Goal: Task Accomplishment & Management: Use online tool/utility

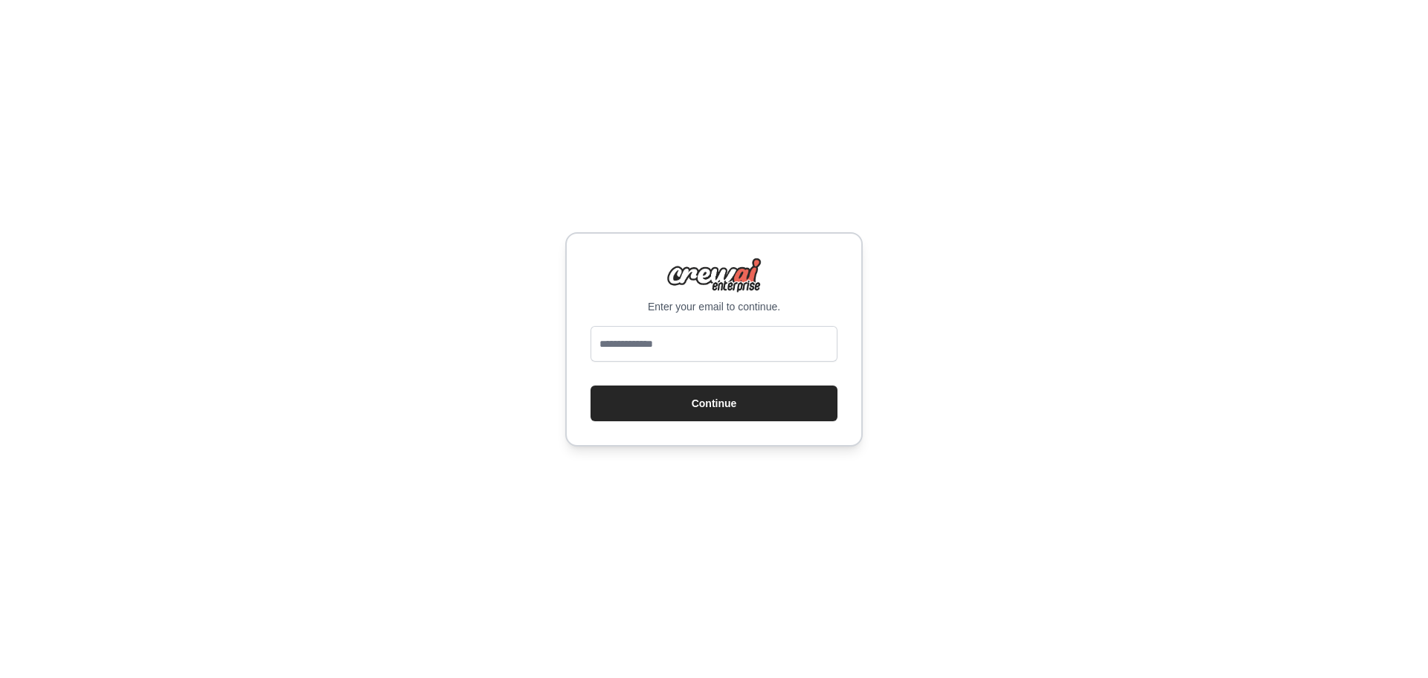
type input "**********"
click at [723, 395] on button "Continue" at bounding box center [714, 403] width 247 height 36
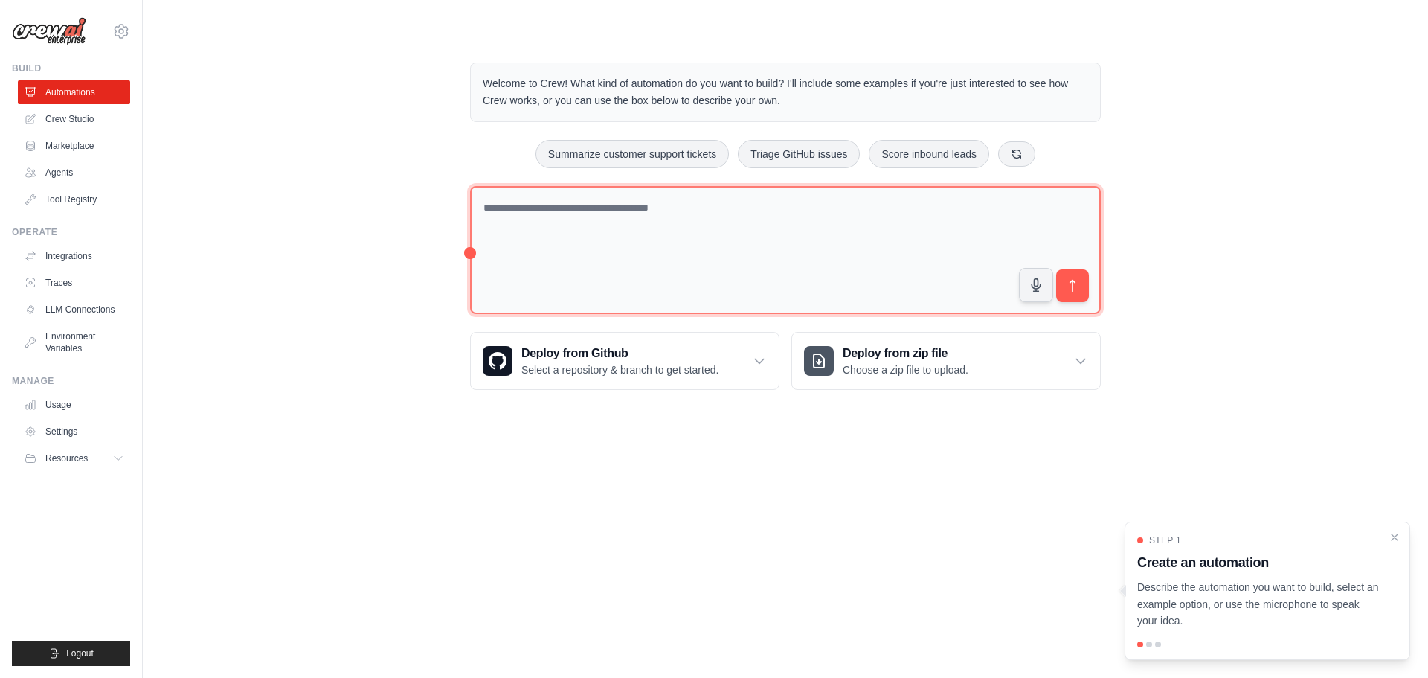
click at [579, 218] on textarea at bounding box center [785, 250] width 631 height 129
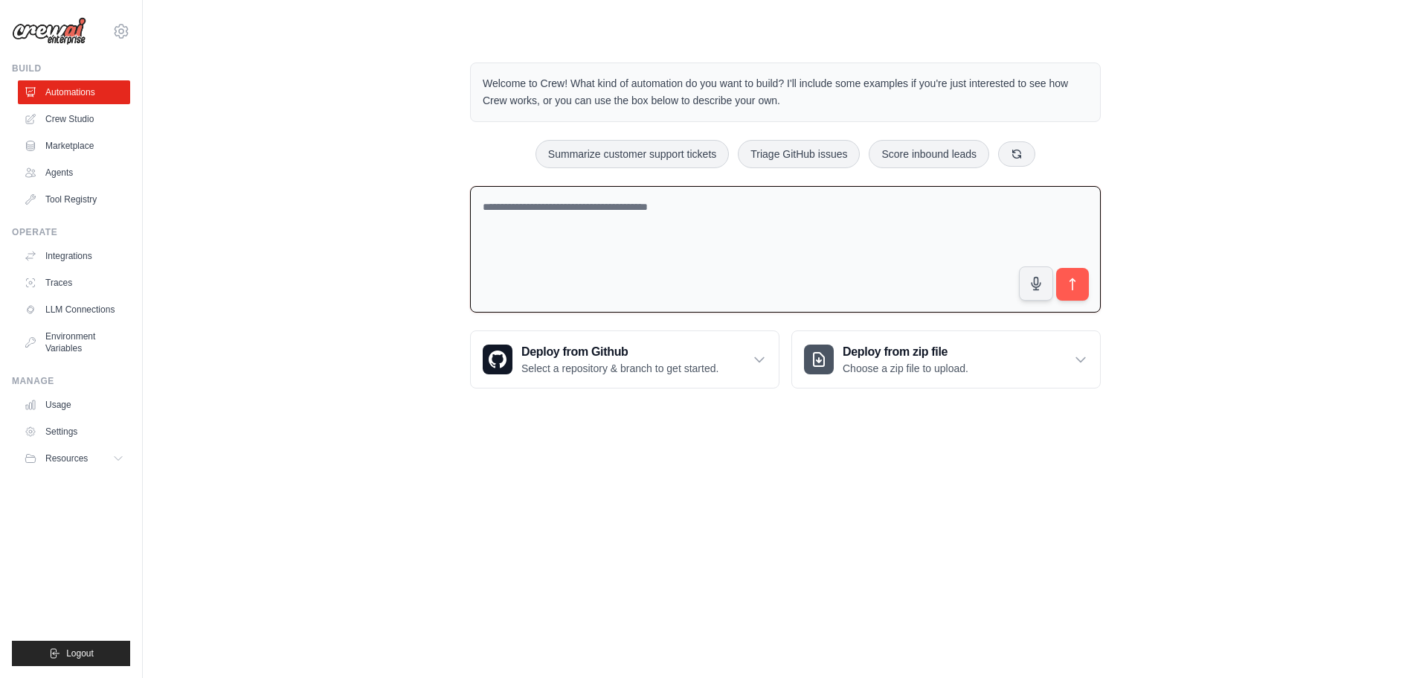
paste textarea "**********"
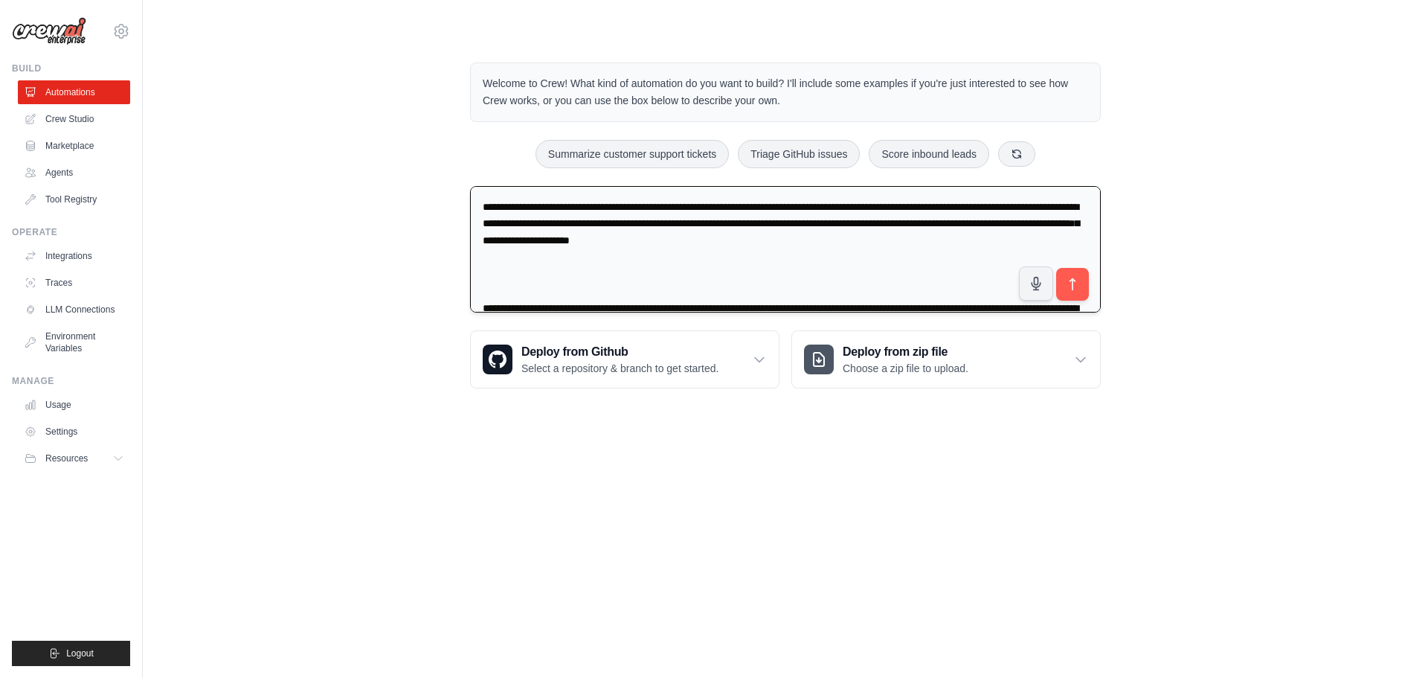
scroll to position [408, 0]
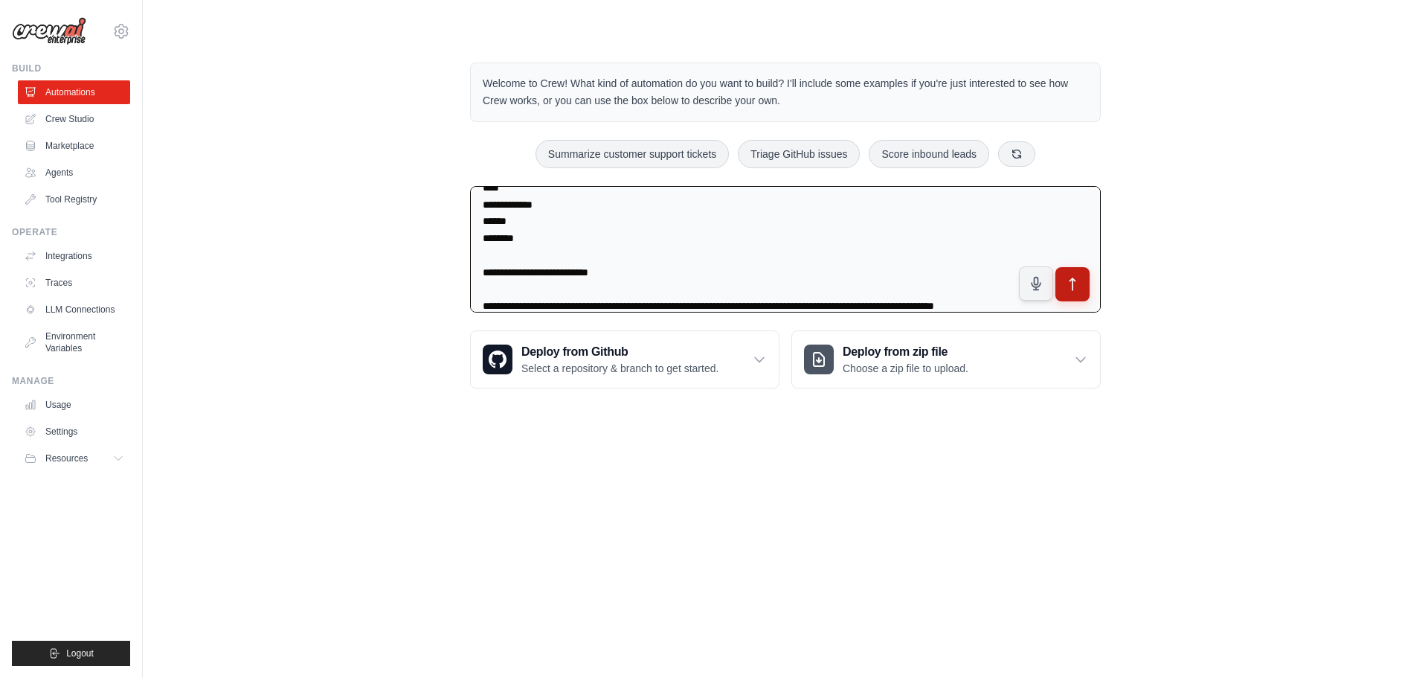
type textarea "**********"
click at [1075, 283] on icon "submit" at bounding box center [1073, 285] width 16 height 16
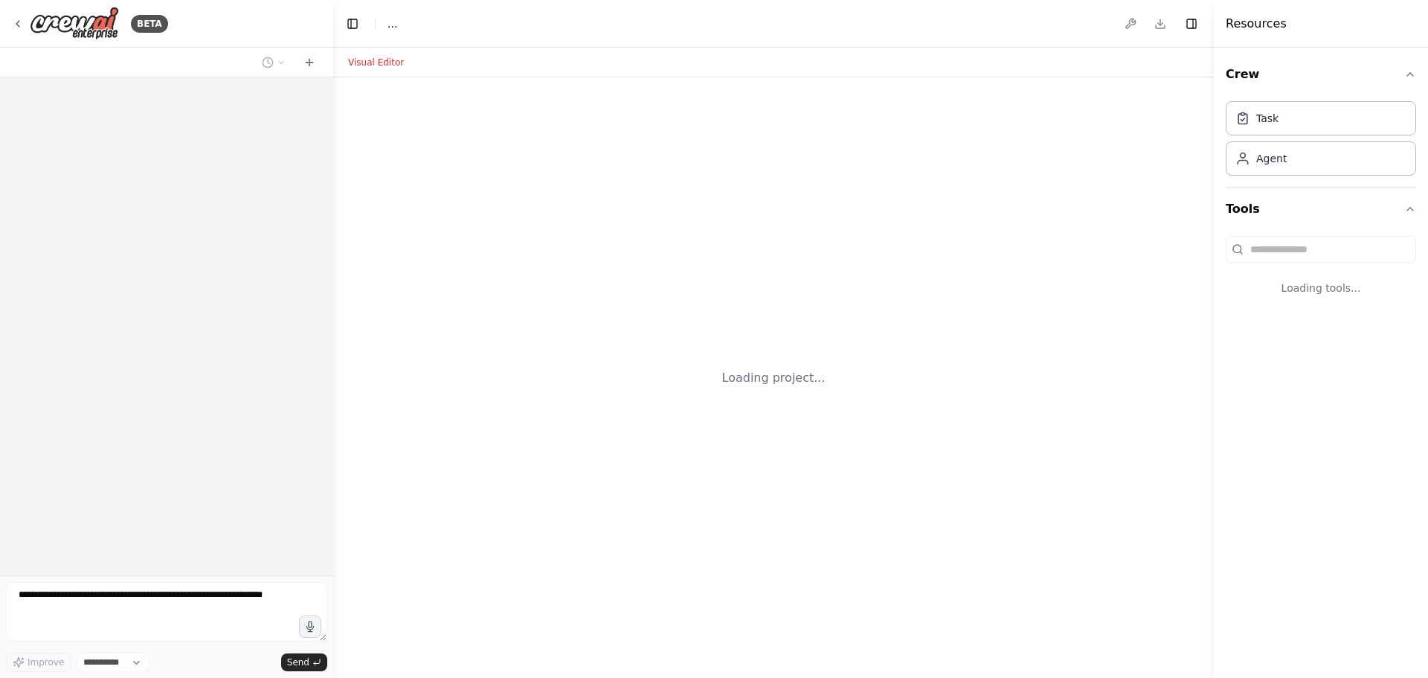
select select "****"
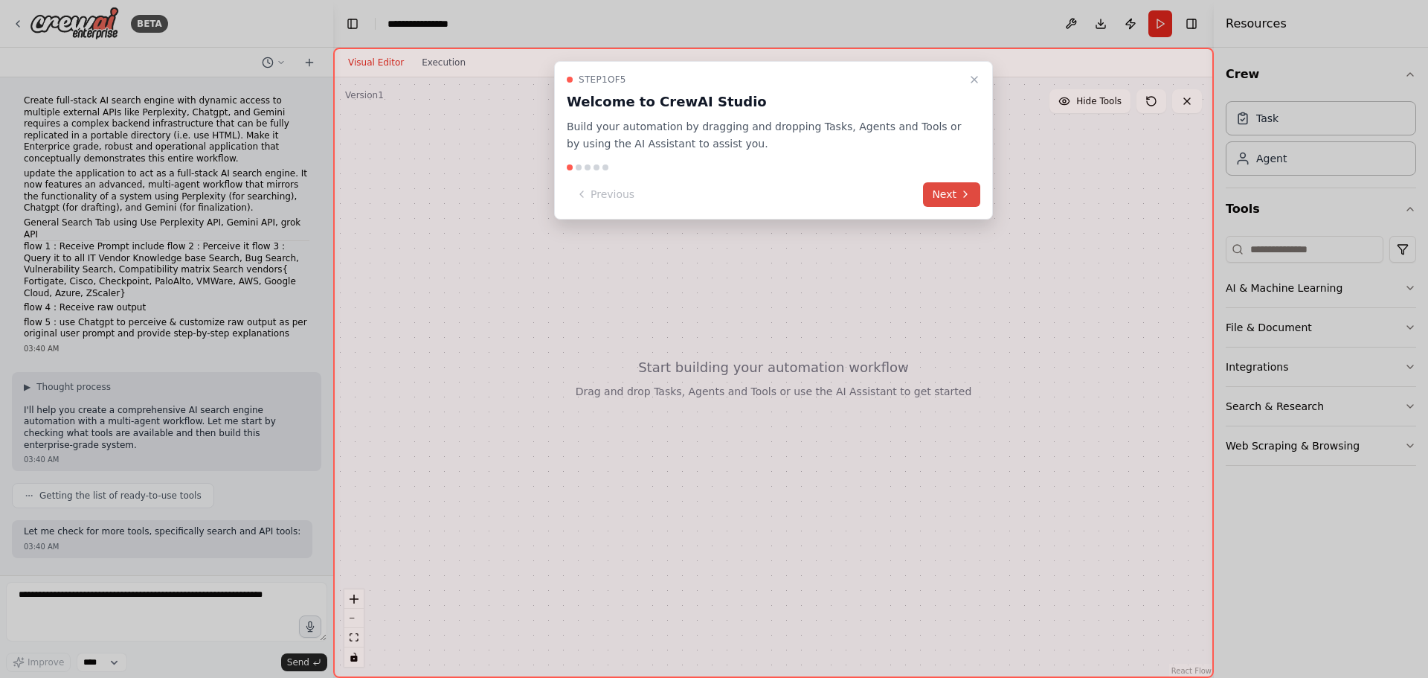
click at [957, 185] on button "Next" at bounding box center [951, 194] width 57 height 25
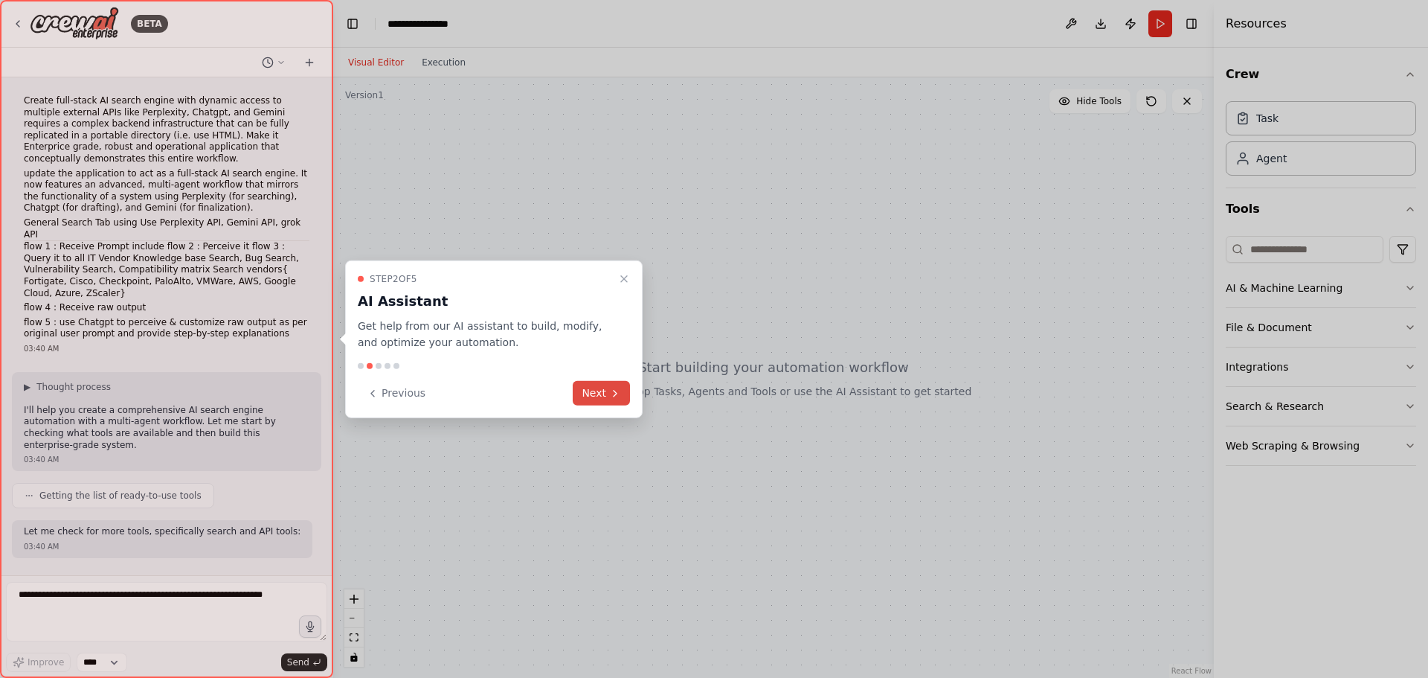
click at [575, 390] on button "Next" at bounding box center [601, 393] width 57 height 25
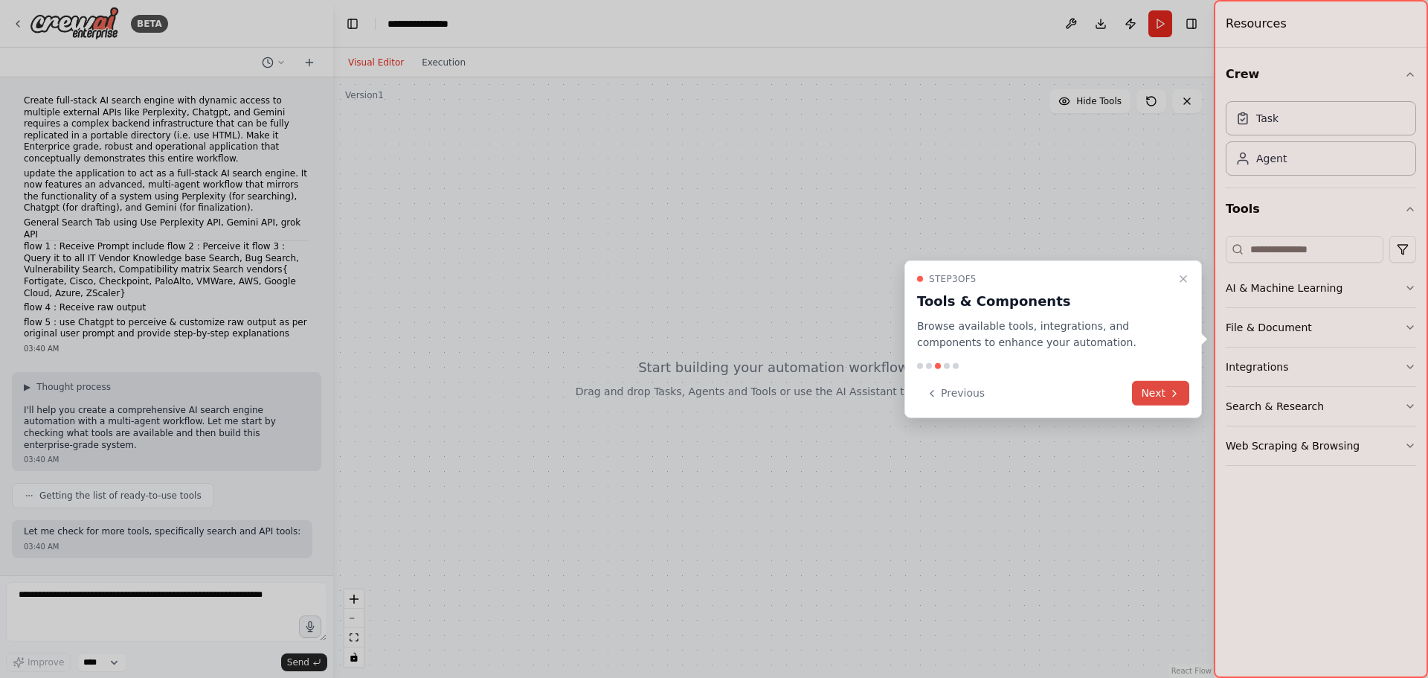
click at [1142, 393] on button "Next" at bounding box center [1160, 393] width 57 height 25
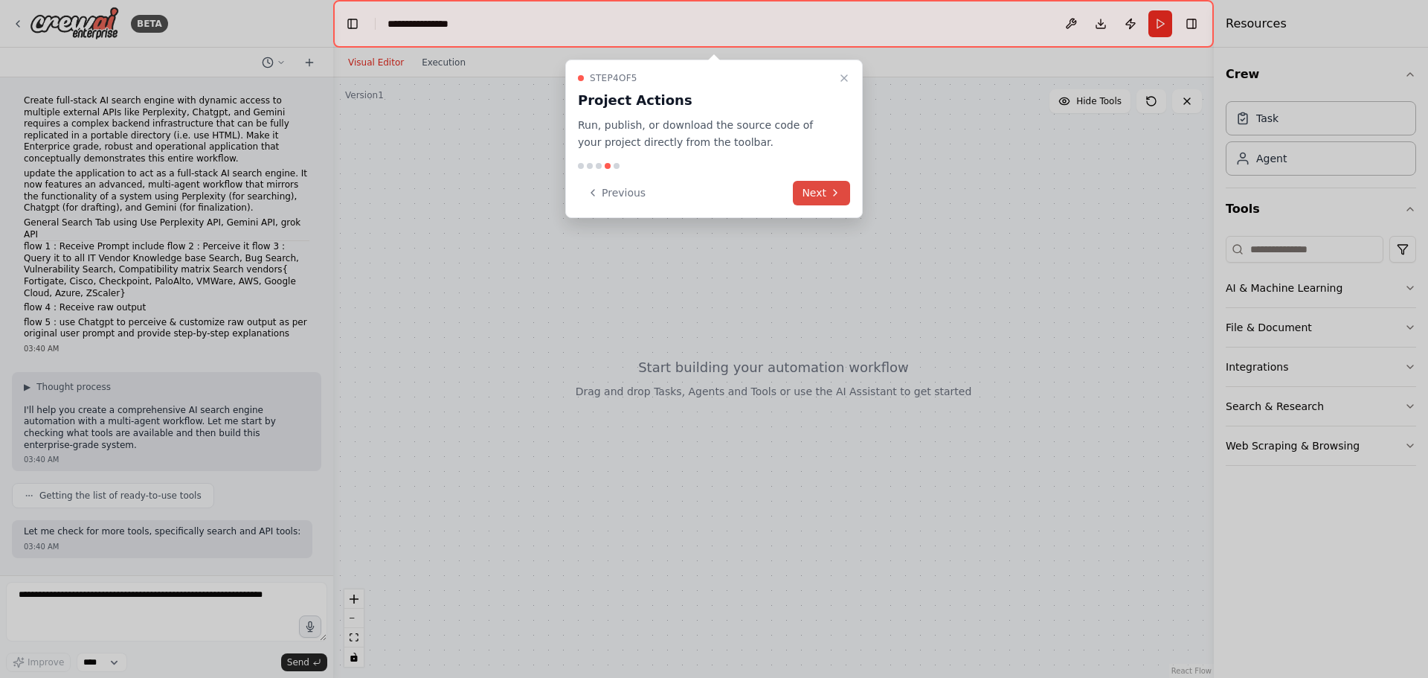
click at [834, 187] on icon at bounding box center [835, 193] width 12 height 12
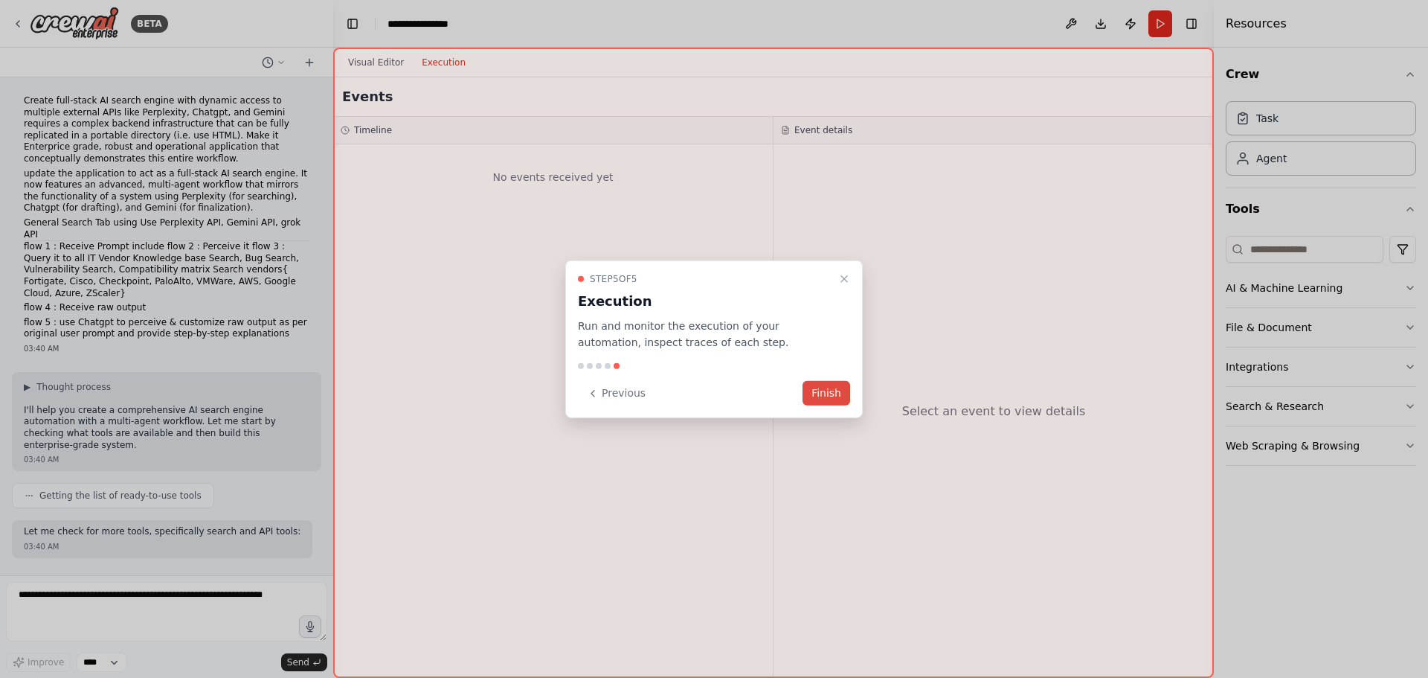
click at [834, 385] on button "Finish" at bounding box center [826, 393] width 48 height 25
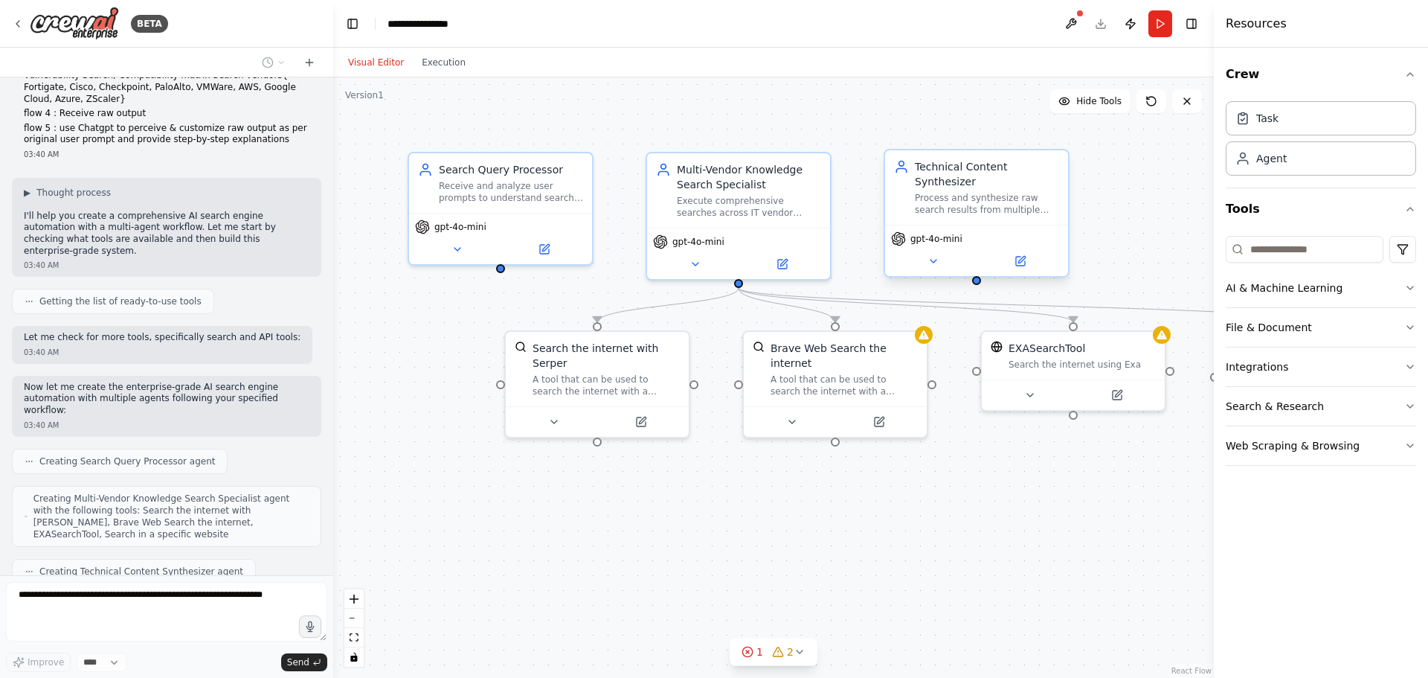
scroll to position [231, 0]
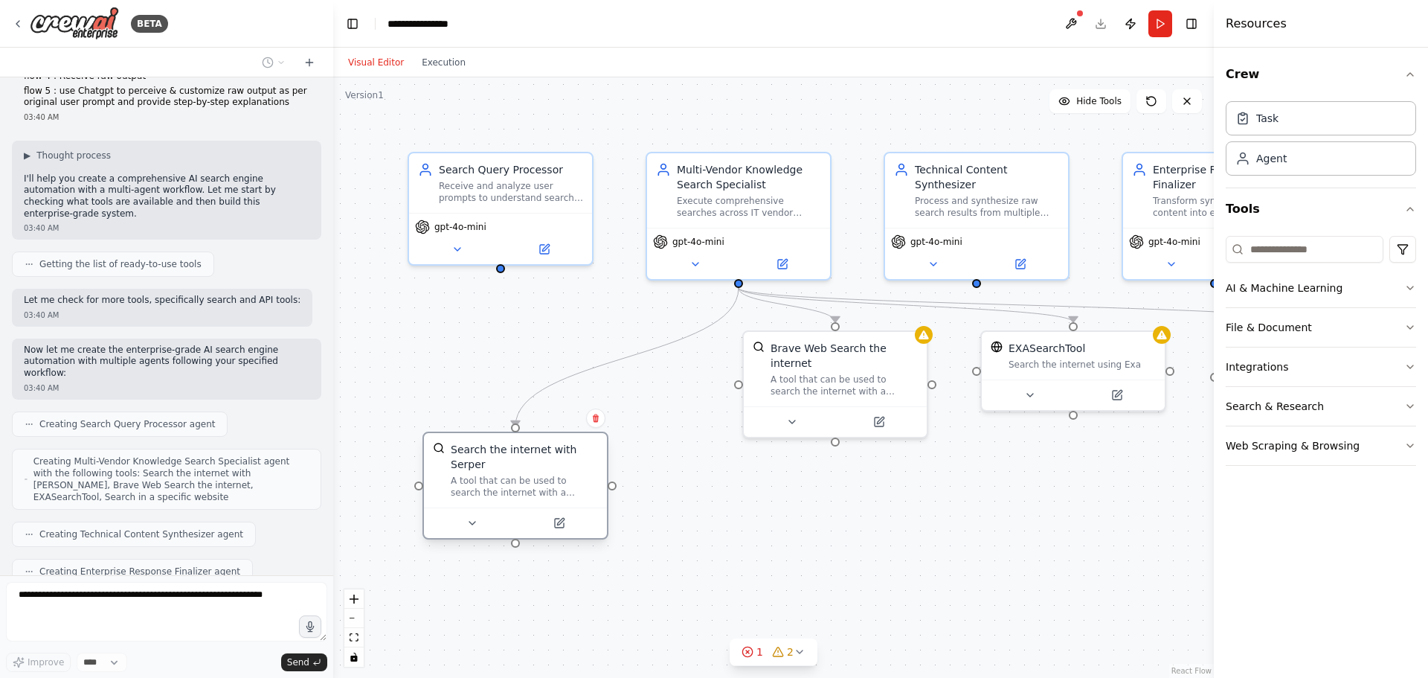
drag, startPoint x: 640, startPoint y: 373, endPoint x: 553, endPoint y: 483, distance: 140.8
click at [553, 483] on div "Search the internet with Serper A tool that can be used to search the internet …" at bounding box center [515, 470] width 183 height 74
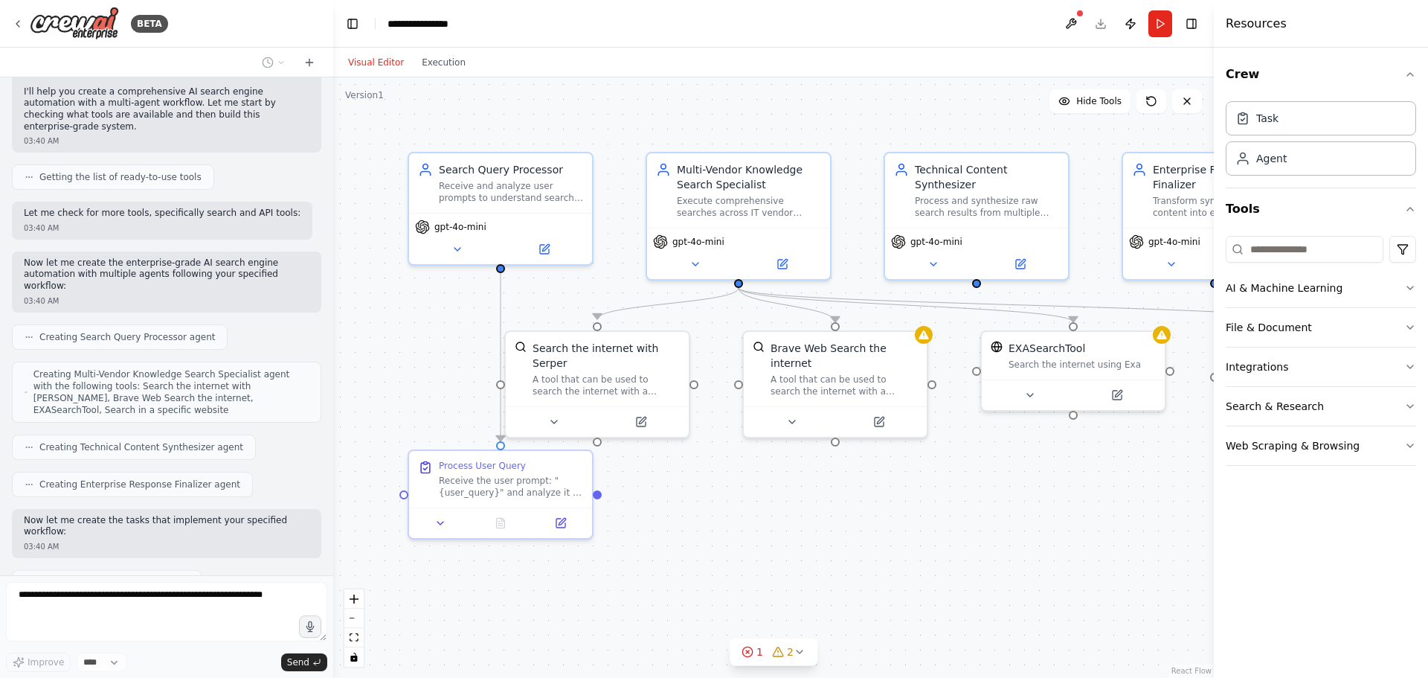
click at [751, 484] on div ".deletable-edge-delete-btn { width: 20px; height: 20px; border: 0px solid #ffff…" at bounding box center [773, 377] width 881 height 600
click at [821, 379] on div "Brave Web Search the internet A tool that can be used to search the internet wi…" at bounding box center [827, 366] width 183 height 74
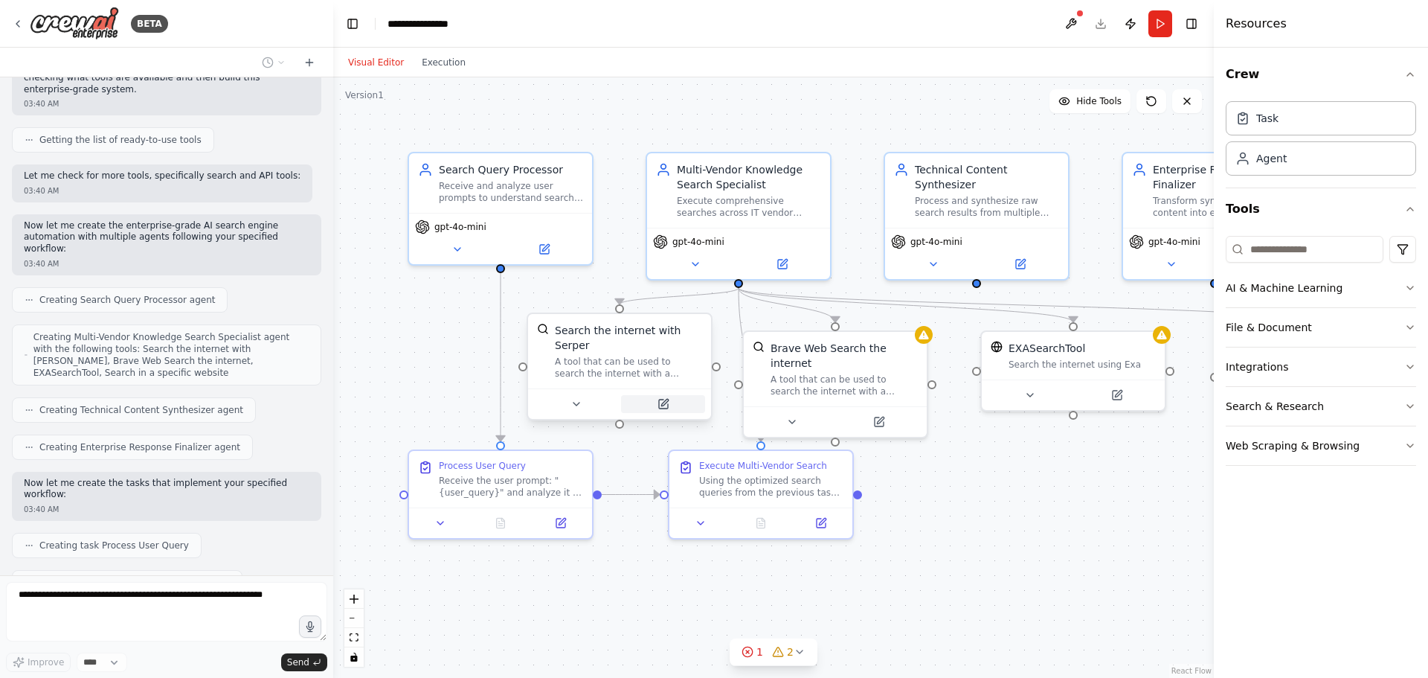
drag, startPoint x: 649, startPoint y: 390, endPoint x: 670, endPoint y: 382, distance: 23.1
click at [670, 388] on div at bounding box center [619, 403] width 183 height 30
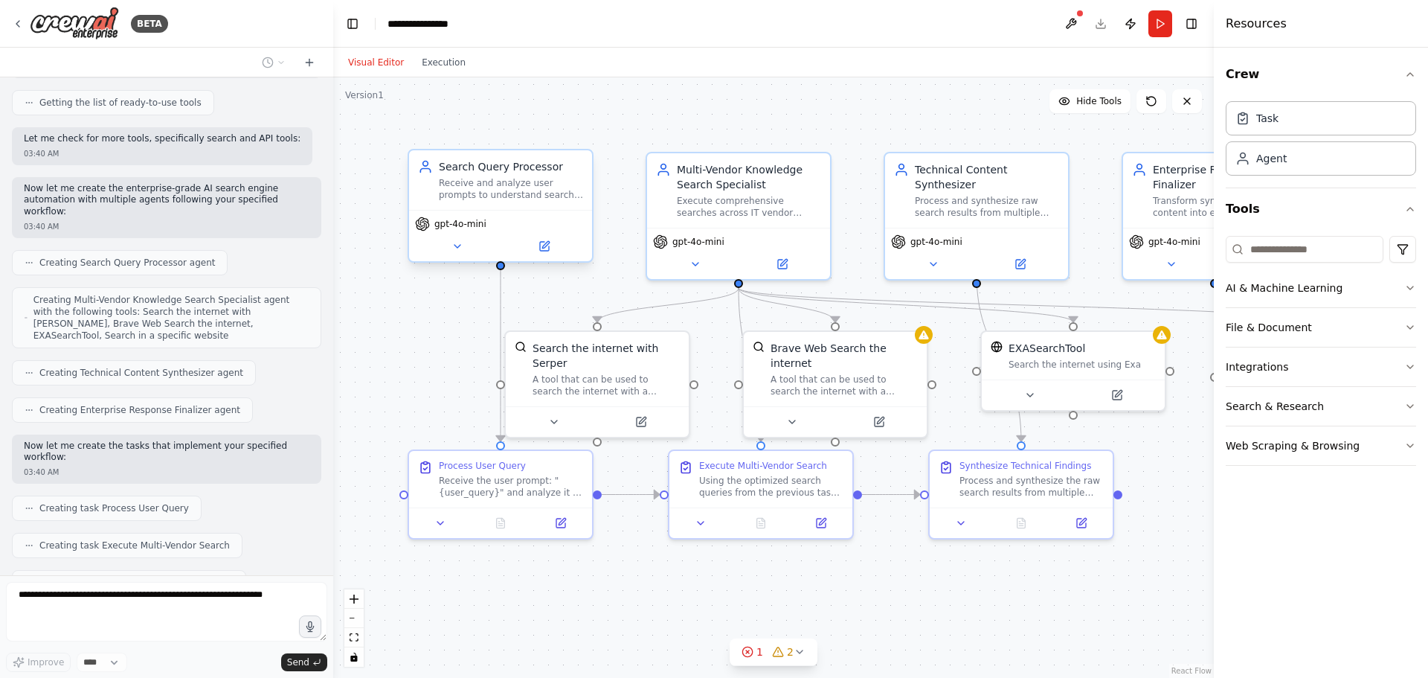
drag, startPoint x: 504, startPoint y: 191, endPoint x: 443, endPoint y: 189, distance: 61.8
click at [443, 189] on div "Receive and analyze user prompts to understand search intent, extract key IT in…" at bounding box center [511, 189] width 144 height 24
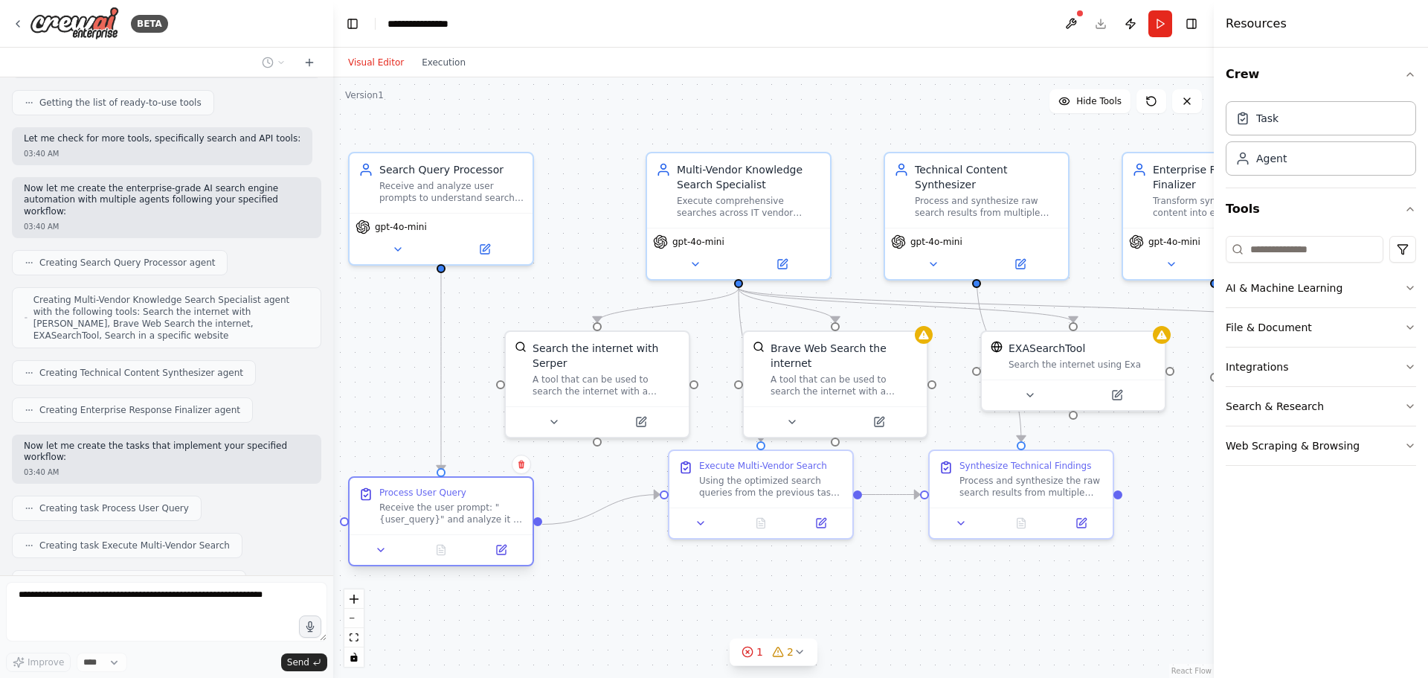
drag, startPoint x: 498, startPoint y: 499, endPoint x: 440, endPoint y: 535, distance: 68.5
click at [440, 535] on div "Process User Query Receive the user prompt: "{user_query}" and analyze it to un…" at bounding box center [441, 521] width 186 height 90
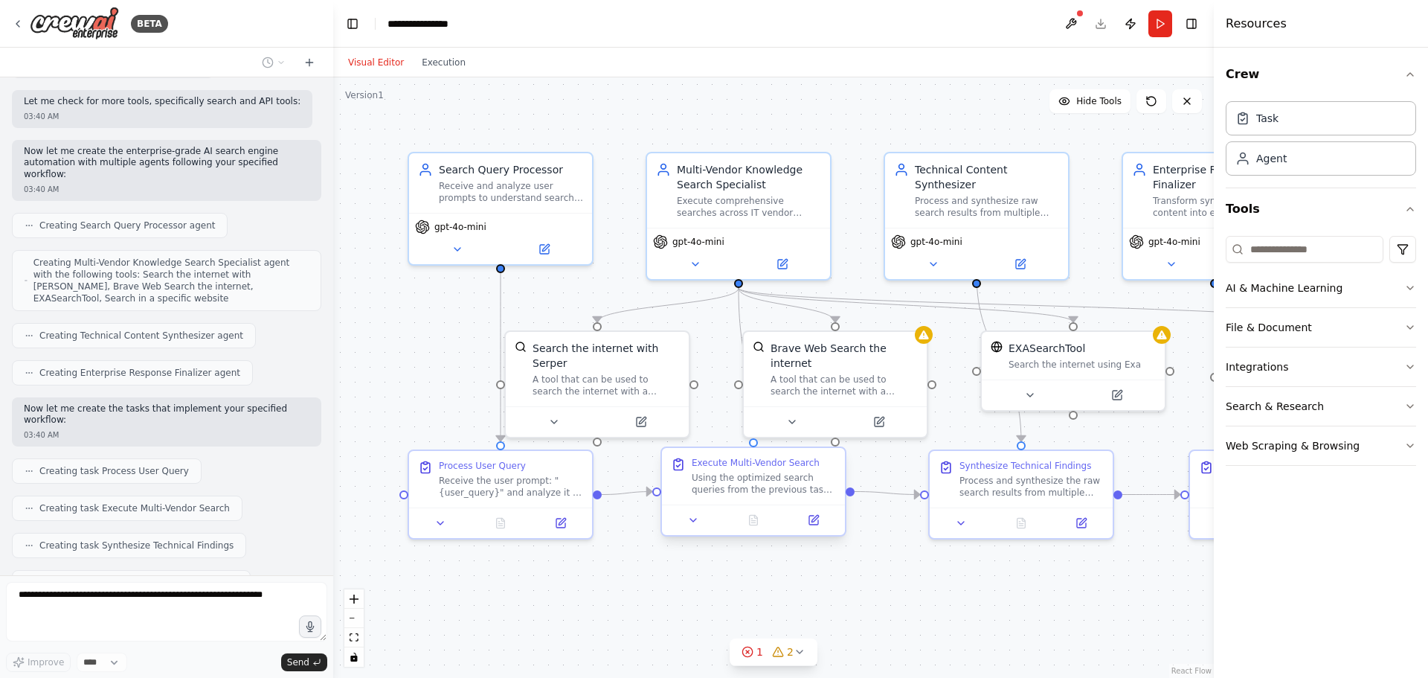
scroll to position [516, 0]
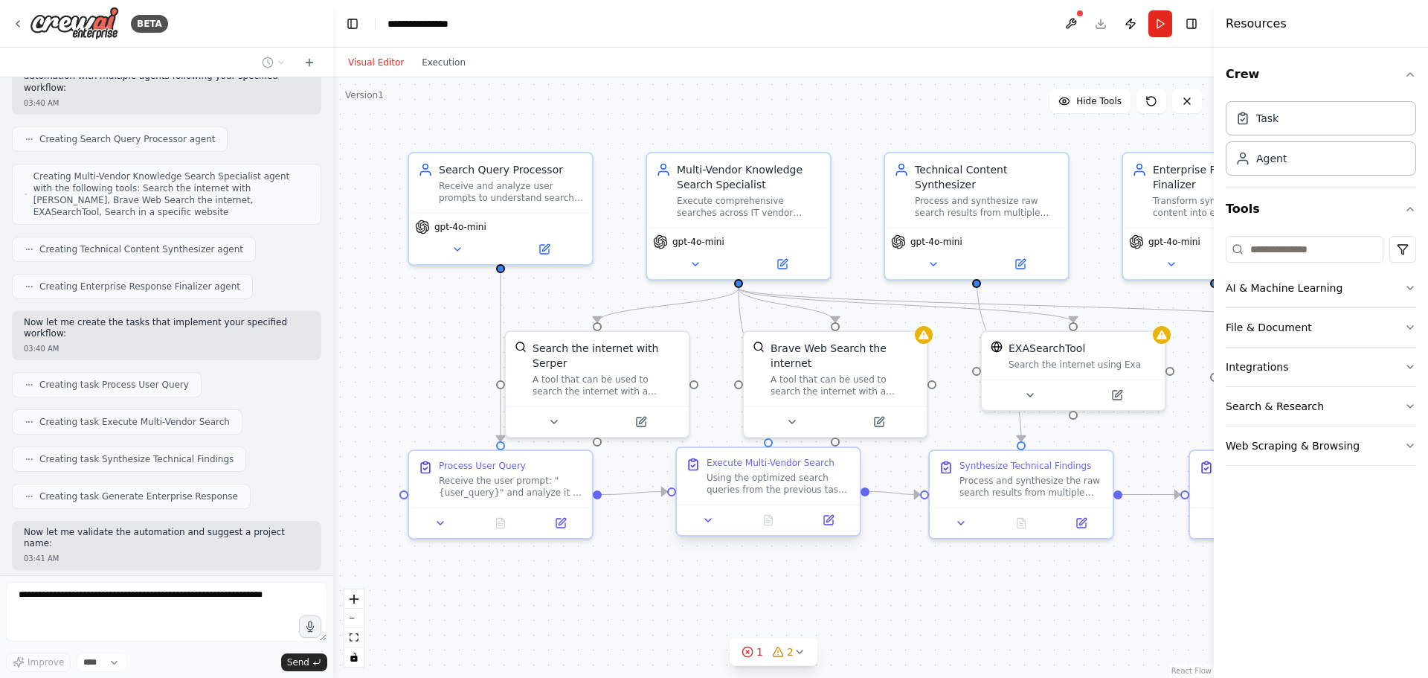
click at [766, 508] on div at bounding box center [768, 519] width 183 height 30
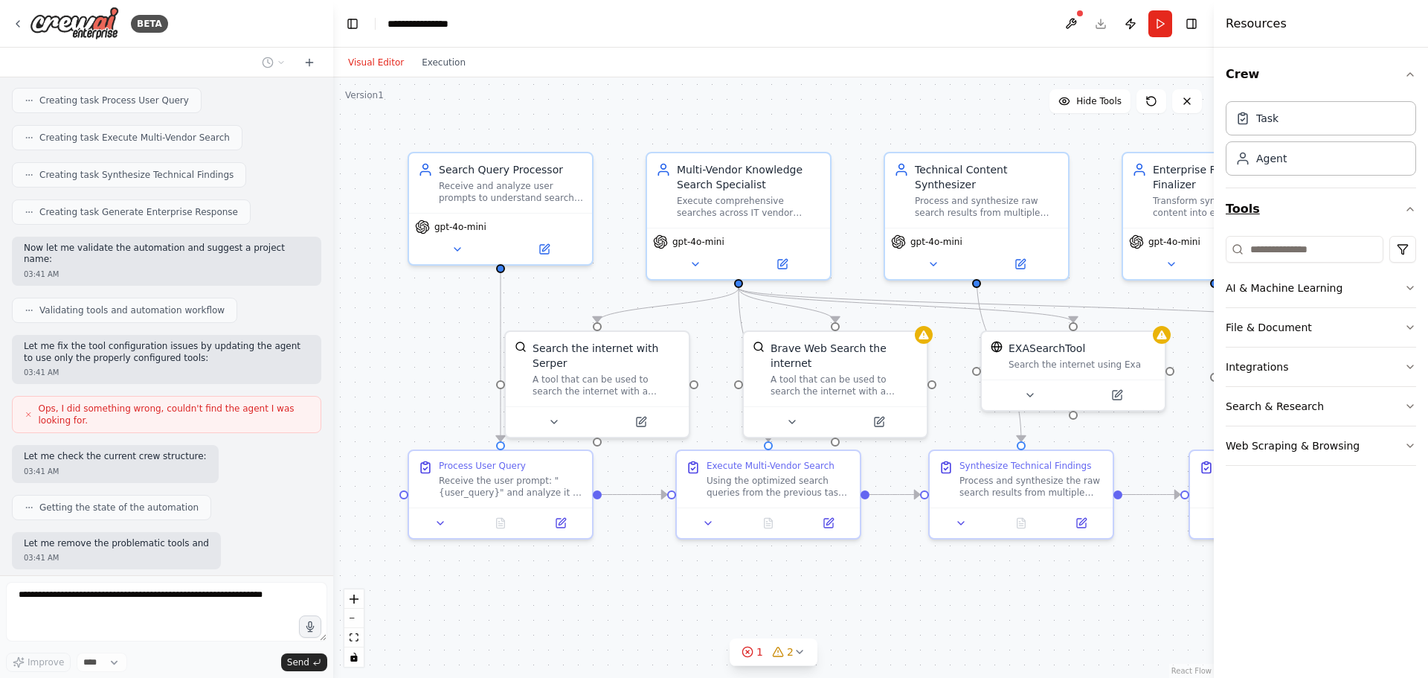
scroll to position [811, 0]
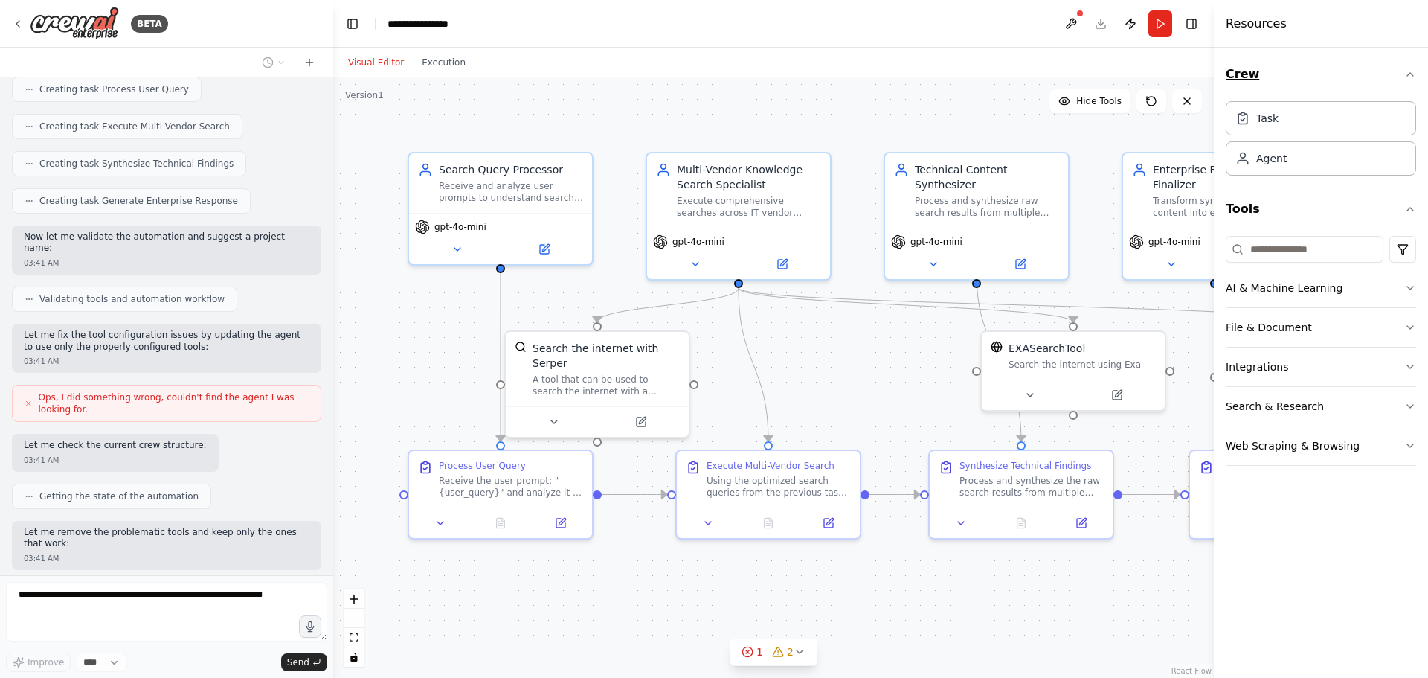
click at [1412, 74] on icon "button" at bounding box center [1410, 74] width 12 height 12
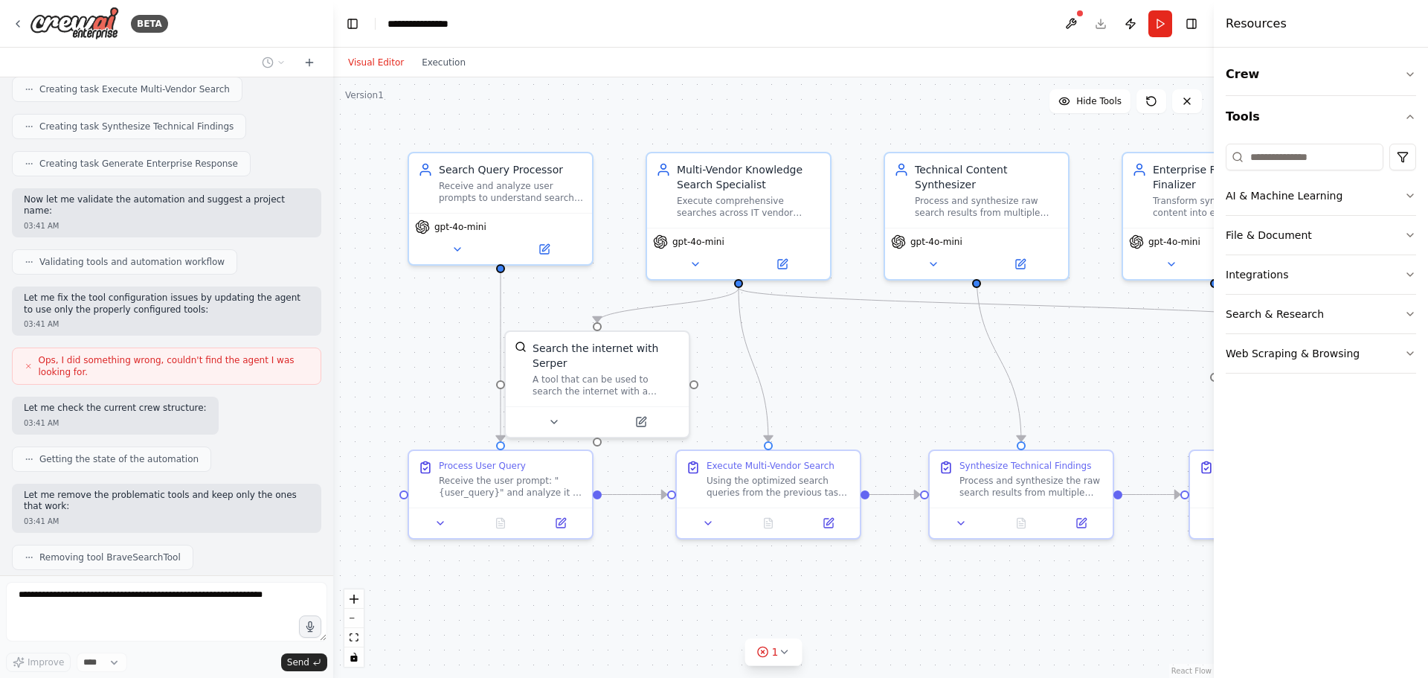
scroll to position [886, 0]
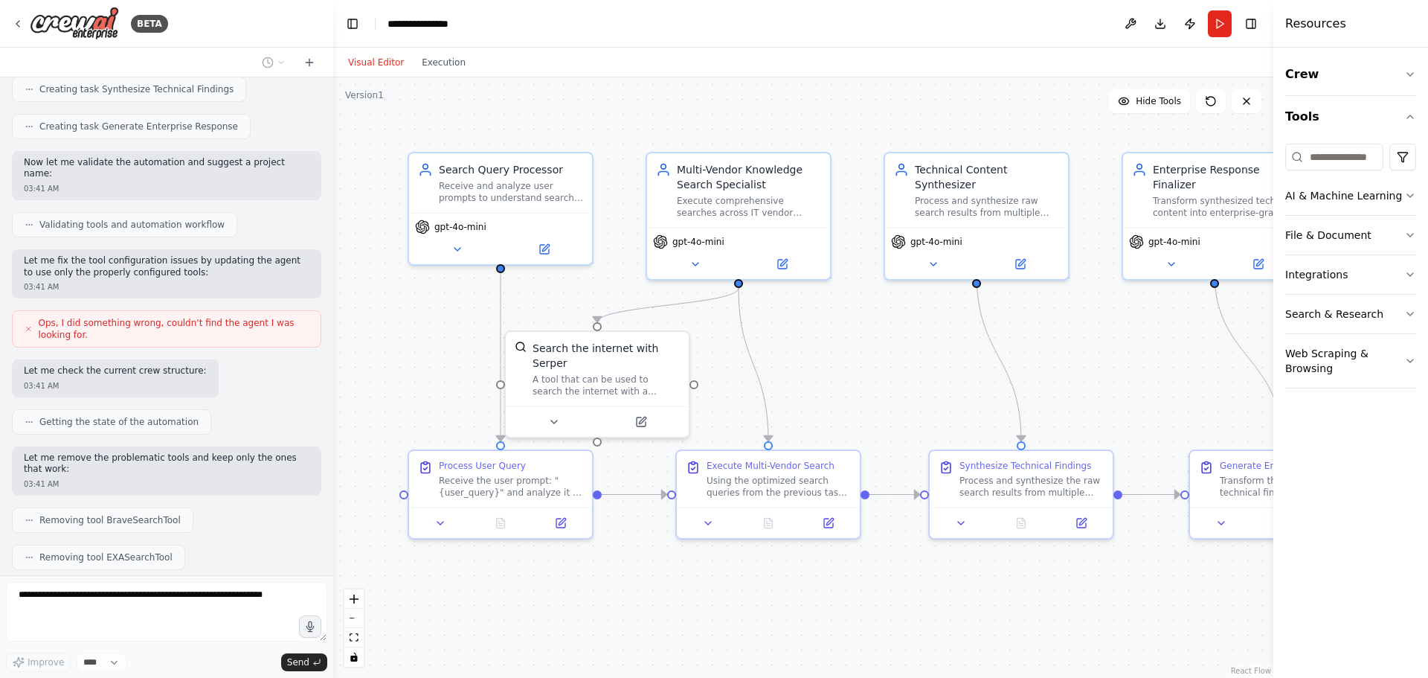
drag, startPoint x: 1214, startPoint y: 237, endPoint x: 1427, endPoint y: 242, distance: 212.8
click at [1427, 242] on div "Resources Crew Tools AI & Machine Learning File & Document Integrations Search …" at bounding box center [1350, 339] width 155 height 678
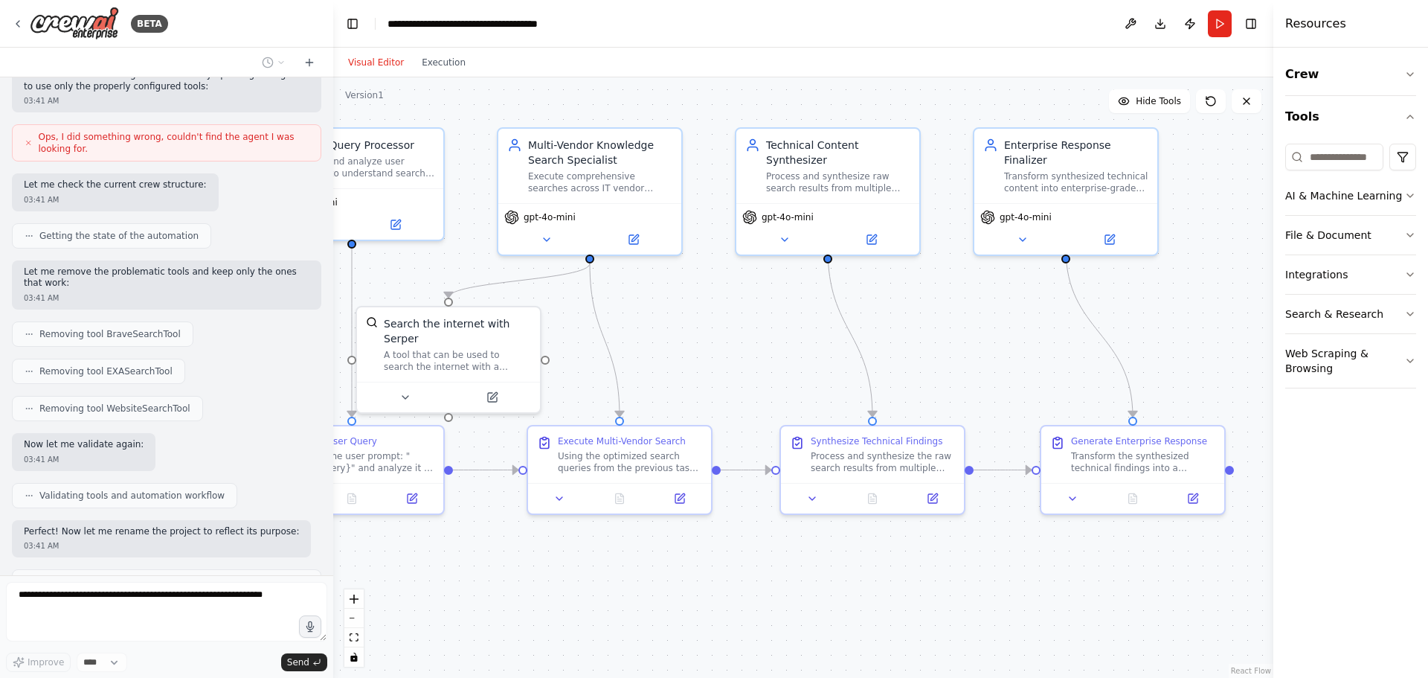
scroll to position [1060, 0]
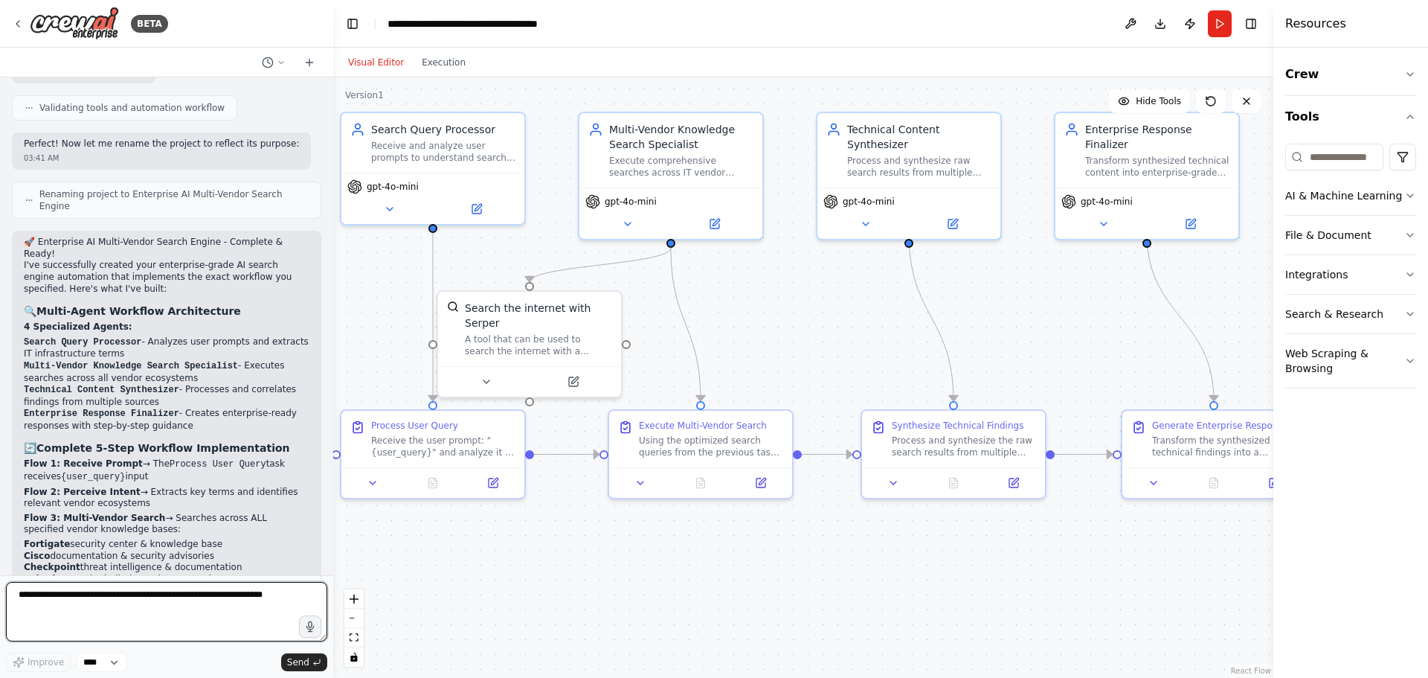
drag, startPoint x: 858, startPoint y: 604, endPoint x: 790, endPoint y: 564, distance: 78.7
click at [790, 564] on div ".deletable-edge-delete-btn { width: 20px; height: 20px; border: 0px solid #ffff…" at bounding box center [803, 377] width 940 height 600
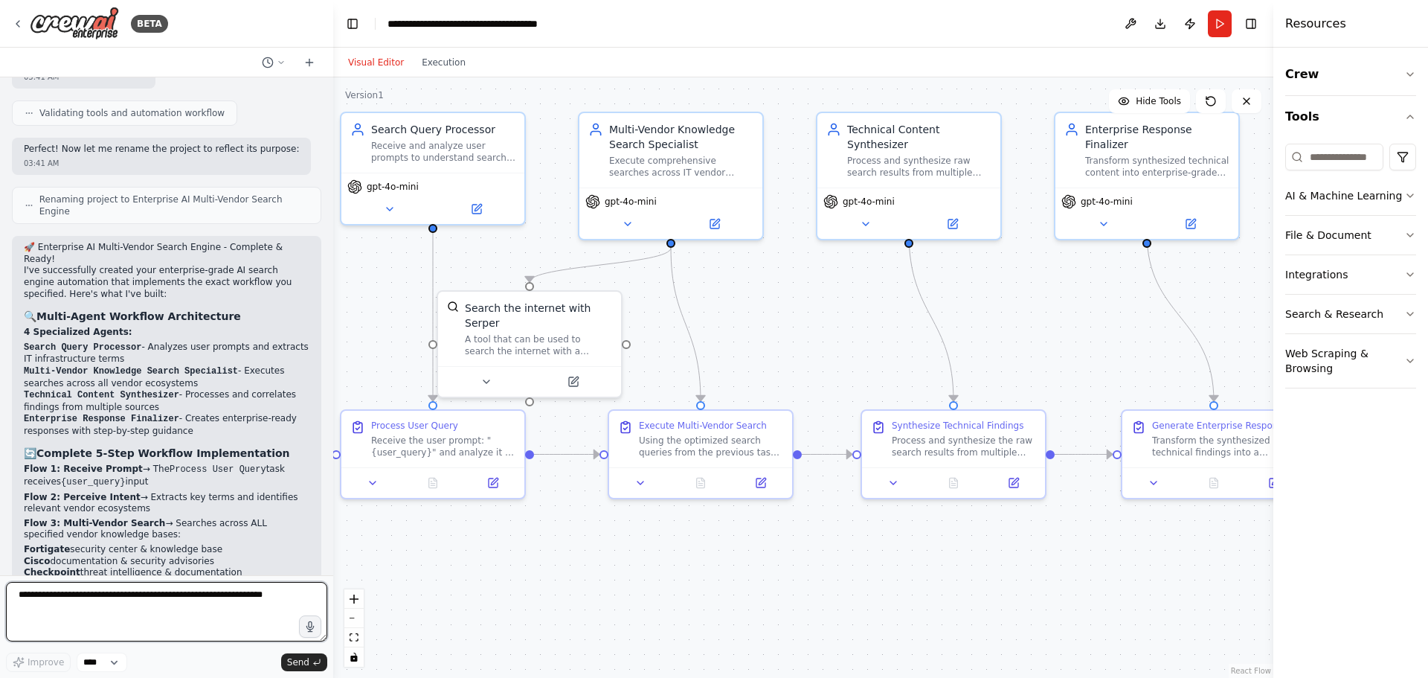
scroll to position [1380, 0]
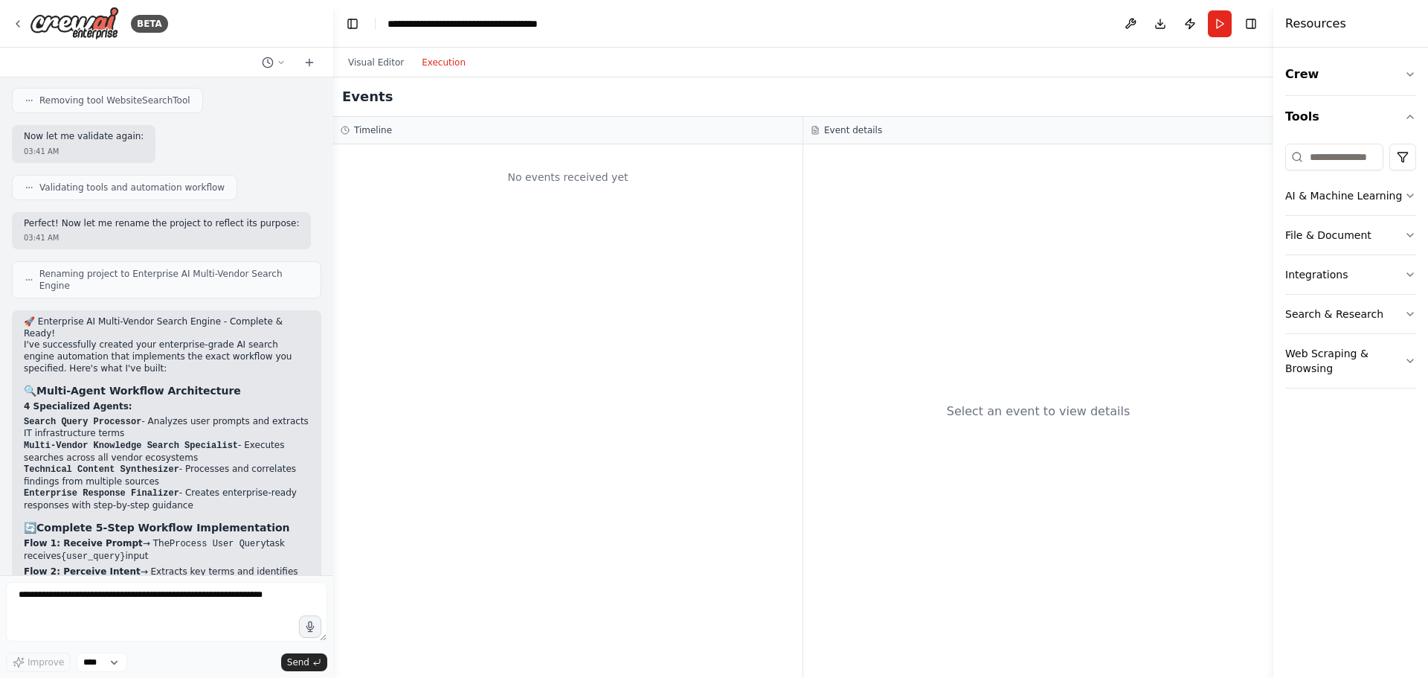
click at [431, 70] on button "Execution" at bounding box center [444, 63] width 62 height 18
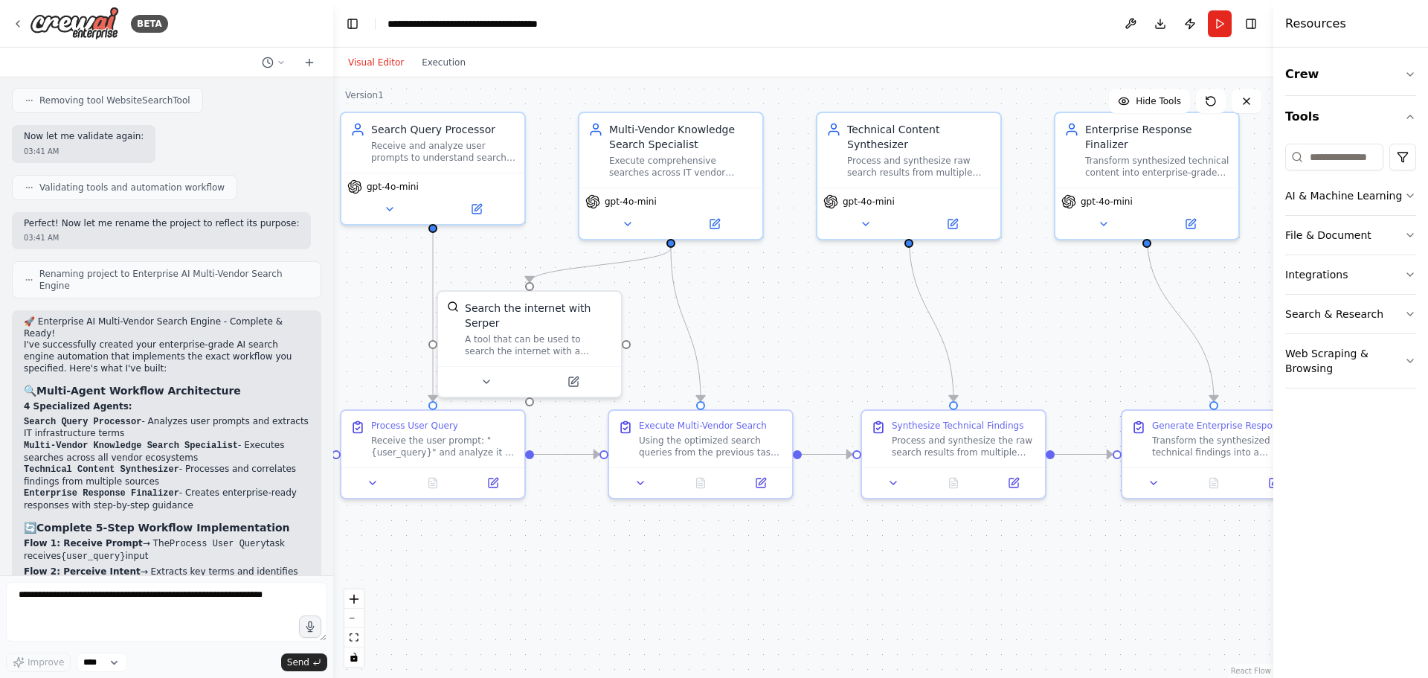
click at [381, 64] on button "Visual Editor" at bounding box center [376, 63] width 74 height 18
click at [1217, 25] on button "Run" at bounding box center [1220, 23] width 24 height 27
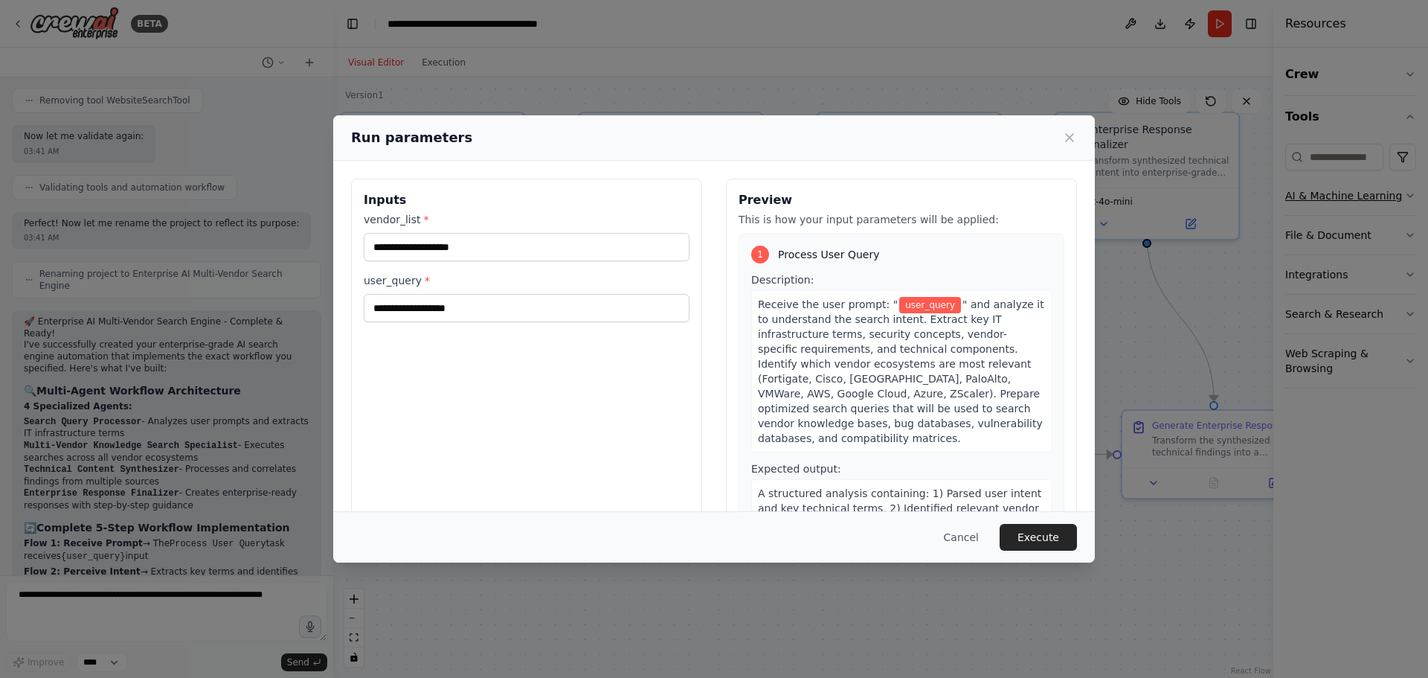
click at [1409, 202] on div "Run parameters Inputs vendor_list * user_query * Preview This is how your input…" at bounding box center [714, 339] width 1428 height 678
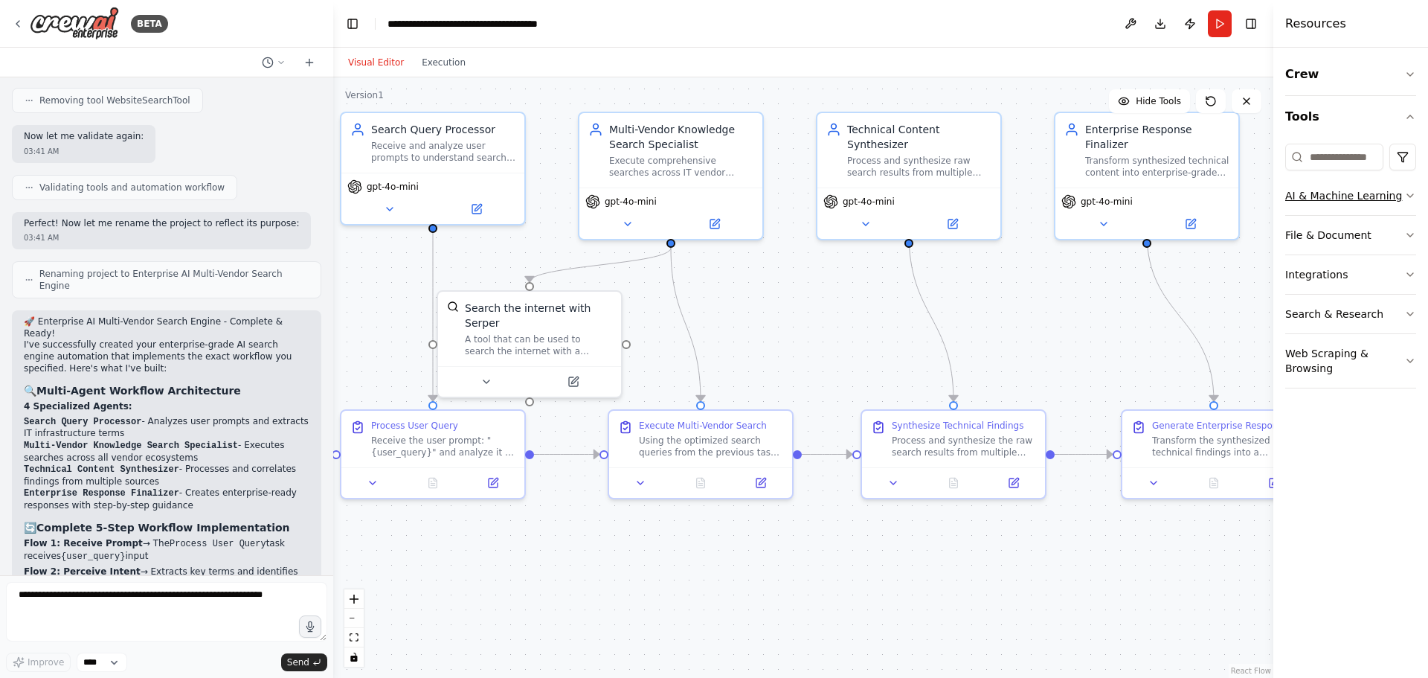
click at [1406, 197] on icon "button" at bounding box center [1410, 196] width 12 height 12
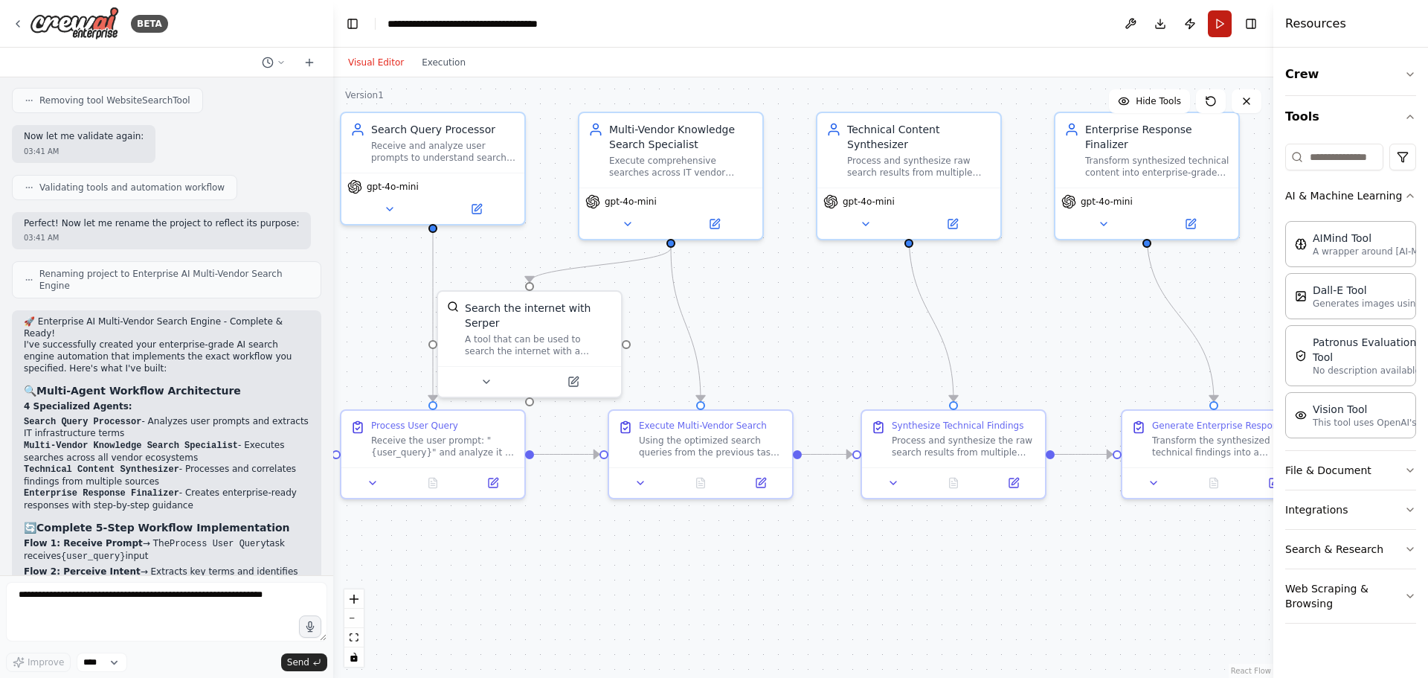
click at [1217, 19] on button "Run" at bounding box center [1220, 23] width 24 height 27
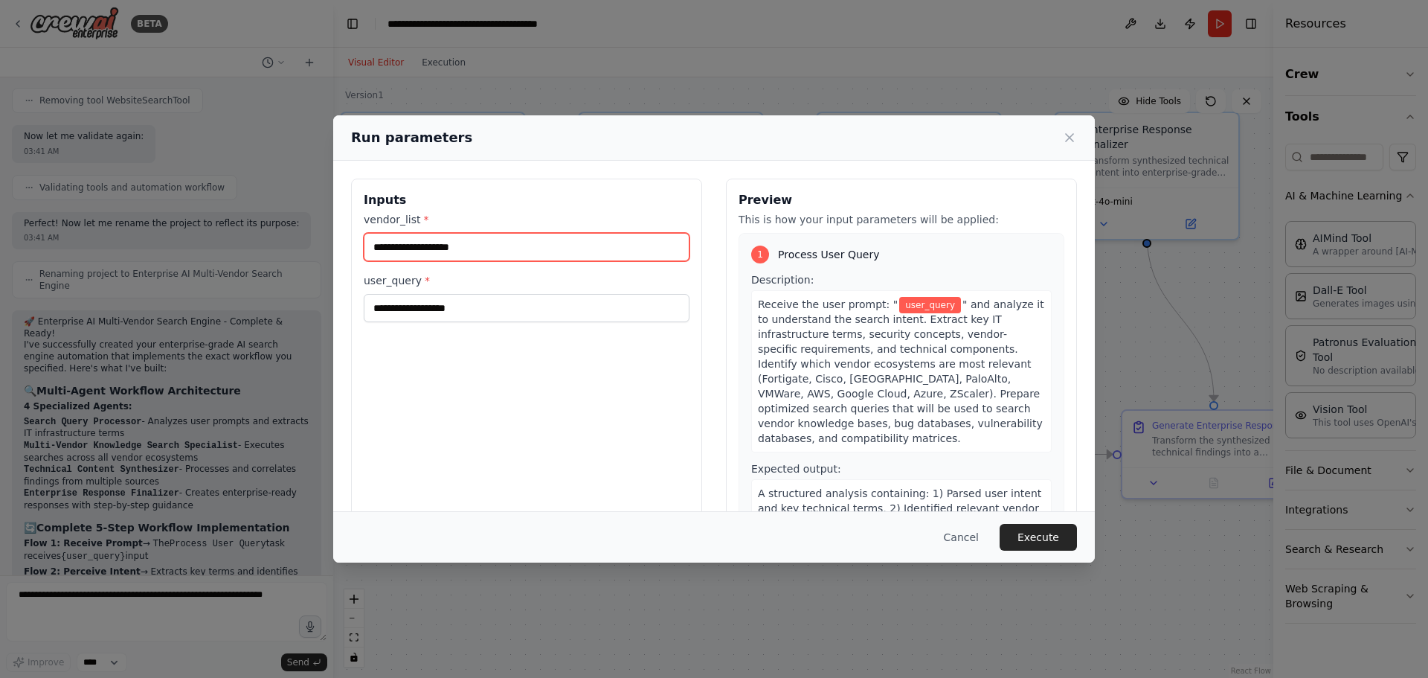
click at [460, 244] on input "vendor_list *" at bounding box center [527, 247] width 326 height 28
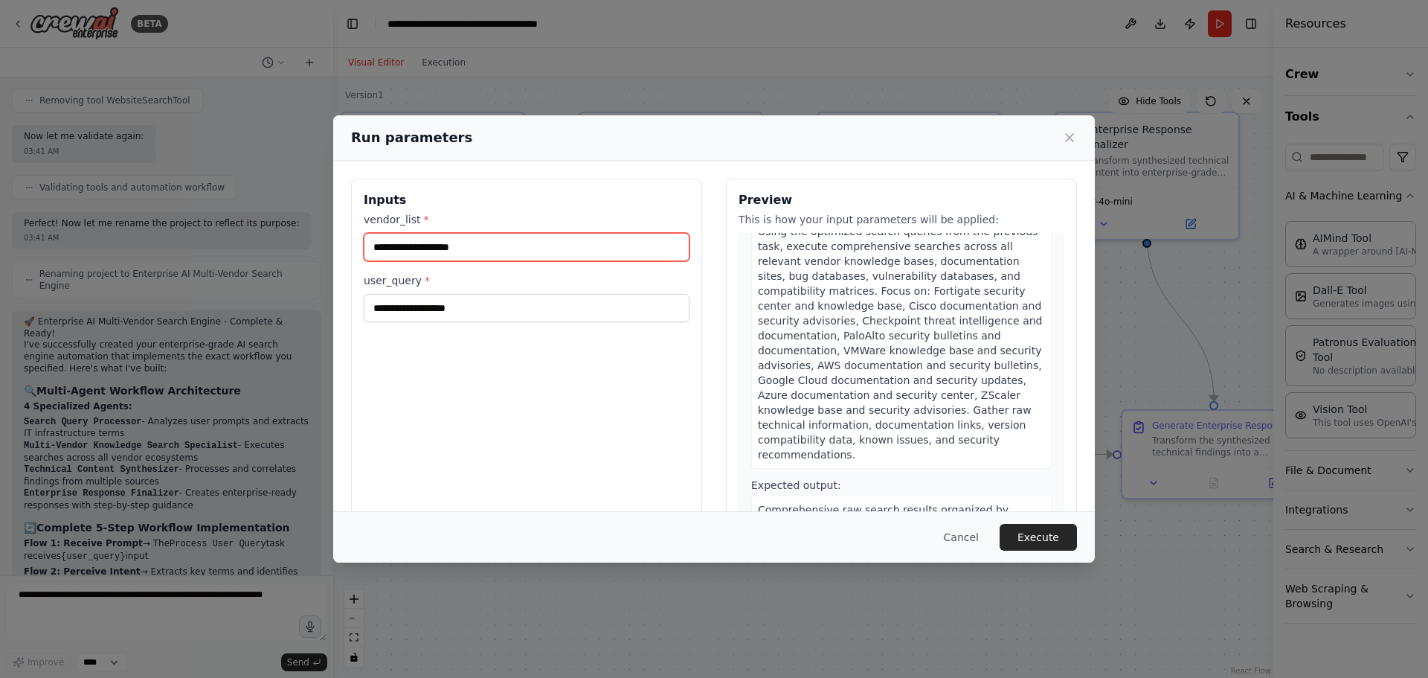
scroll to position [372, 0]
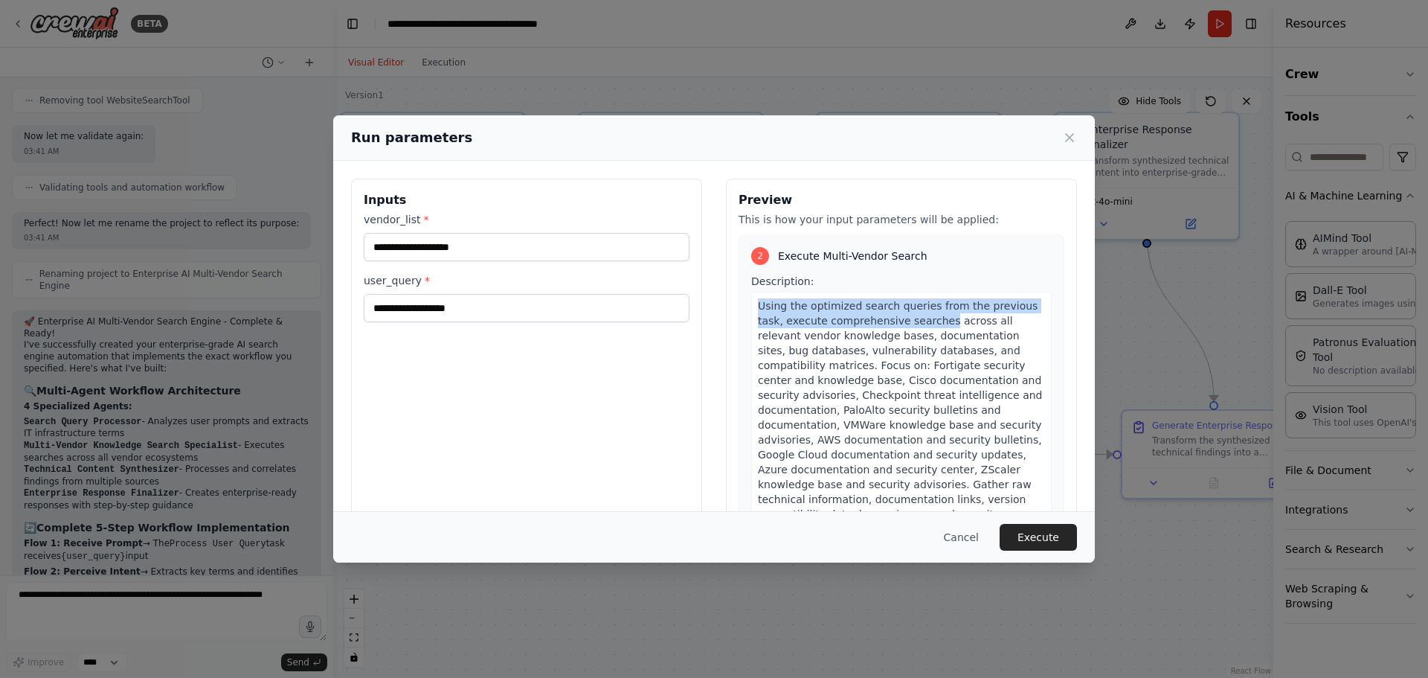
drag, startPoint x: 899, startPoint y: 312, endPoint x: 808, endPoint y: 266, distance: 102.1
click at [808, 274] on div "Description: Using the optimized search queries from the previous task, execute…" at bounding box center [901, 408] width 300 height 269
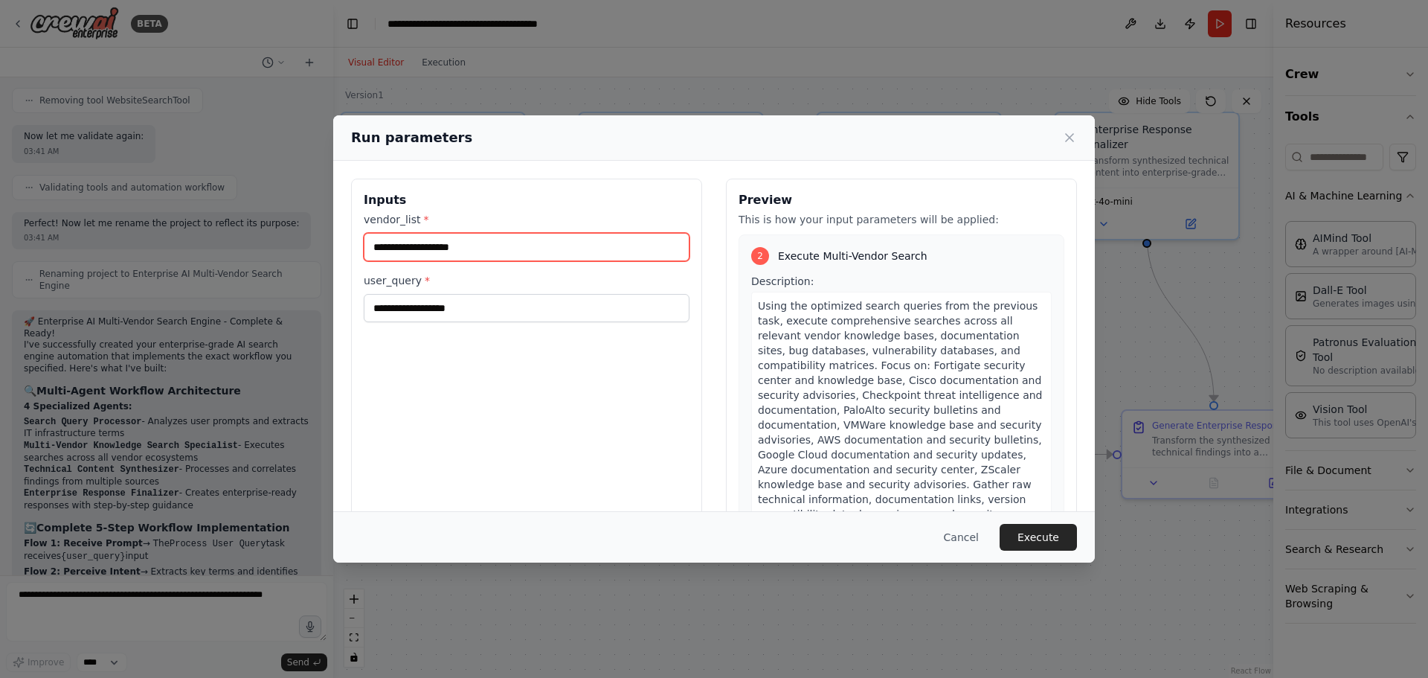
click at [483, 241] on input "vendor_list *" at bounding box center [527, 247] width 326 height 28
type input "***"
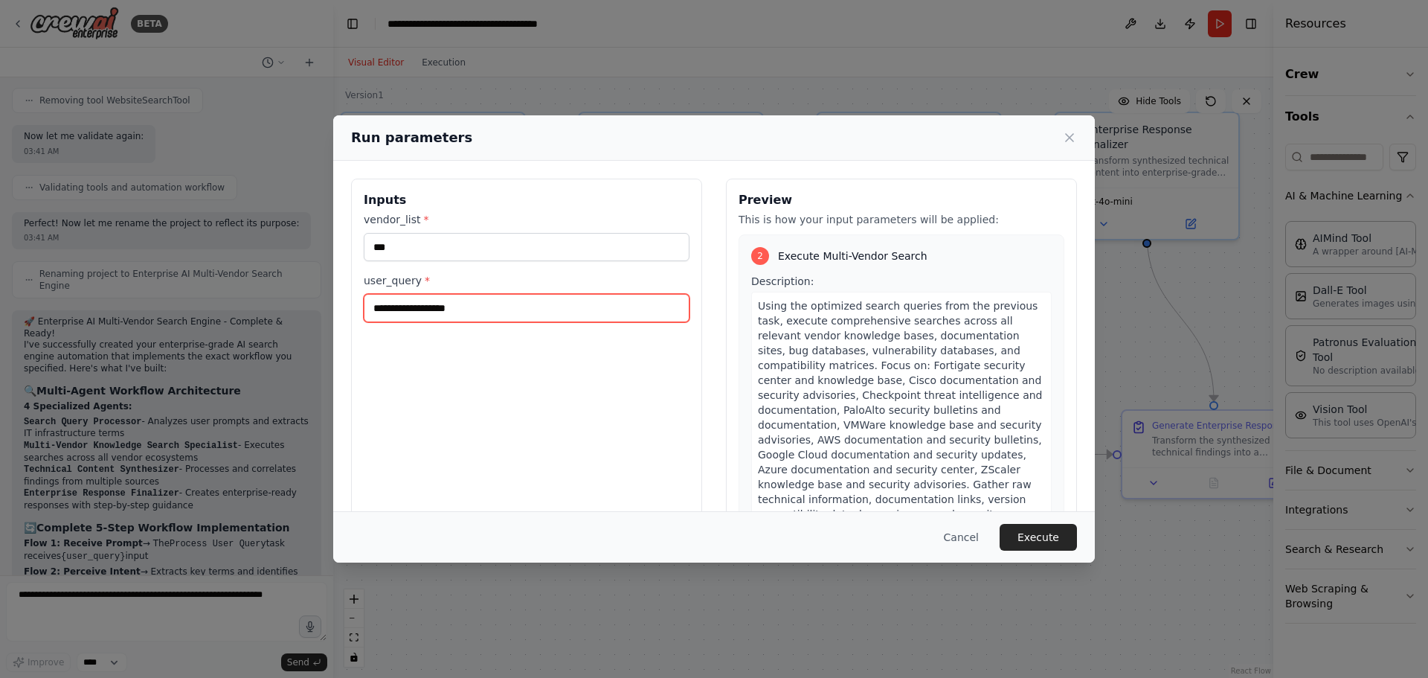
click at [456, 310] on input "user_query *" at bounding box center [527, 308] width 326 height 28
click at [218, 405] on div "Run parameters Inputs vendor_list * *** user_query * Preview This is how your i…" at bounding box center [714, 339] width 1428 height 678
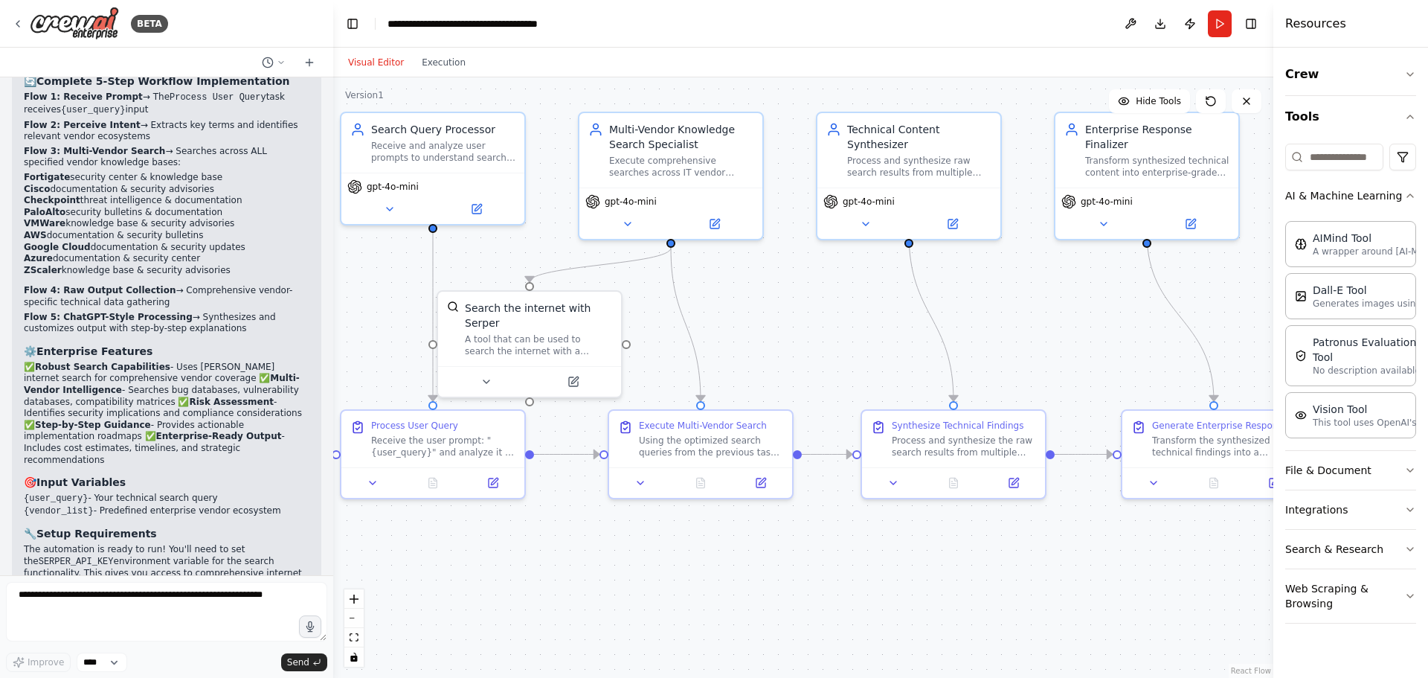
scroll to position [1900, 0]
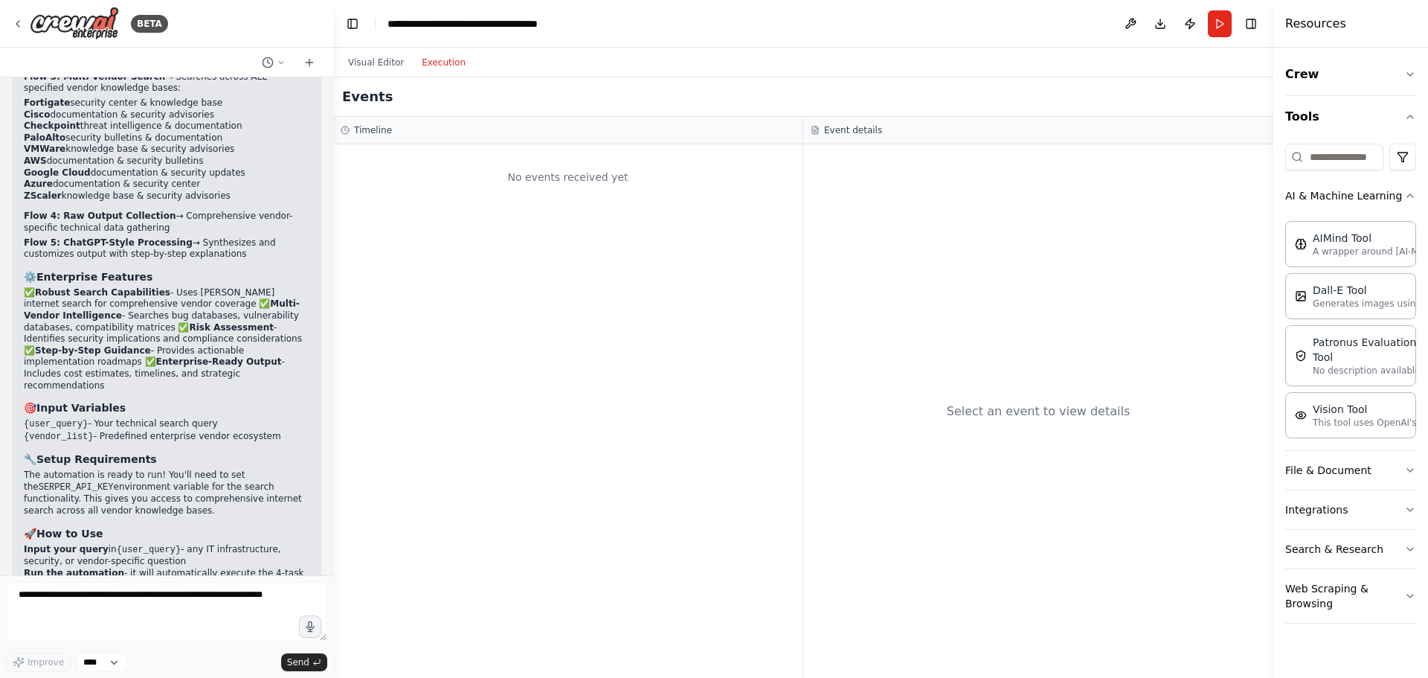
click at [451, 56] on button "Execution" at bounding box center [444, 63] width 62 height 18
click at [1223, 32] on button "Run" at bounding box center [1220, 23] width 24 height 27
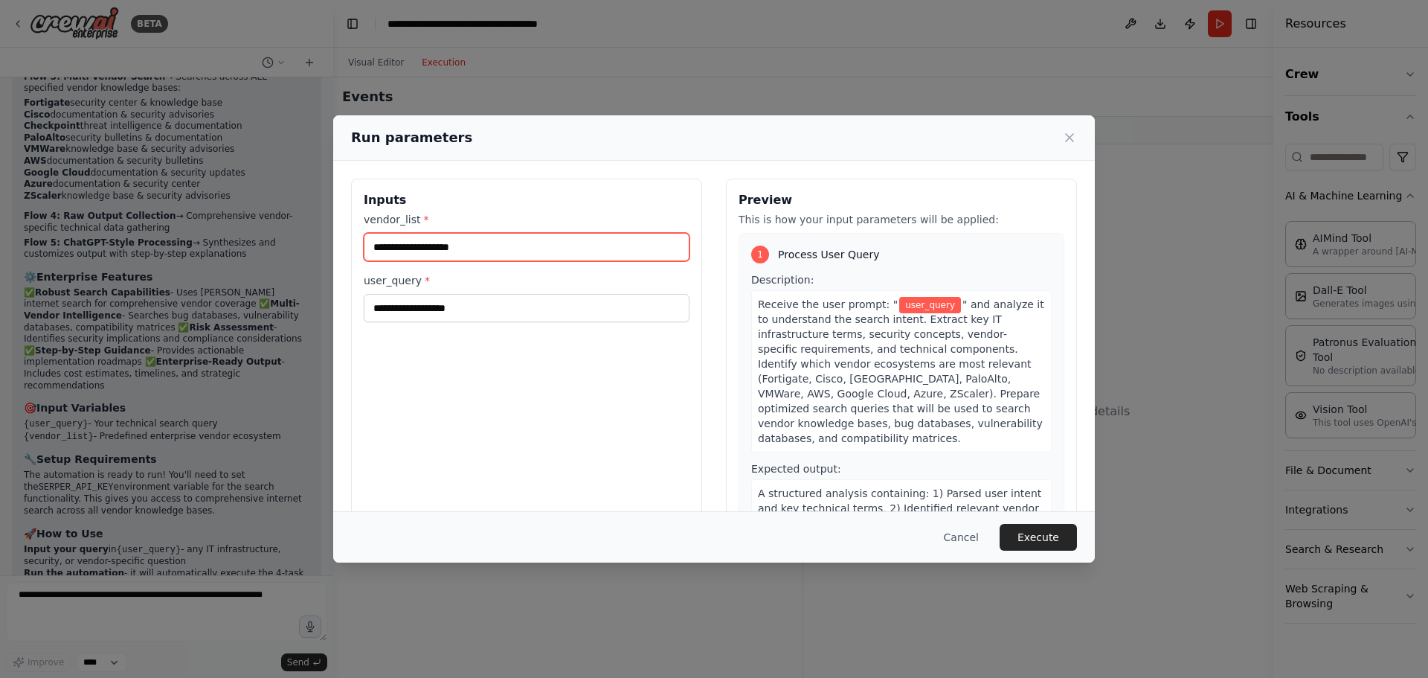
click at [486, 254] on input "vendor_list *" at bounding box center [527, 247] width 326 height 28
type input "***"
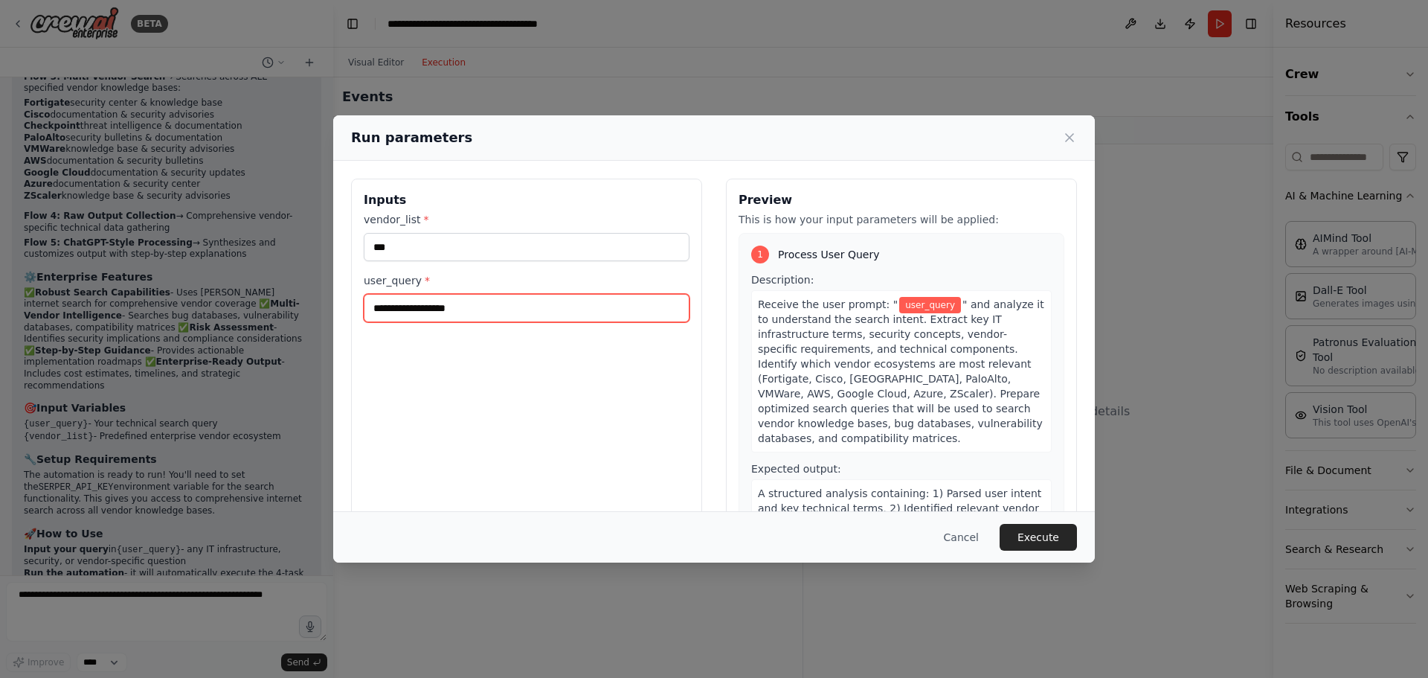
click at [468, 312] on input "user_query *" at bounding box center [527, 308] width 326 height 28
click at [469, 306] on input "user_query *" at bounding box center [527, 308] width 326 height 28
type input "**********"
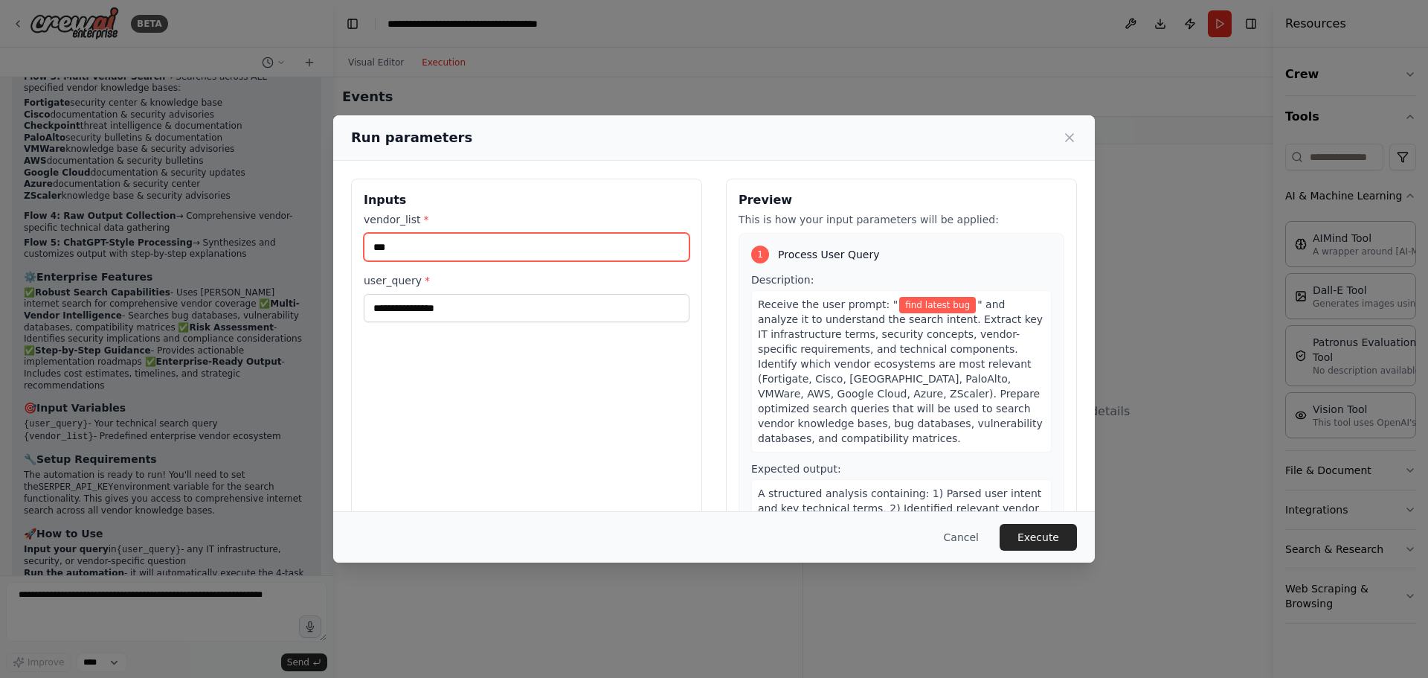
drag, startPoint x: 461, startPoint y: 248, endPoint x: 294, endPoint y: 225, distance: 168.9
click at [294, 225] on div "**********" at bounding box center [714, 339] width 1428 height 678
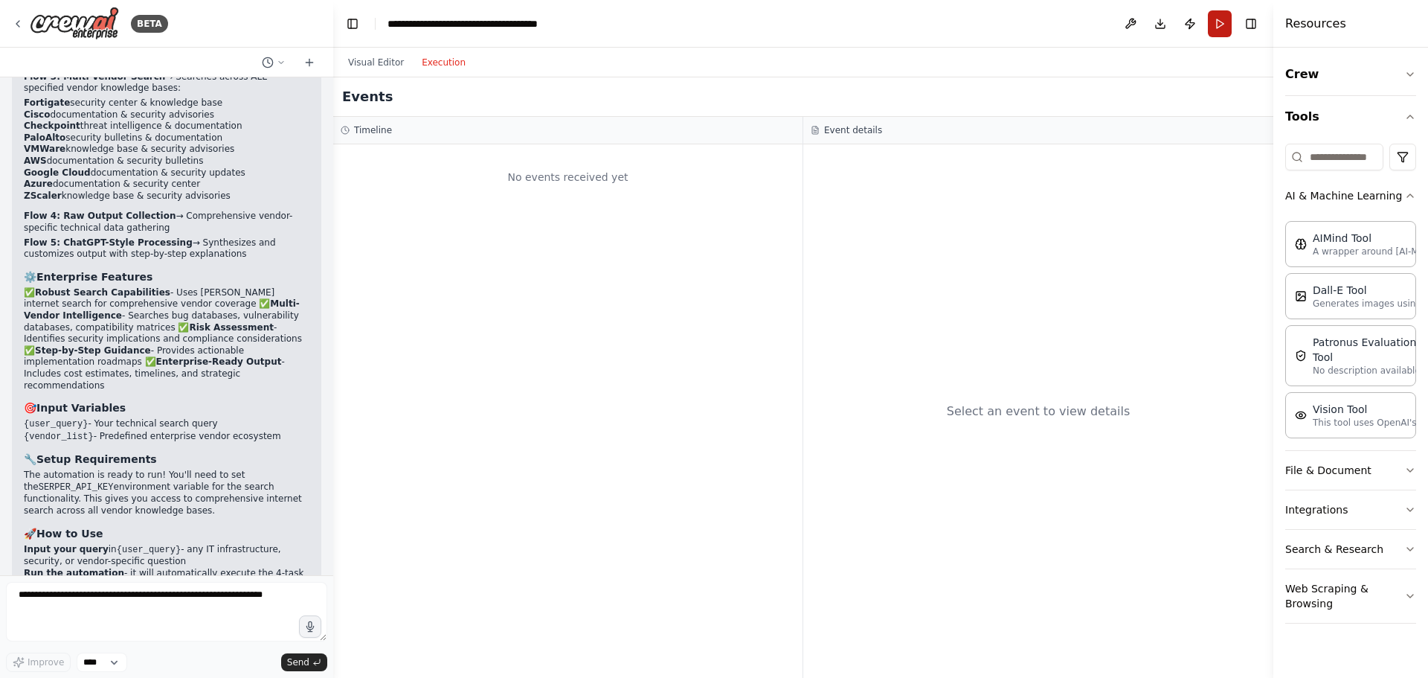
click at [1229, 23] on button "Run" at bounding box center [1220, 23] width 24 height 27
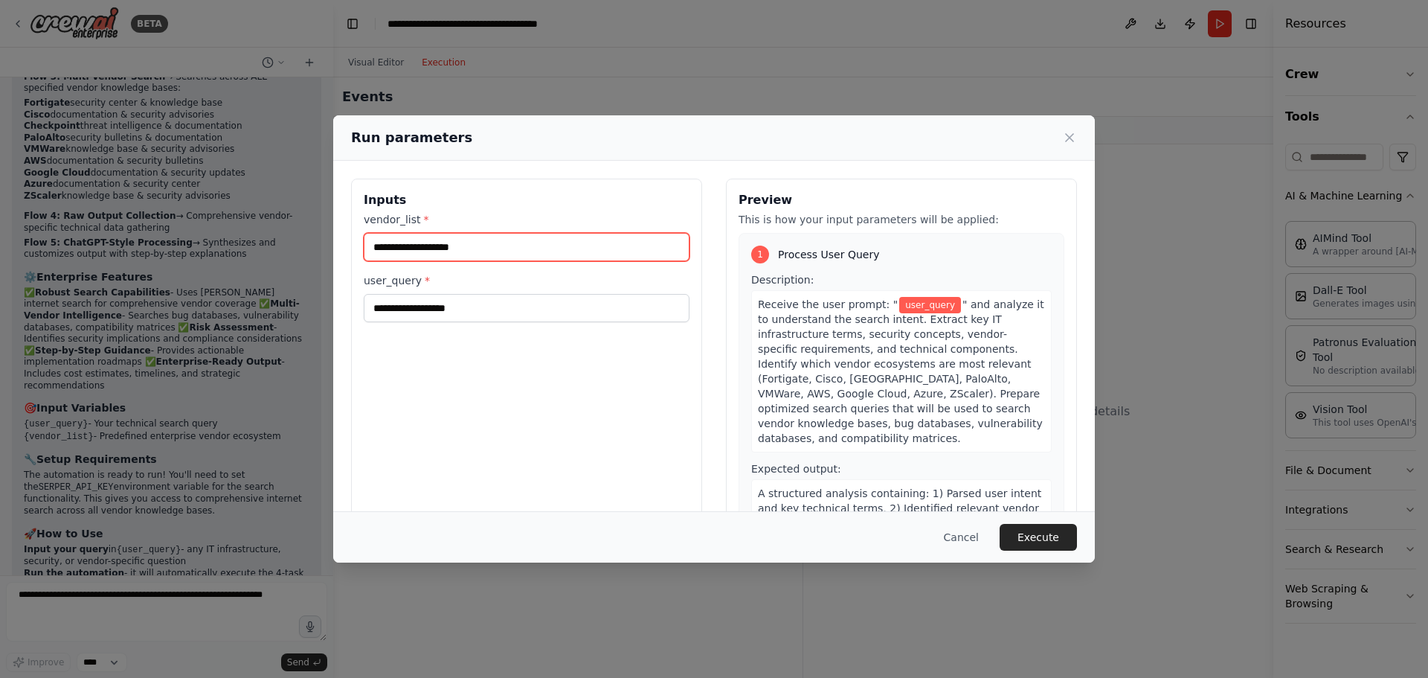
click at [483, 249] on input "vendor_list *" at bounding box center [527, 247] width 326 height 28
click at [899, 364] on span "" and analyze it to understand the search intent. Extract key IT infrastructure…" at bounding box center [901, 371] width 286 height 146
click at [863, 366] on span "" and analyze it to understand the search intent. Extract key IT infrastructure…" at bounding box center [901, 371] width 286 height 146
copy span "Fortigate"
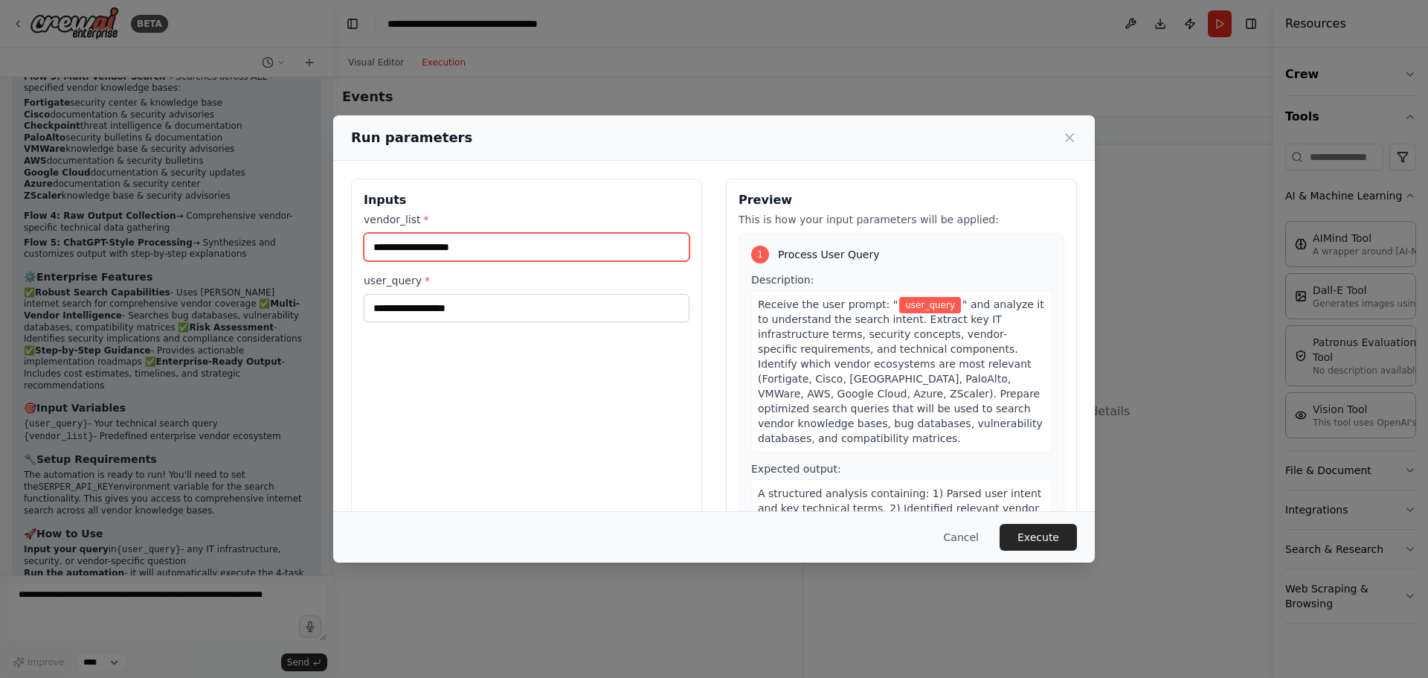
click at [486, 250] on input "vendor_list *" at bounding box center [527, 247] width 326 height 28
paste input "*********"
type input "*********"
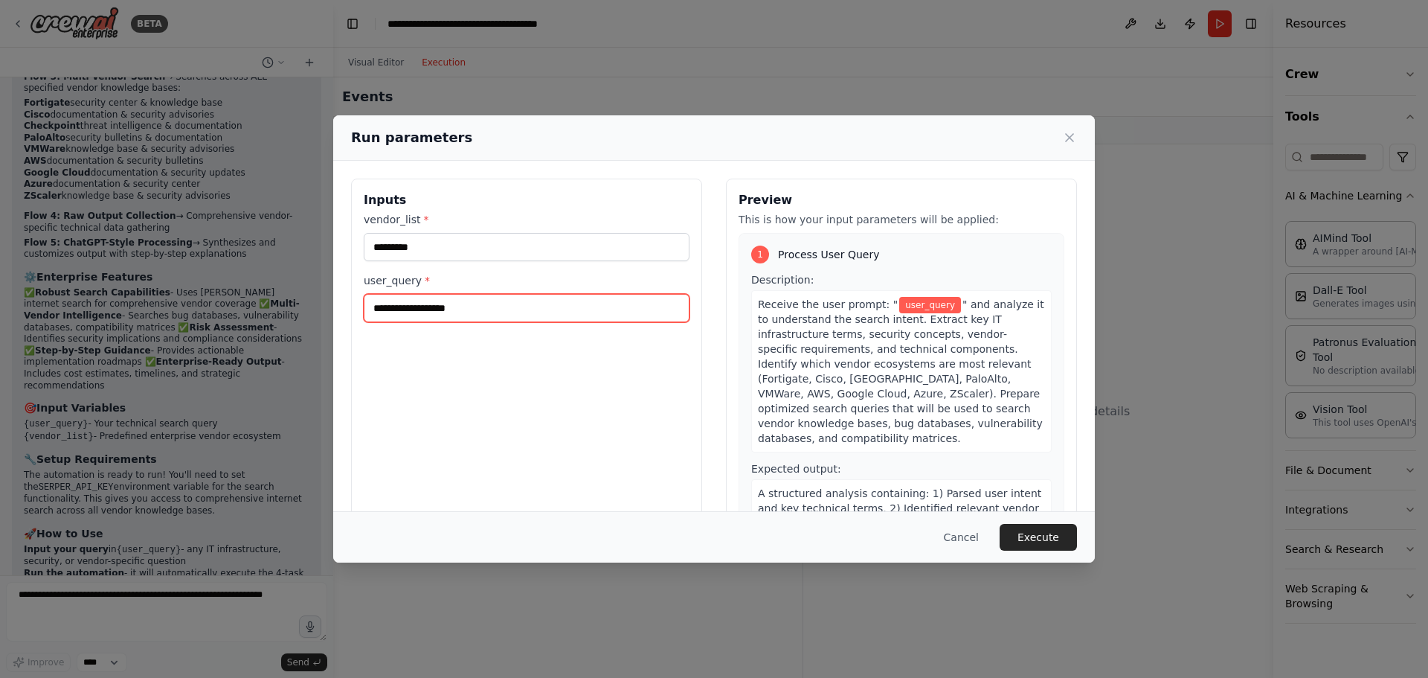
click at [469, 316] on input "user_query *" at bounding box center [527, 308] width 326 height 28
type input "**********"
click at [1049, 527] on button "Execute" at bounding box center [1038, 537] width 77 height 27
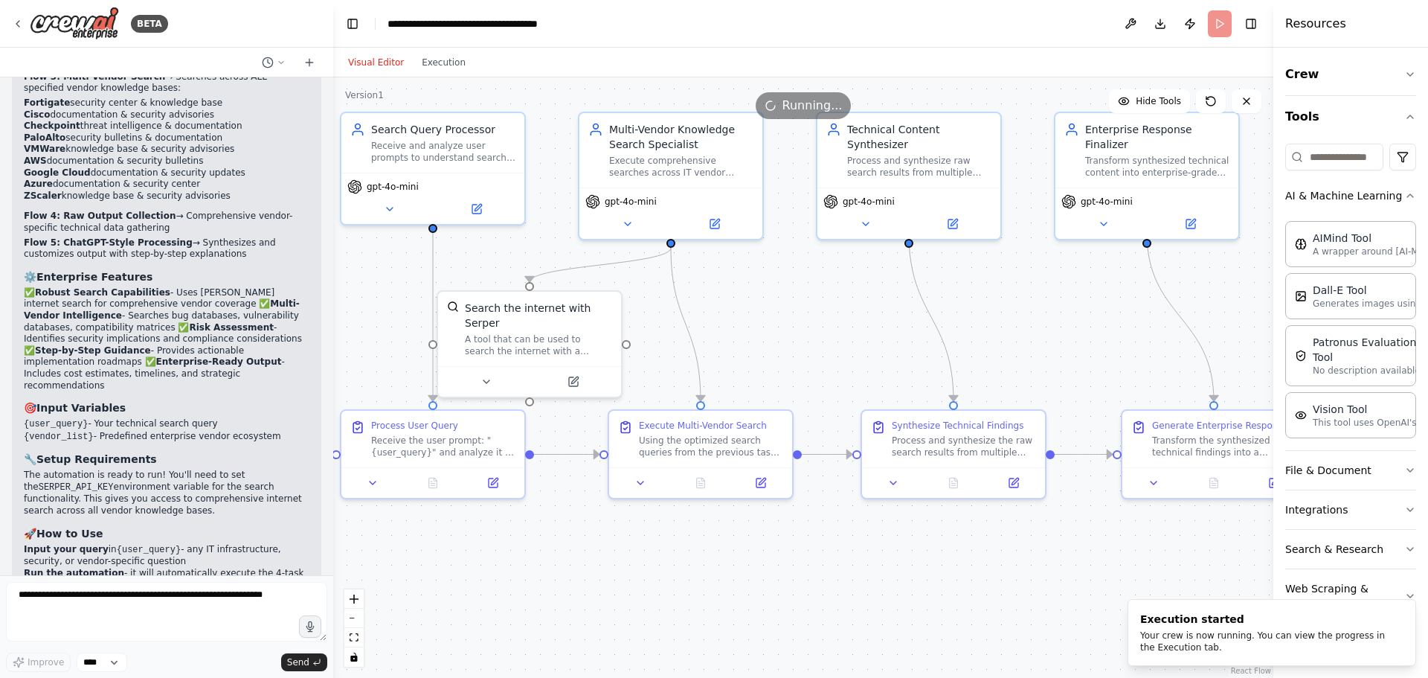
click at [377, 57] on button "Visual Editor" at bounding box center [376, 63] width 74 height 18
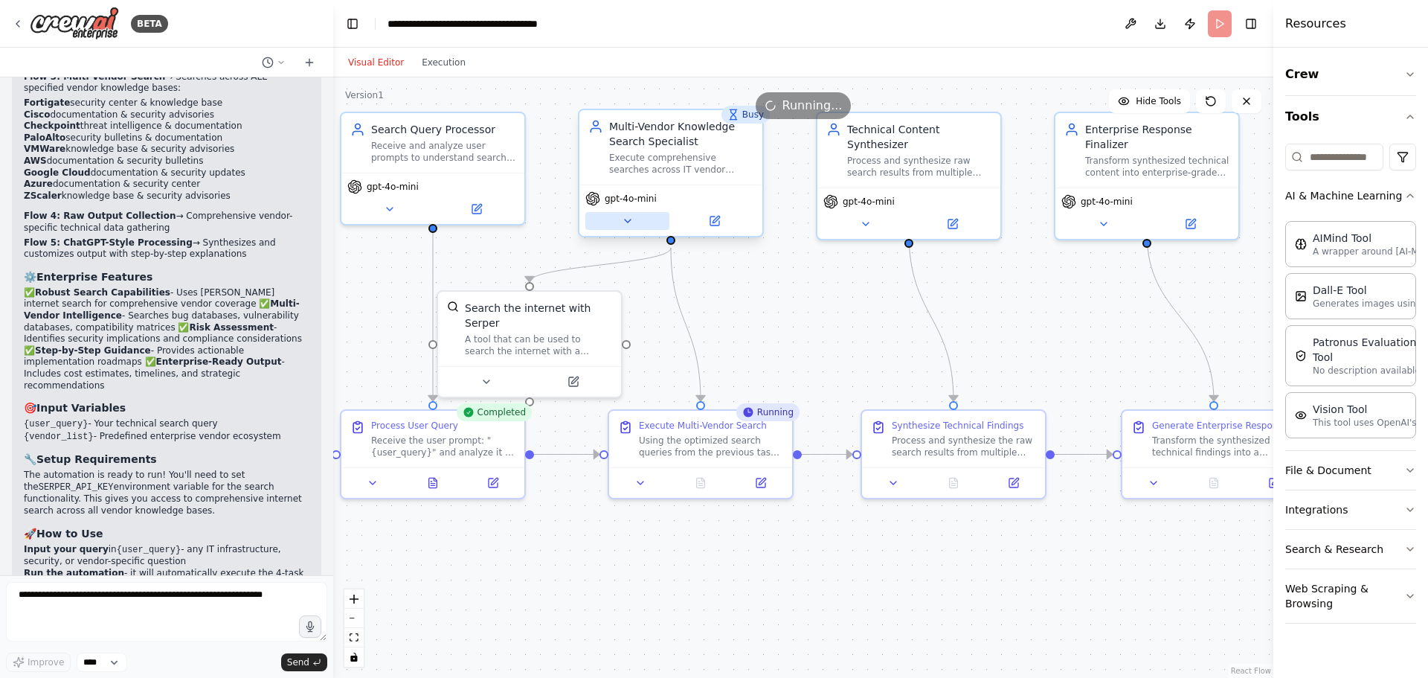
click at [632, 219] on icon at bounding box center [628, 221] width 12 height 12
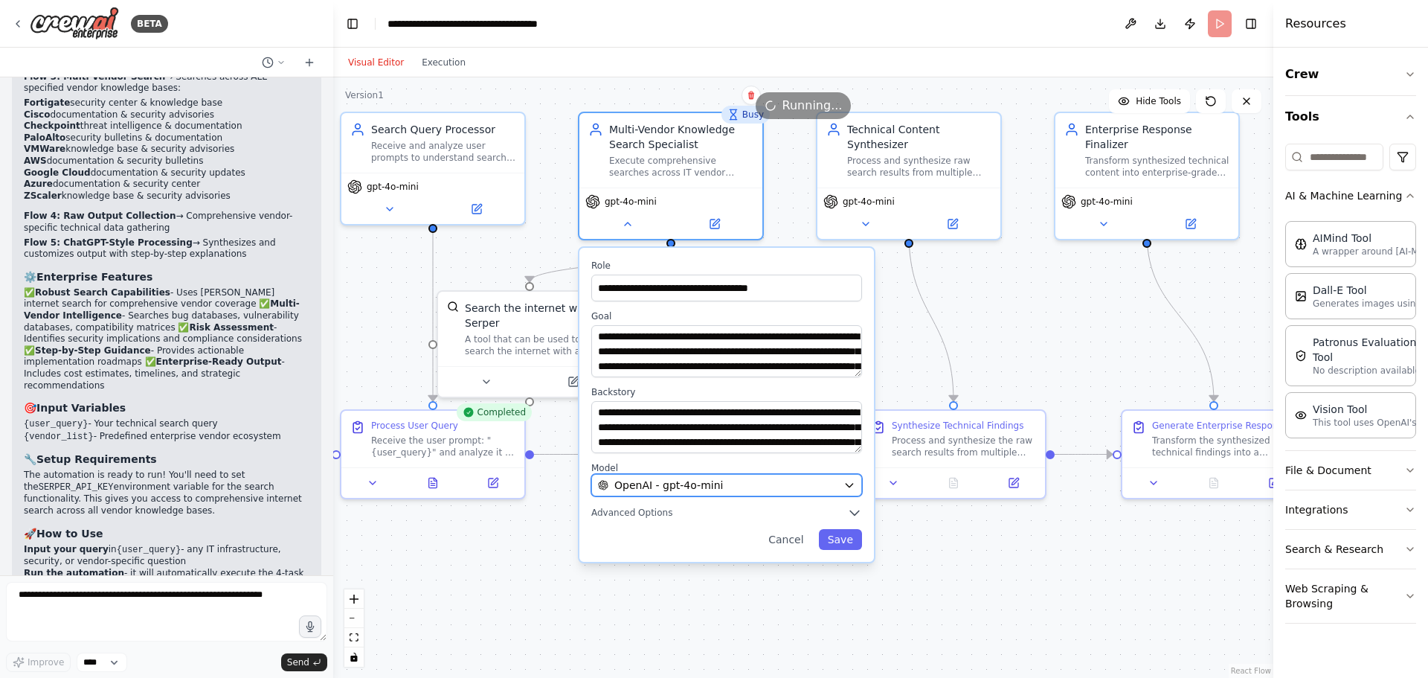
click at [854, 489] on icon "button" at bounding box center [849, 485] width 12 height 12
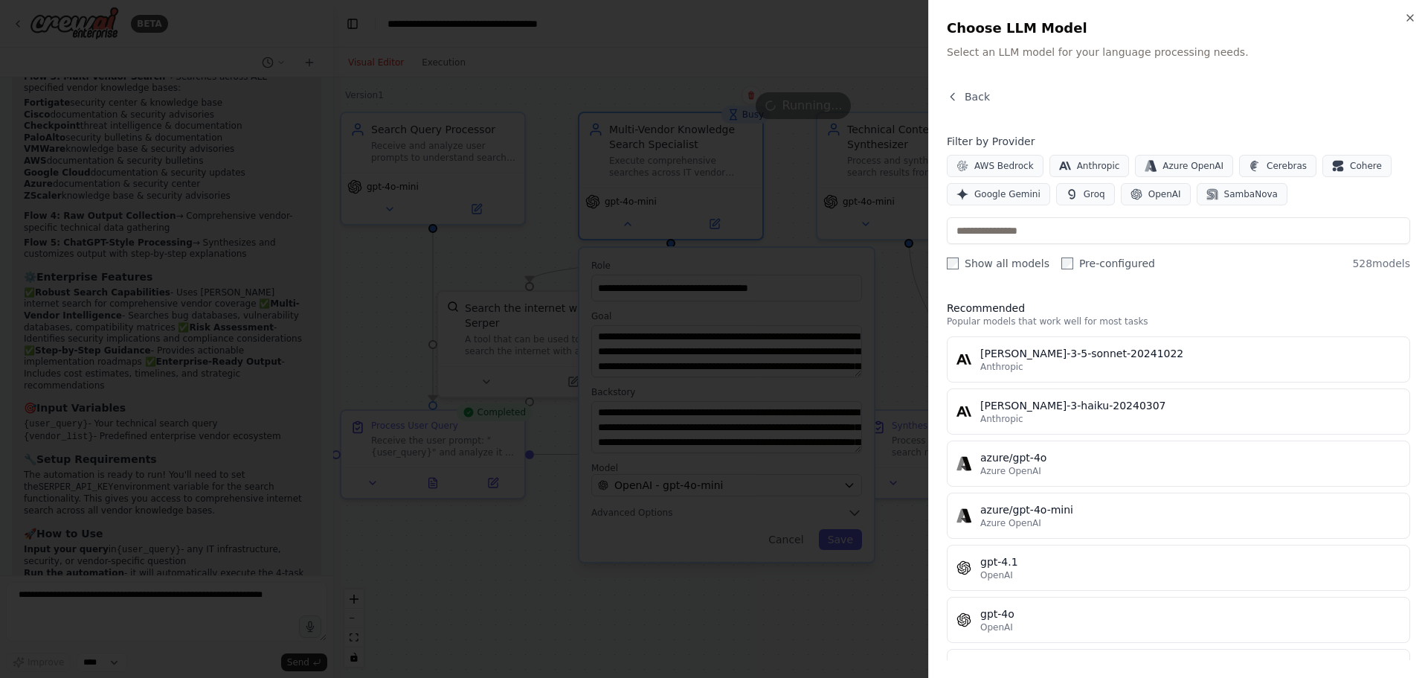
click at [1416, 24] on div "Close Choose LLM Model Select an LLM model for your language processing needs. …" at bounding box center [1178, 339] width 500 height 678
click at [1415, 16] on icon "button" at bounding box center [1410, 18] width 12 height 12
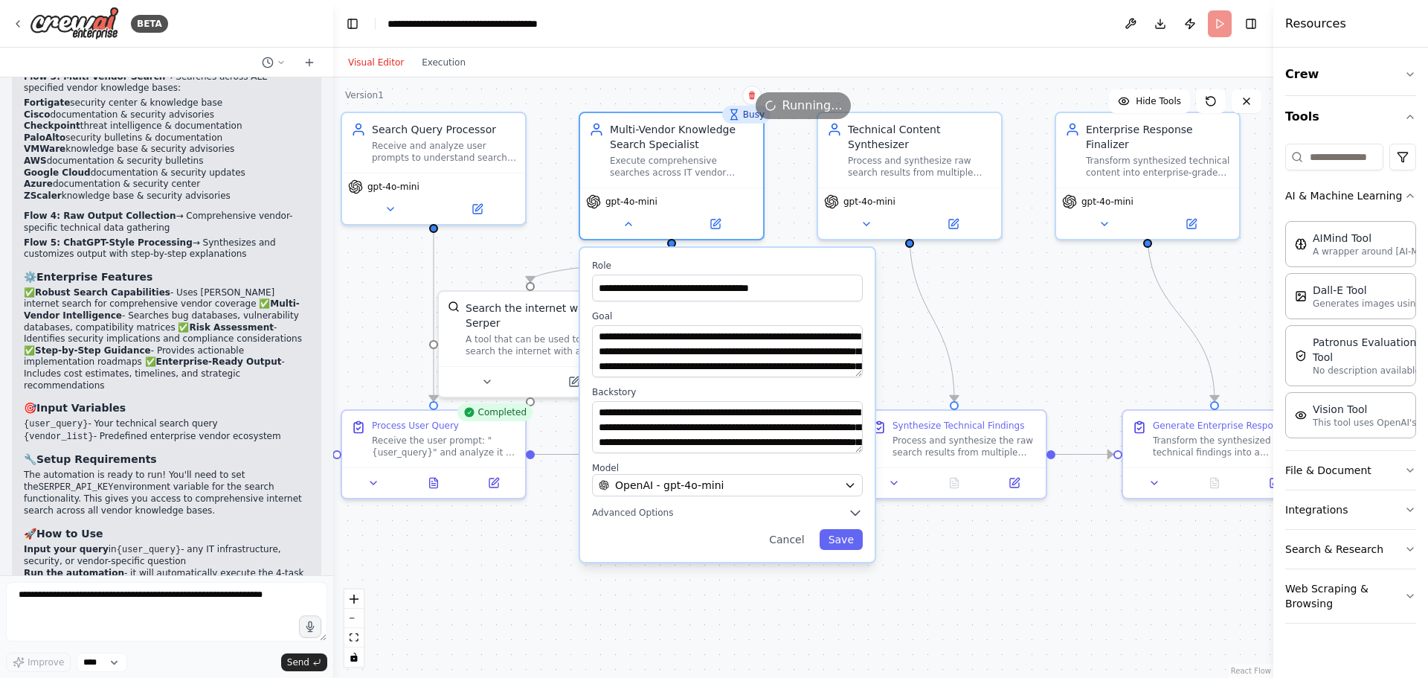
click at [1049, 326] on div ".deletable-edge-delete-btn { width: 20px; height: 20px; border: 0px solid #ffff…" at bounding box center [803, 377] width 940 height 600
click at [791, 547] on button "Cancel" at bounding box center [786, 539] width 53 height 21
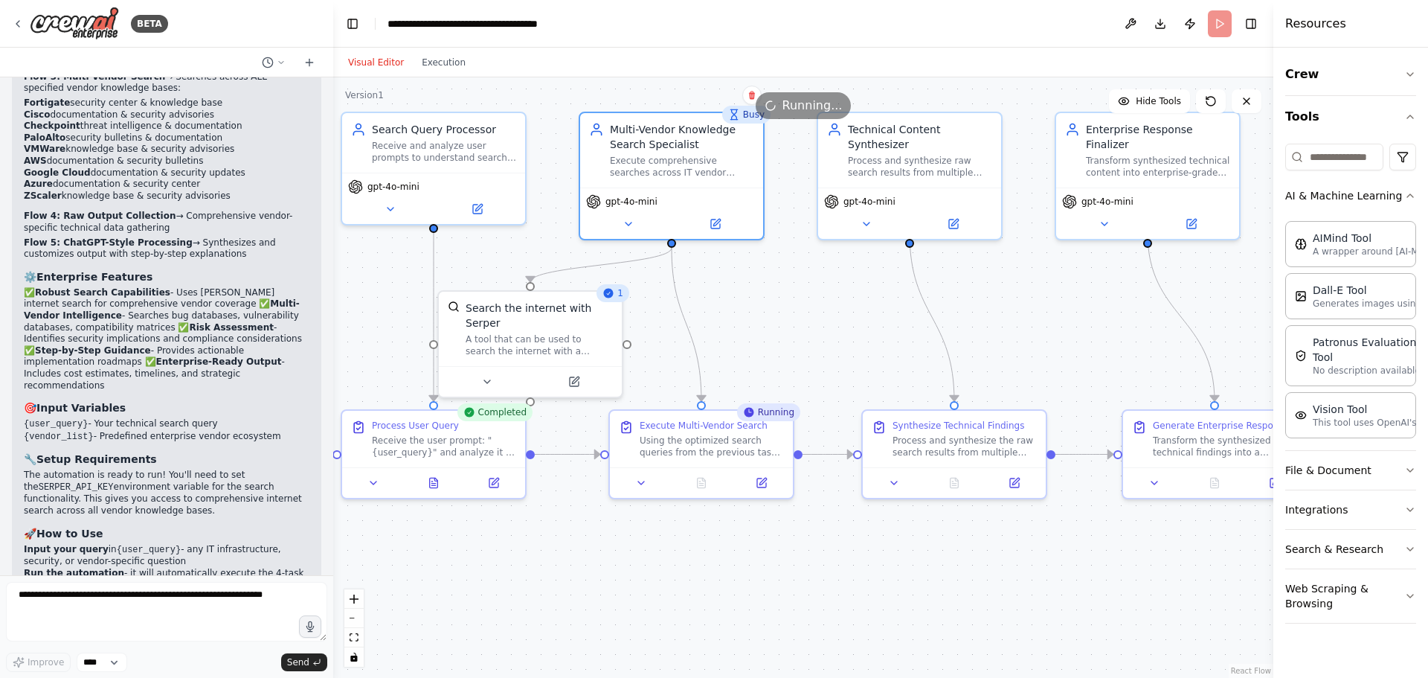
click at [848, 321] on div ".deletable-edge-delete-btn { width: 20px; height: 20px; border: 0px solid #ffff…" at bounding box center [803, 377] width 940 height 600
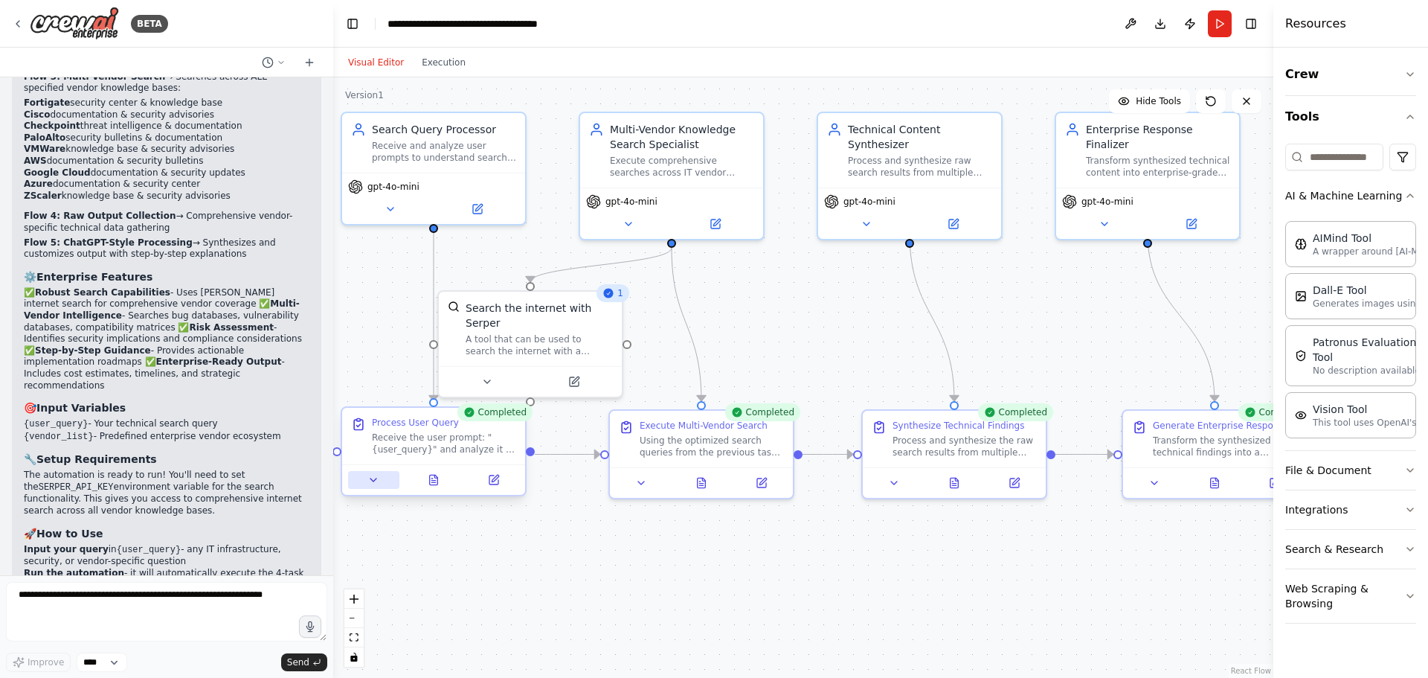
click at [378, 477] on icon at bounding box center [373, 480] width 12 height 12
click at [445, 477] on button at bounding box center [433, 480] width 63 height 18
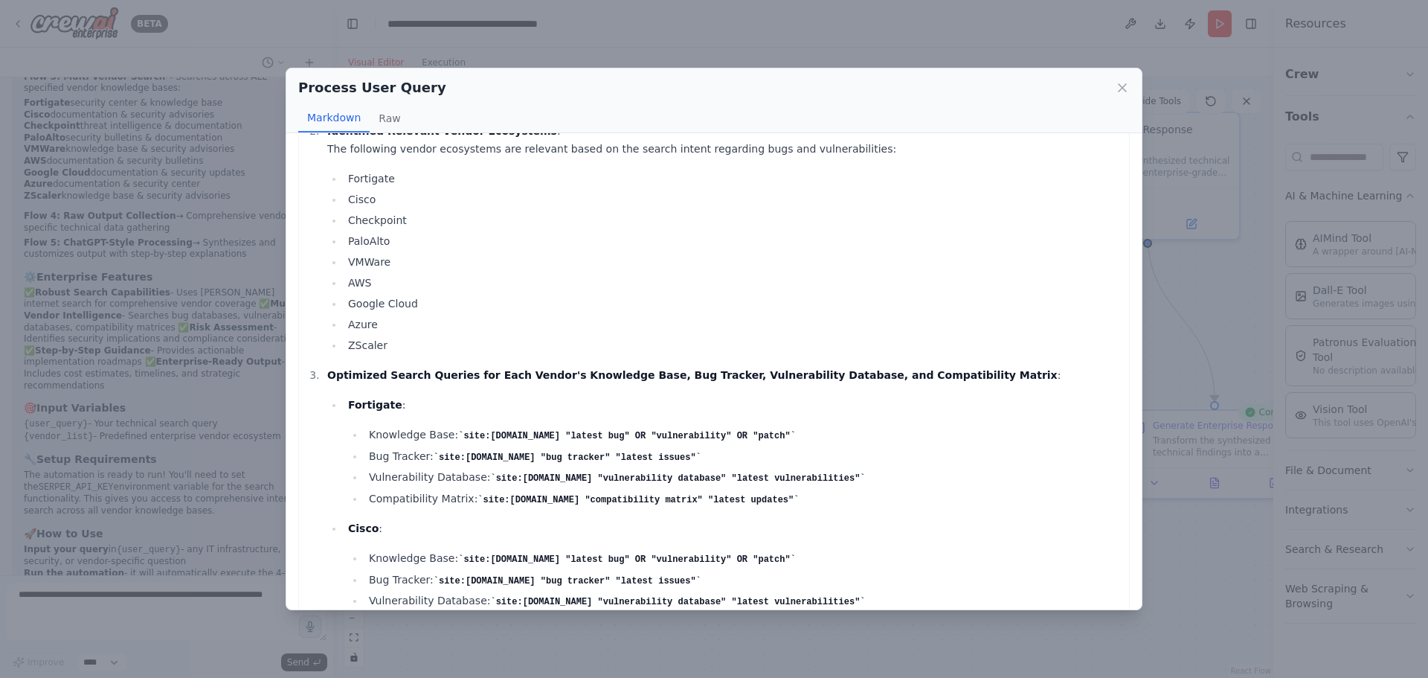
scroll to position [0, 0]
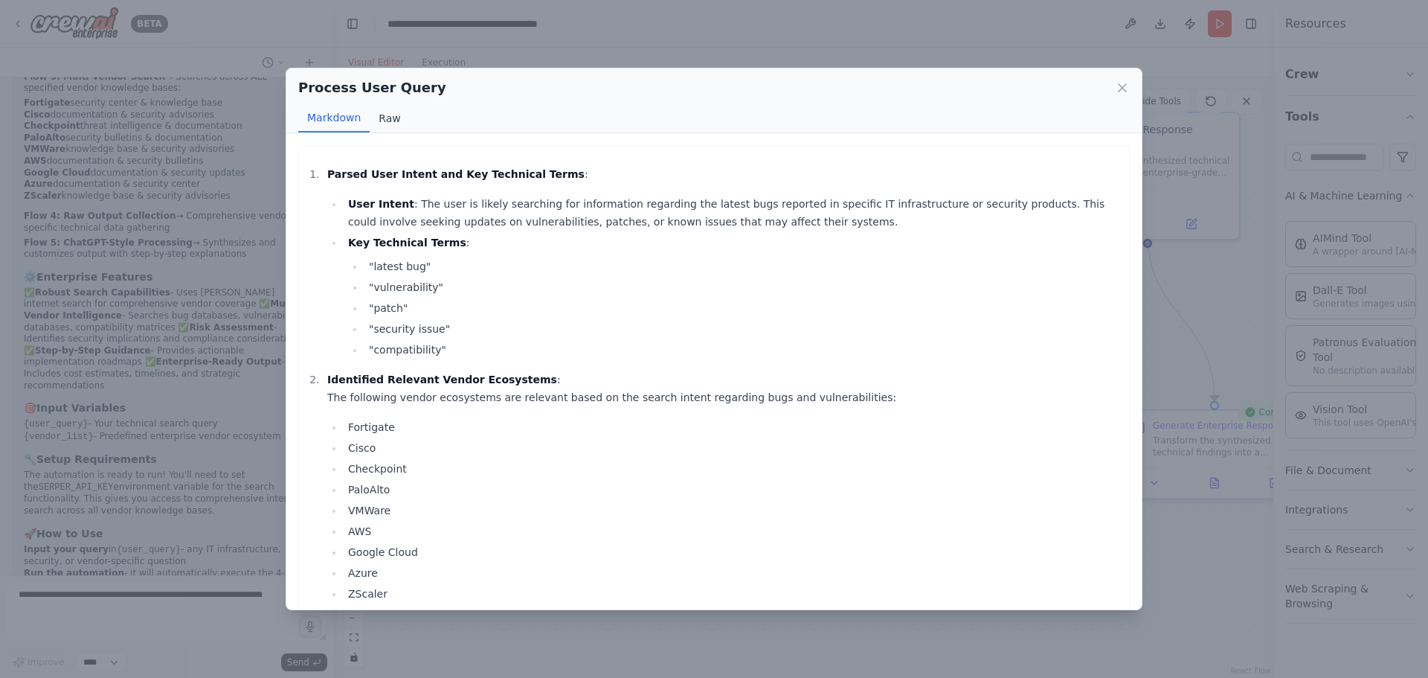
click at [372, 118] on button "Raw" at bounding box center [389, 118] width 39 height 28
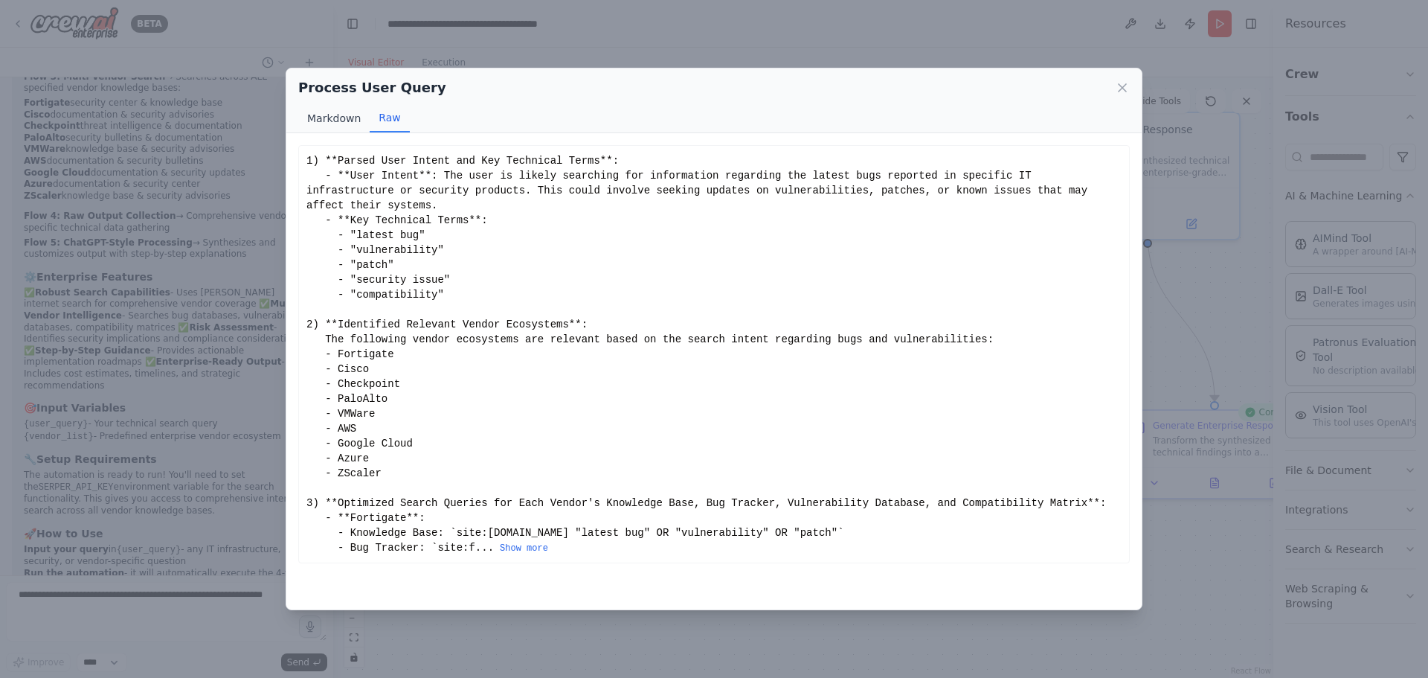
click at [358, 112] on button "Markdown" at bounding box center [333, 118] width 71 height 28
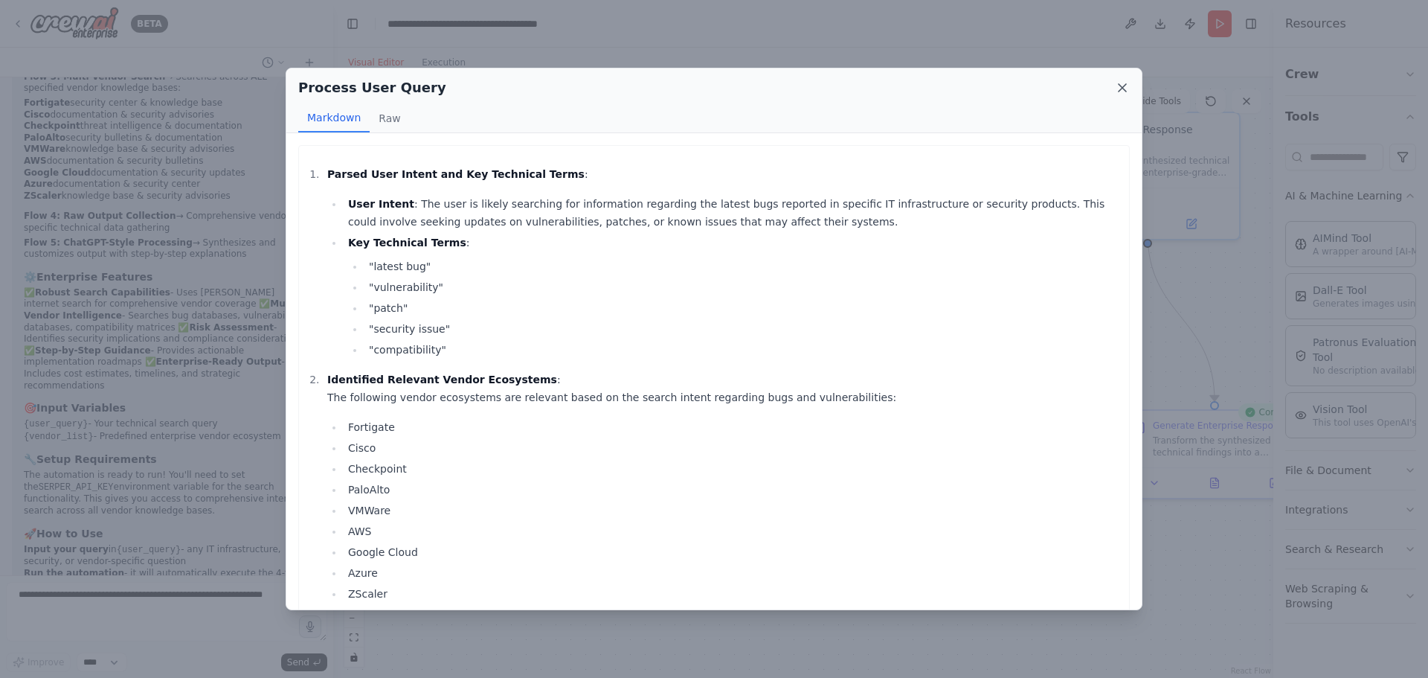
click at [1124, 91] on icon at bounding box center [1122, 87] width 15 height 15
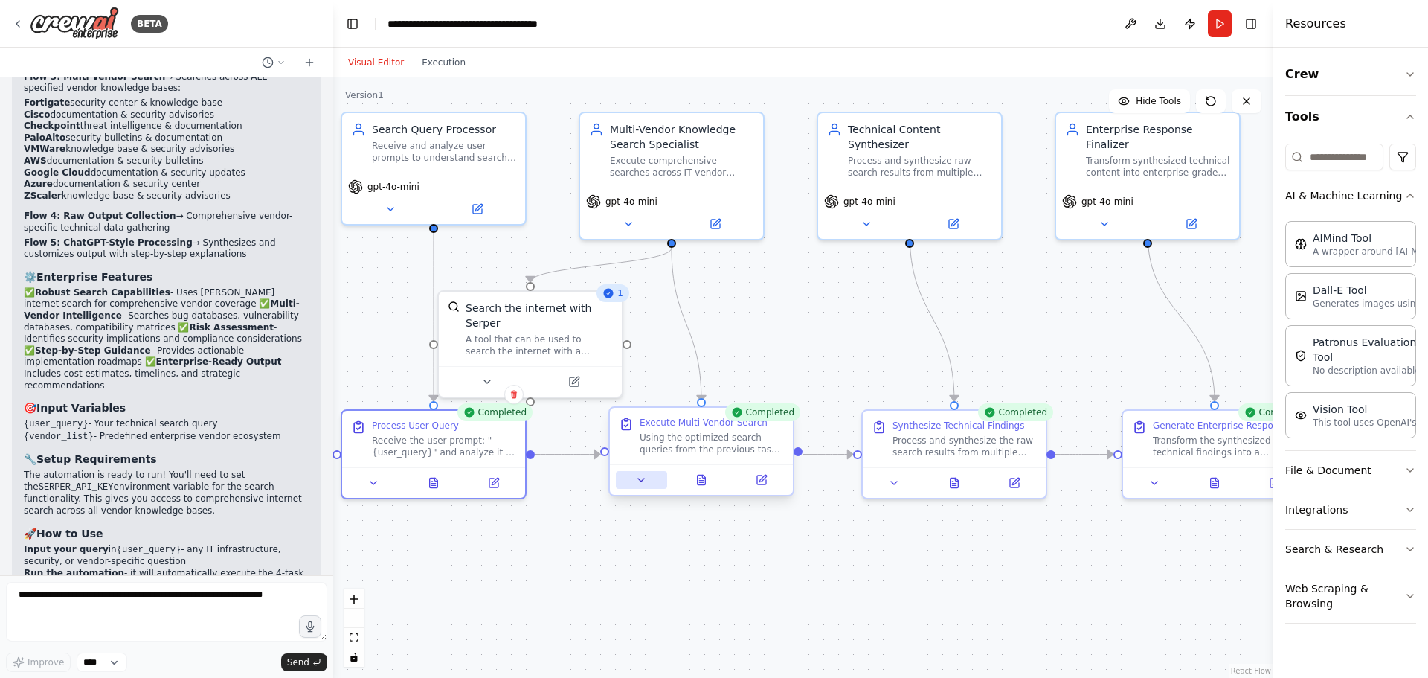
click at [637, 479] on icon at bounding box center [641, 480] width 12 height 12
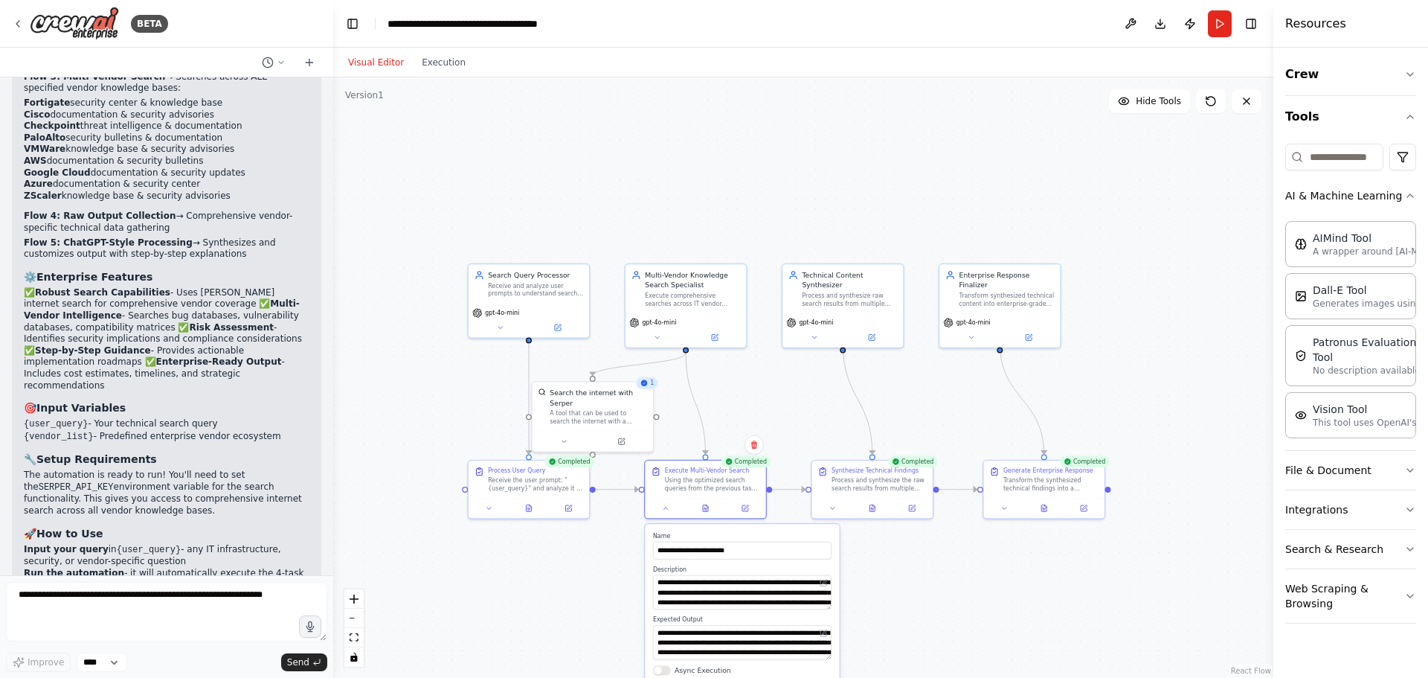
click at [666, 518] on div "**********" at bounding box center [705, 489] width 123 height 59
click at [668, 508] on icon at bounding box center [666, 506] width 8 height 8
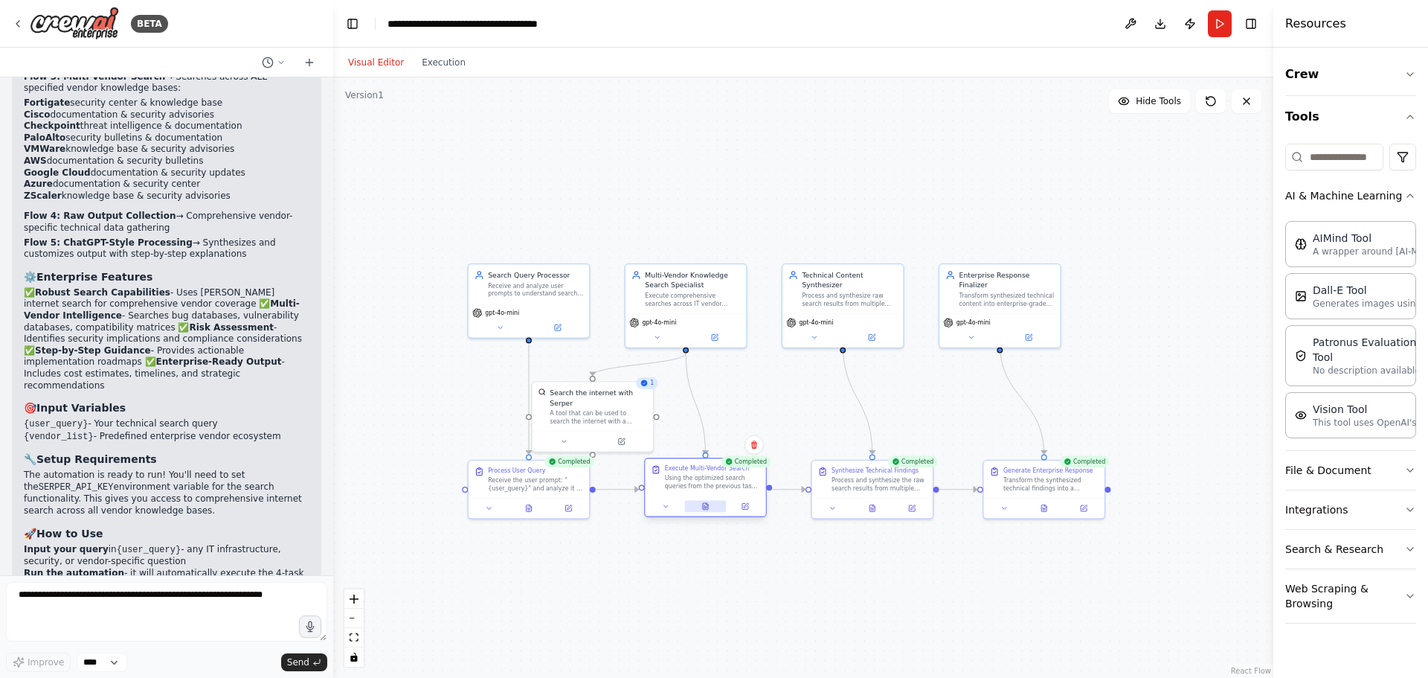
click at [695, 509] on button at bounding box center [706, 506] width 42 height 12
click at [704, 506] on icon at bounding box center [705, 506] width 5 height 7
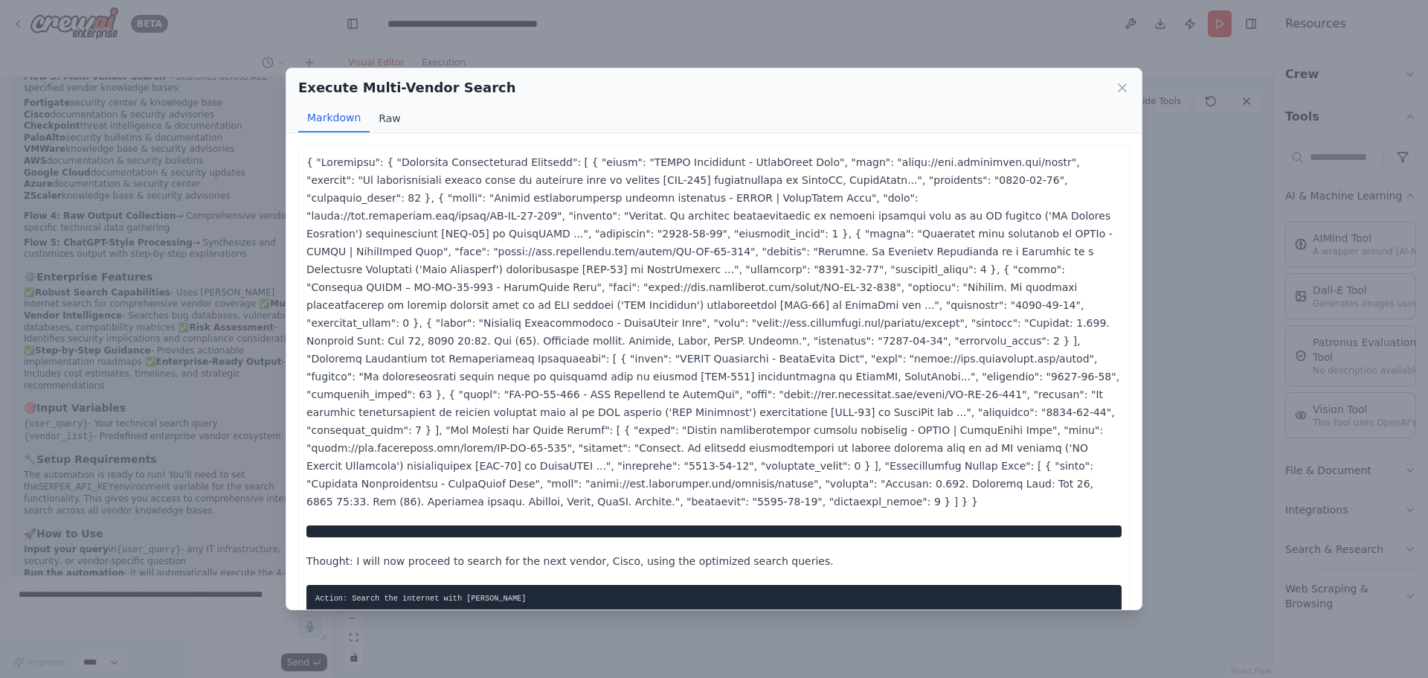
click at [396, 118] on button "Raw" at bounding box center [389, 118] width 39 height 28
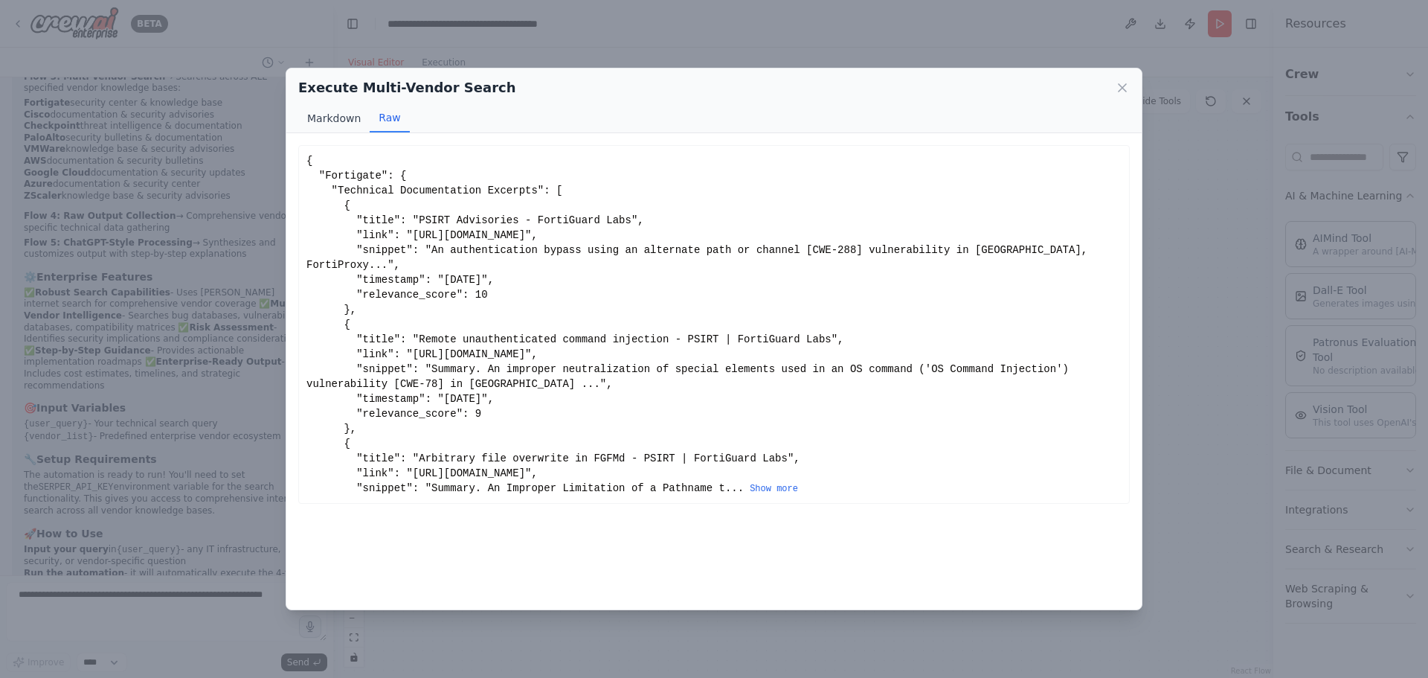
click at [314, 116] on button "Markdown" at bounding box center [333, 118] width 71 height 28
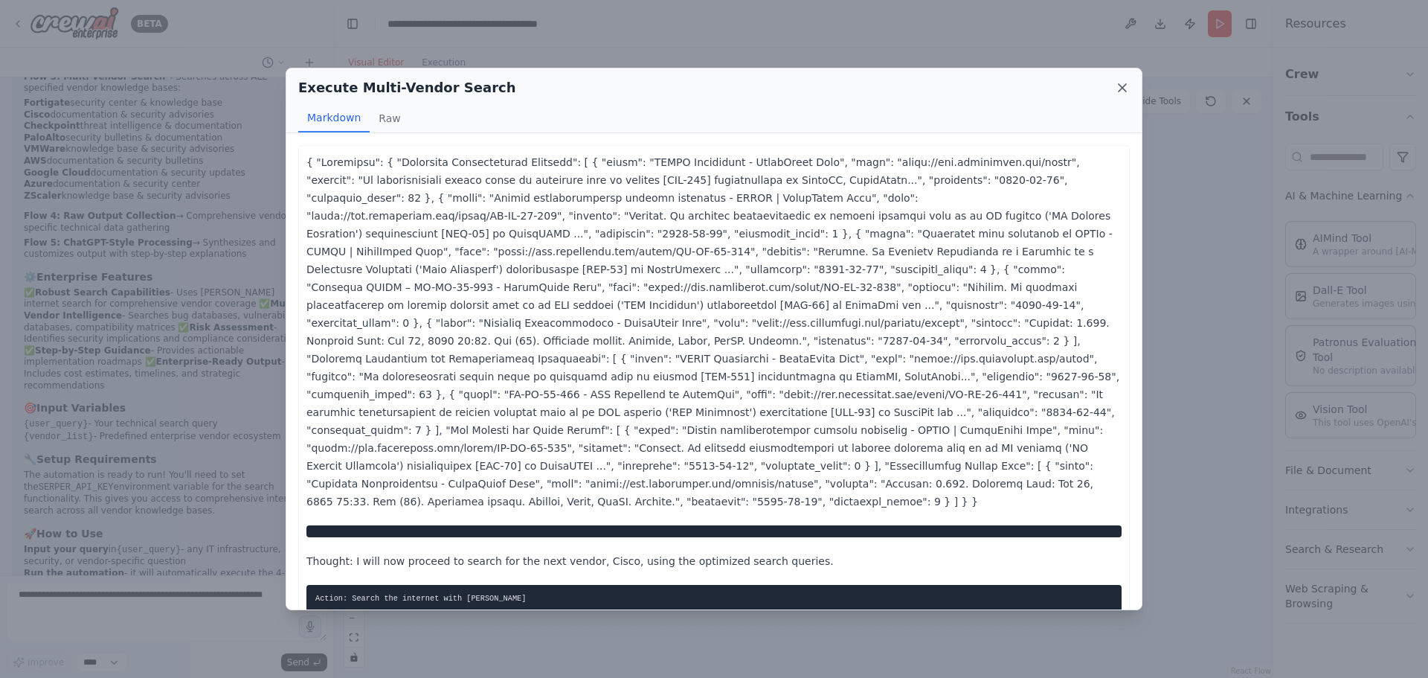
click at [1124, 91] on icon at bounding box center [1122, 87] width 15 height 15
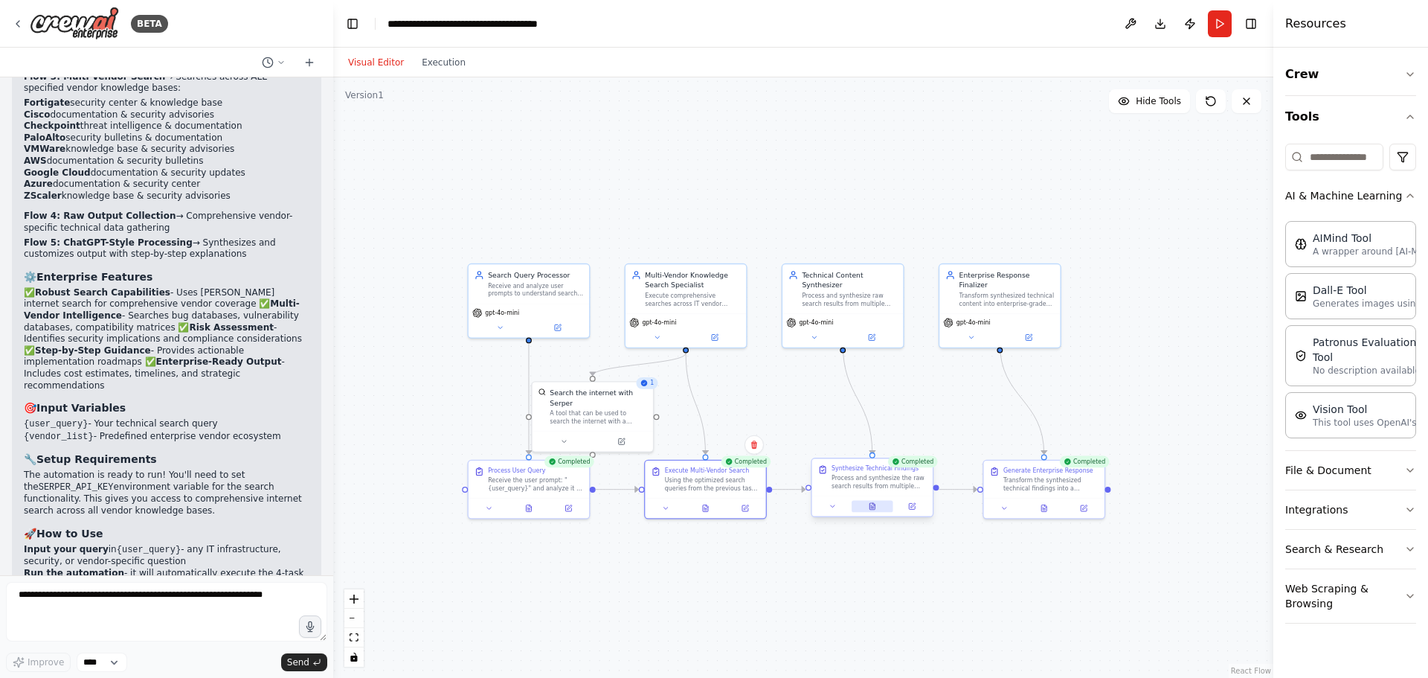
click at [873, 507] on icon at bounding box center [871, 506] width 5 height 7
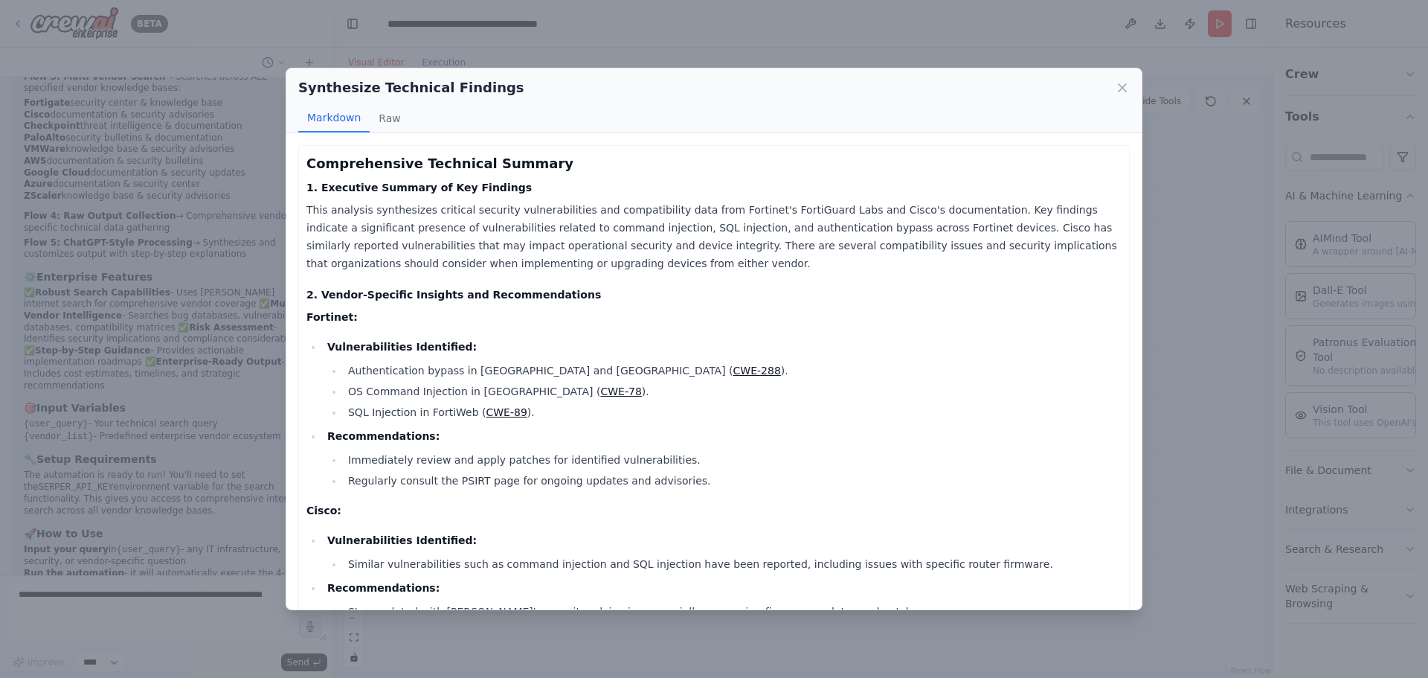
scroll to position [223, 0]
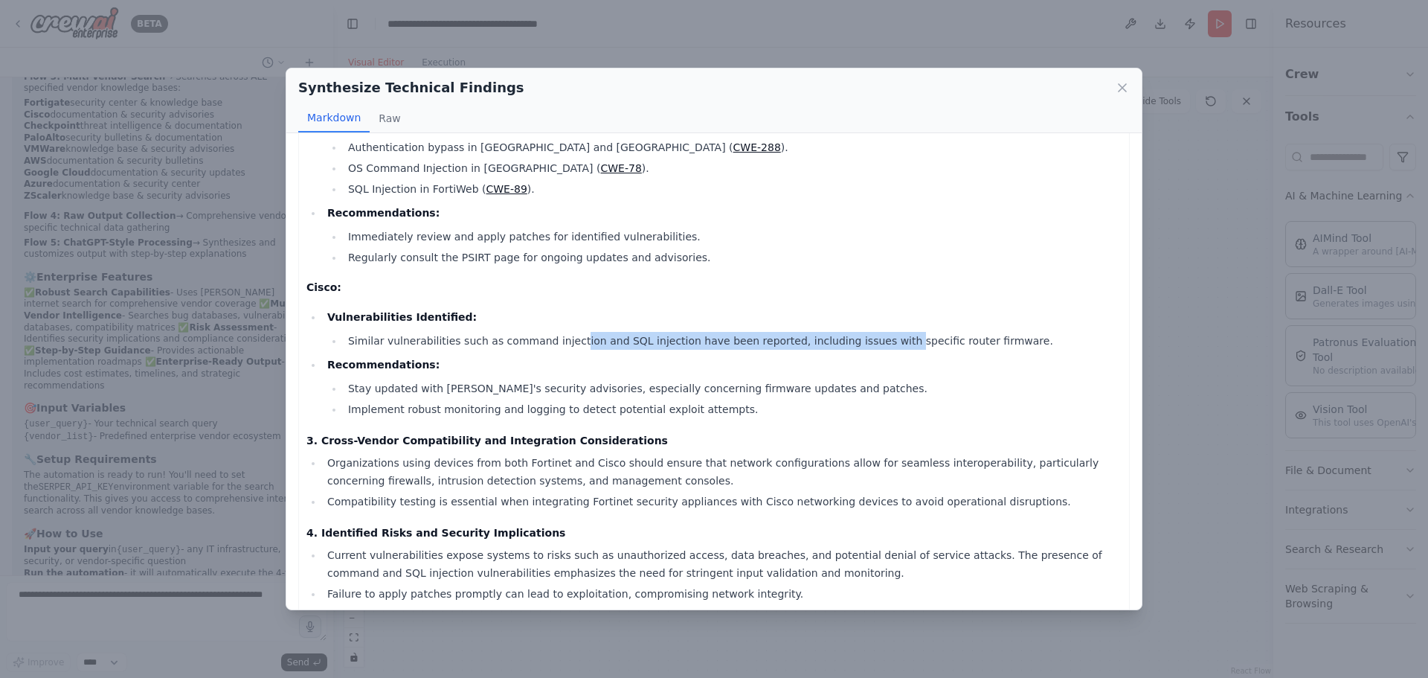
drag, startPoint x: 585, startPoint y: 347, endPoint x: 844, endPoint y: 345, distance: 259.6
click at [844, 345] on li "Similar vulnerabilities such as command injection and SQL injection have been r…" at bounding box center [733, 341] width 778 height 18
click at [891, 402] on li "Implement robust monitoring and logging to detect potential exploit attempts." at bounding box center [733, 409] width 778 height 18
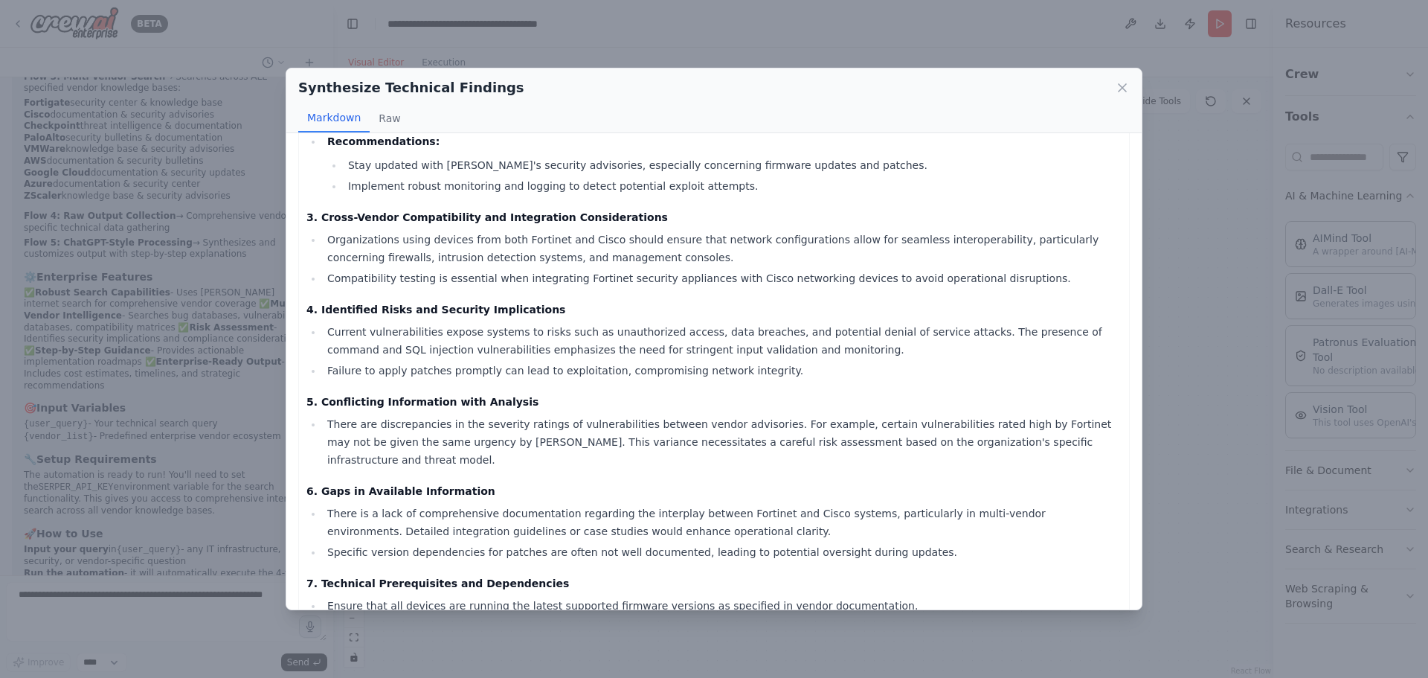
scroll to position [641, 0]
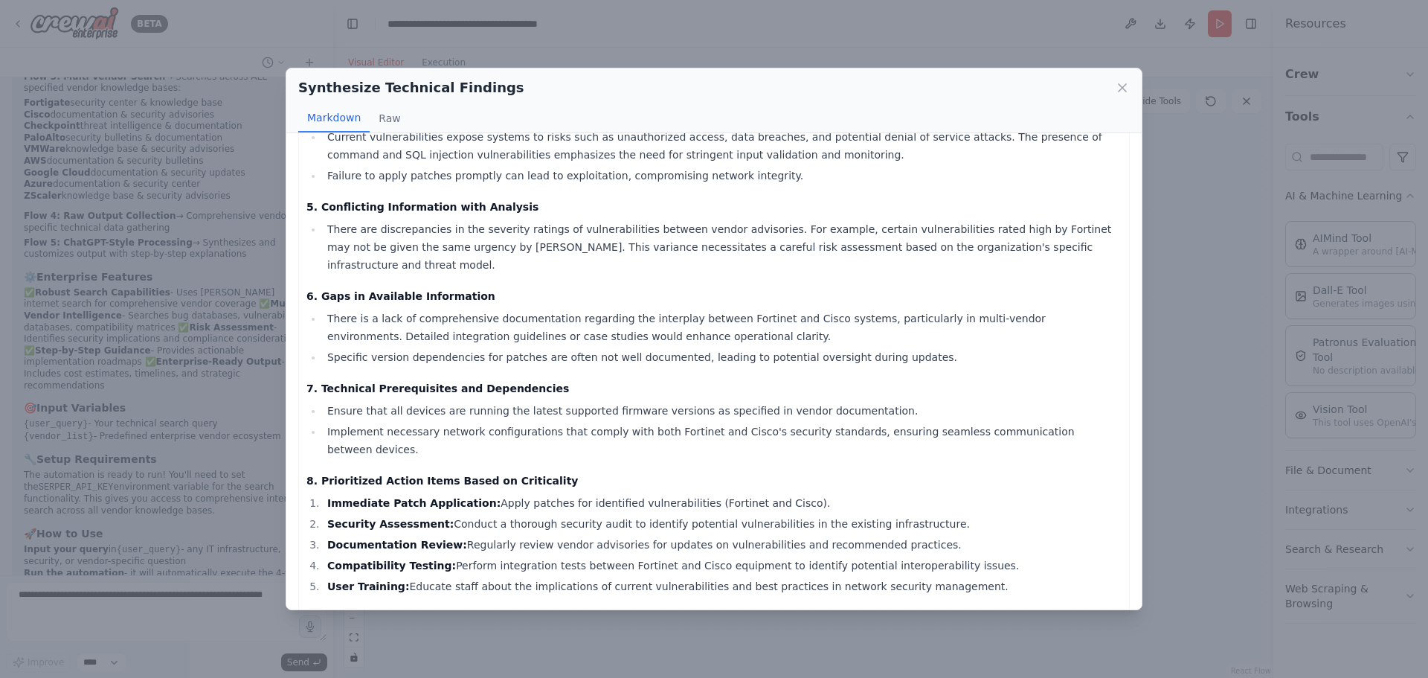
drag, startPoint x: 350, startPoint y: 530, endPoint x: 927, endPoint y: 453, distance: 582.3
click at [927, 453] on div "Comprehensive Technical Summary 1. Executive Summary of Key Findings This analy…" at bounding box center [713, 68] width 815 height 1113
click at [1123, 87] on icon at bounding box center [1122, 87] width 7 height 7
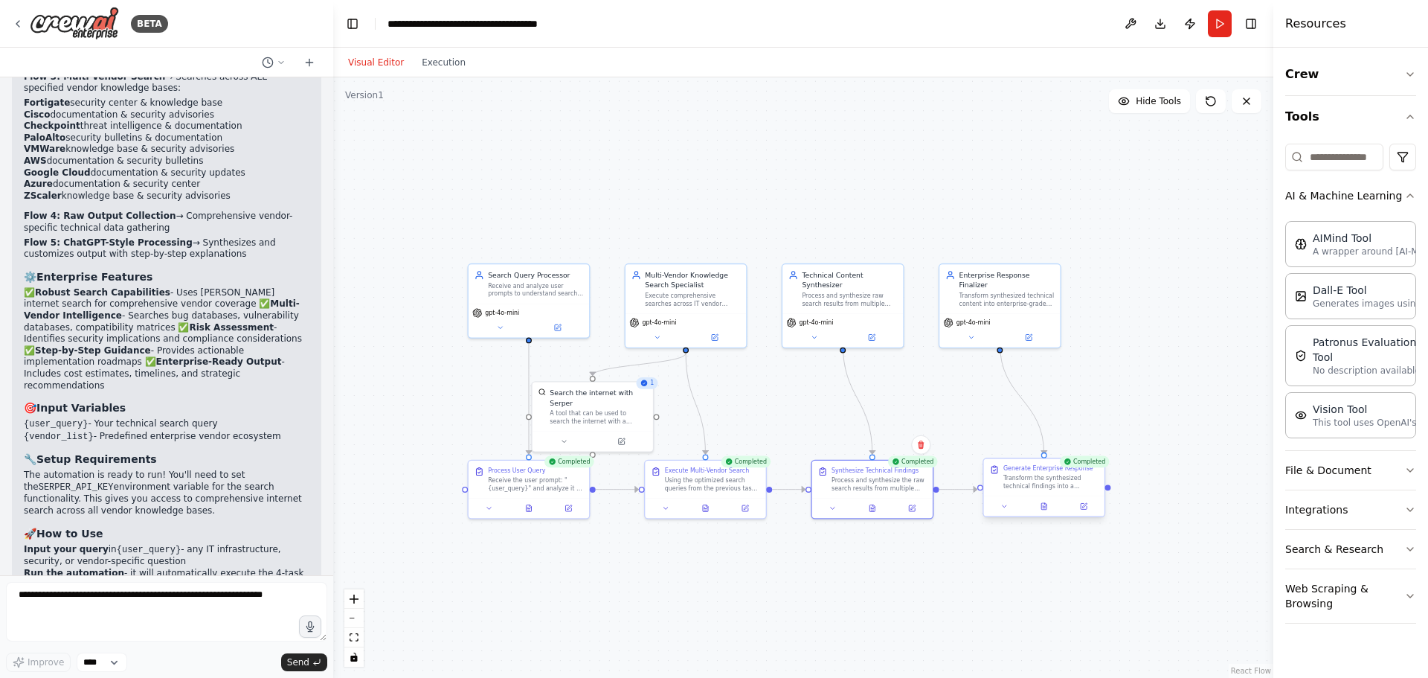
click at [1044, 512] on div at bounding box center [1044, 506] width 120 height 20
click at [1043, 503] on icon at bounding box center [1043, 506] width 5 height 7
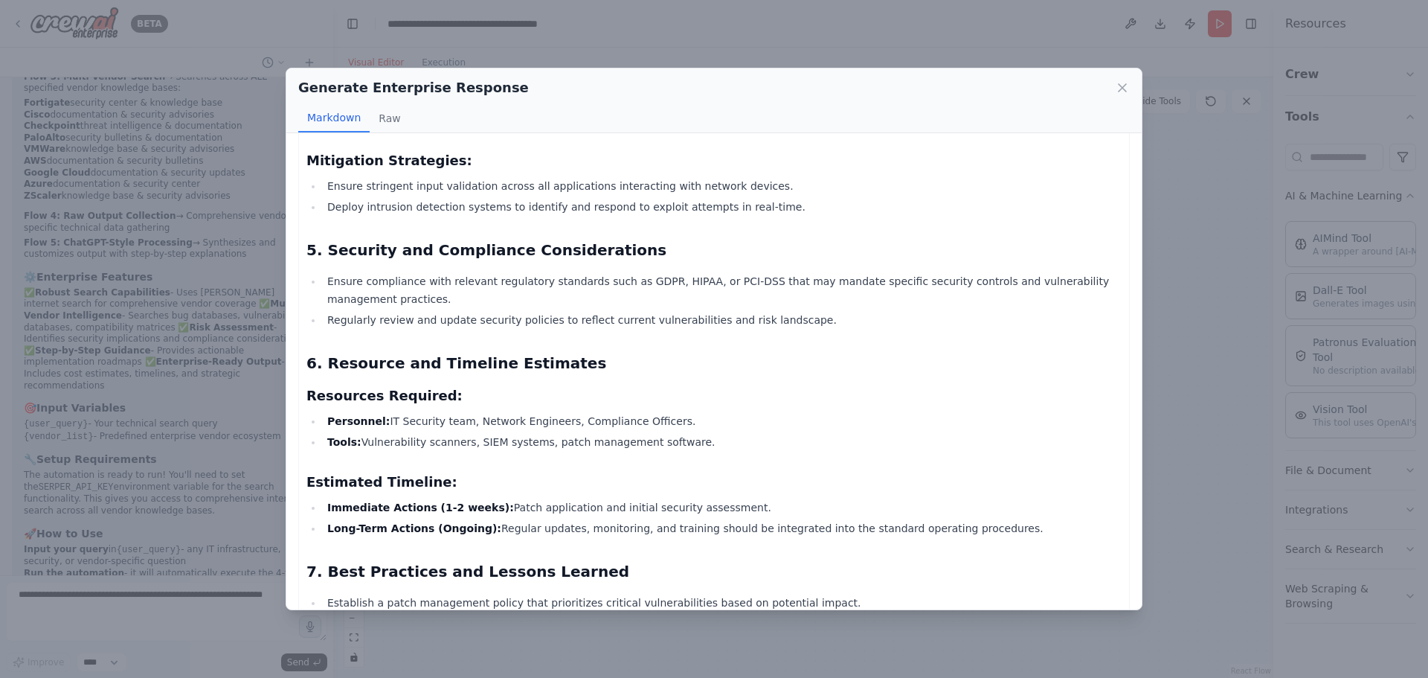
scroll to position [1367, 0]
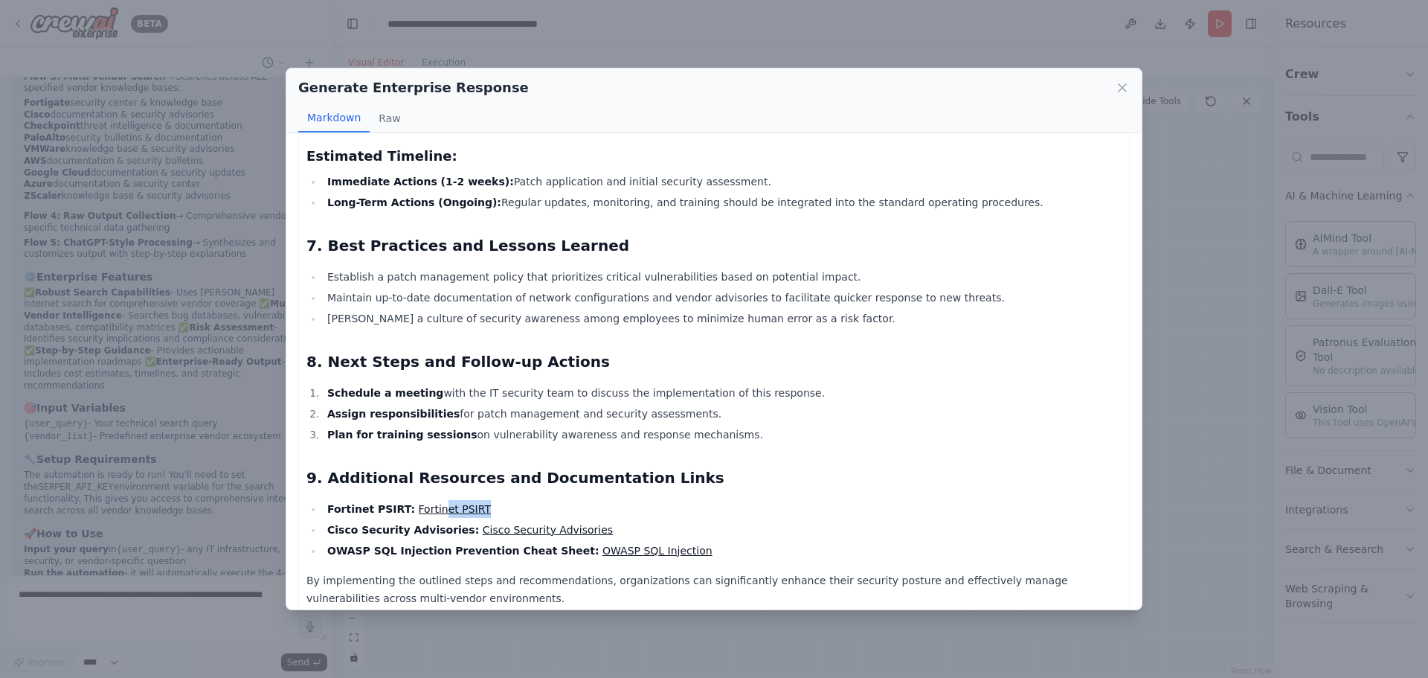
drag, startPoint x: 427, startPoint y: 482, endPoint x: 711, endPoint y: 477, distance: 284.1
click at [687, 467] on h2 "9. Additional Resources and Documentation Links" at bounding box center [713, 477] width 815 height 21
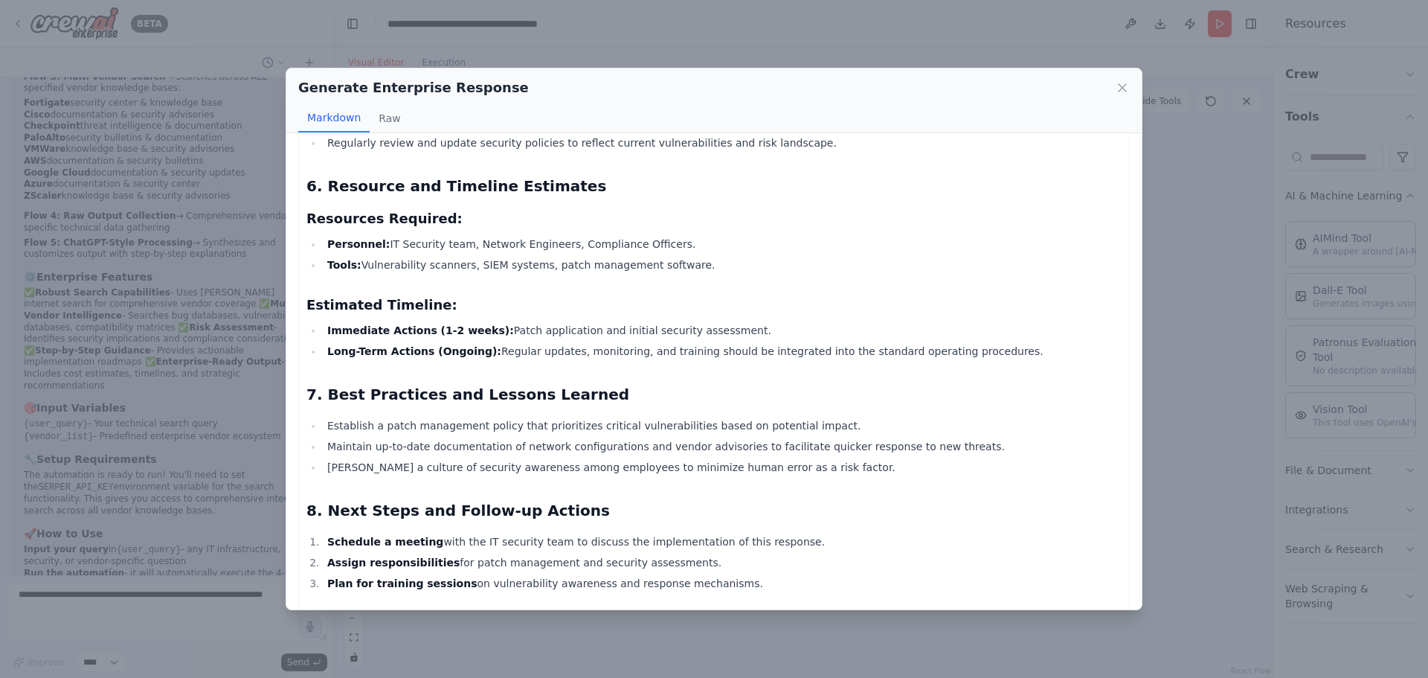
scroll to position [1144, 0]
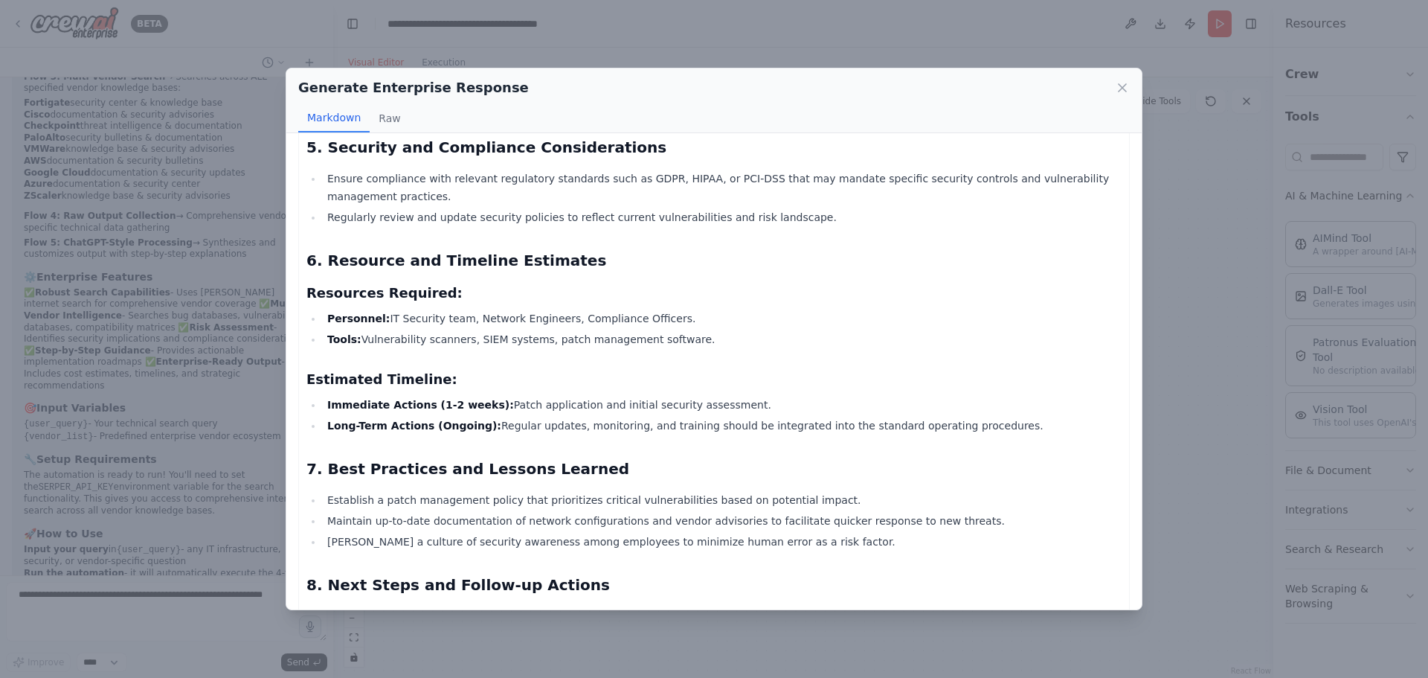
drag, startPoint x: 483, startPoint y: 312, endPoint x: 762, endPoint y: 378, distance: 285.9
click at [762, 396] on li "Immediate Actions (1-2 weeks): Patch application and initial security assessmen…" at bounding box center [722, 405] width 799 height 18
drag, startPoint x: 368, startPoint y: 301, endPoint x: 657, endPoint y: 307, distance: 288.6
click at [657, 309] on li "Personnel: IT Security team, Network Engineers, Compliance Officers." at bounding box center [722, 318] width 799 height 18
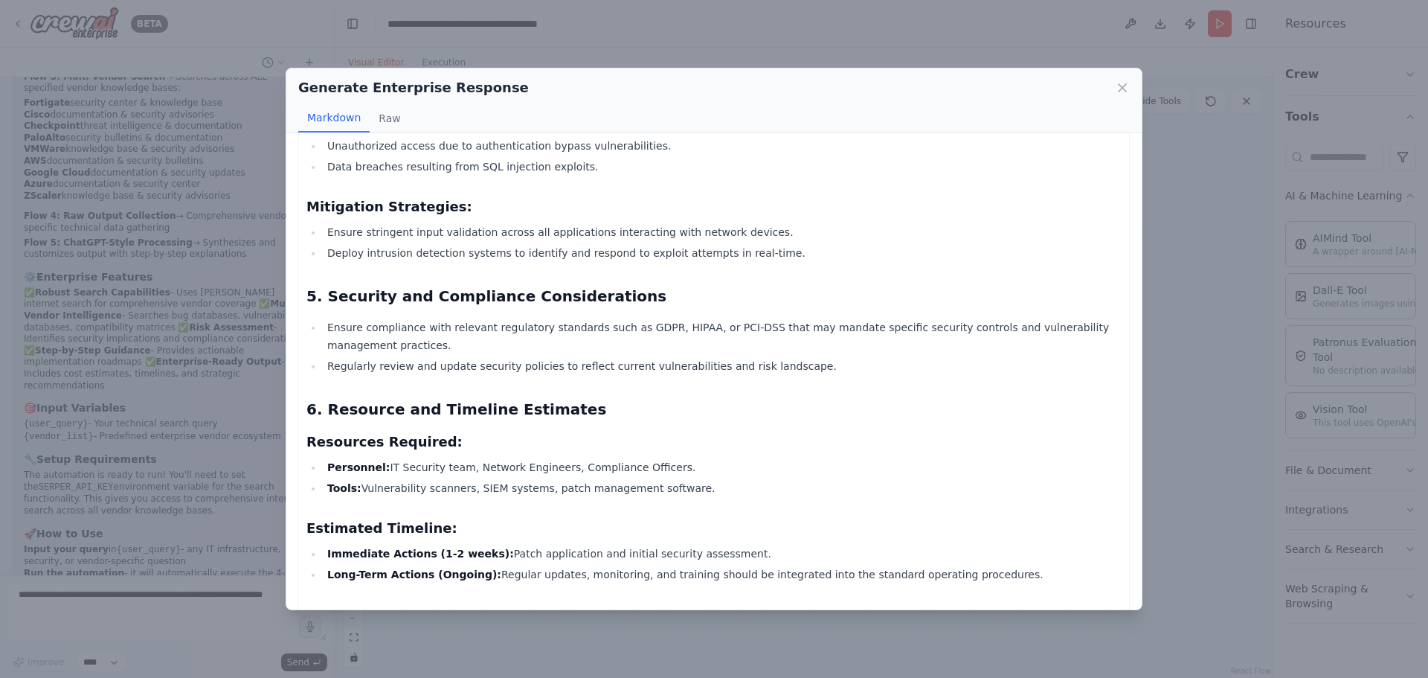
scroll to position [698, 0]
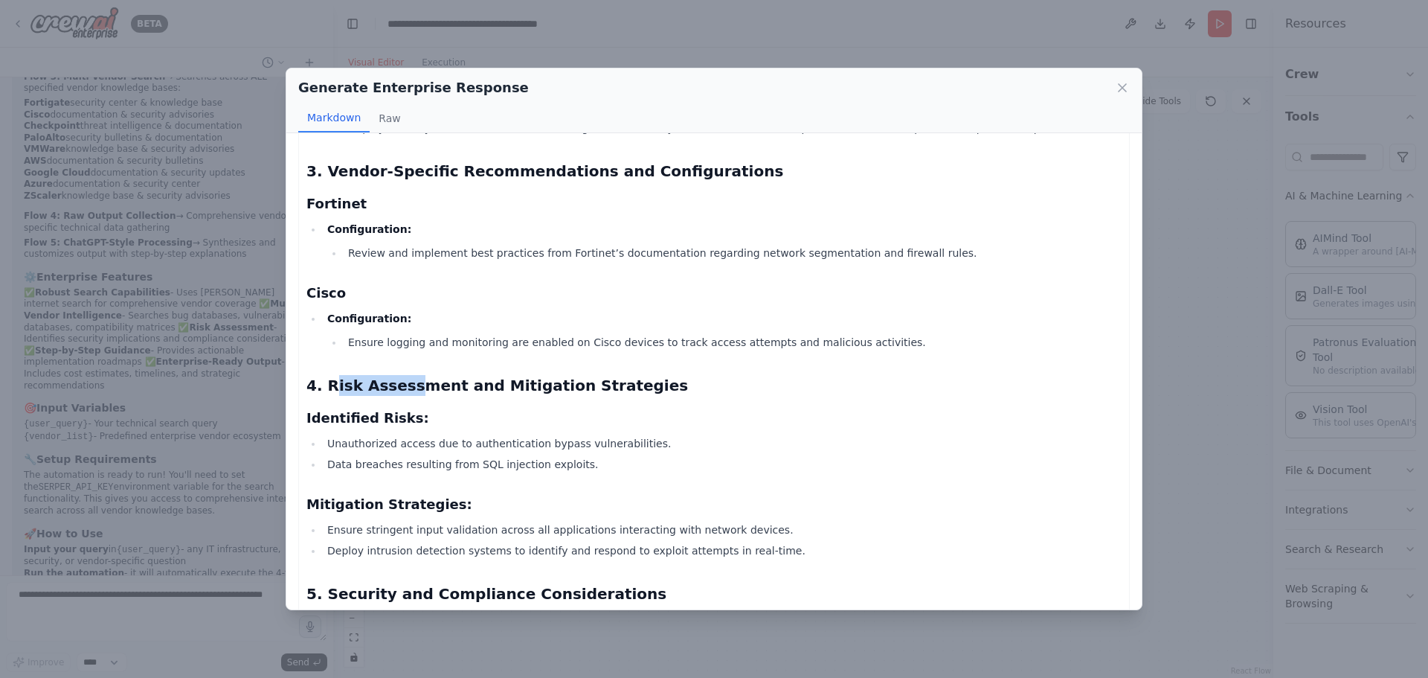
drag, startPoint x: 332, startPoint y: 345, endPoint x: 405, endPoint y: 351, distance: 73.9
click at [405, 351] on div "Comprehensive Response to Latest Bug Findings 1. Executive Summary The latest a…" at bounding box center [713, 366] width 815 height 1821
drag, startPoint x: 445, startPoint y: 423, endPoint x: 633, endPoint y: 428, distance: 187.5
click at [633, 434] on li "Unauthorized access due to authentication bypass vulnerabilities." at bounding box center [722, 443] width 799 height 18
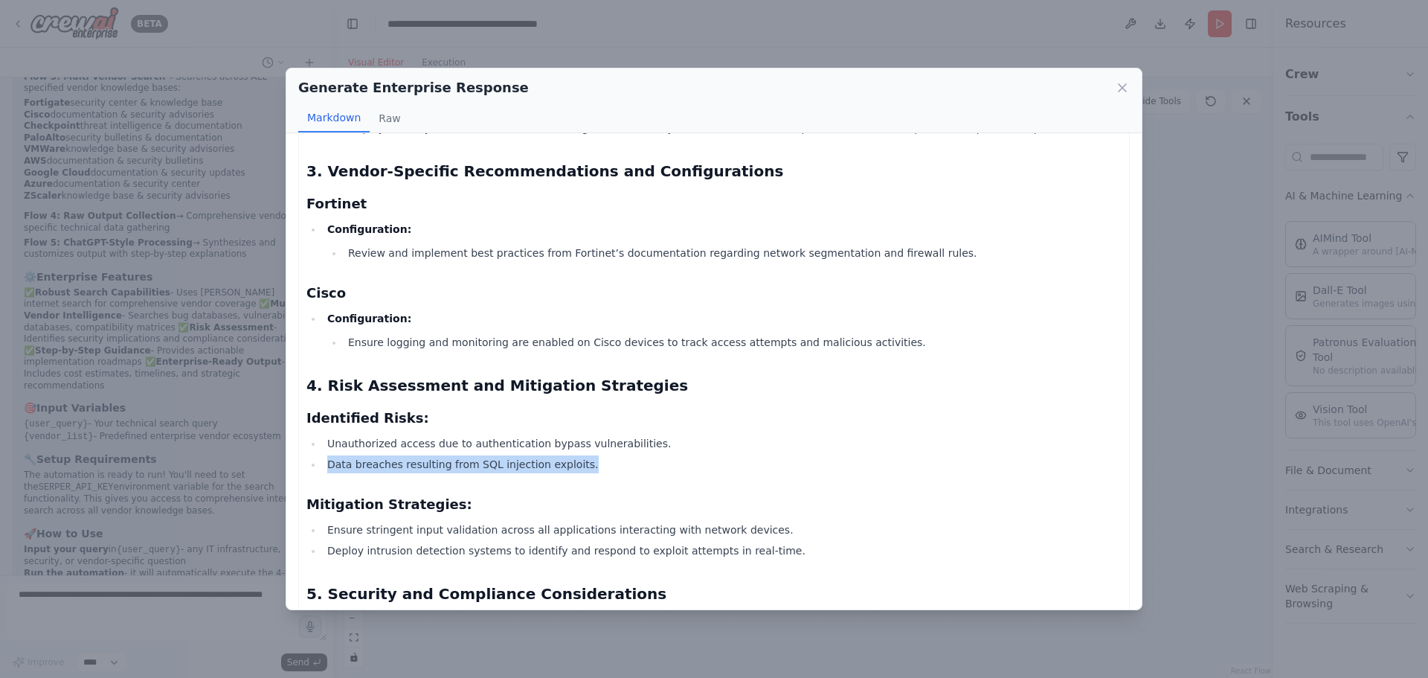
drag, startPoint x: 321, startPoint y: 441, endPoint x: 562, endPoint y: 453, distance: 242.0
click at [562, 453] on ul "Unauthorized access due to authentication bypass vulnerabilities. Data breaches…" at bounding box center [713, 453] width 815 height 39
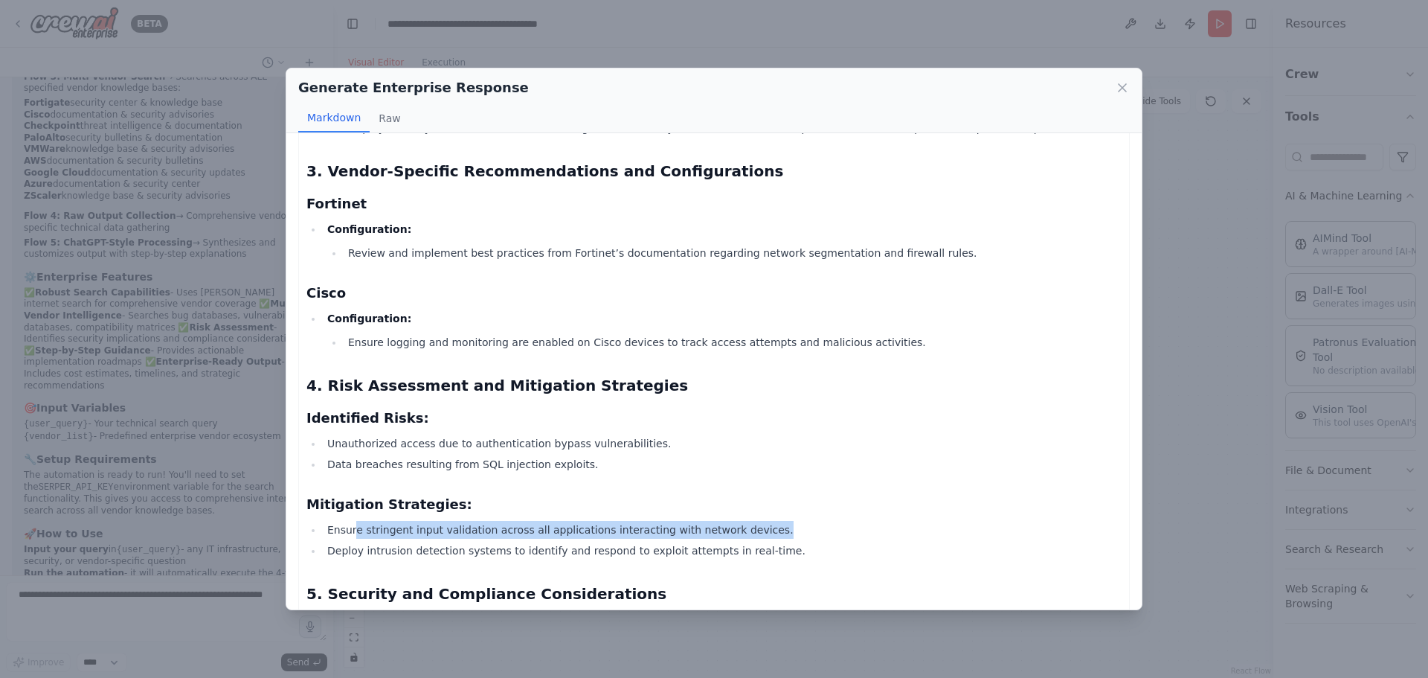
drag, startPoint x: 355, startPoint y: 515, endPoint x: 776, endPoint y: 511, distance: 421.0
click at [776, 521] on li "Ensure stringent input validation across all applications interacting with netw…" at bounding box center [722, 530] width 799 height 18
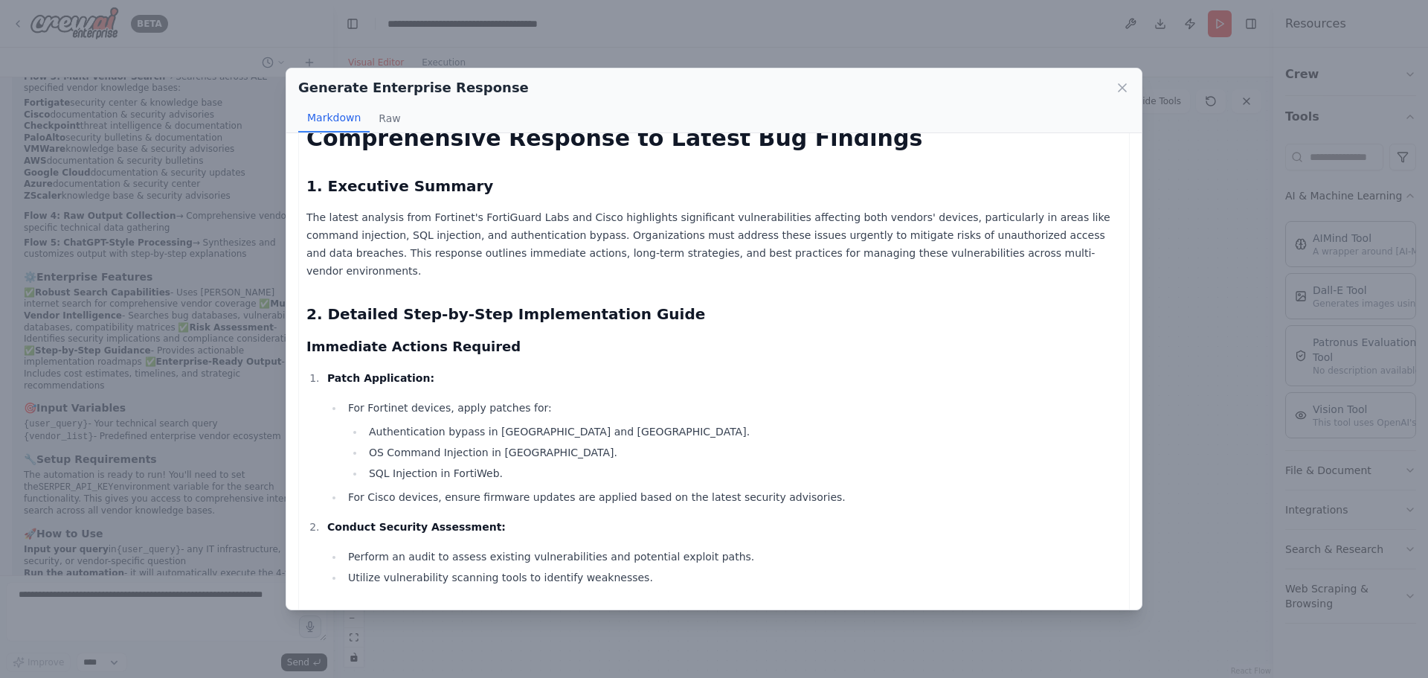
scroll to position [0, 0]
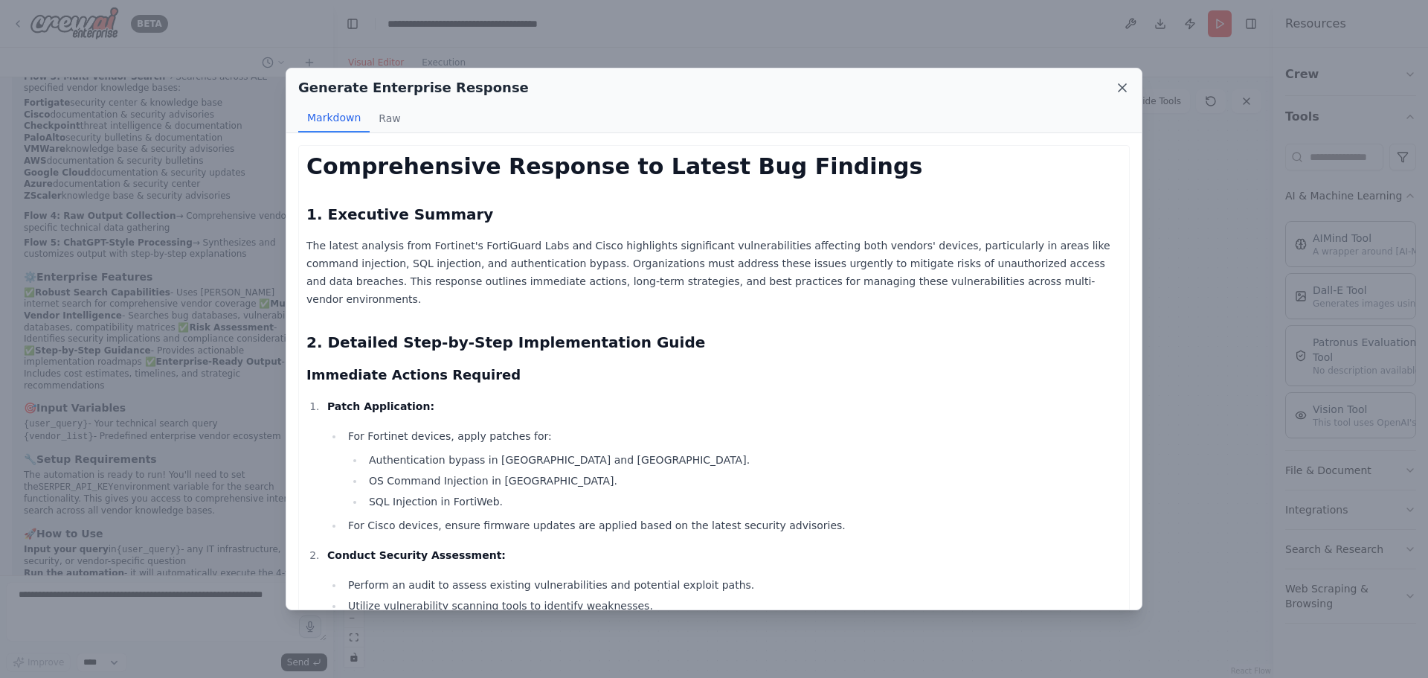
click at [1127, 88] on icon at bounding box center [1122, 87] width 15 height 15
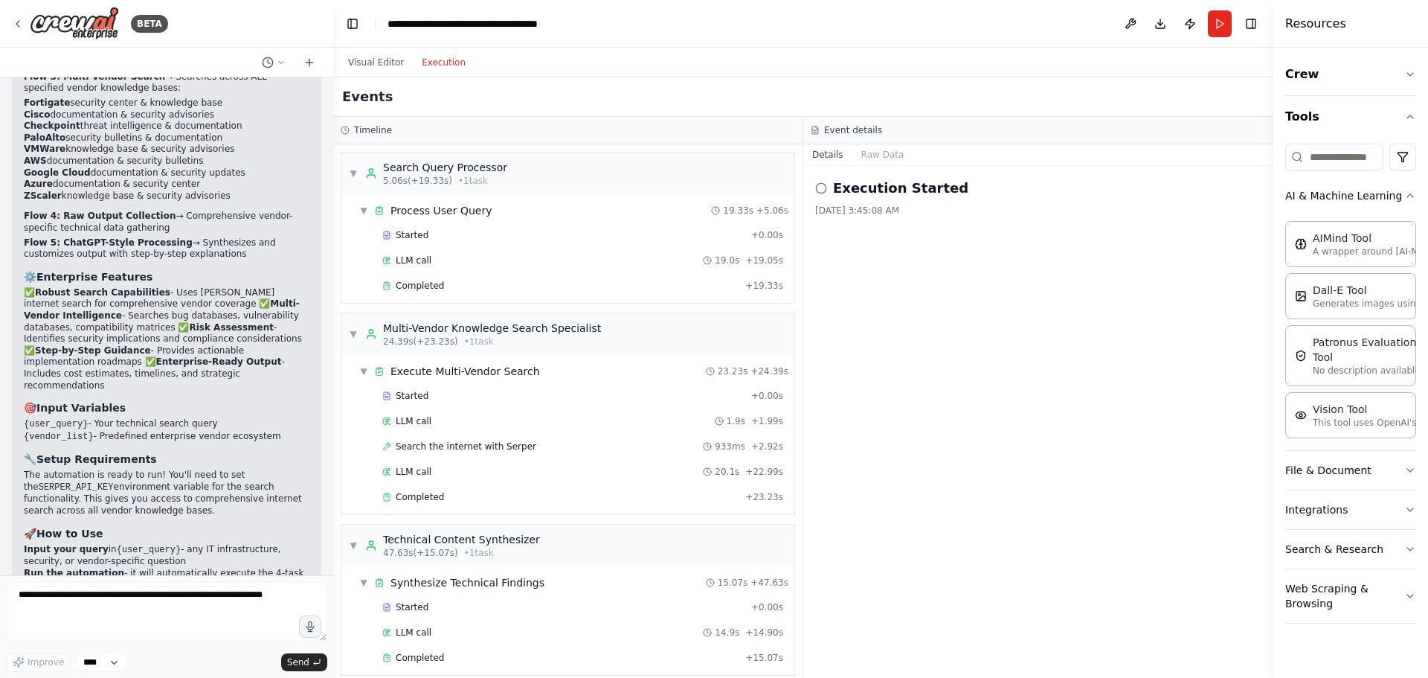
click at [439, 57] on button "Execution" at bounding box center [444, 63] width 62 height 18
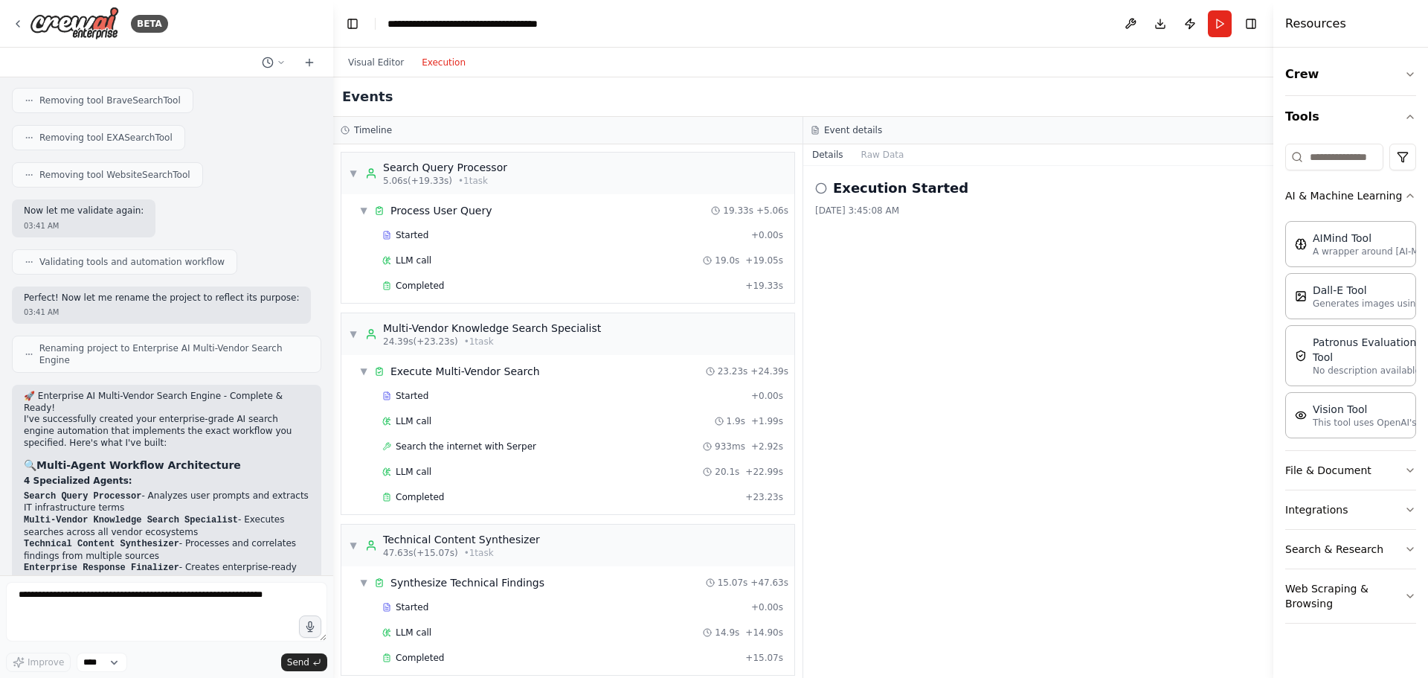
scroll to position [1231, 0]
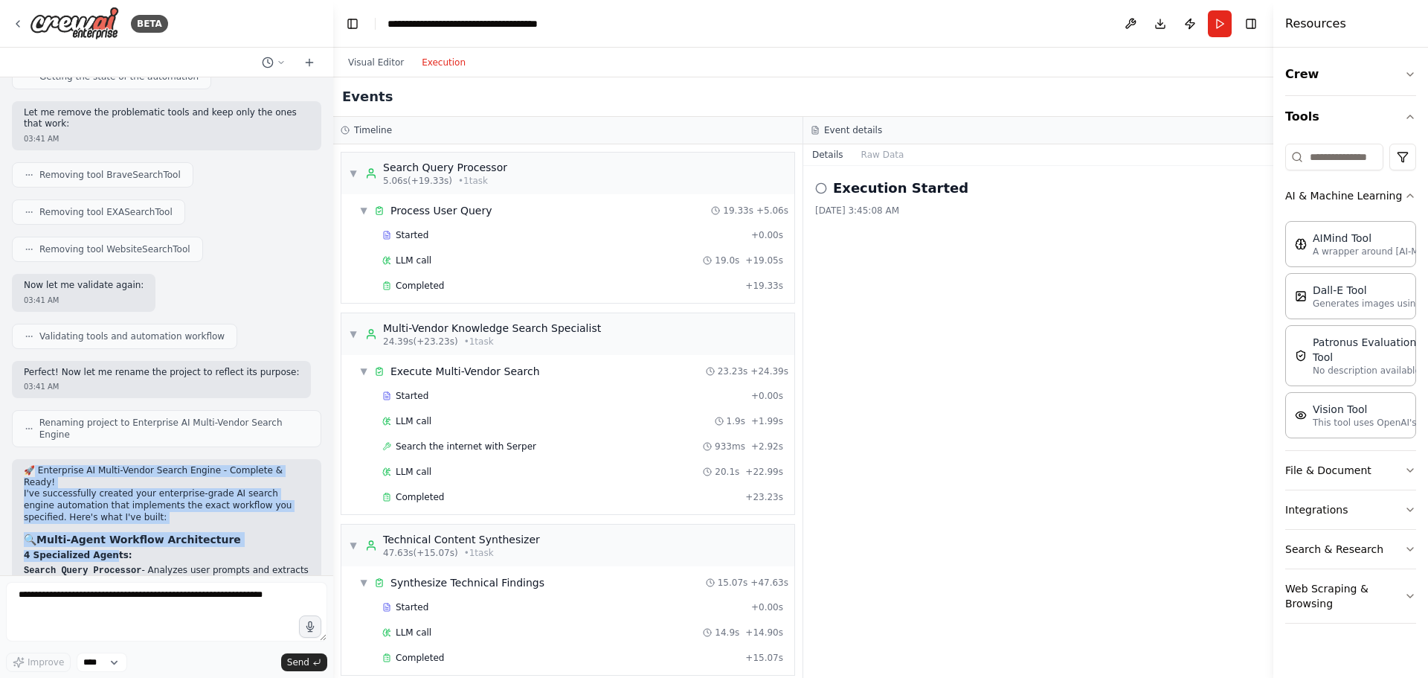
drag, startPoint x: 35, startPoint y: 376, endPoint x: 100, endPoint y: 448, distance: 96.4
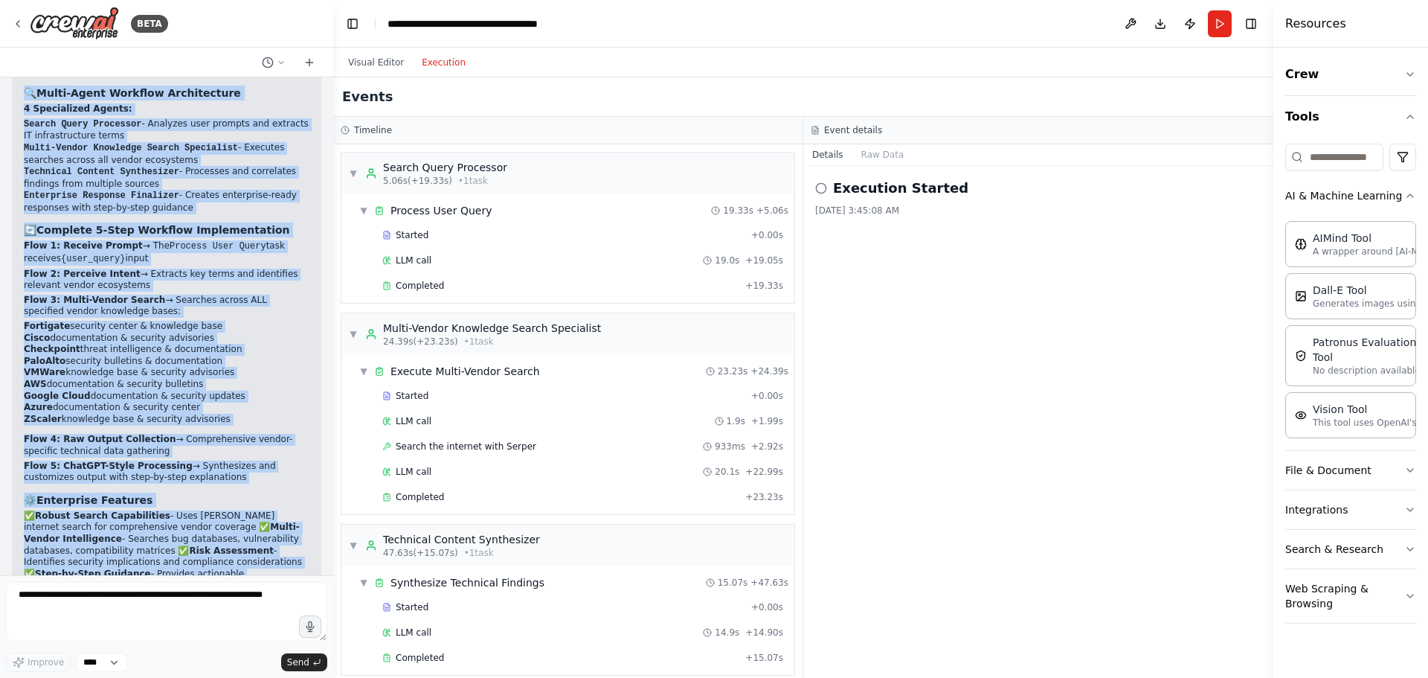
scroll to position [1900, 0]
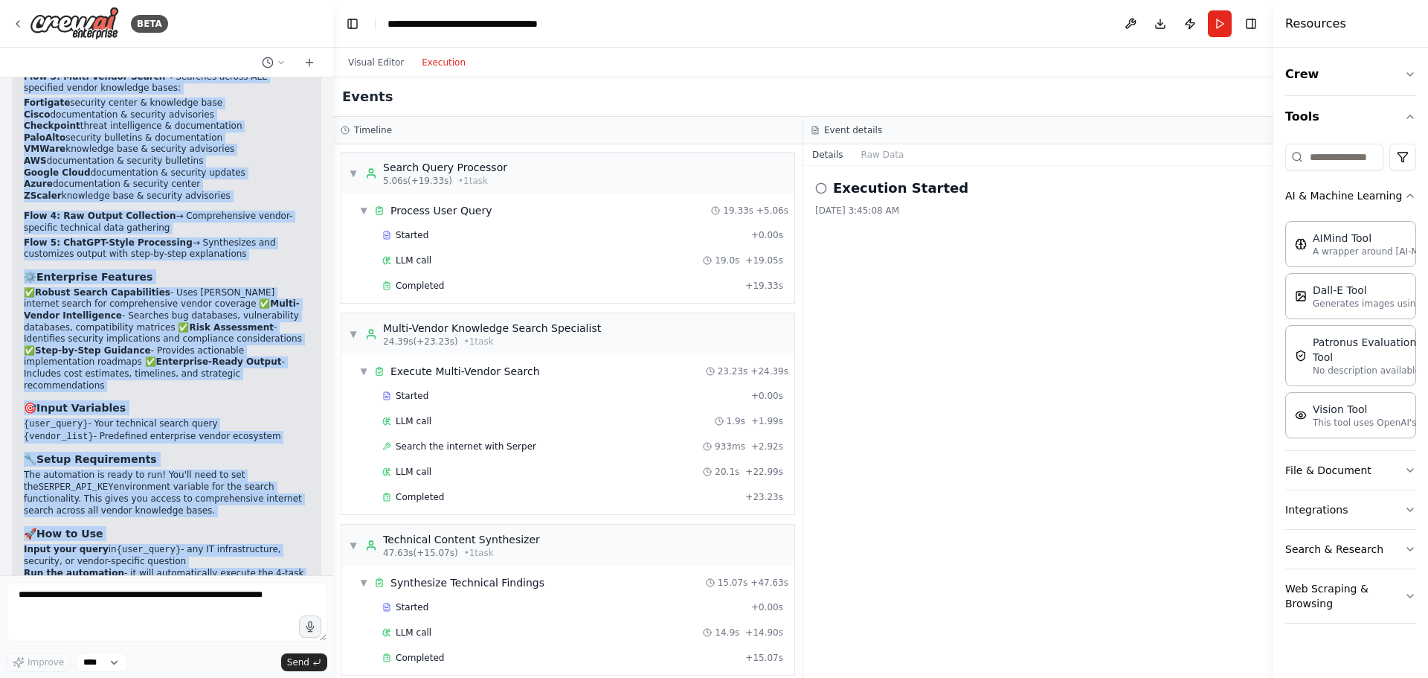
drag, startPoint x: 21, startPoint y: 380, endPoint x: 280, endPoint y: 539, distance: 303.8
click at [280, 539] on div "🚀 Enterprise AI Multi-Vendor Search Engine - Complete & Ready! I've successfull…" at bounding box center [166, 241] width 309 height 902
copy div "🚀 Enterprise AI Multi-Vendor Search Engine - Complete & Ready! I've successfull…"
click at [358, 56] on button "Visual Editor" at bounding box center [376, 63] width 74 height 18
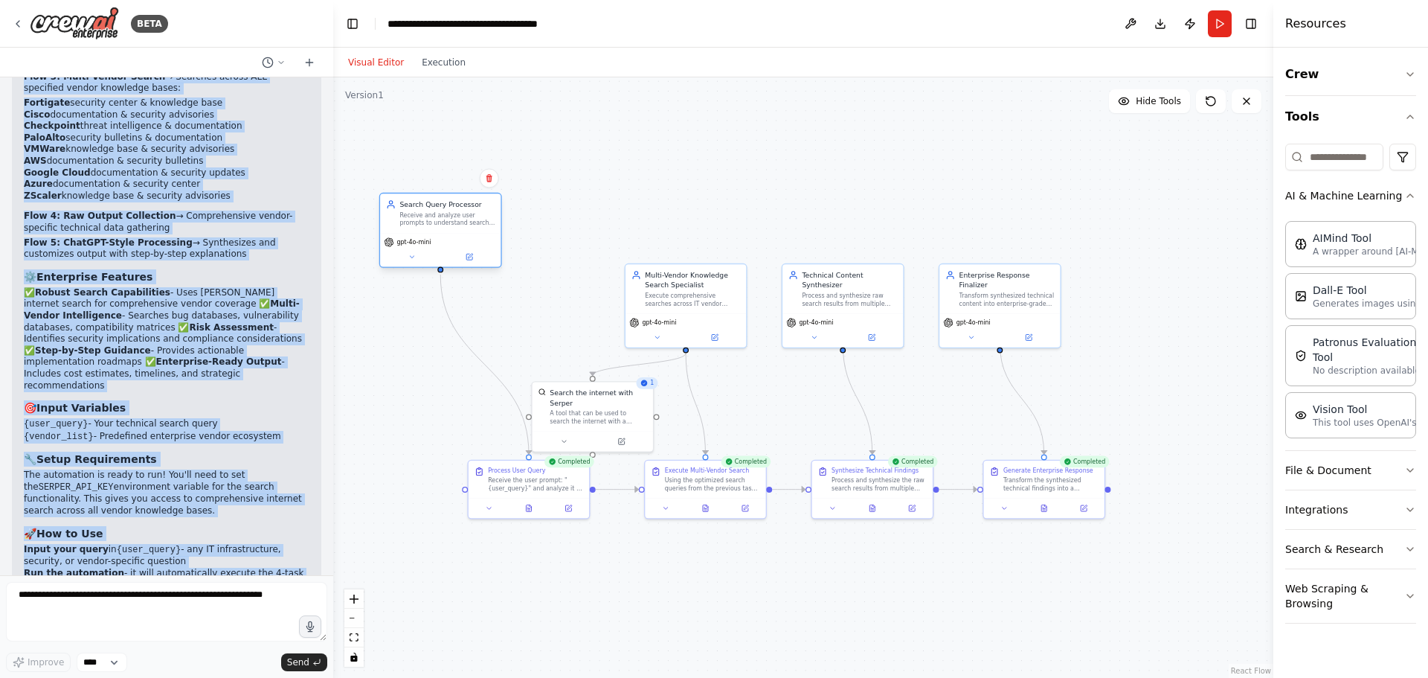
drag, startPoint x: 534, startPoint y: 292, endPoint x: 445, endPoint y: 226, distance: 110.1
click at [445, 226] on div "Receive and analyze user prompts to understand search intent, extract key IT in…" at bounding box center [446, 219] width 95 height 16
drag, startPoint x: 695, startPoint y: 303, endPoint x: 713, endPoint y: 188, distance: 116.0
click at [713, 188] on div "Multi-Vendor Knowledge Search Specialist Execute comprehensive searches across …" at bounding box center [705, 178] width 120 height 49
drag, startPoint x: 585, startPoint y: 400, endPoint x: 596, endPoint y: 324, distance: 76.6
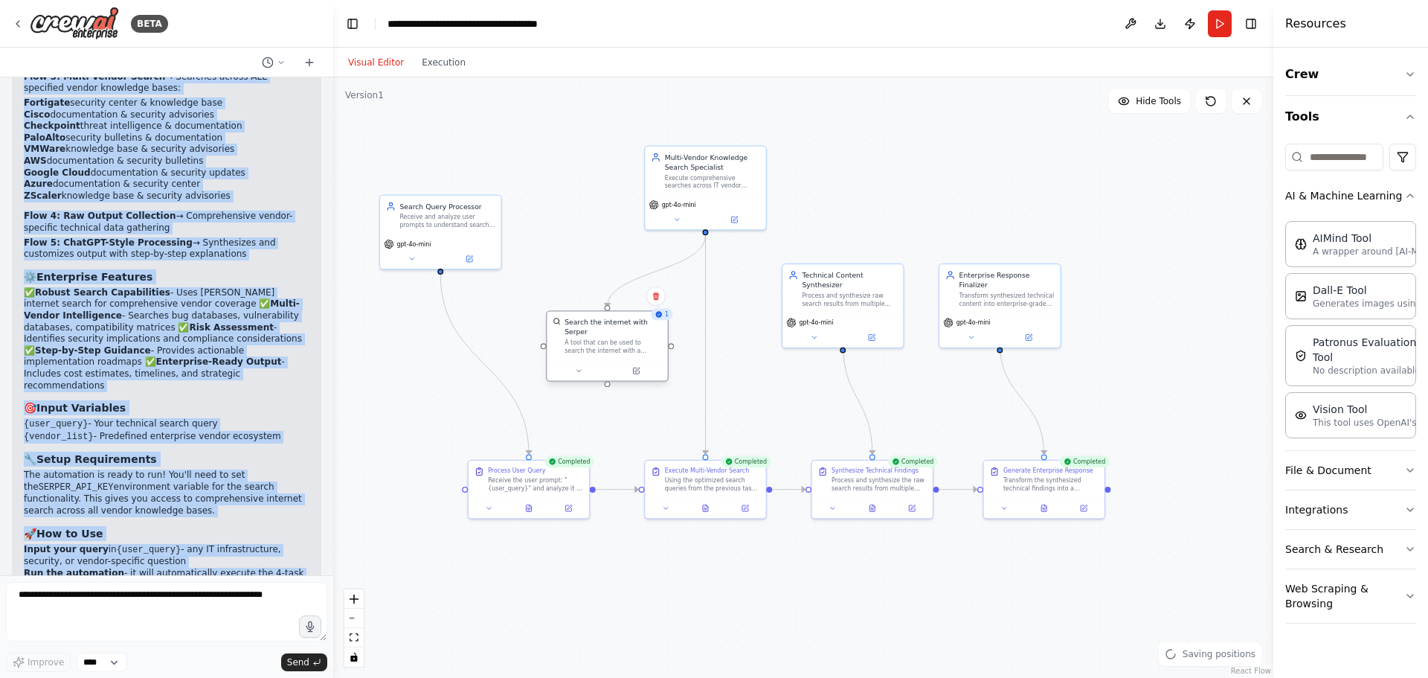
click at [596, 324] on div "Search the internet with Serper A tool that can be used to search the internet …" at bounding box center [612, 335] width 97 height 37
drag, startPoint x: 993, startPoint y: 299, endPoint x: 1031, endPoint y: 274, distance: 45.2
click at [1031, 274] on div "Enterprise Response Finalizer Transform synthesized technical content into ente…" at bounding box center [1039, 266] width 120 height 49
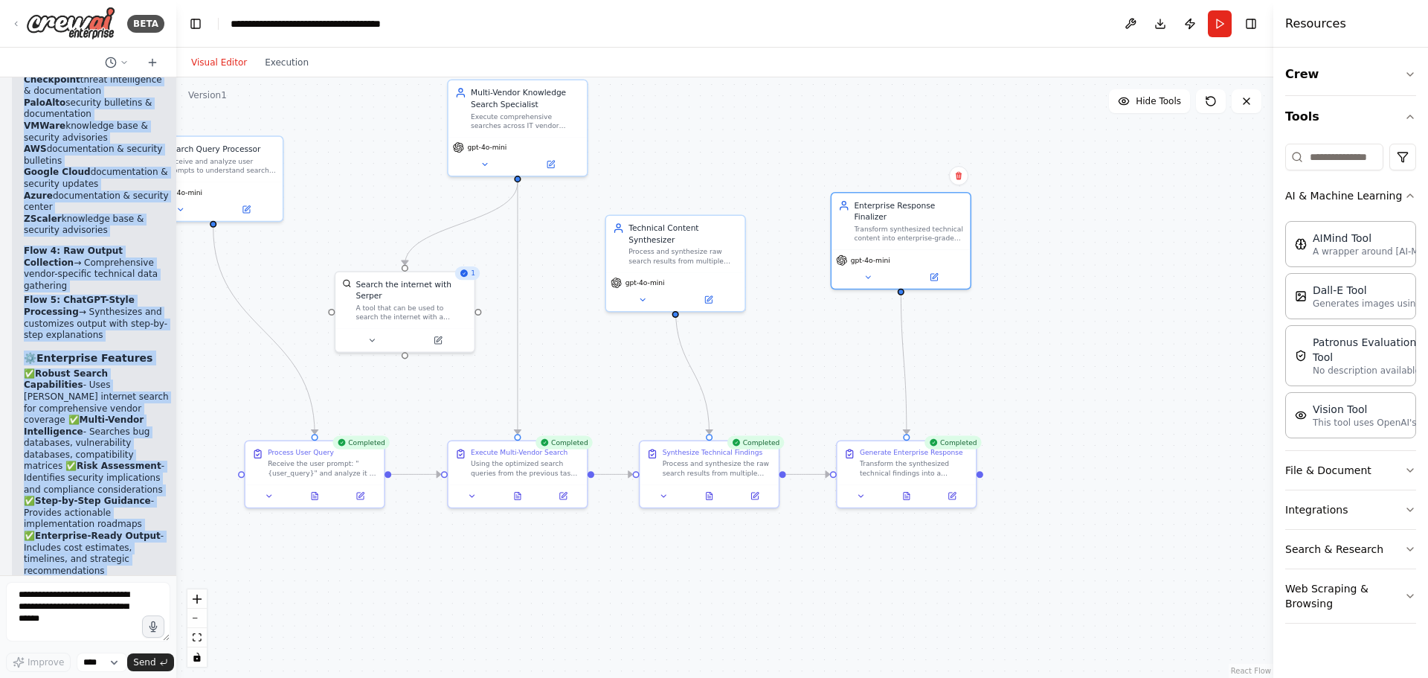
scroll to position [3202, 0]
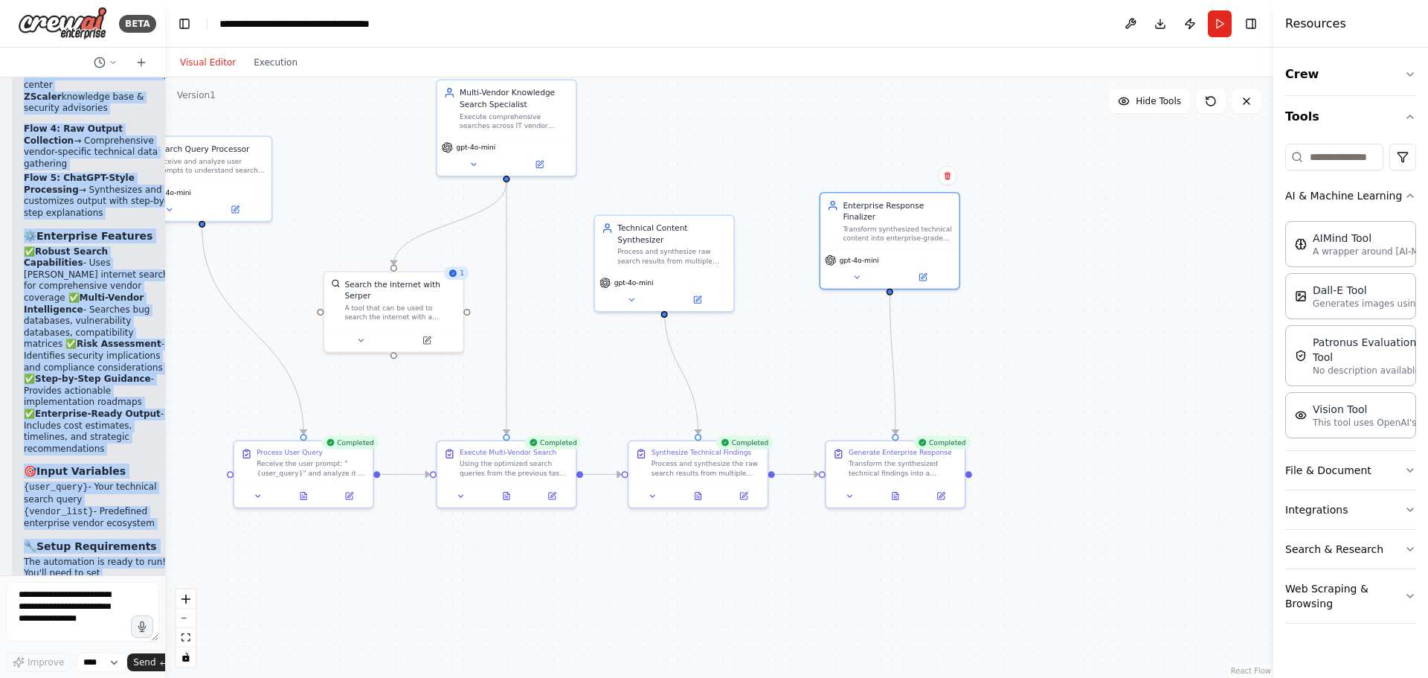
drag, startPoint x: 327, startPoint y: 394, endPoint x: 165, endPoint y: 358, distance: 166.0
click at [165, 358] on div "BETA Create full-stack AI search engine with dynamic access to multiple externa…" at bounding box center [714, 339] width 1428 height 678
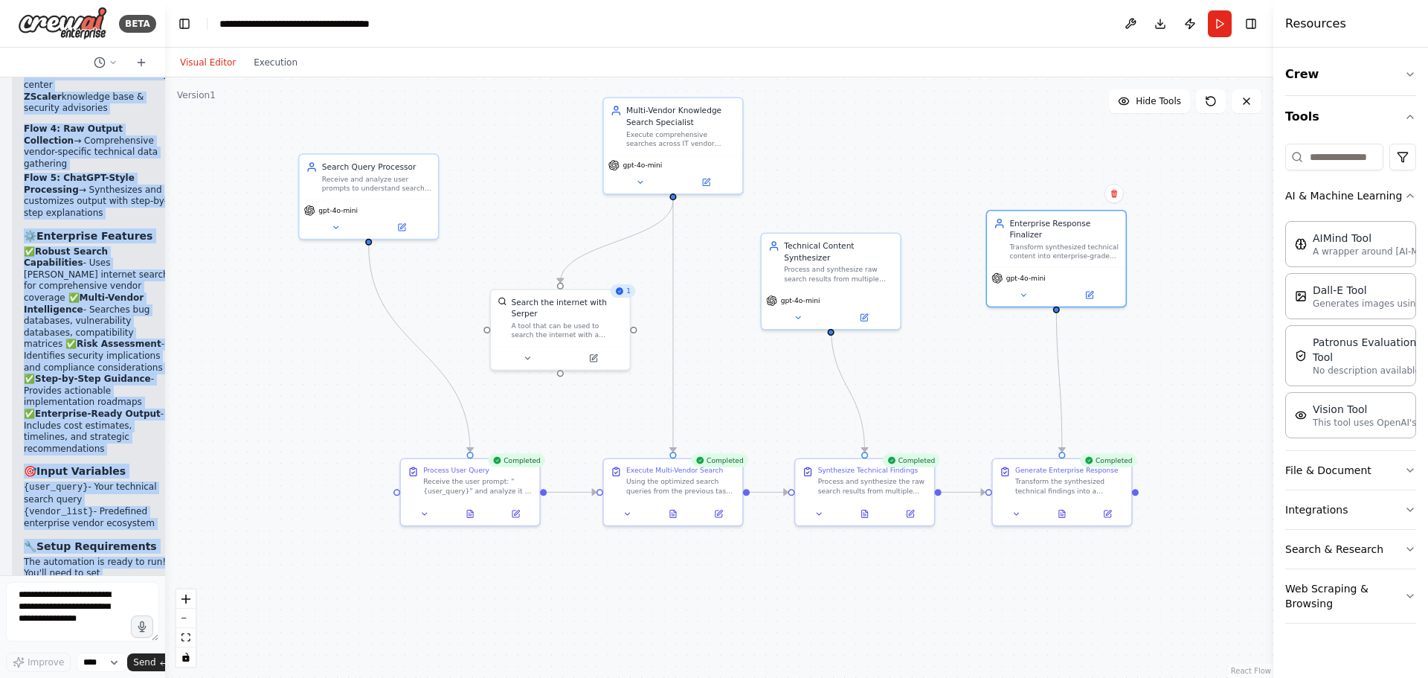
drag, startPoint x: 400, startPoint y: 560, endPoint x: 547, endPoint y: 573, distance: 147.9
click at [547, 573] on div ".deletable-edge-delete-btn { width: 20px; height: 20px; border: 0px solid #ffff…" at bounding box center [719, 377] width 1108 height 600
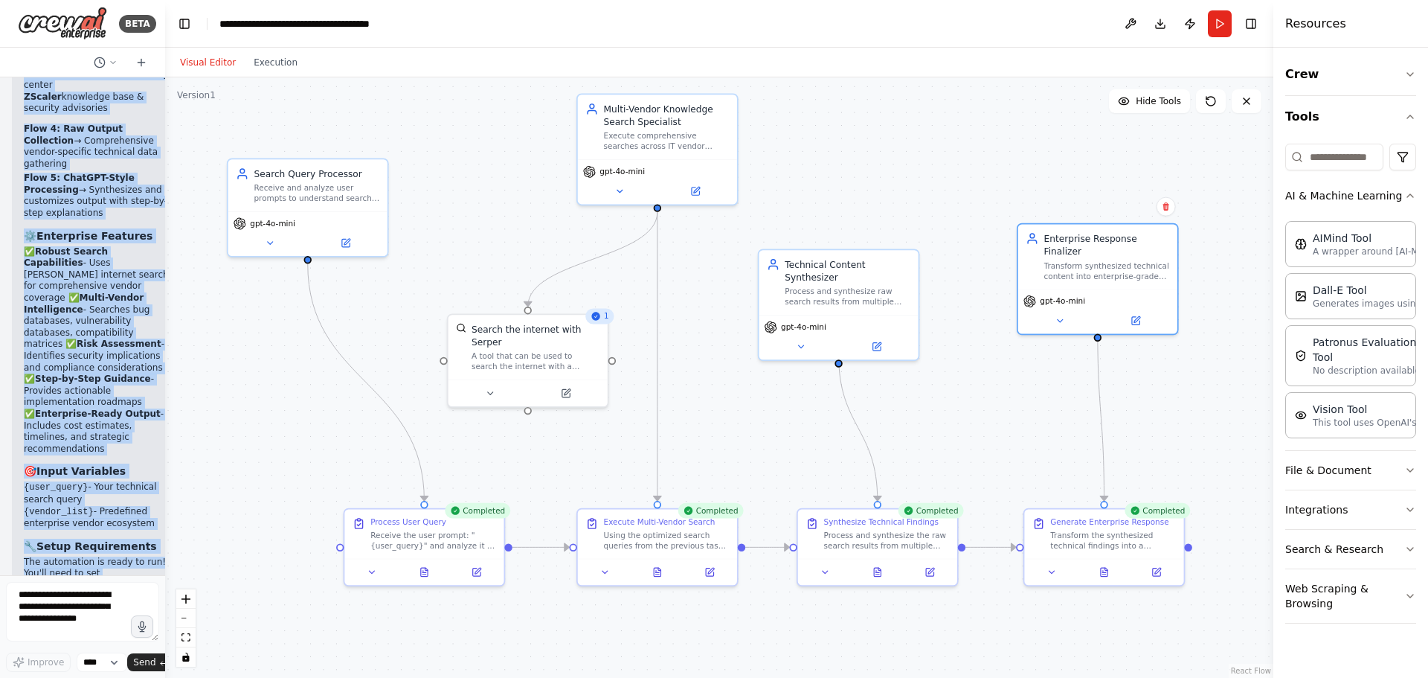
drag, startPoint x: 345, startPoint y: 304, endPoint x: 304, endPoint y: 361, distance: 69.8
click at [304, 361] on div ".deletable-edge-delete-btn { width: 20px; height: 20px; border: 0px solid #ffff…" at bounding box center [719, 377] width 1108 height 600
click at [1101, 569] on button at bounding box center [1104, 570] width 55 height 16
click at [1156, 567] on button at bounding box center [1163, 570] width 45 height 16
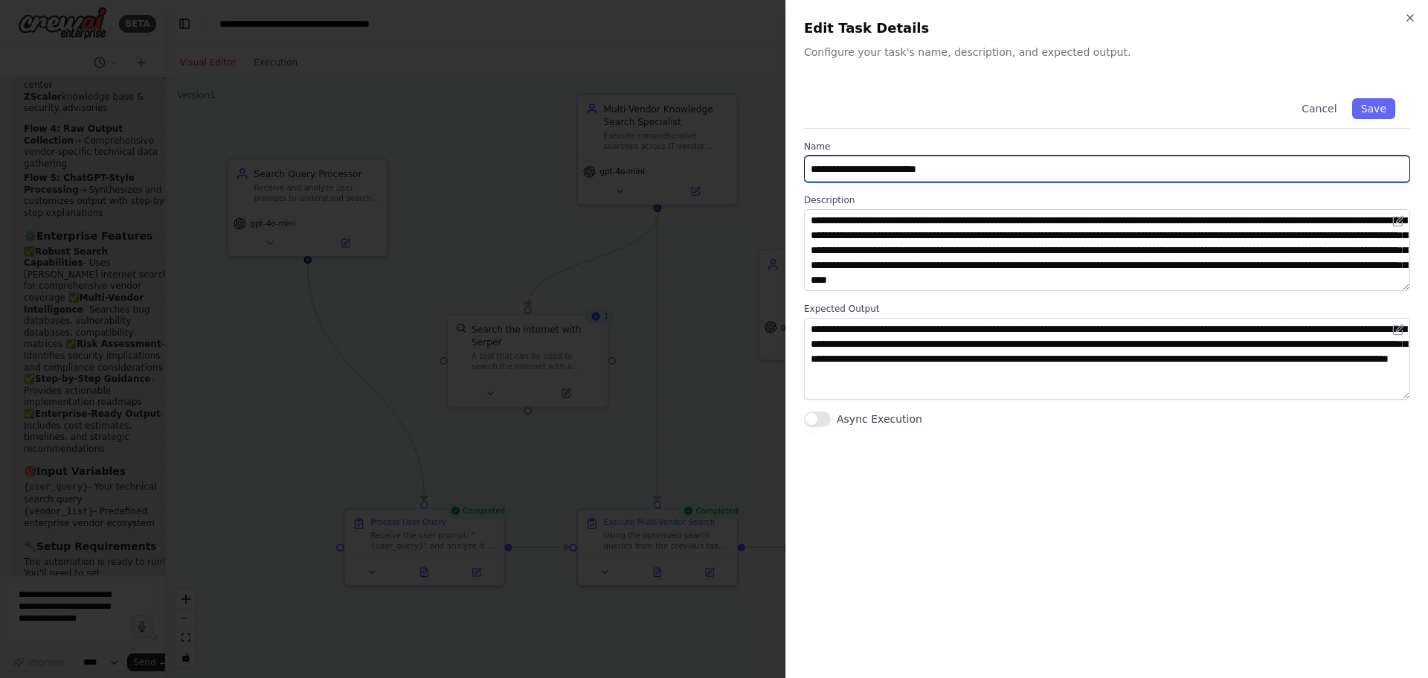
click at [961, 173] on input "**********" at bounding box center [1107, 168] width 606 height 27
type input "**********"
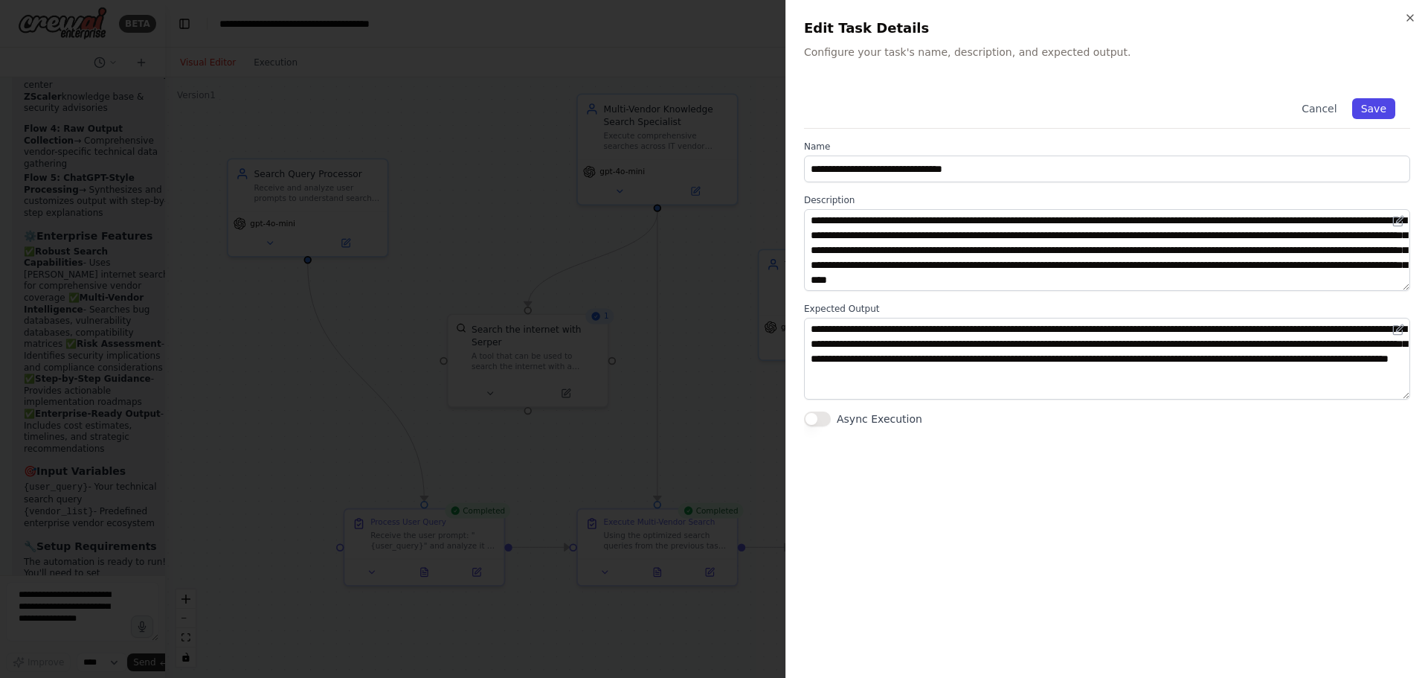
click at [1380, 105] on button "Save" at bounding box center [1373, 108] width 43 height 21
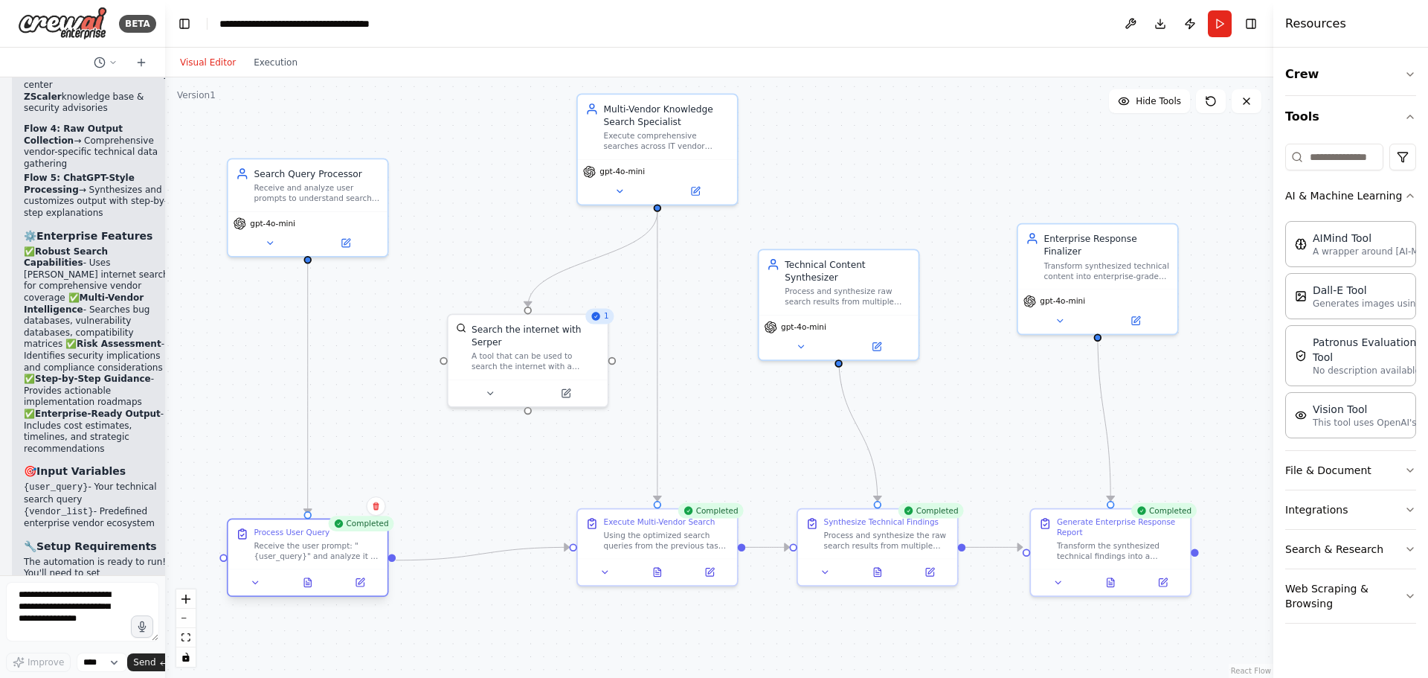
drag, startPoint x: 419, startPoint y: 542, endPoint x: 305, endPoint y: 550, distance: 114.1
click at [305, 550] on div "Receive the user prompt: "{user_query}" and analyze it to understand the search…" at bounding box center [317, 550] width 126 height 21
drag, startPoint x: 611, startPoint y: 533, endPoint x: 605, endPoint y: 547, distance: 15.1
click at [605, 547] on div "Using the optimized search queries from the previous task, execute comprehensiv…" at bounding box center [667, 550] width 126 height 21
click at [772, 446] on div ".deletable-edge-delete-btn { width: 20px; height: 20px; border: 0px solid #ffff…" at bounding box center [719, 377] width 1108 height 600
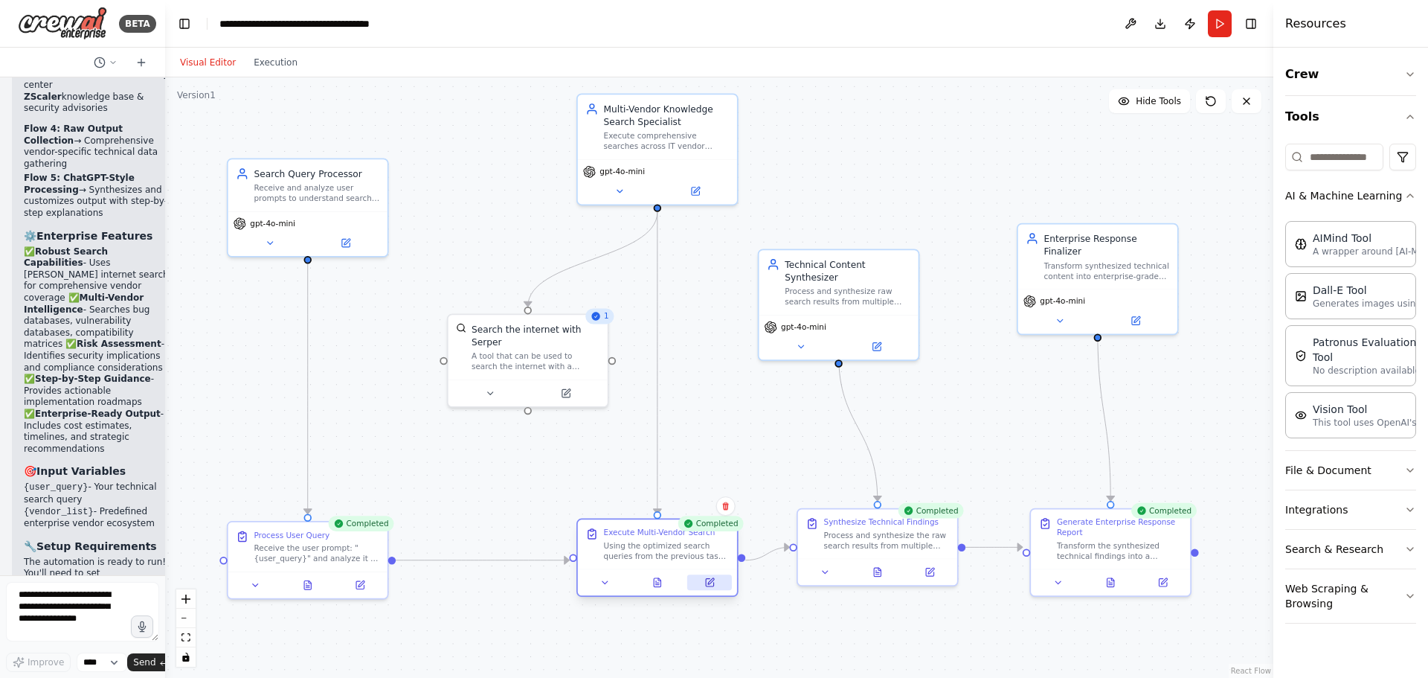
click at [707, 581] on icon at bounding box center [709, 582] width 7 height 7
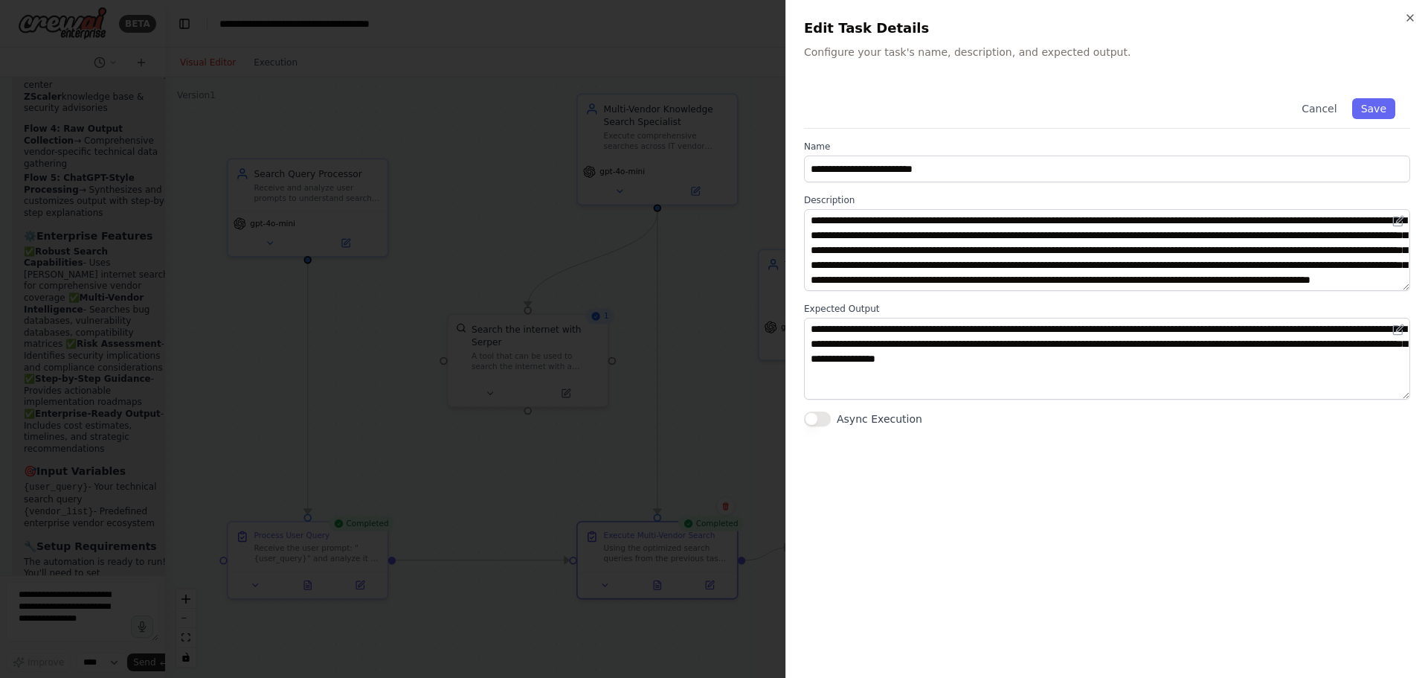
click at [813, 423] on button "Async Execution" at bounding box center [817, 418] width 27 height 15
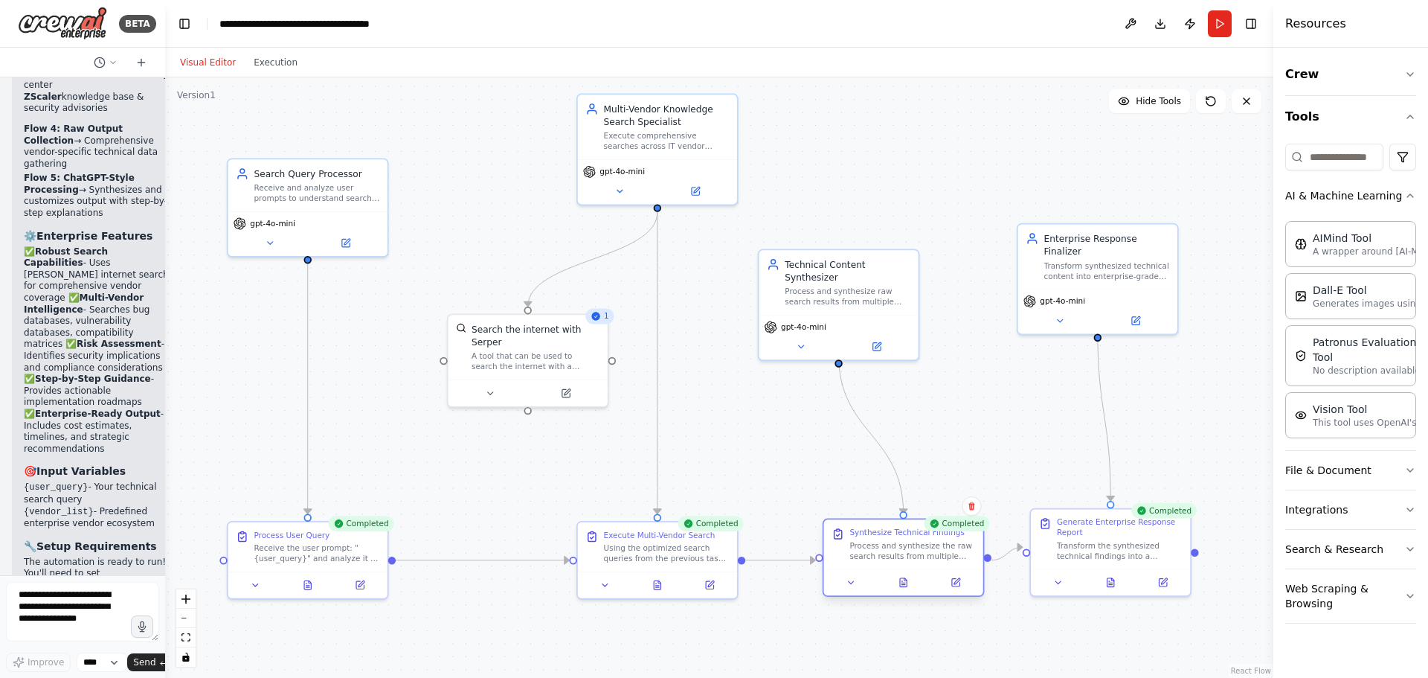
drag, startPoint x: 874, startPoint y: 546, endPoint x: 899, endPoint y: 562, distance: 30.1
click at [899, 562] on div "Synthesize Technical Findings Process and synthesize the raw search results fro…" at bounding box center [903, 543] width 159 height 49
drag, startPoint x: 1119, startPoint y: 536, endPoint x: 1143, endPoint y: 550, distance: 27.7
click at [1143, 550] on div "Transform the synthesized technical findings into a comprehensive, enterprise-g…" at bounding box center [1146, 560] width 126 height 21
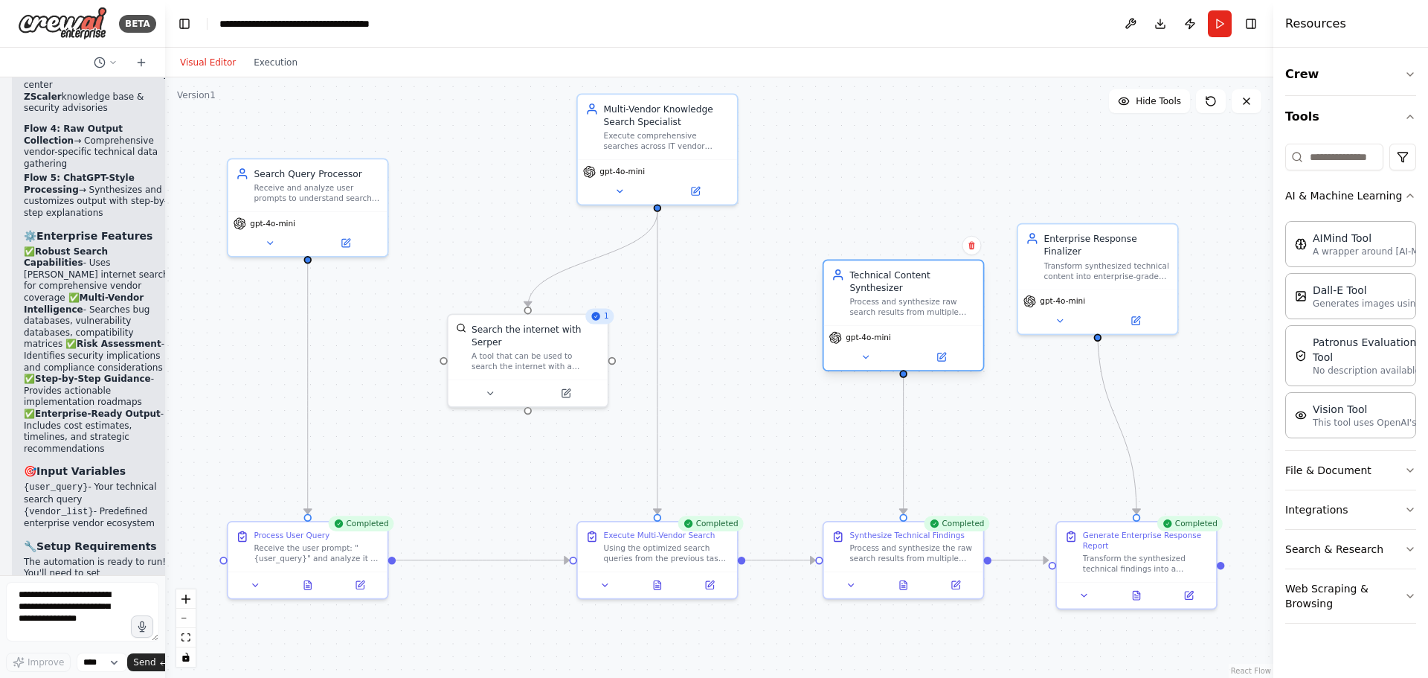
drag, startPoint x: 862, startPoint y: 301, endPoint x: 930, endPoint y: 312, distance: 69.3
click at [930, 325] on div "gpt-4o-mini" at bounding box center [903, 347] width 159 height 45
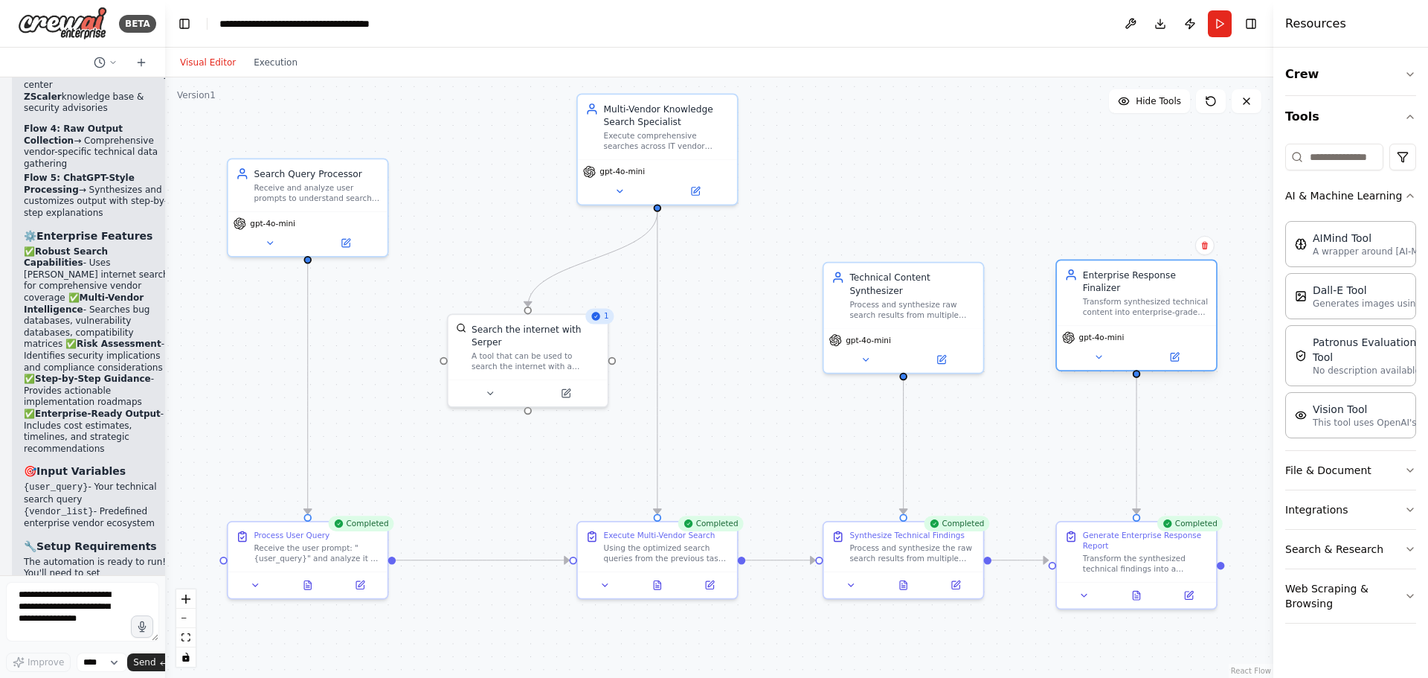
drag, startPoint x: 1105, startPoint y: 256, endPoint x: 1144, endPoint y: 301, distance: 59.6
click at [1144, 301] on div "Transform synthesized technical content into enterprise-grade responses that di…" at bounding box center [1146, 307] width 126 height 21
click at [942, 353] on icon at bounding box center [942, 356] width 6 height 6
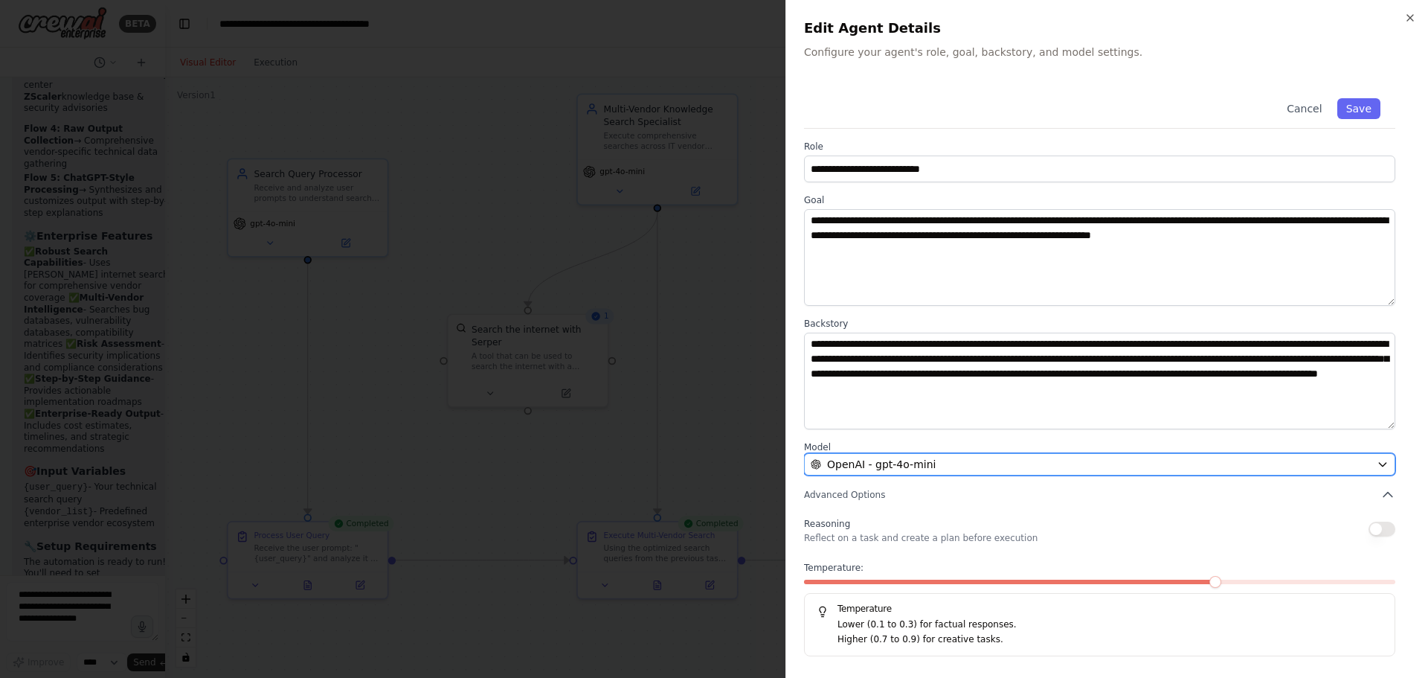
click at [956, 463] on div "OpenAI - gpt-4o-mini" at bounding box center [1091, 464] width 560 height 15
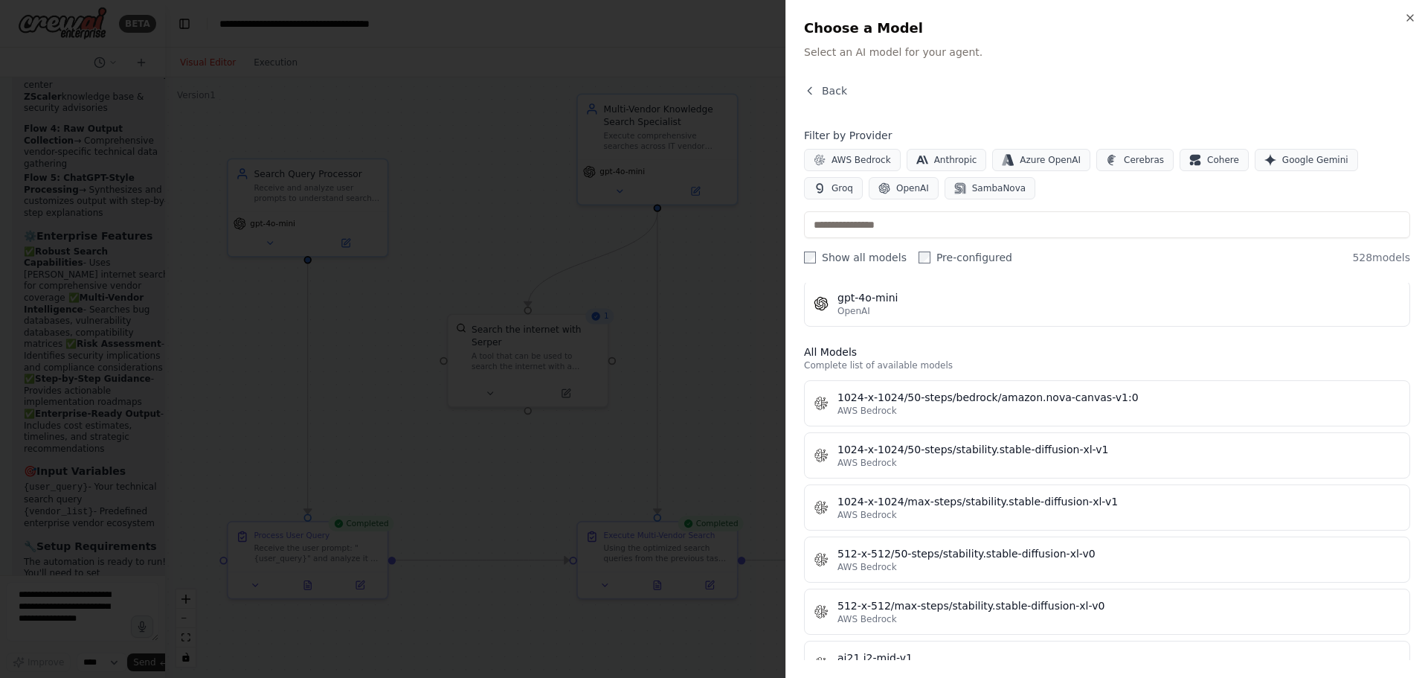
scroll to position [0, 0]
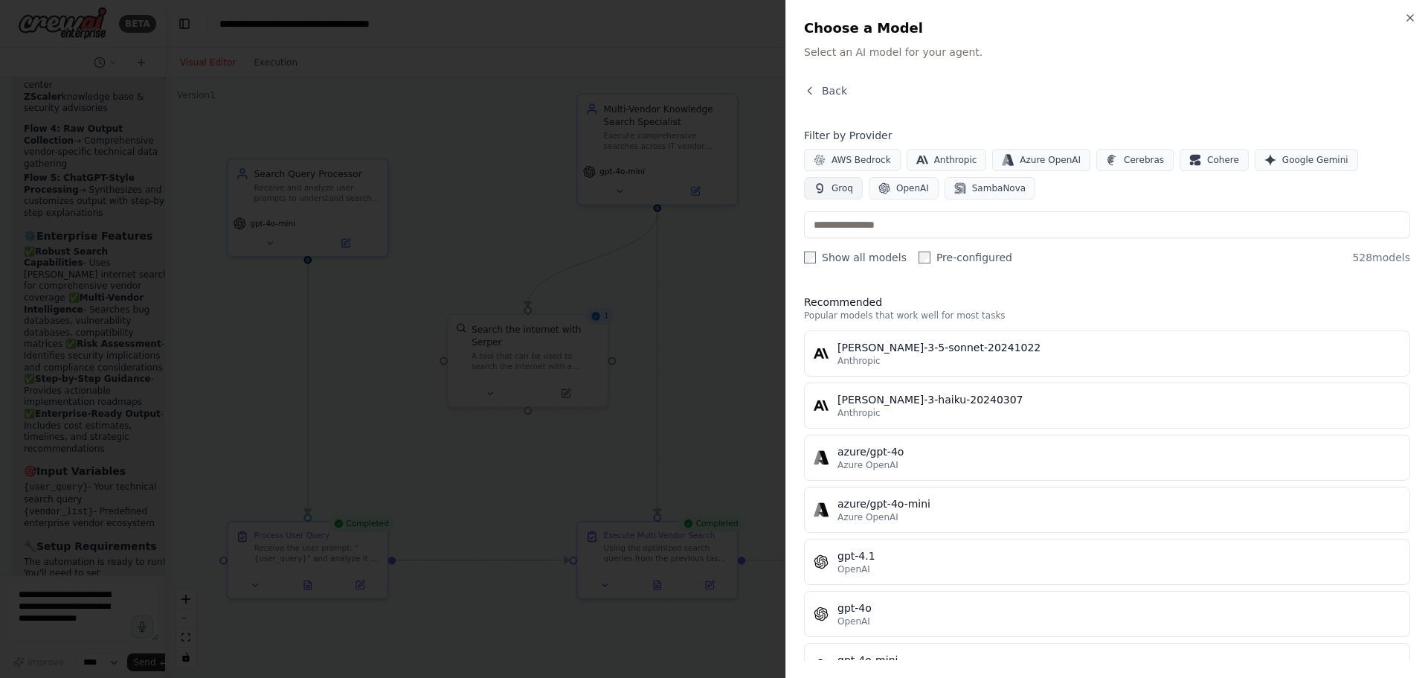
click at [853, 182] on span "Groq" at bounding box center [842, 188] width 22 height 12
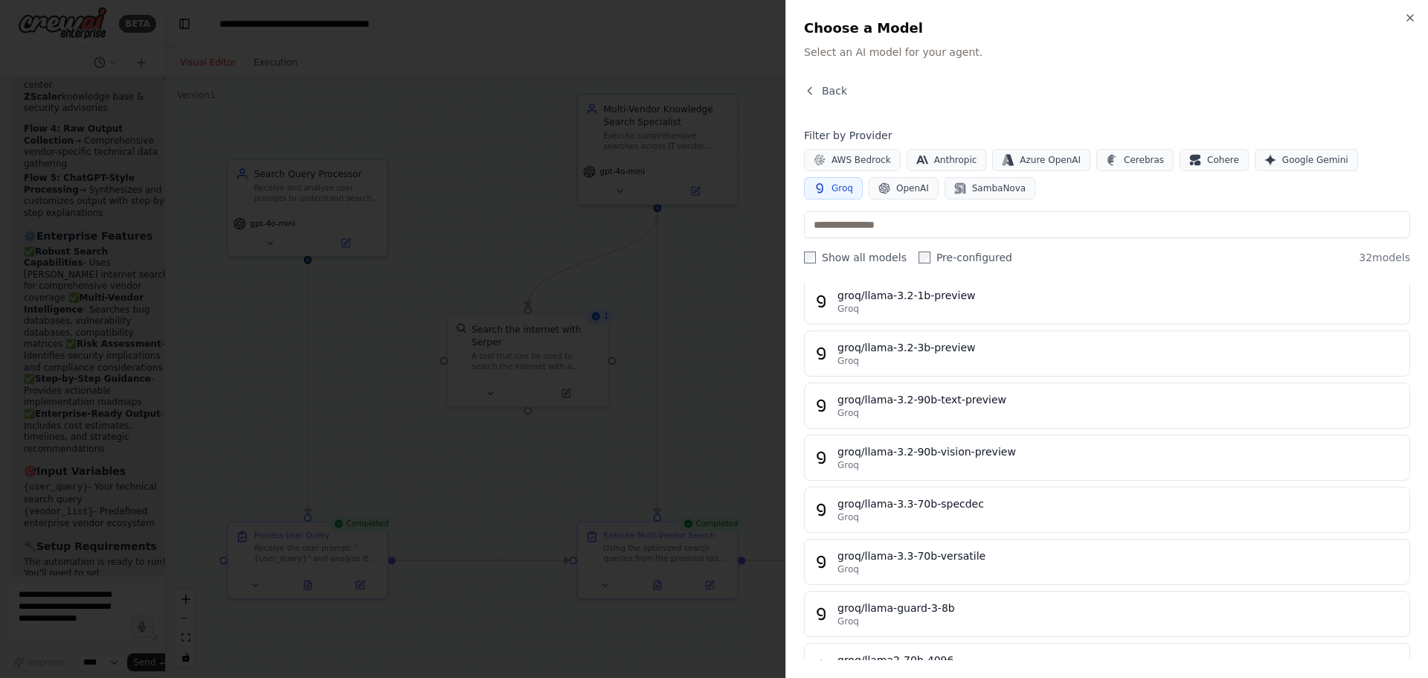
scroll to position [372, 0]
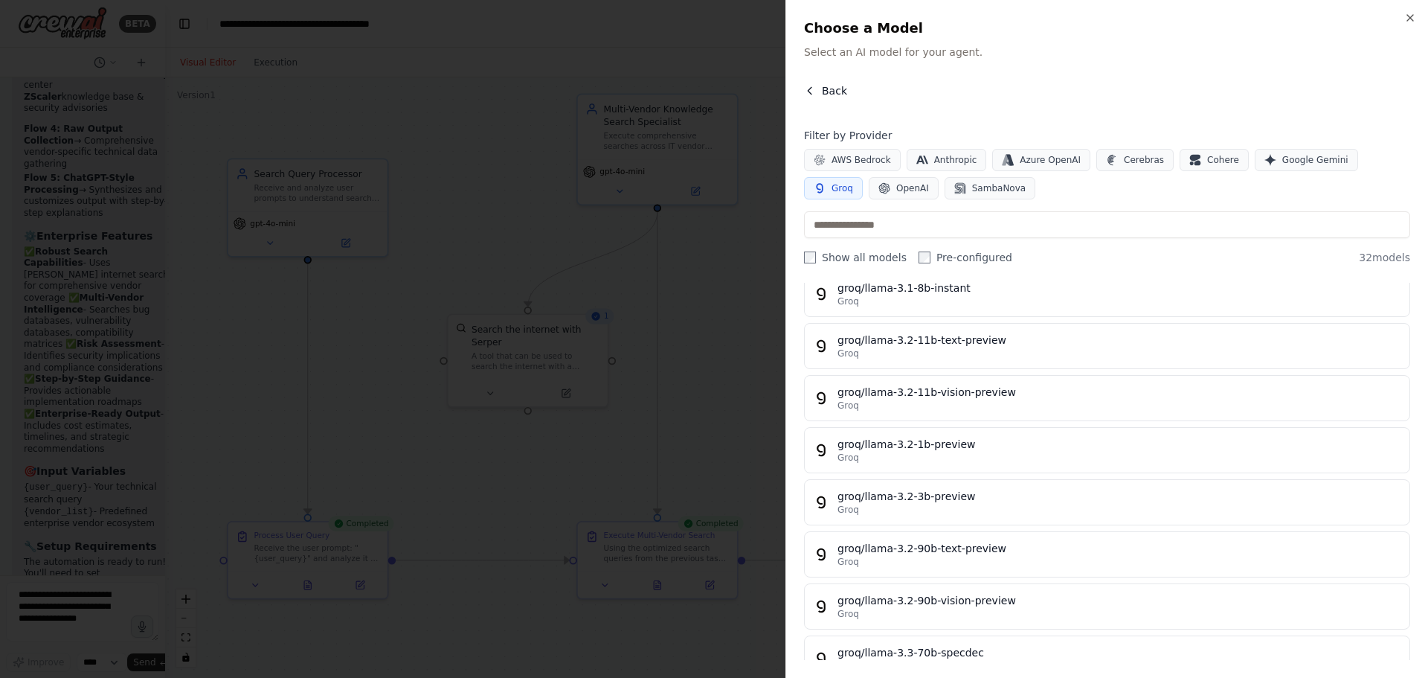
click at [812, 87] on icon "button" at bounding box center [810, 91] width 12 height 12
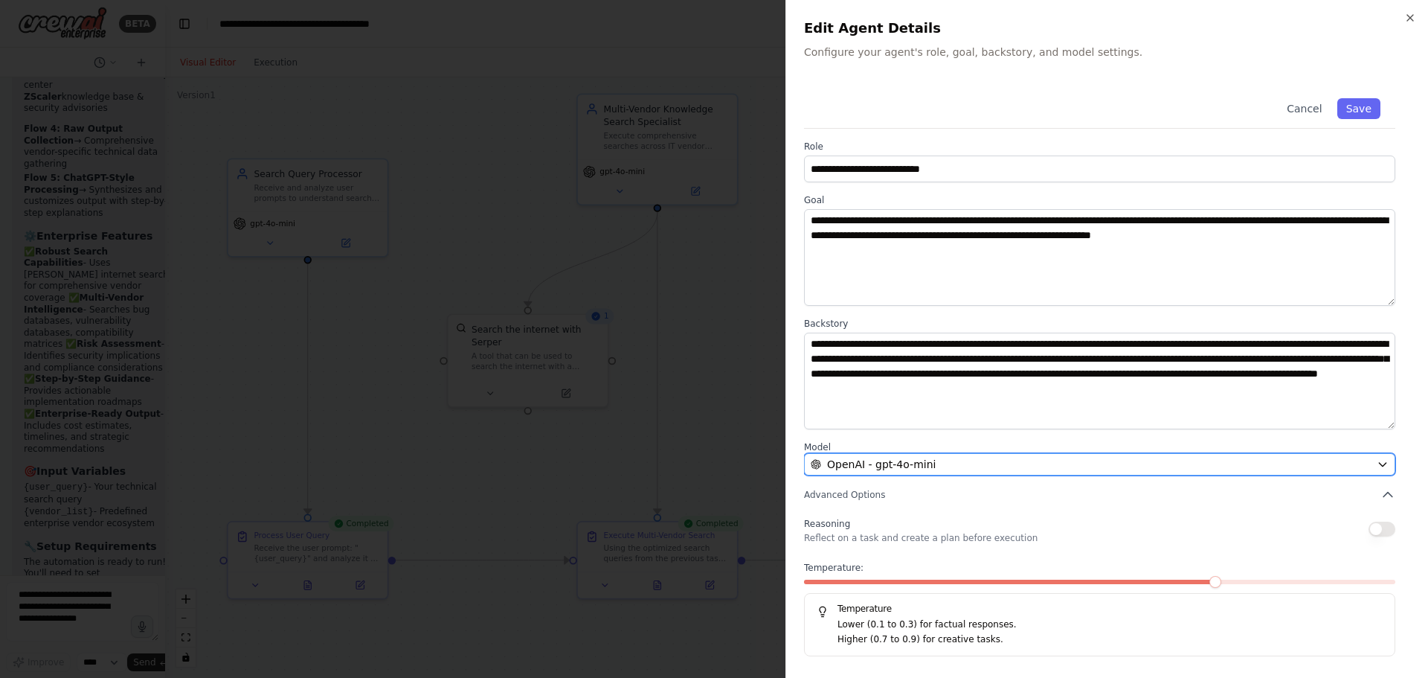
click at [938, 461] on div "OpenAI - gpt-4o-mini" at bounding box center [1091, 464] width 560 height 15
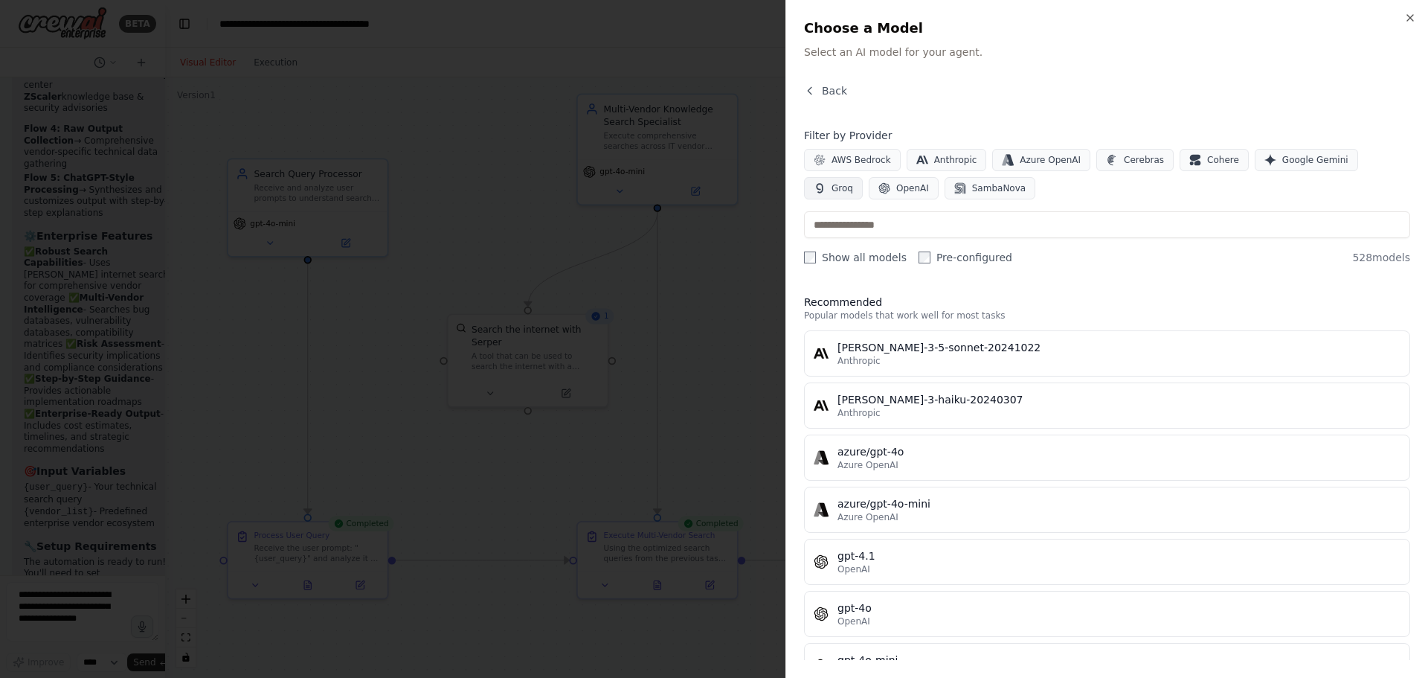
click at [853, 182] on span "Groq" at bounding box center [842, 188] width 22 height 12
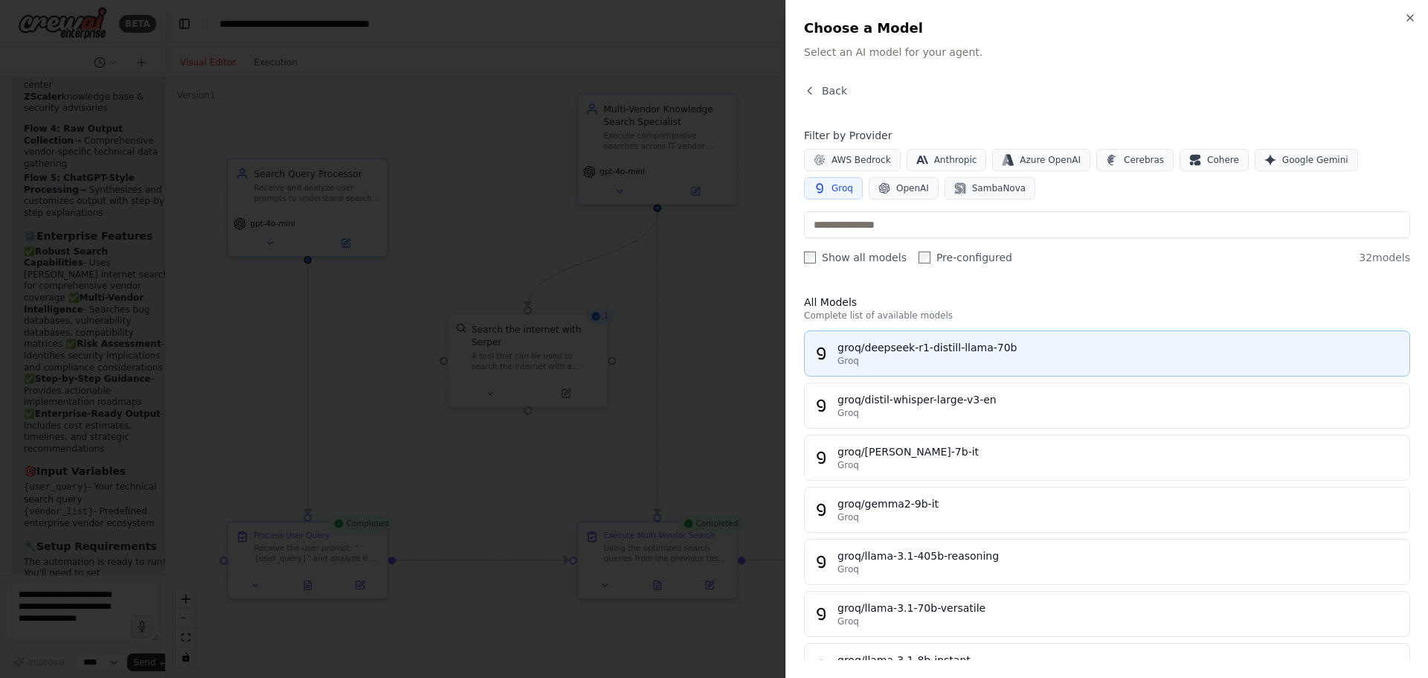
click at [1072, 359] on div "Groq" at bounding box center [1118, 361] width 563 height 12
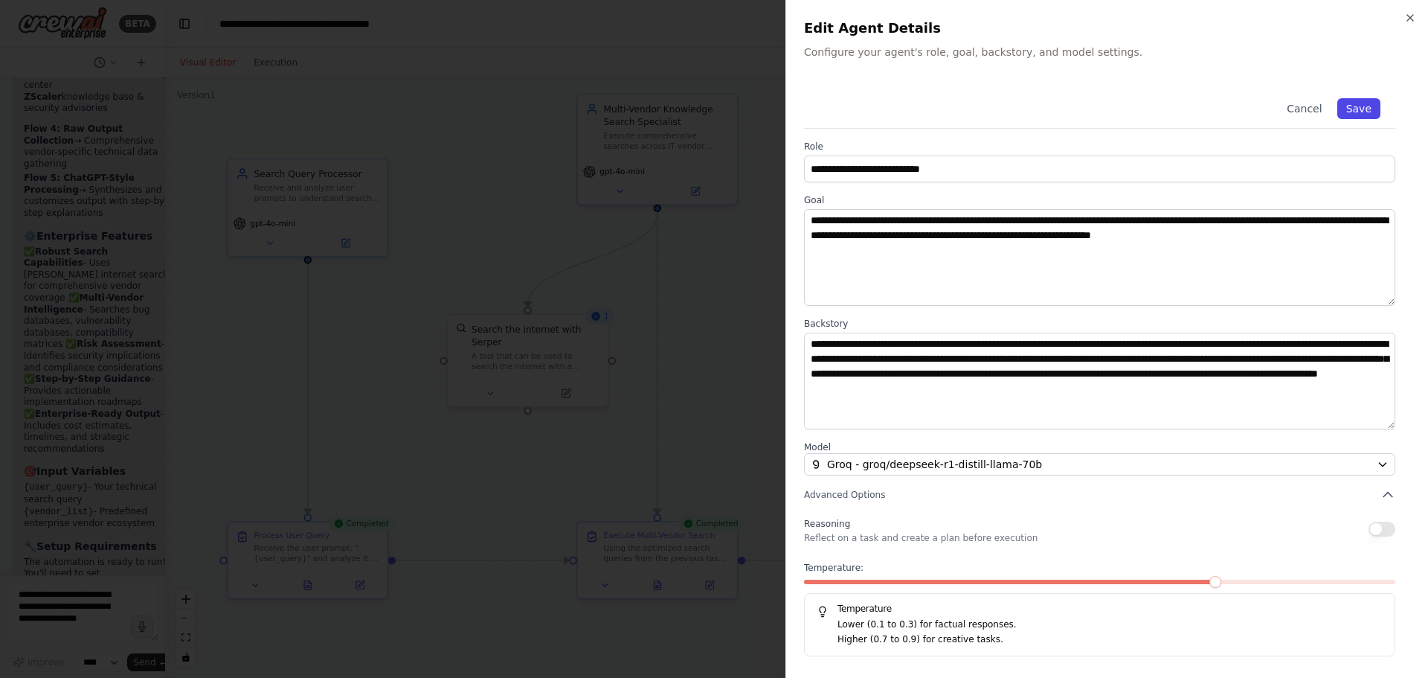
click at [1359, 109] on button "Save" at bounding box center [1358, 108] width 43 height 21
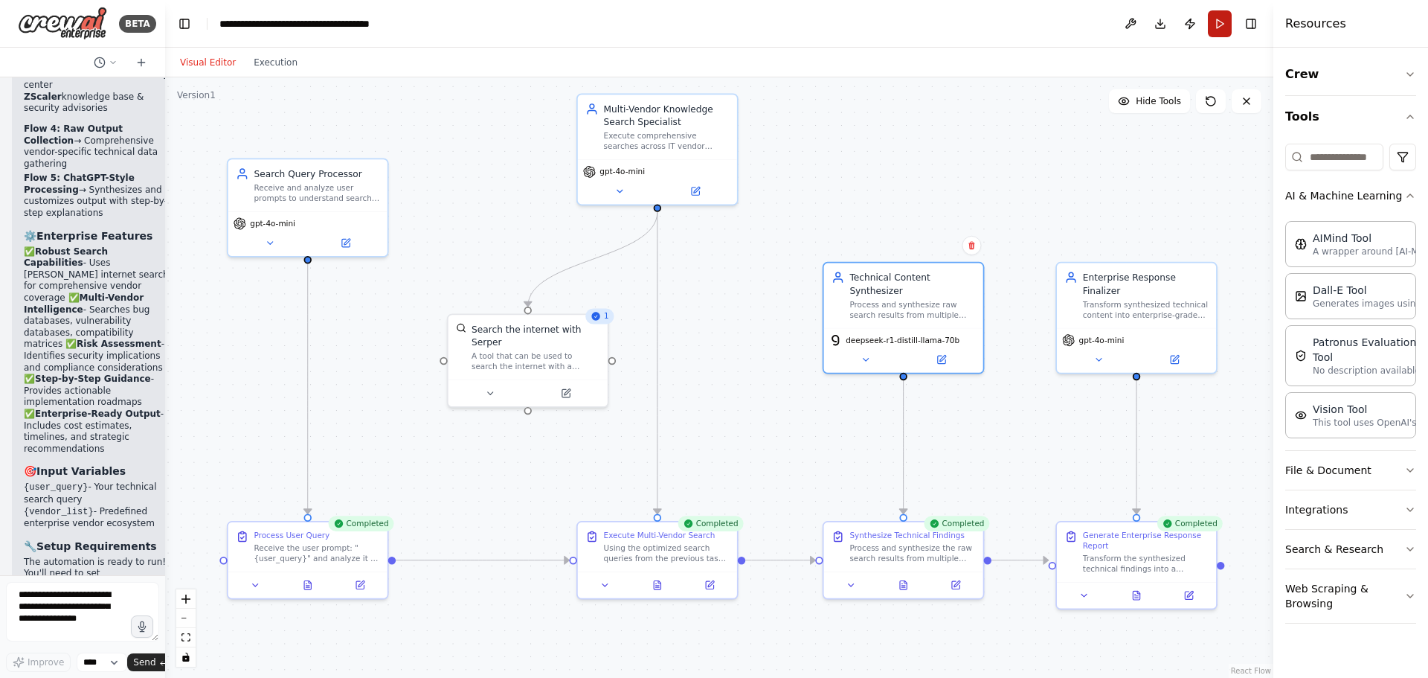
click at [1225, 28] on button "Run" at bounding box center [1220, 23] width 24 height 27
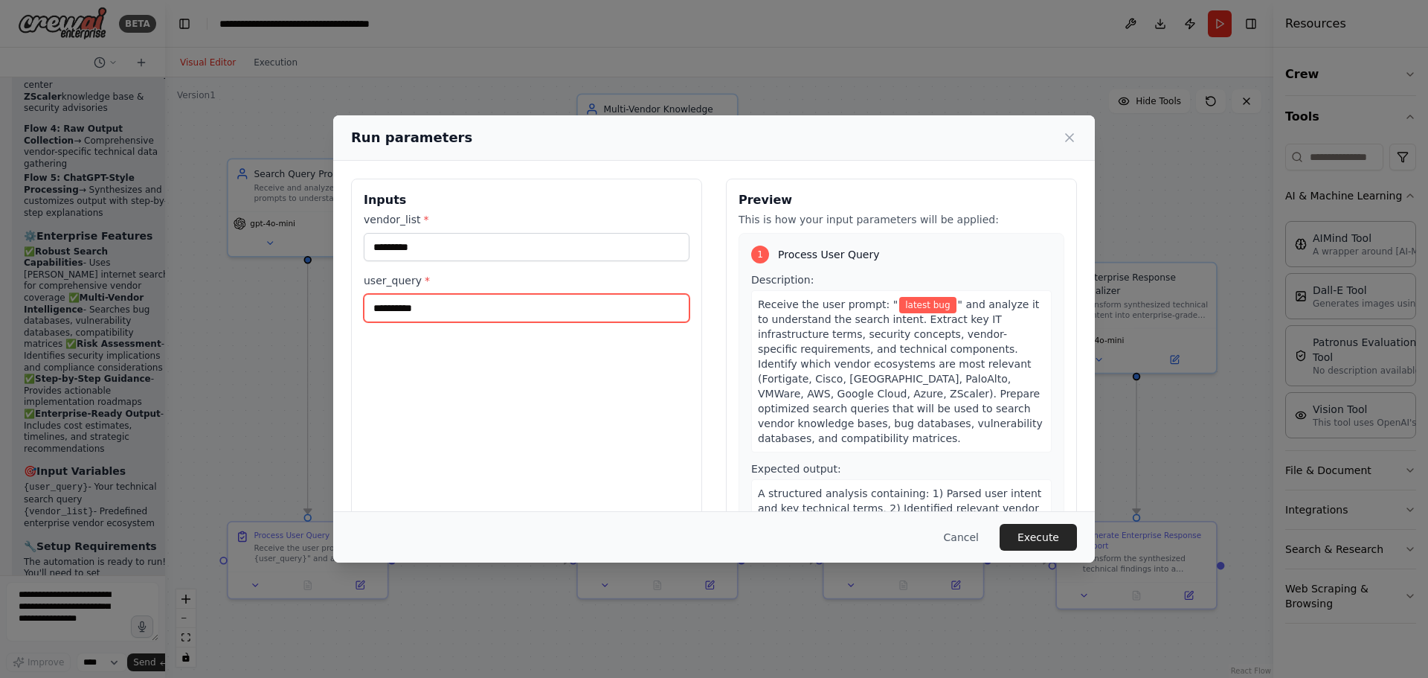
drag, startPoint x: 404, startPoint y: 311, endPoint x: 320, endPoint y: 309, distance: 84.1
click at [320, 309] on div "**********" at bounding box center [714, 339] width 1428 height 678
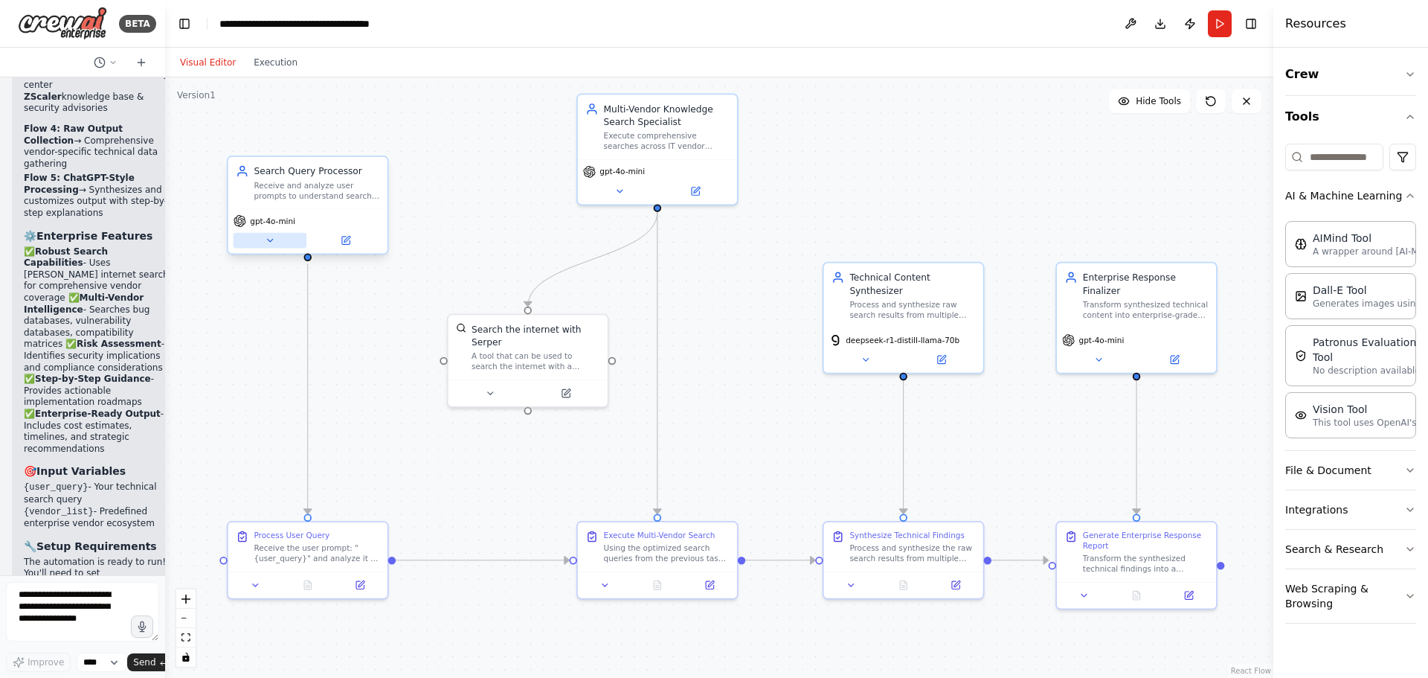
click at [273, 242] on icon at bounding box center [270, 240] width 10 height 10
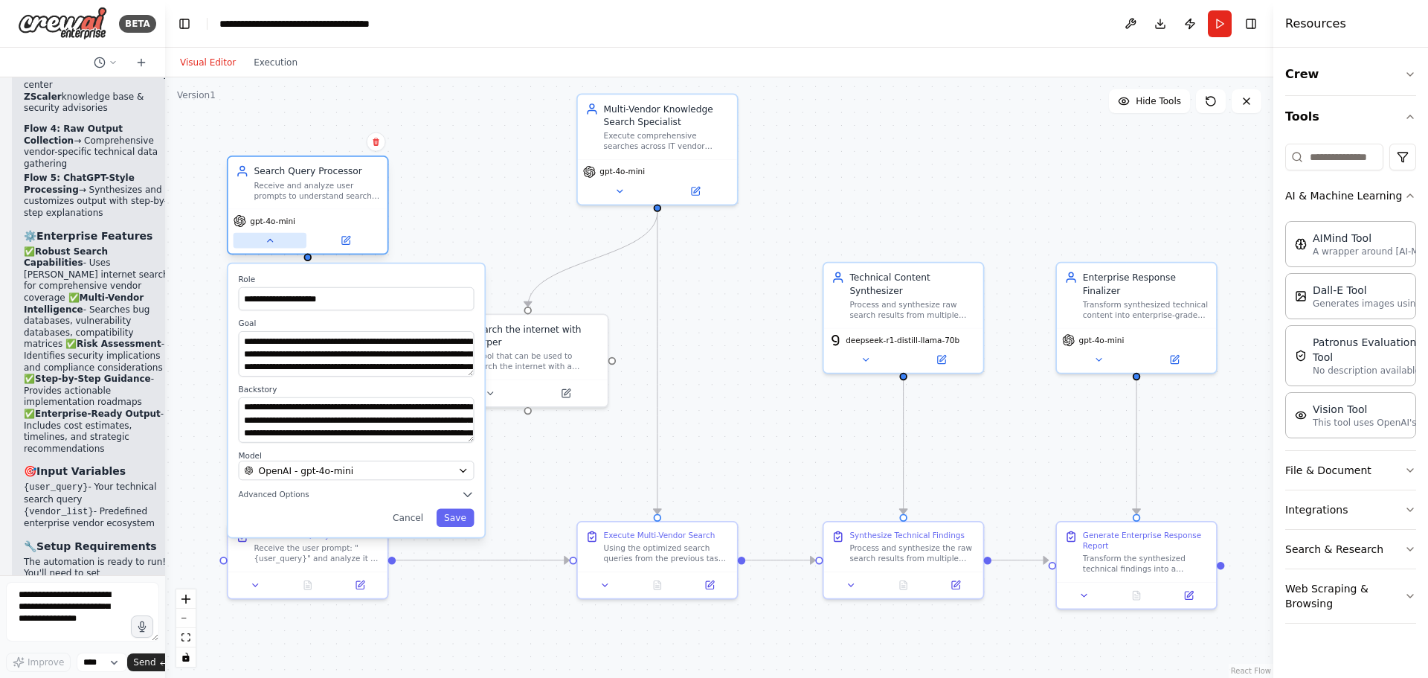
click at [273, 242] on icon at bounding box center [270, 240] width 10 height 10
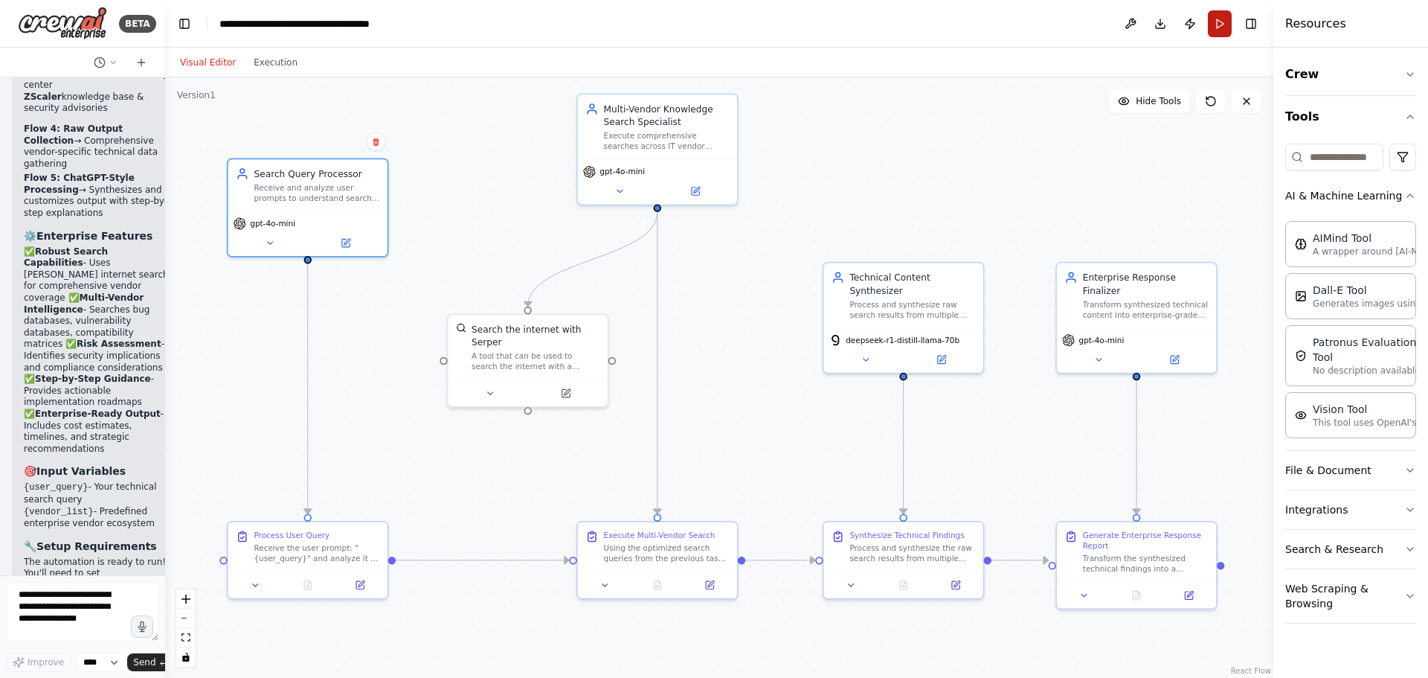
click at [1221, 19] on button "Run" at bounding box center [1220, 23] width 24 height 27
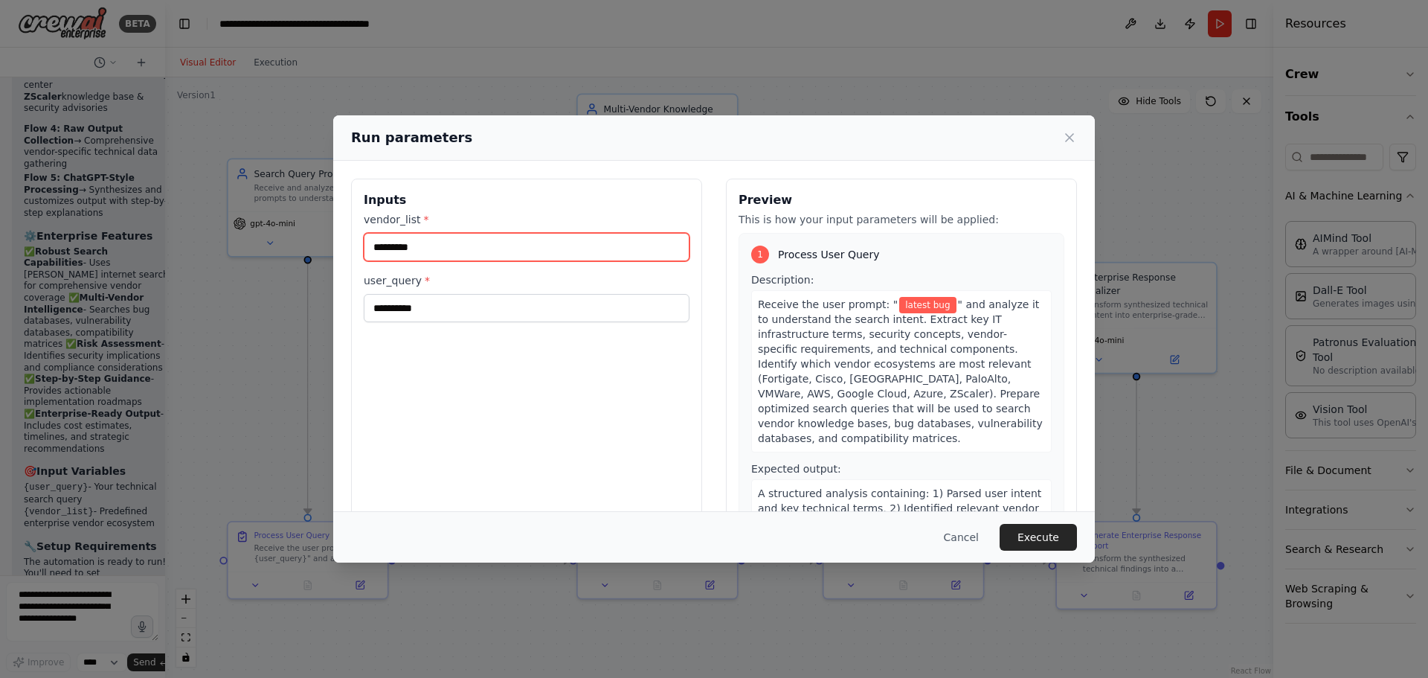
drag, startPoint x: 472, startPoint y: 252, endPoint x: 359, endPoint y: 251, distance: 112.3
click at [359, 252] on div "**********" at bounding box center [526, 354] width 351 height 353
click at [811, 382] on span "" and analyze it to understand the search intent. Extract key IT infrastructure…" at bounding box center [900, 371] width 285 height 146
copy span "AWS"
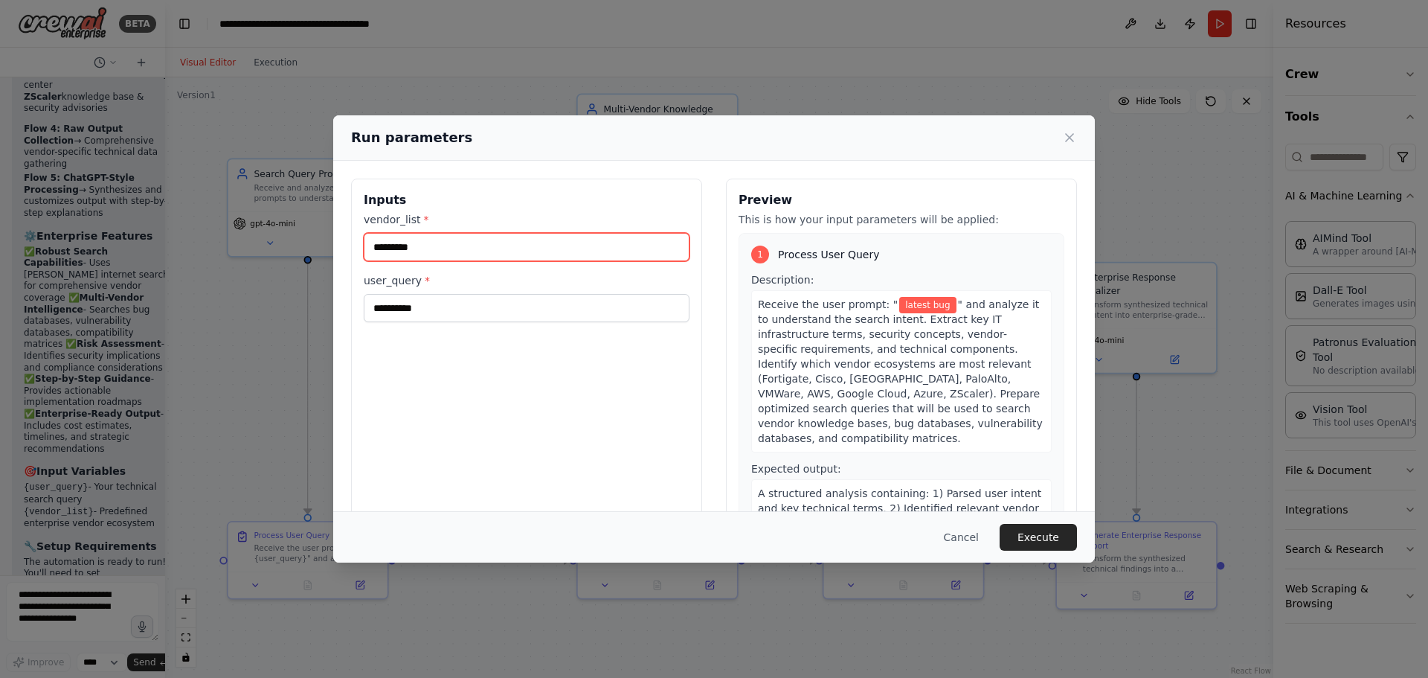
drag, startPoint x: 399, startPoint y: 253, endPoint x: 338, endPoint y: 251, distance: 60.3
click at [339, 251] on div "**********" at bounding box center [714, 355] width 762 height 388
paste input "text"
type input "***"
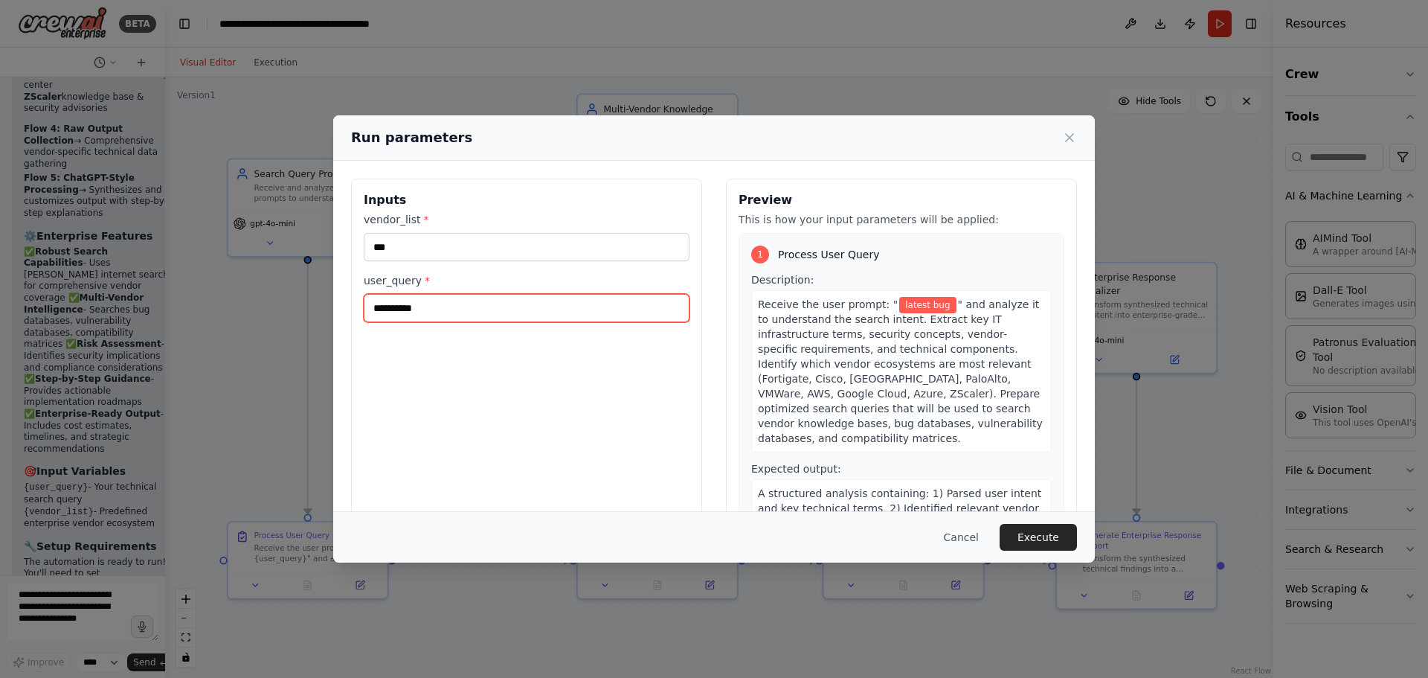
drag, startPoint x: 451, startPoint y: 314, endPoint x: 320, endPoint y: 312, distance: 130.9
click at [320, 312] on div "**********" at bounding box center [714, 339] width 1428 height 678
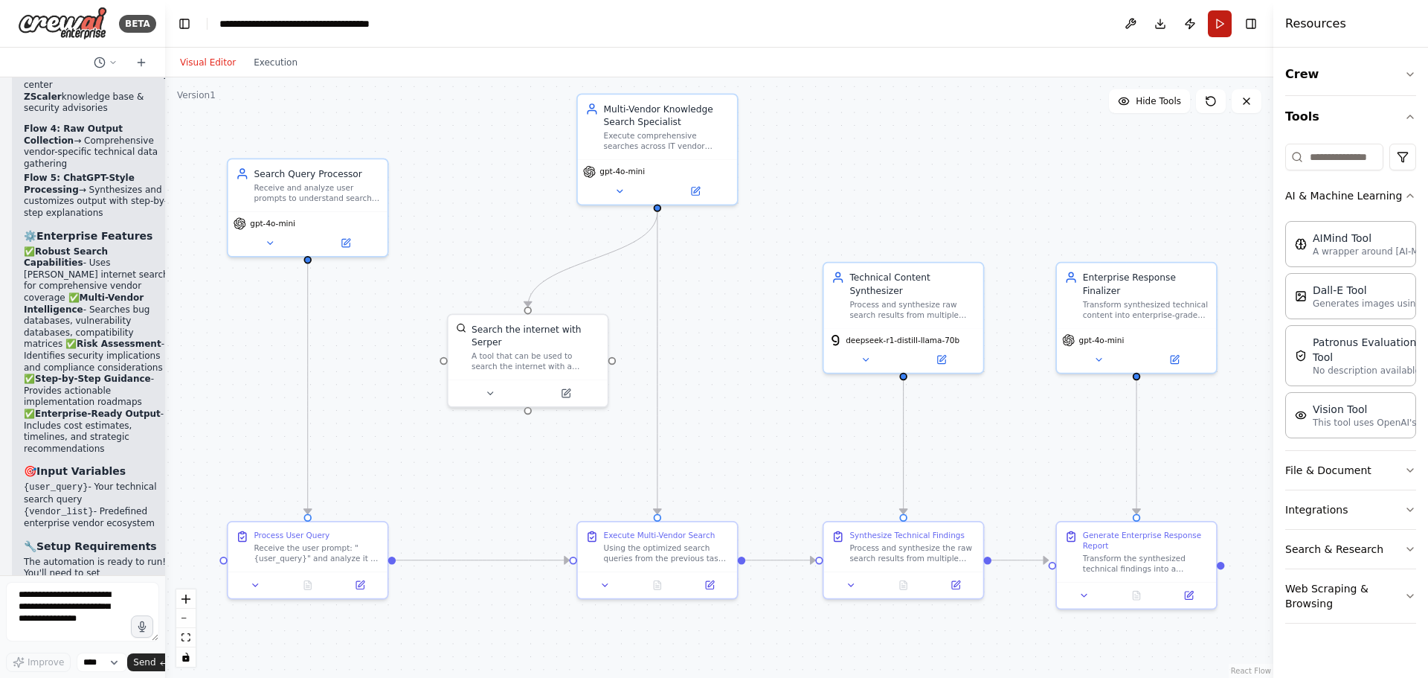
click at [1215, 15] on button "Run" at bounding box center [1220, 23] width 24 height 27
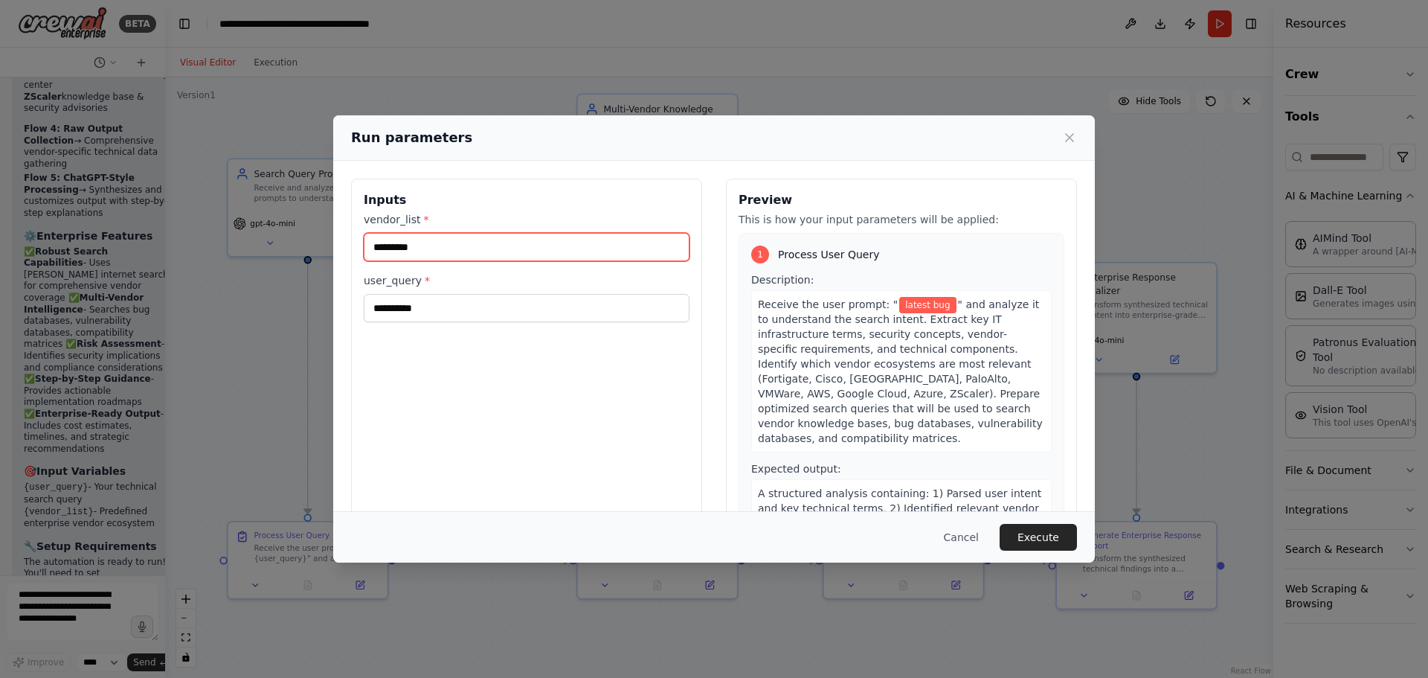
click at [440, 256] on input "*********" at bounding box center [527, 247] width 326 height 28
type input "***"
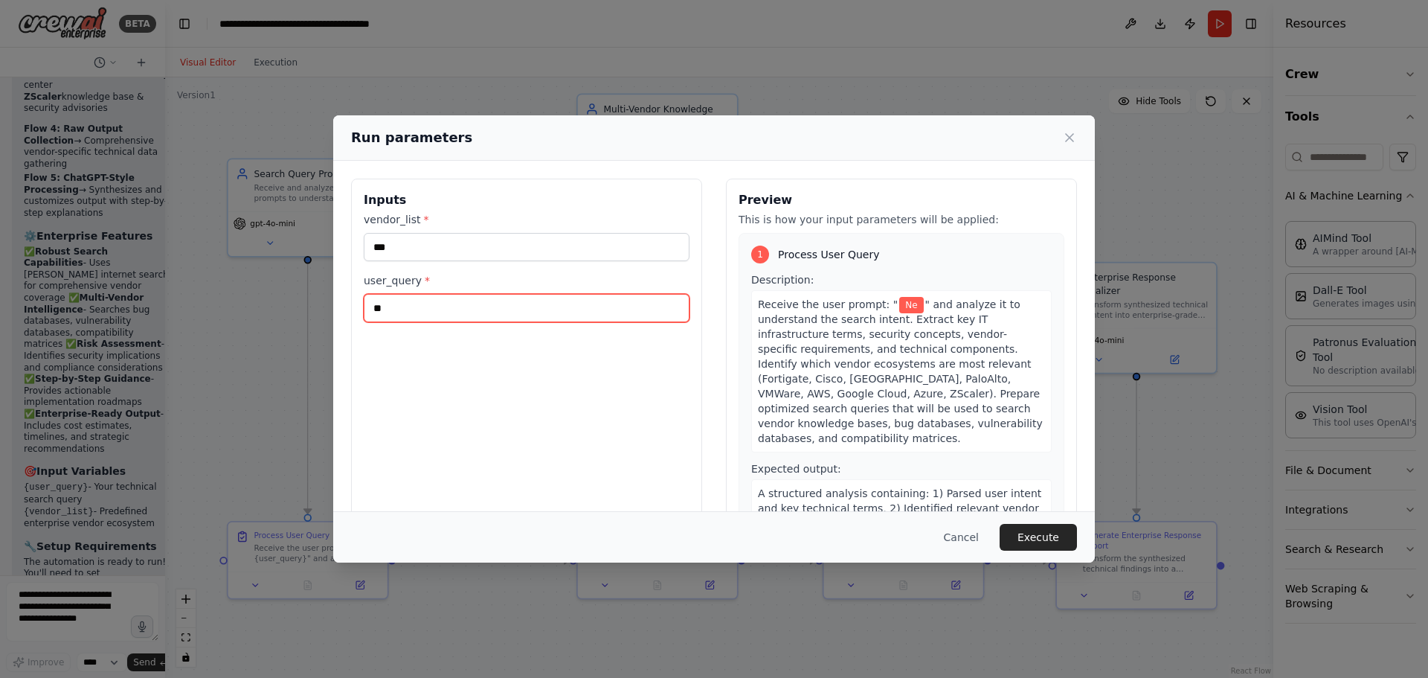
type input "*"
type input "**********"
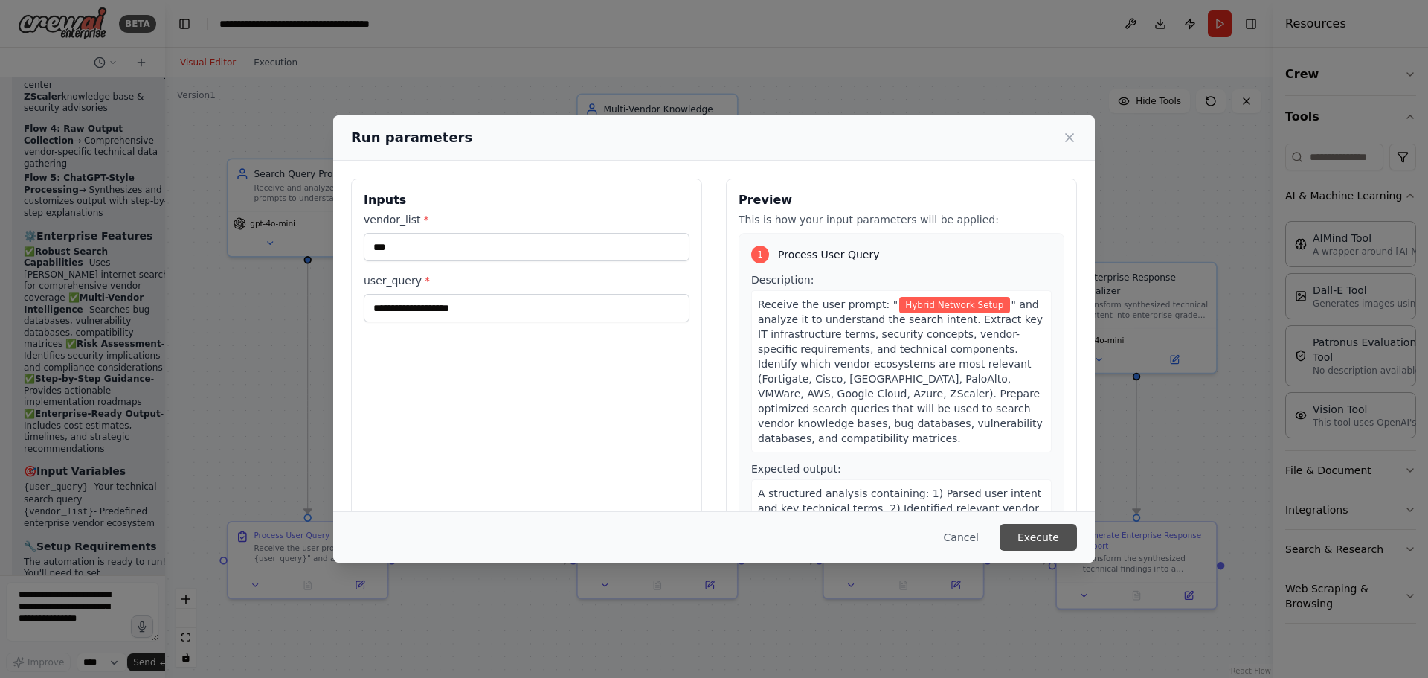
click at [1051, 538] on button "Execute" at bounding box center [1038, 537] width 77 height 27
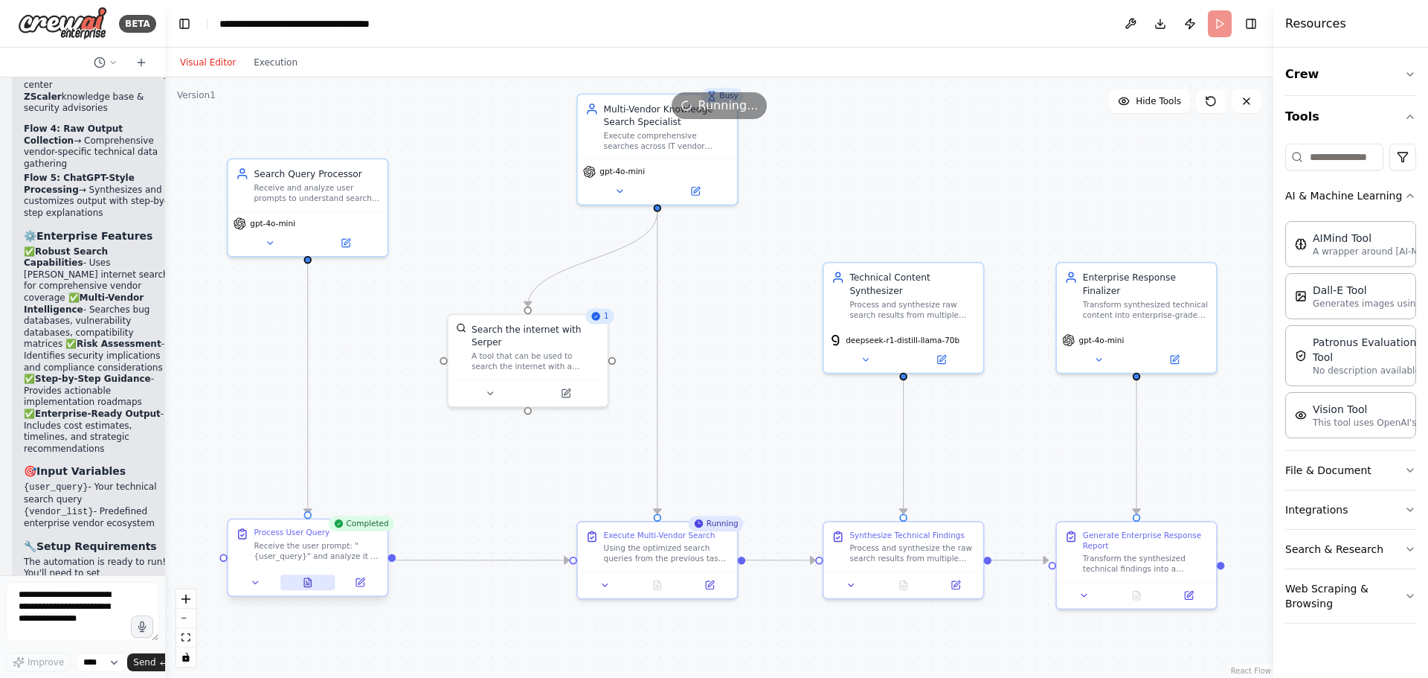
click at [314, 585] on button at bounding box center [307, 582] width 55 height 16
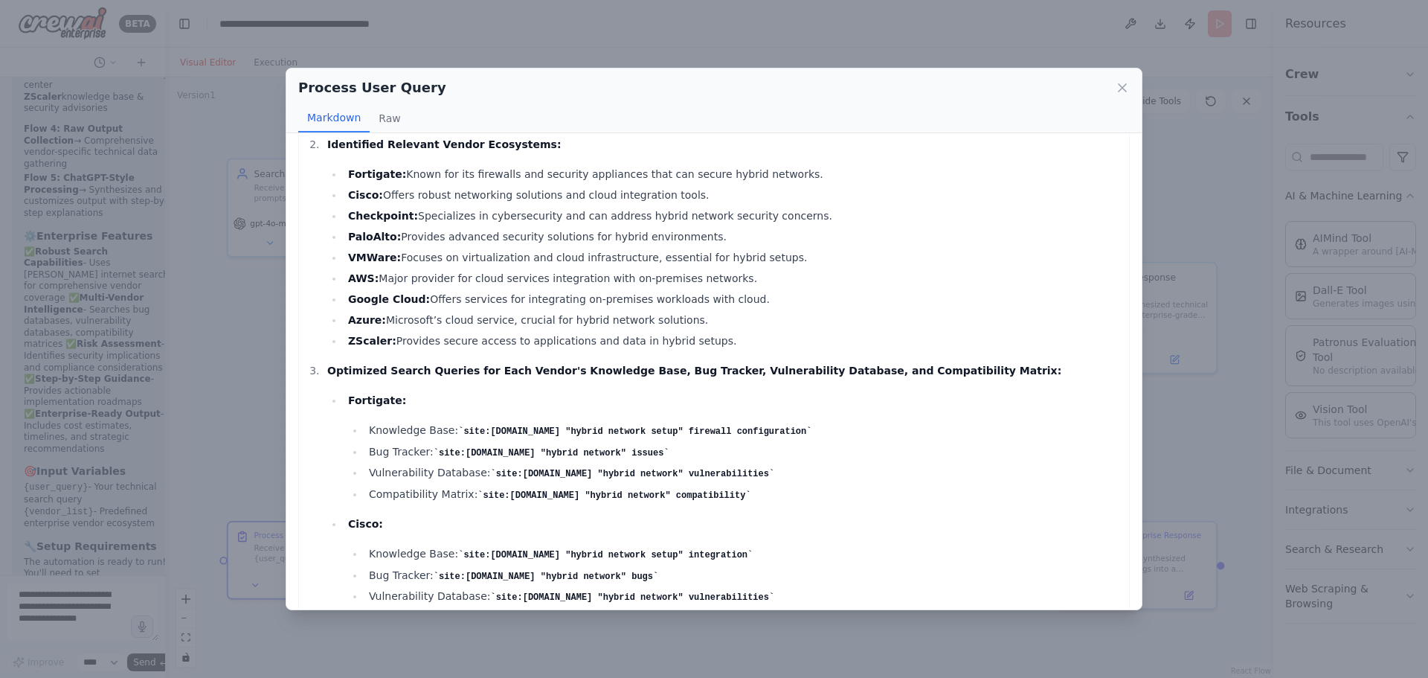
scroll to position [0, 0]
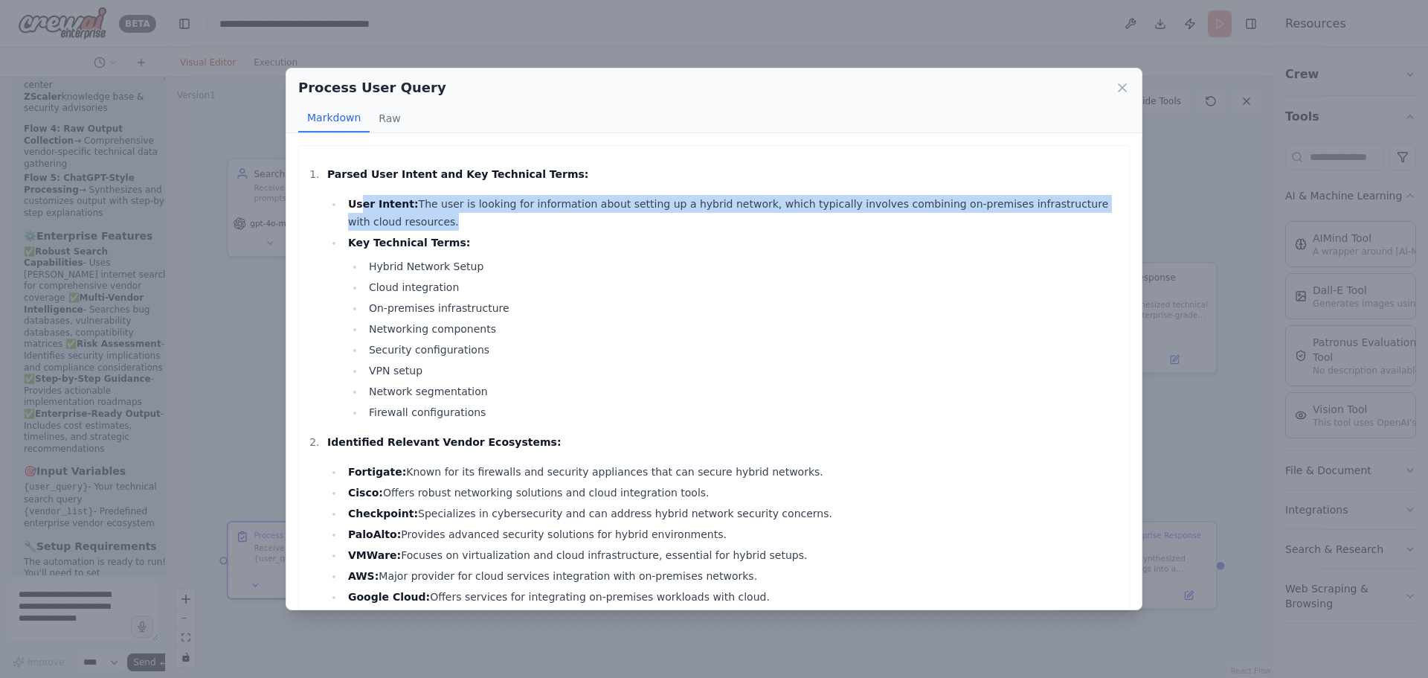
drag, startPoint x: 361, startPoint y: 201, endPoint x: 733, endPoint y: 222, distance: 372.4
click at [733, 222] on ul "User Intent: The user is looking for information about setting up a hybrid netw…" at bounding box center [724, 308] width 794 height 226
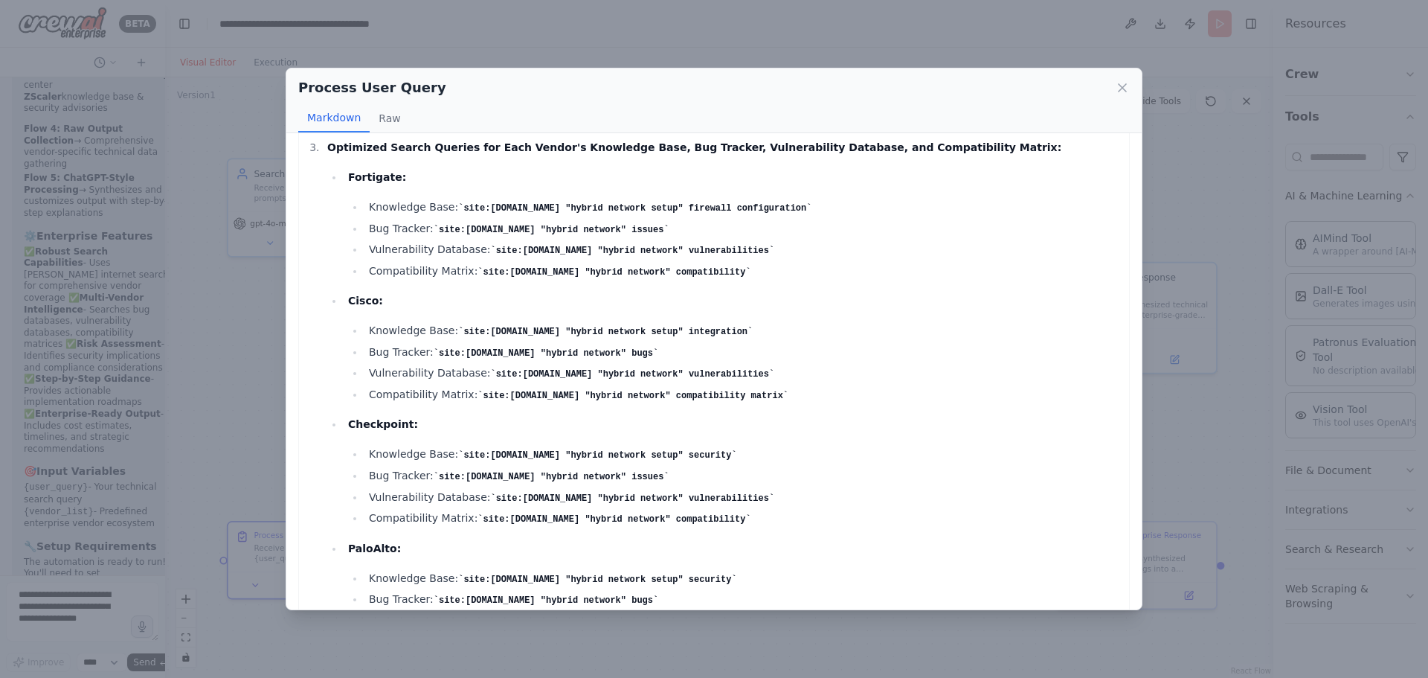
scroll to position [967, 0]
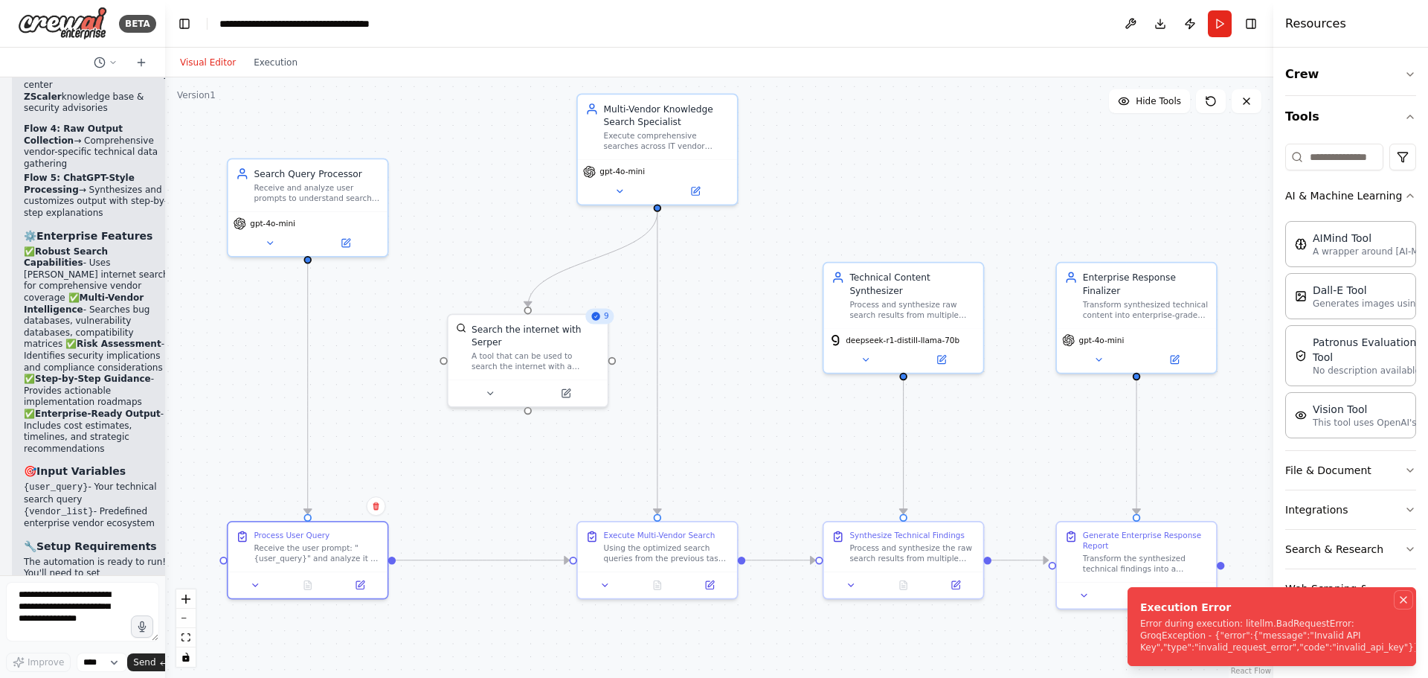
click at [1406, 598] on icon "Notifications (F8)" at bounding box center [1403, 599] width 12 height 12
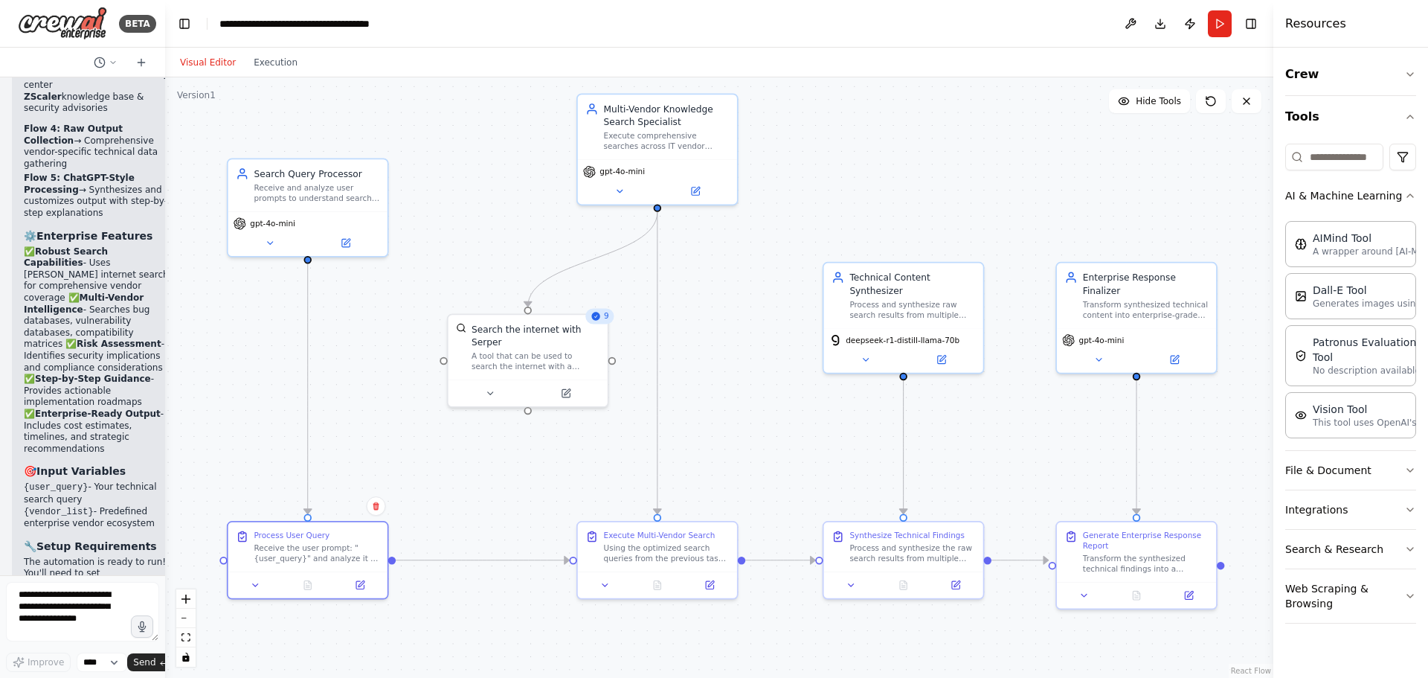
click at [1029, 456] on div ".deletable-edge-delete-btn { width: 20px; height: 20px; border: 0px solid #ffff…" at bounding box center [719, 377] width 1108 height 600
click at [1192, 588] on icon at bounding box center [1190, 591] width 6 height 6
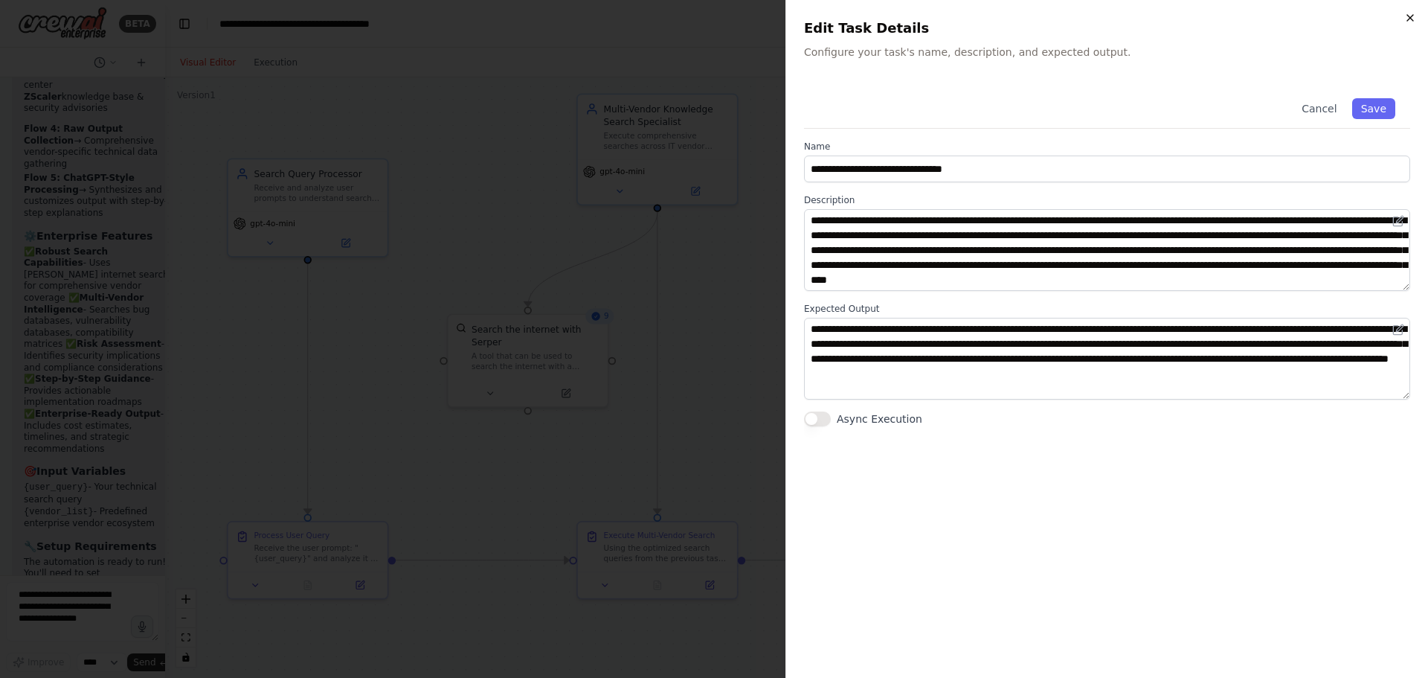
click at [1415, 22] on icon "button" at bounding box center [1410, 18] width 12 height 12
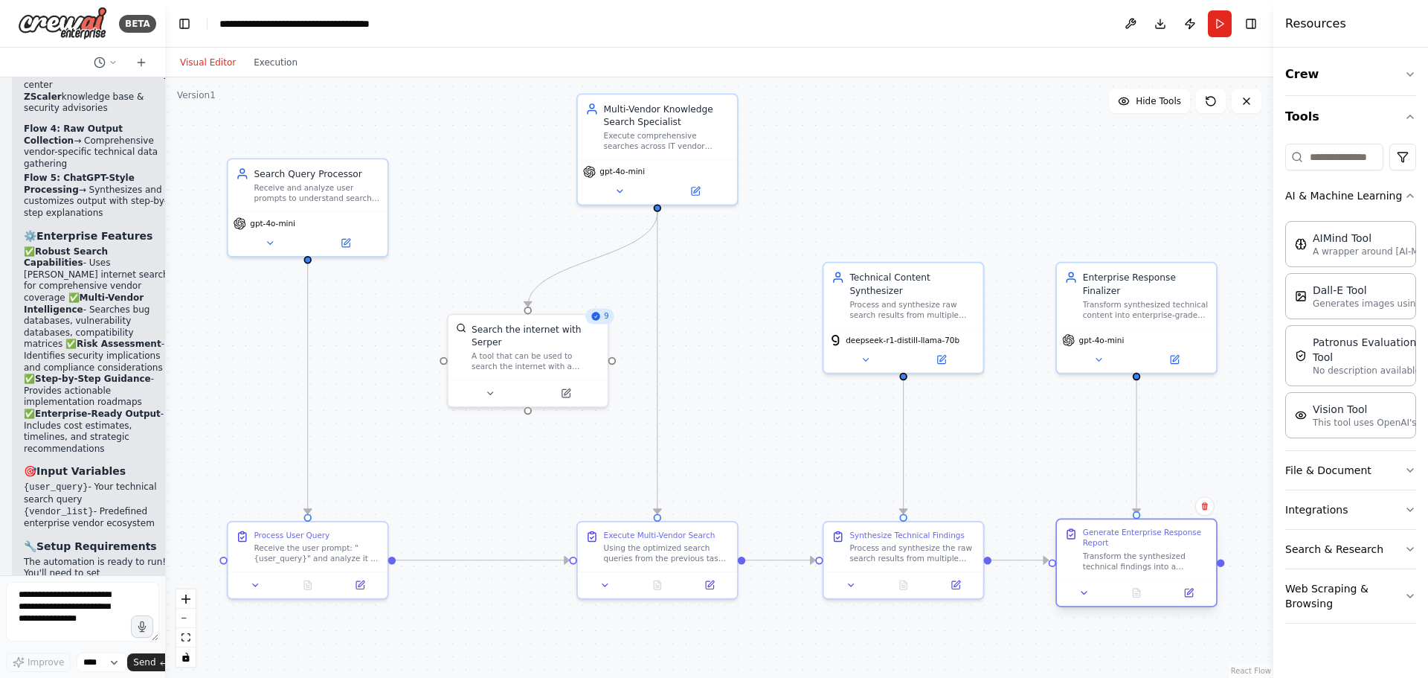
click at [1191, 592] on div at bounding box center [1136, 592] width 159 height 27
click at [1191, 588] on icon at bounding box center [1190, 591] width 6 height 6
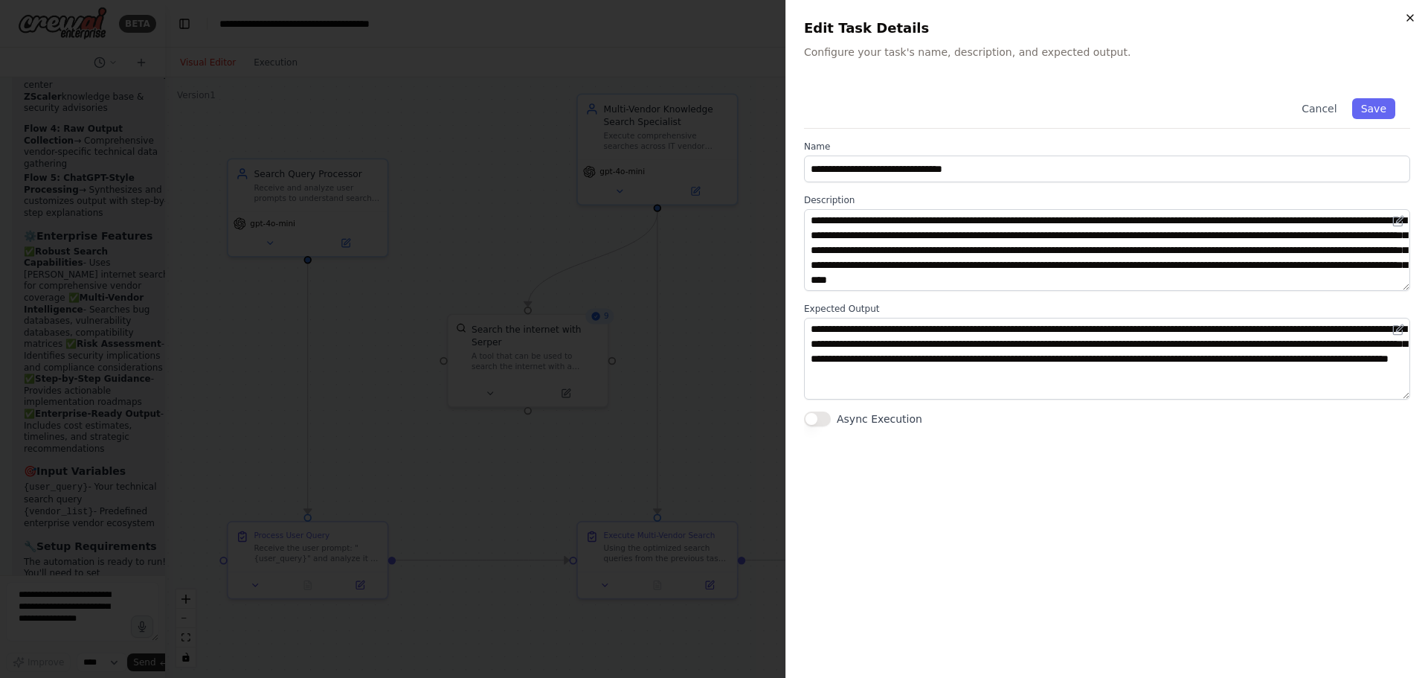
click at [1408, 16] on icon "button" at bounding box center [1410, 18] width 6 height 6
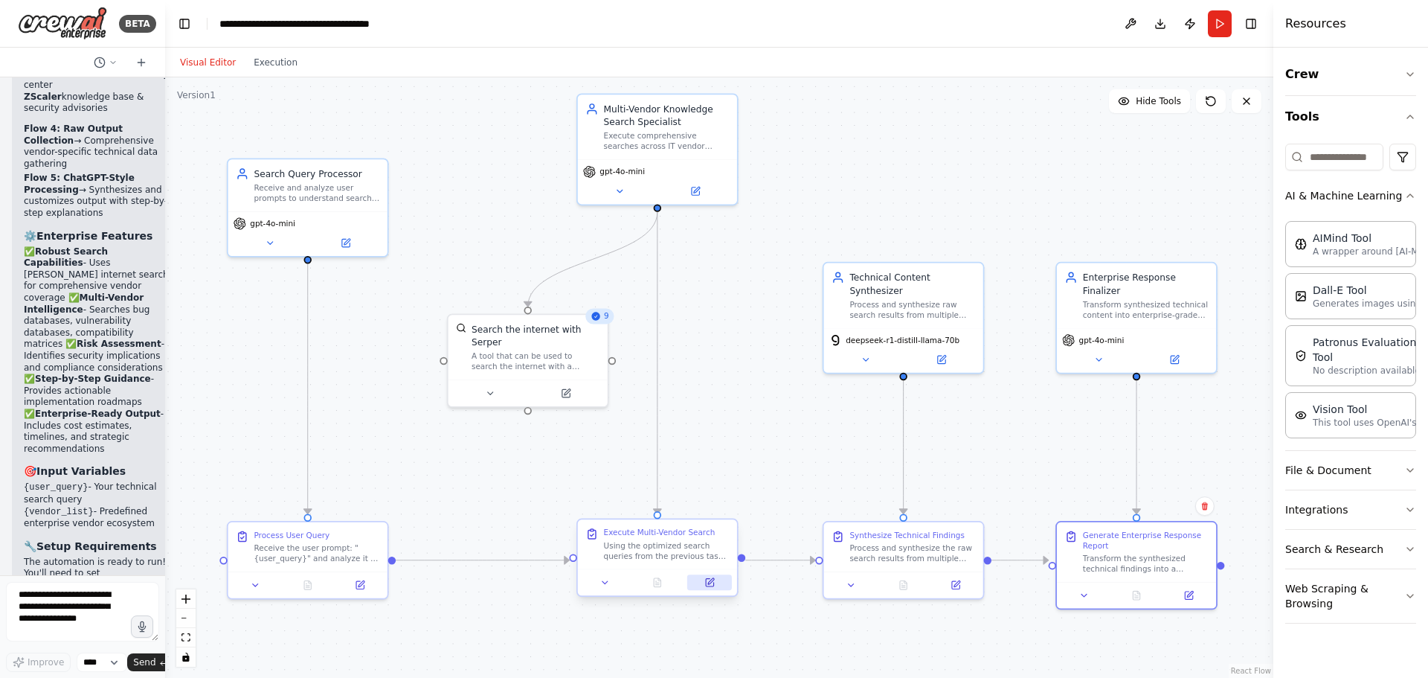
click at [710, 584] on icon at bounding box center [711, 581] width 6 height 6
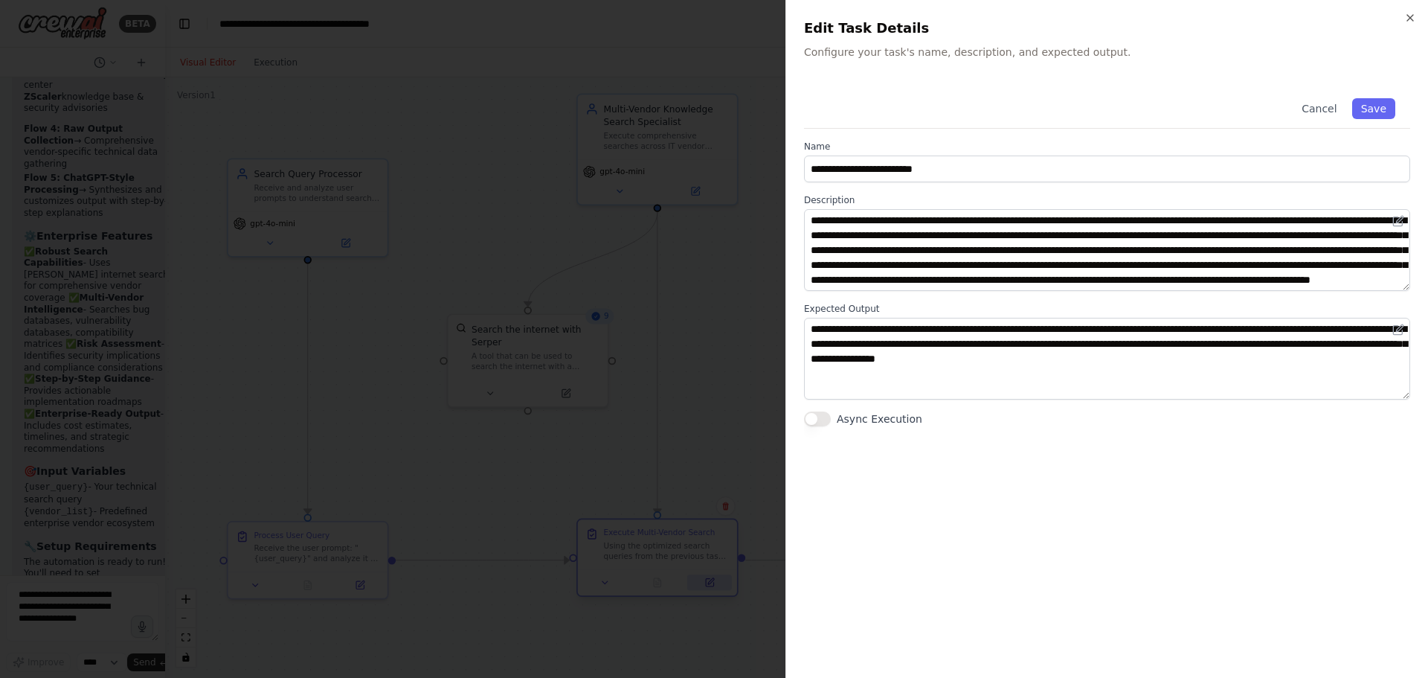
click at [710, 584] on div at bounding box center [714, 339] width 1428 height 678
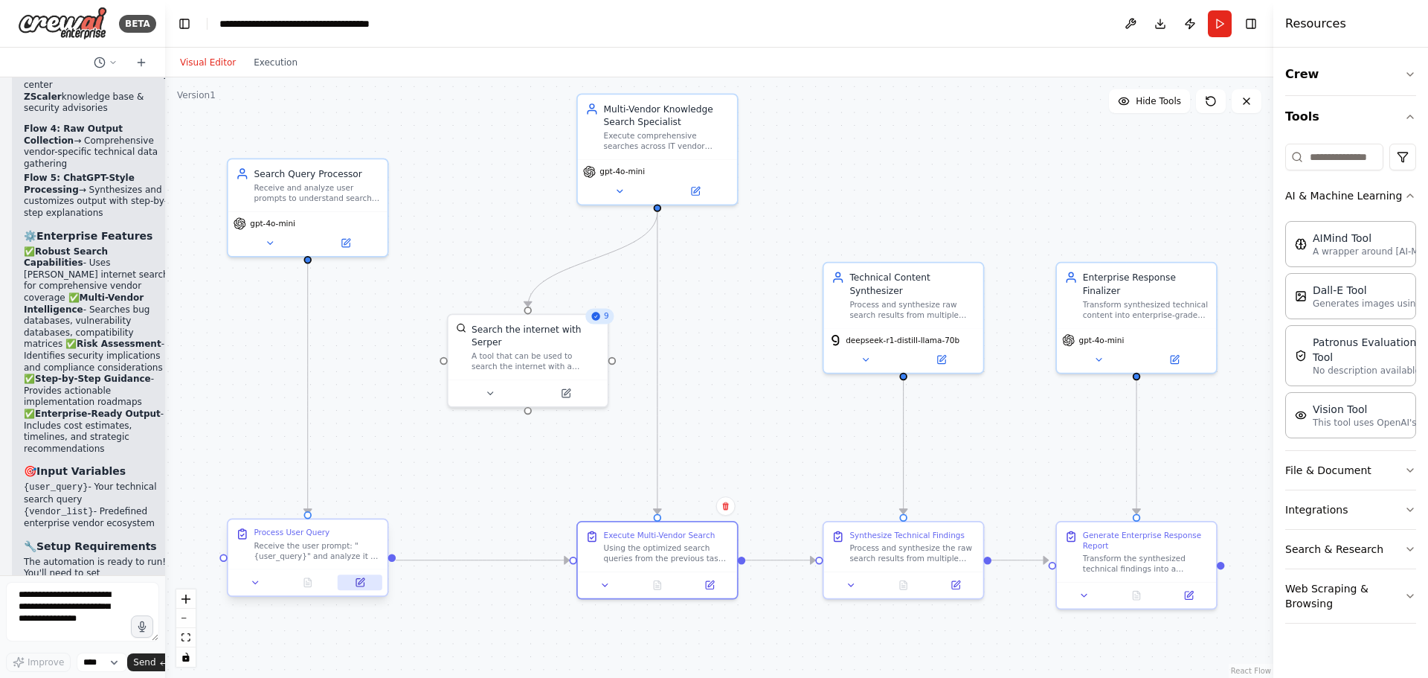
click at [360, 577] on icon at bounding box center [360, 582] width 10 height 10
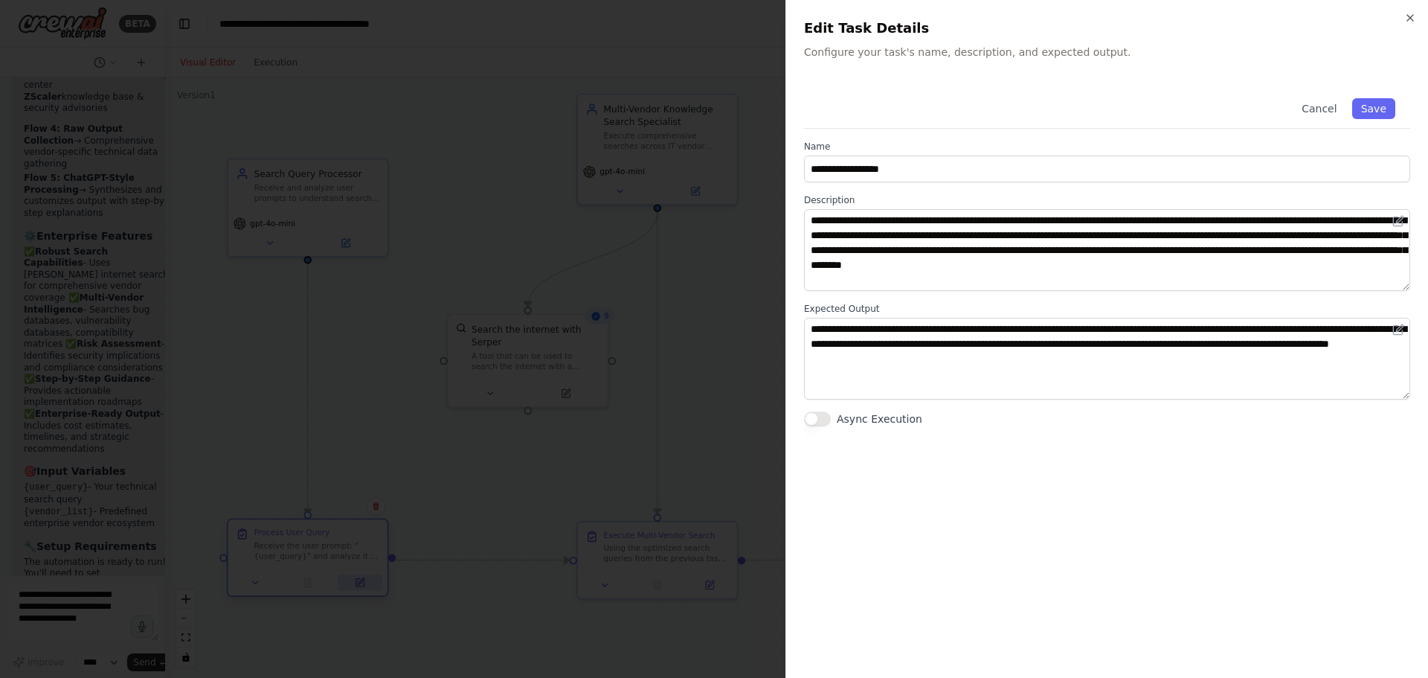
click at [360, 576] on div at bounding box center [714, 339] width 1428 height 678
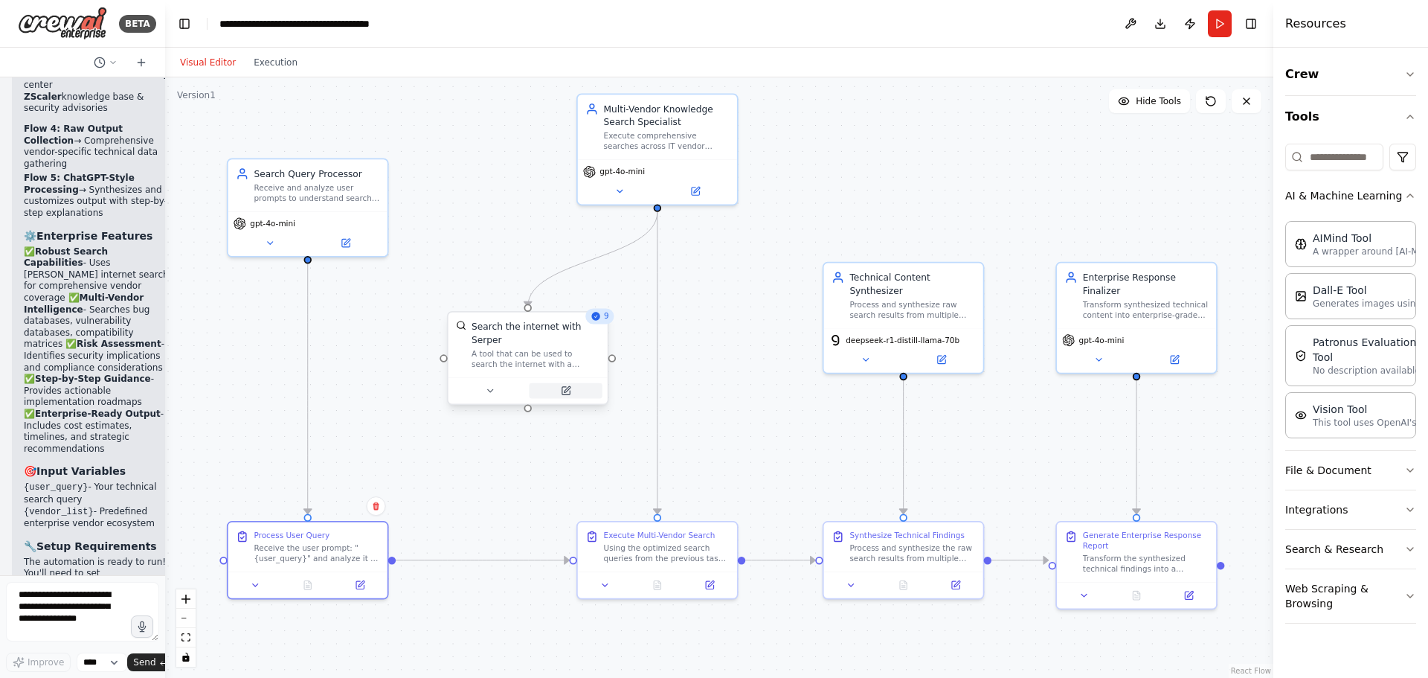
click at [567, 387] on icon at bounding box center [565, 390] width 7 height 7
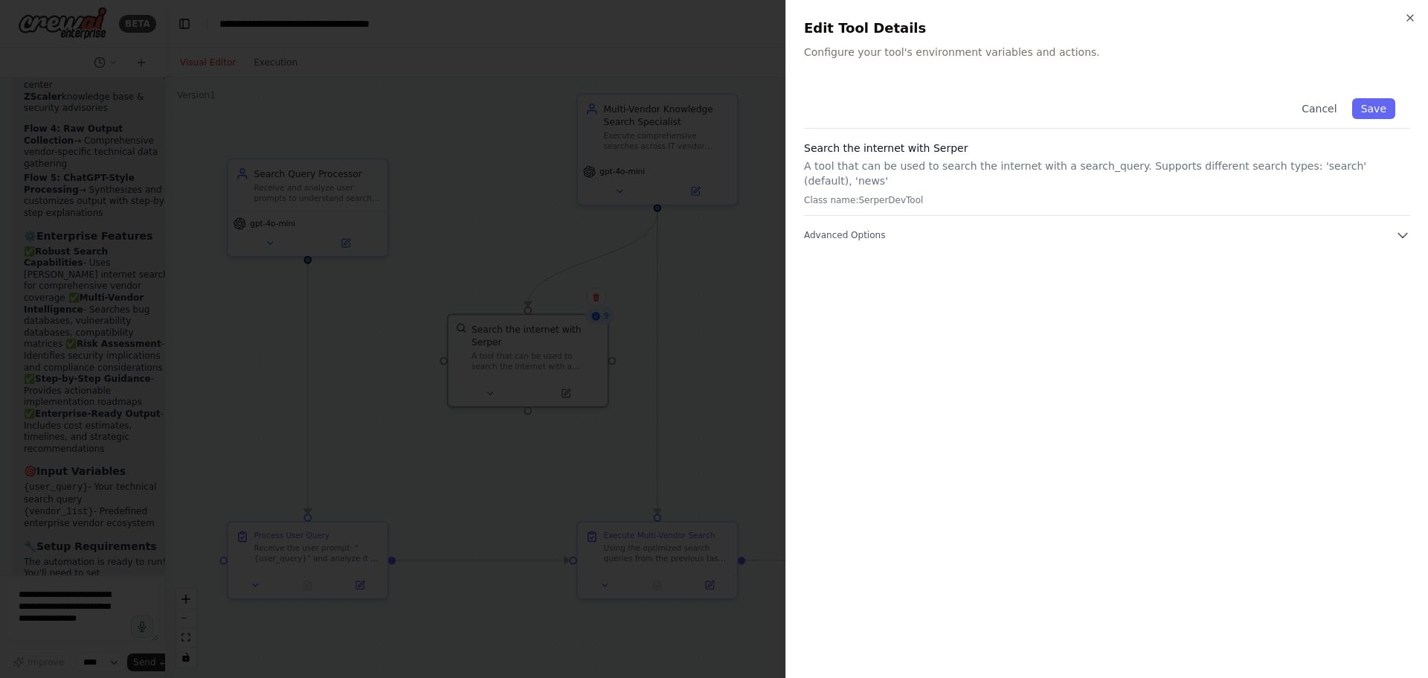
click at [938, 207] on div "Cancel Save Search the internet with Serper A tool that can be used to search t…" at bounding box center [1107, 162] width 606 height 159
click at [938, 228] on button "Advanced Options" at bounding box center [1107, 235] width 606 height 15
drag, startPoint x: 803, startPoint y: 275, endPoint x: 901, endPoint y: 271, distance: 98.3
click at [901, 271] on div "Close Edit Tool Details Configure your tool's environment variables and actions…" at bounding box center [1106, 339] width 643 height 678
click at [1415, 16] on icon "button" at bounding box center [1410, 18] width 12 height 12
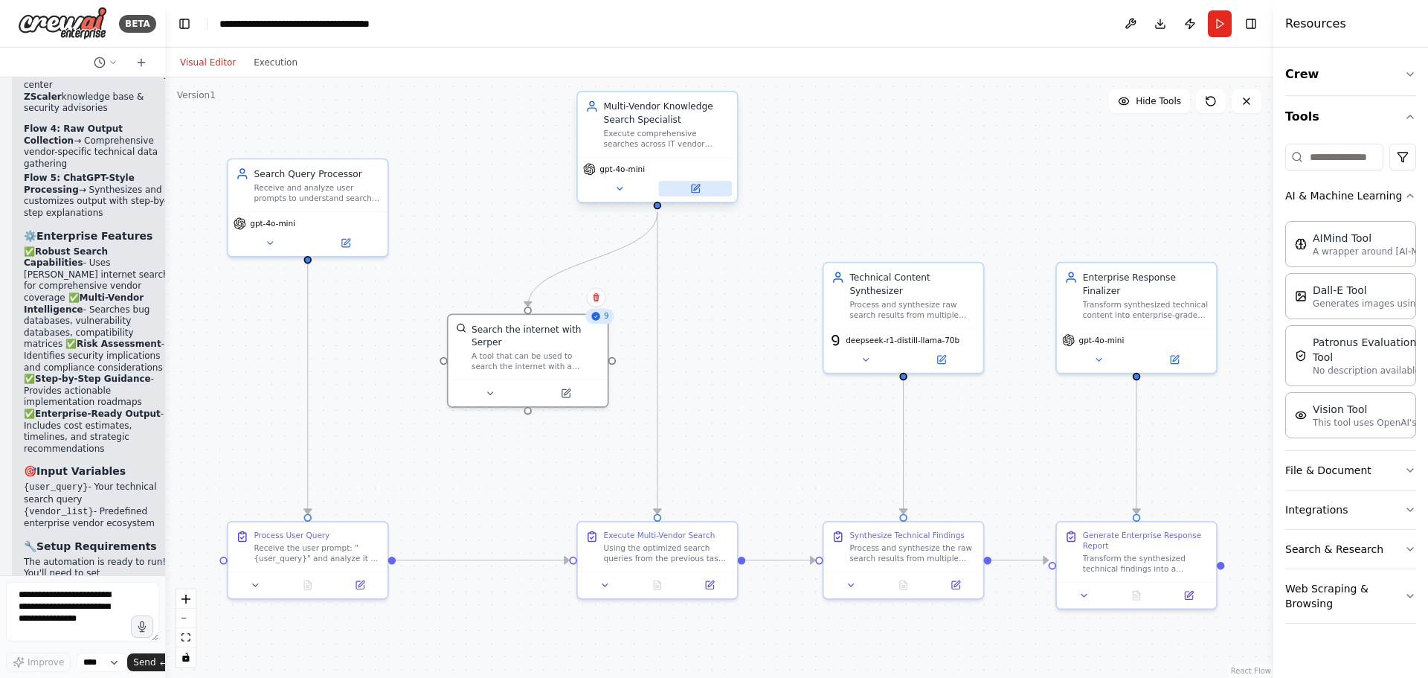
click at [699, 193] on icon at bounding box center [695, 189] width 10 height 10
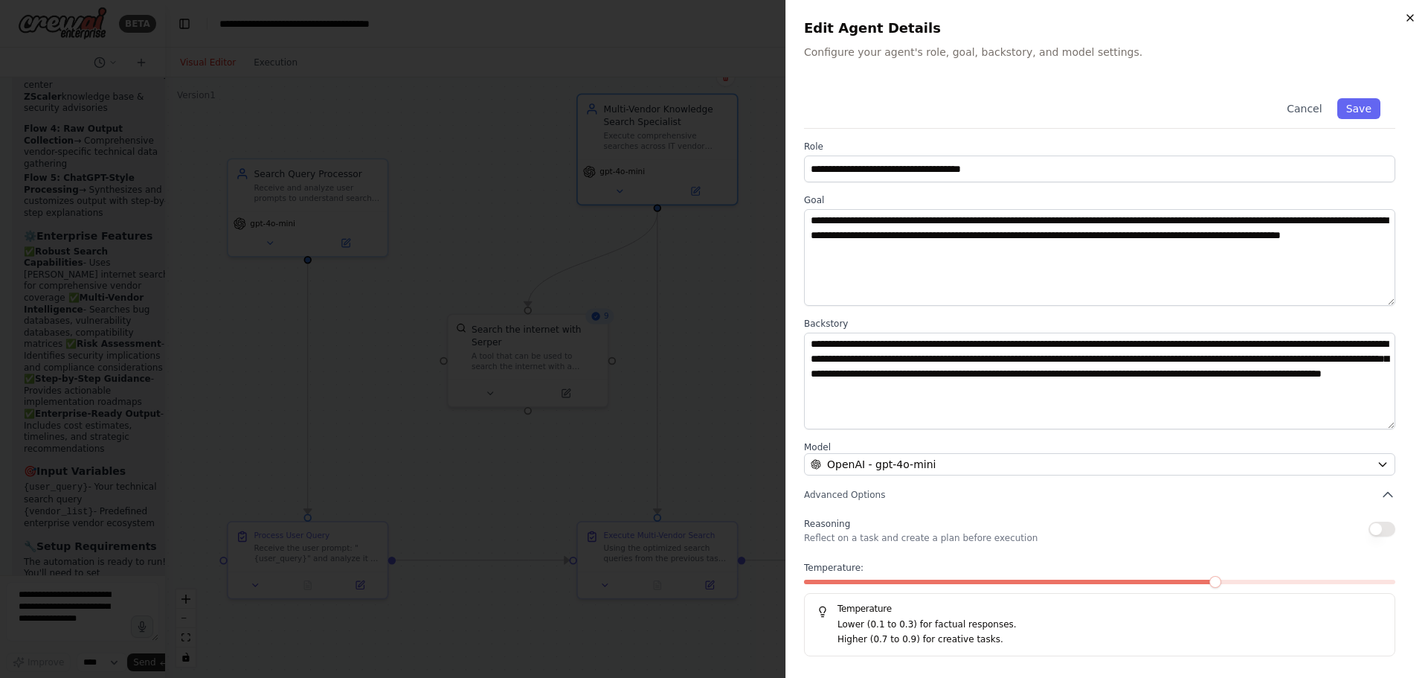
click at [1406, 19] on icon "button" at bounding box center [1410, 18] width 12 height 12
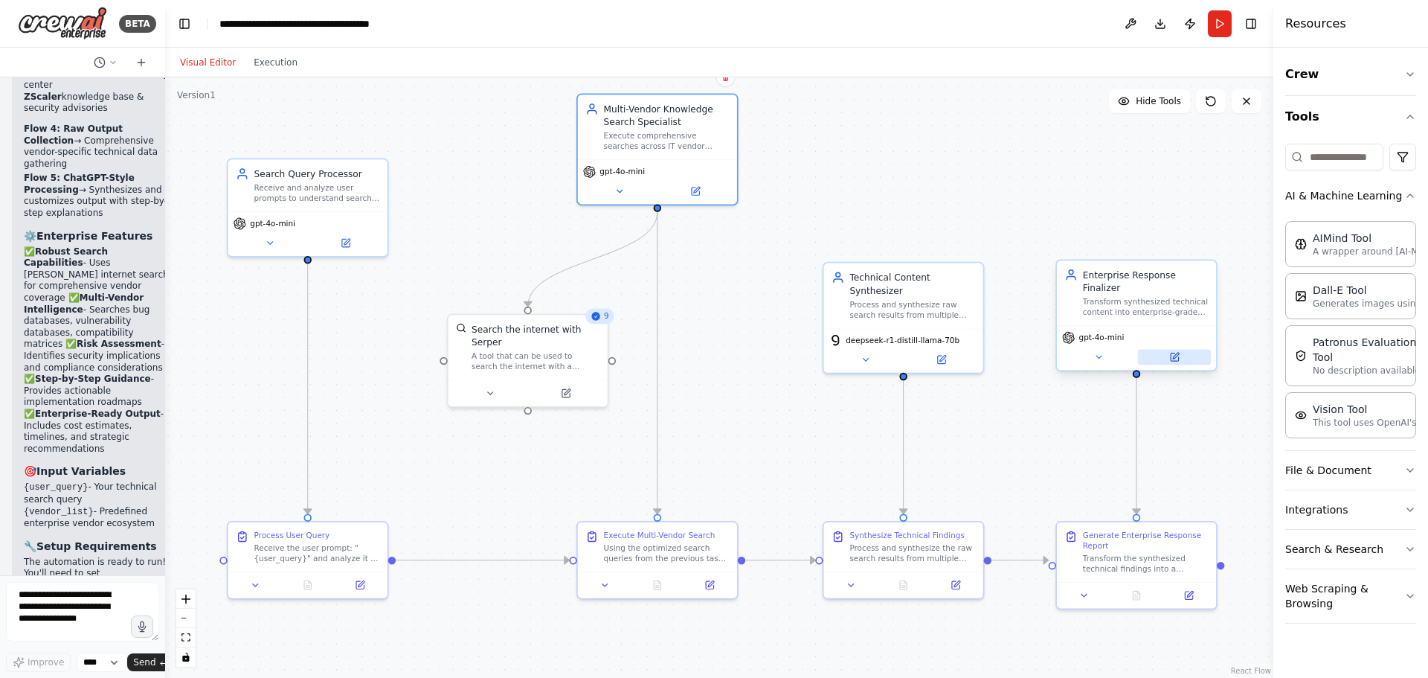
click at [1182, 349] on button at bounding box center [1174, 357] width 73 height 16
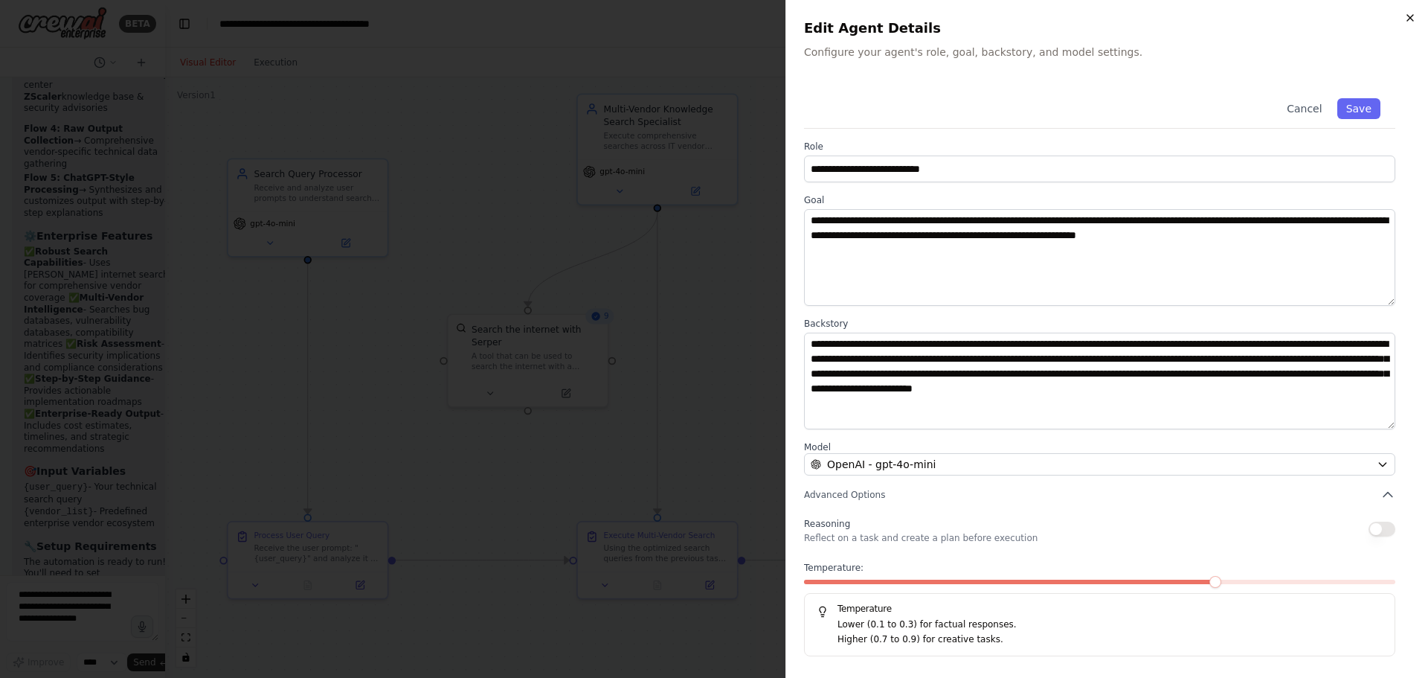
click at [1411, 20] on icon "button" at bounding box center [1410, 18] width 12 height 12
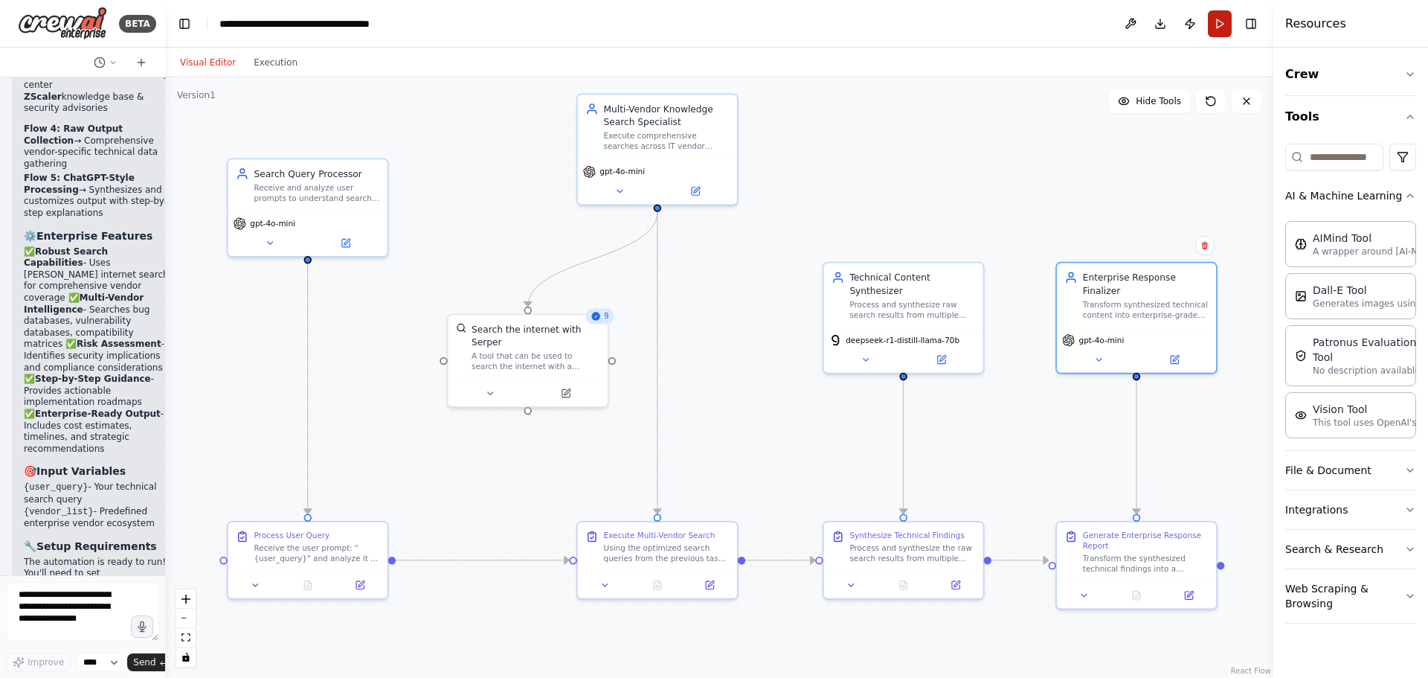
click at [1217, 16] on button "Run" at bounding box center [1220, 23] width 24 height 27
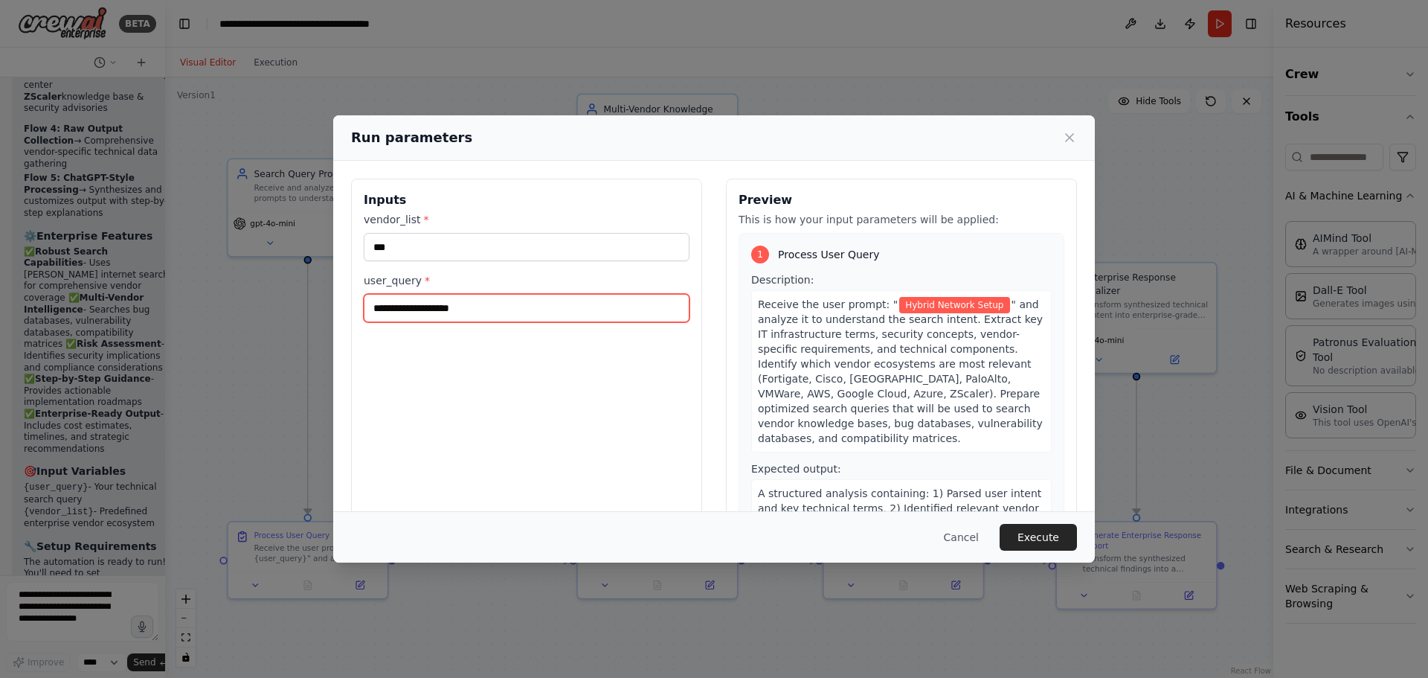
drag, startPoint x: 485, startPoint y: 309, endPoint x: 303, endPoint y: 304, distance: 181.5
click at [303, 304] on div "**********" at bounding box center [714, 339] width 1428 height 678
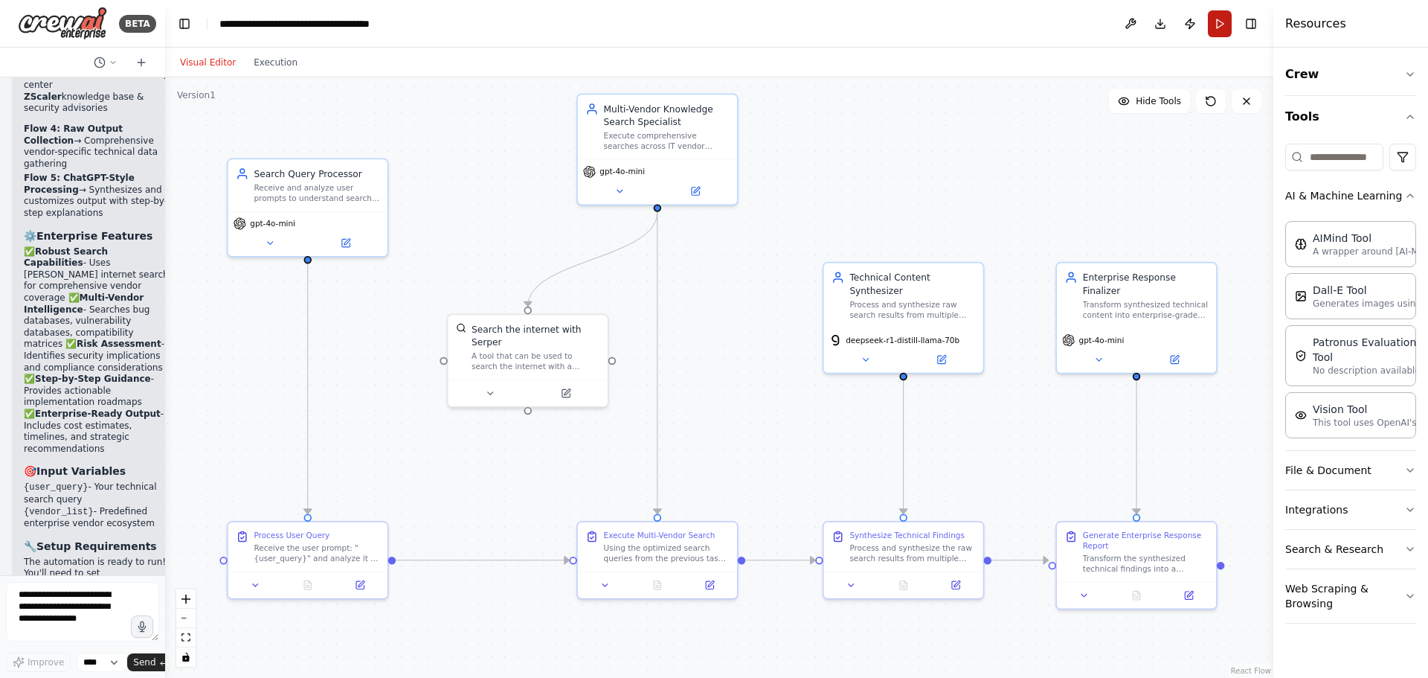
click at [1209, 30] on button "Run" at bounding box center [1220, 23] width 24 height 27
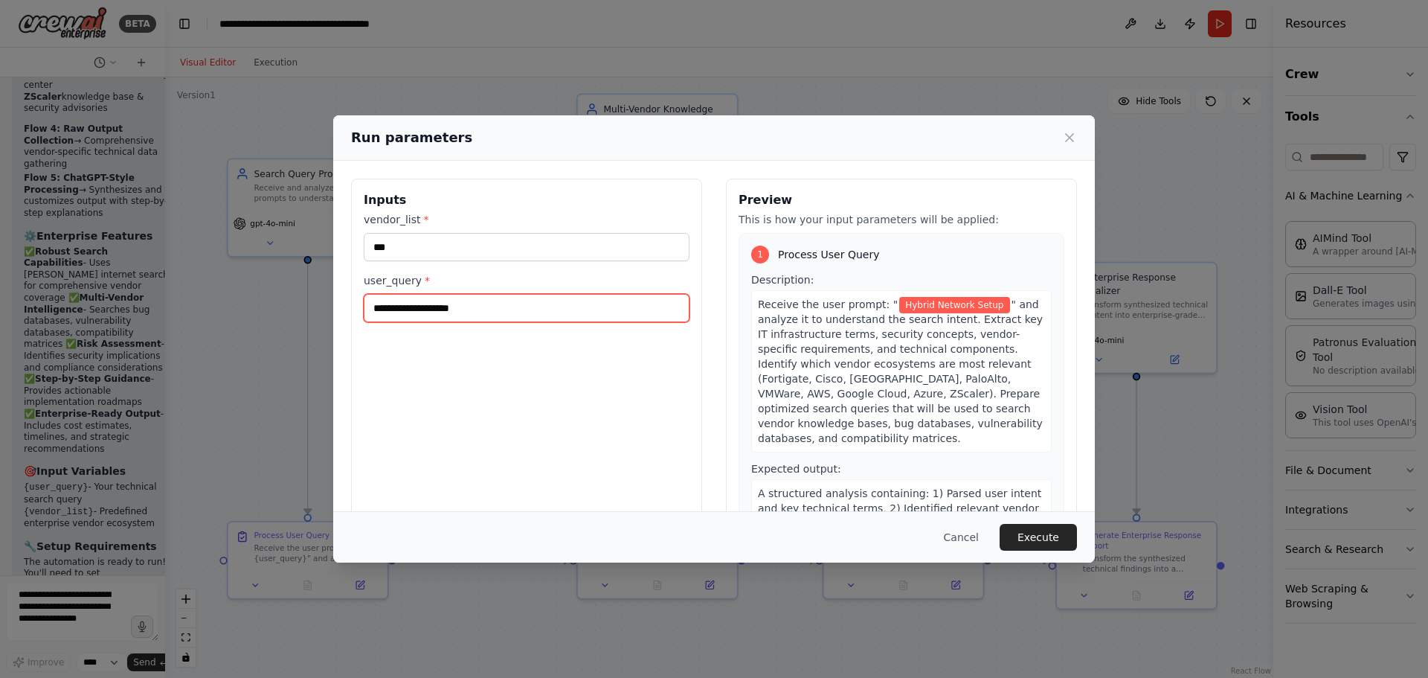
drag, startPoint x: 496, startPoint y: 312, endPoint x: 374, endPoint y: 317, distance: 122.1
click at [374, 317] on input "**********" at bounding box center [527, 308] width 326 height 28
type input "**********"
click at [1041, 534] on button "Execute" at bounding box center [1038, 537] width 77 height 27
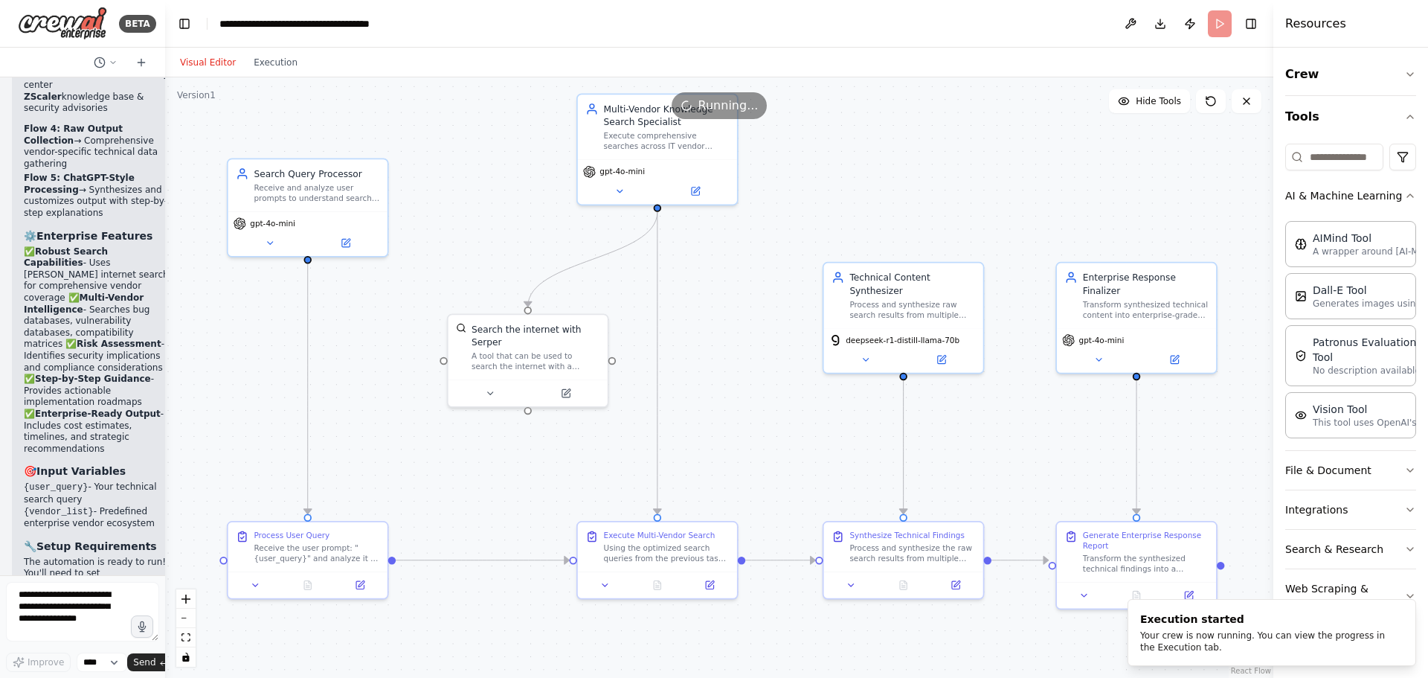
click at [1214, 25] on header "**********" at bounding box center [719, 24] width 1108 height 48
click at [1158, 28] on button "Download" at bounding box center [1160, 23] width 24 height 27
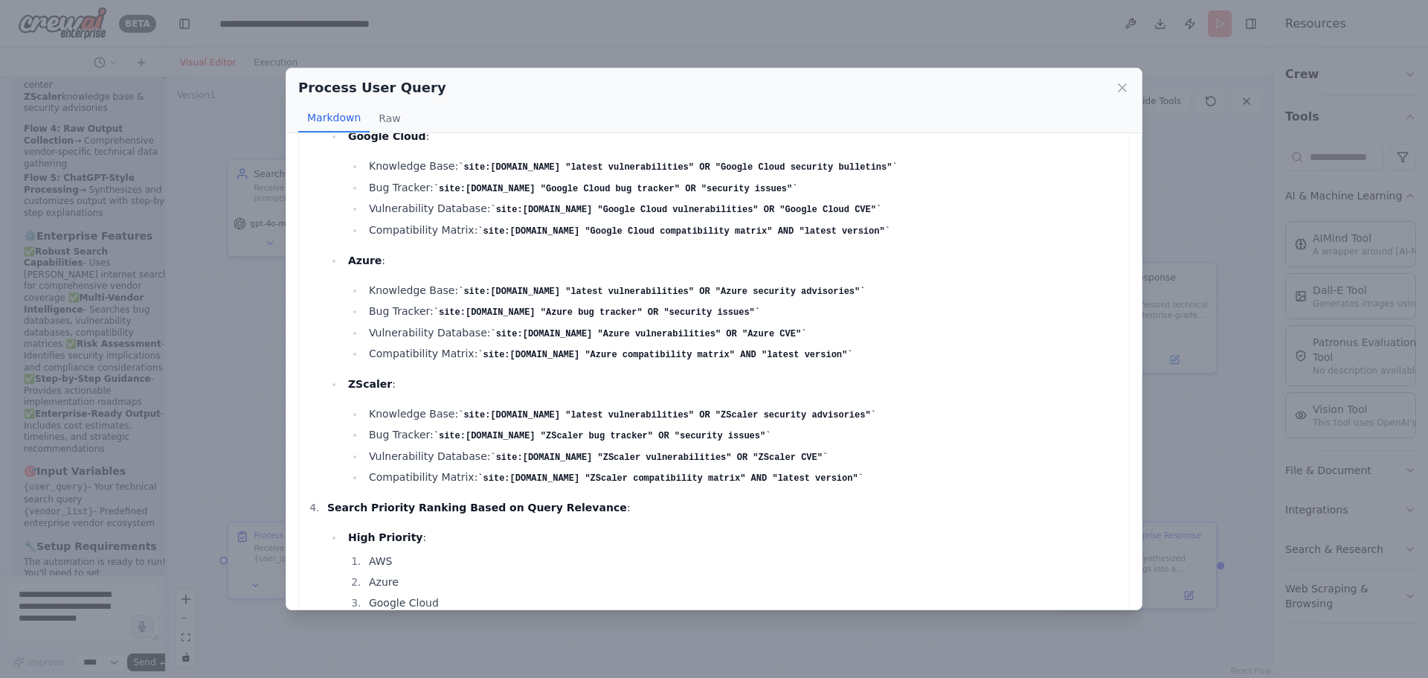
scroll to position [1233, 0]
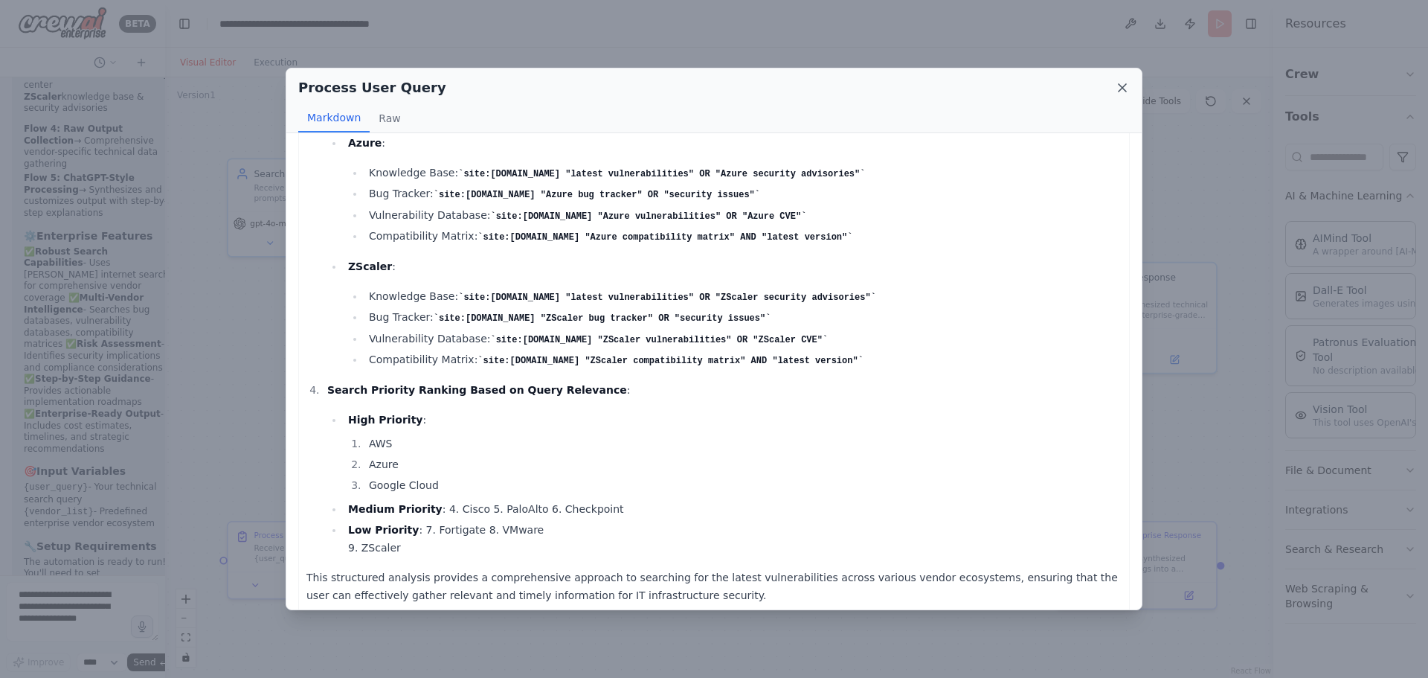
click at [1127, 86] on icon at bounding box center [1122, 87] width 15 height 15
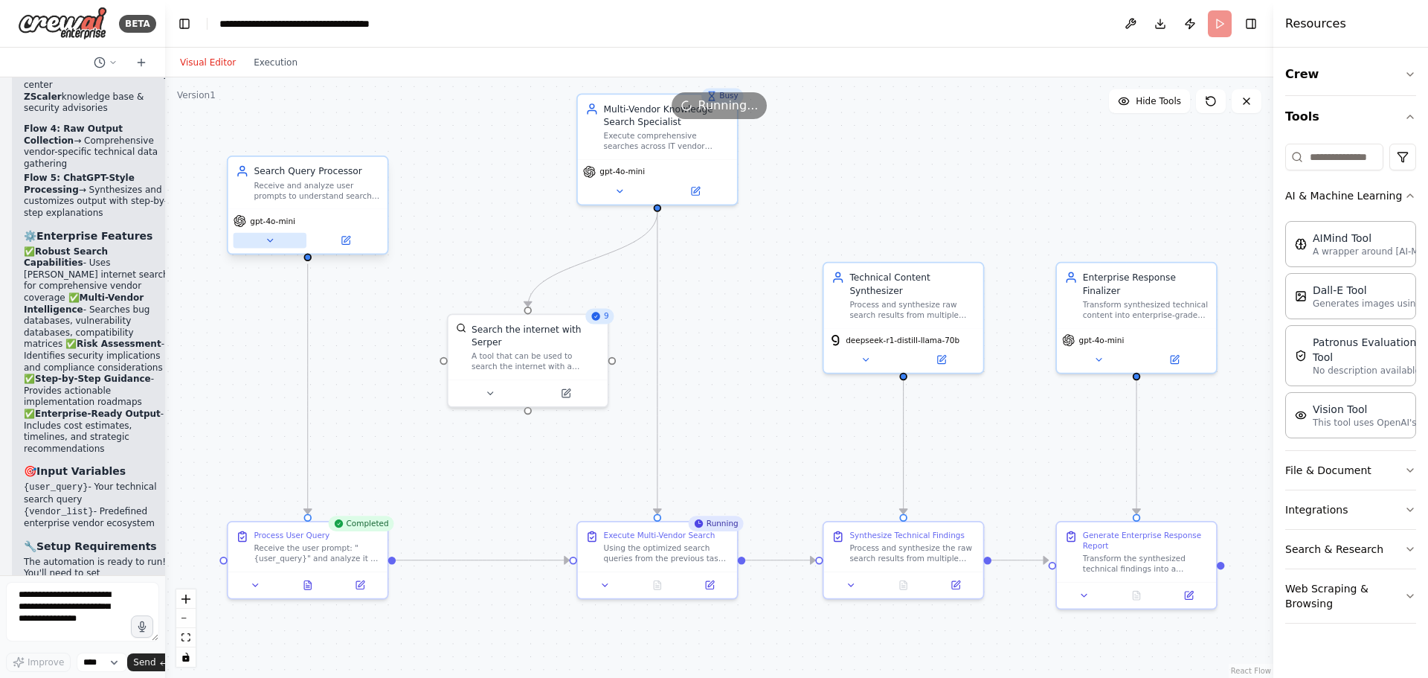
click at [275, 242] on button at bounding box center [270, 241] width 73 height 16
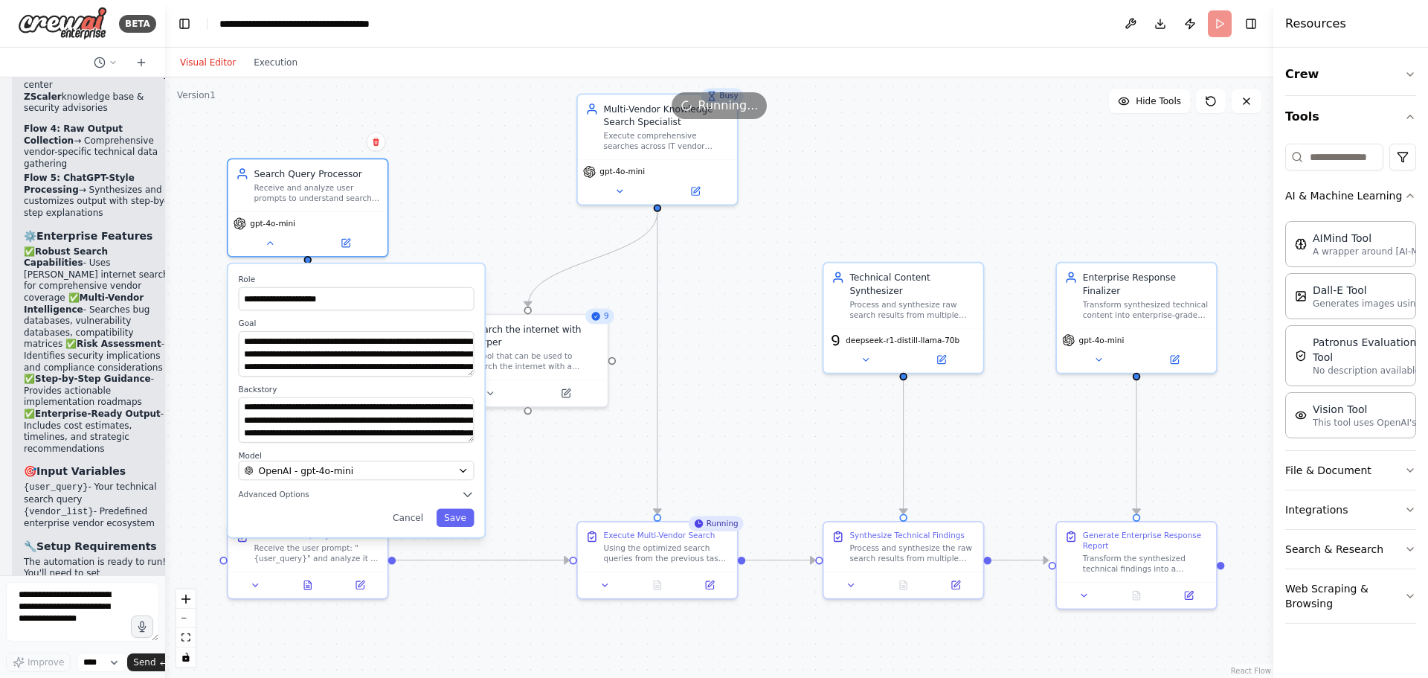
click at [478, 191] on div "**********" at bounding box center [719, 377] width 1108 height 600
click at [413, 529] on div "**********" at bounding box center [356, 399] width 257 height 273
click at [414, 526] on button "Cancel" at bounding box center [408, 518] width 46 height 18
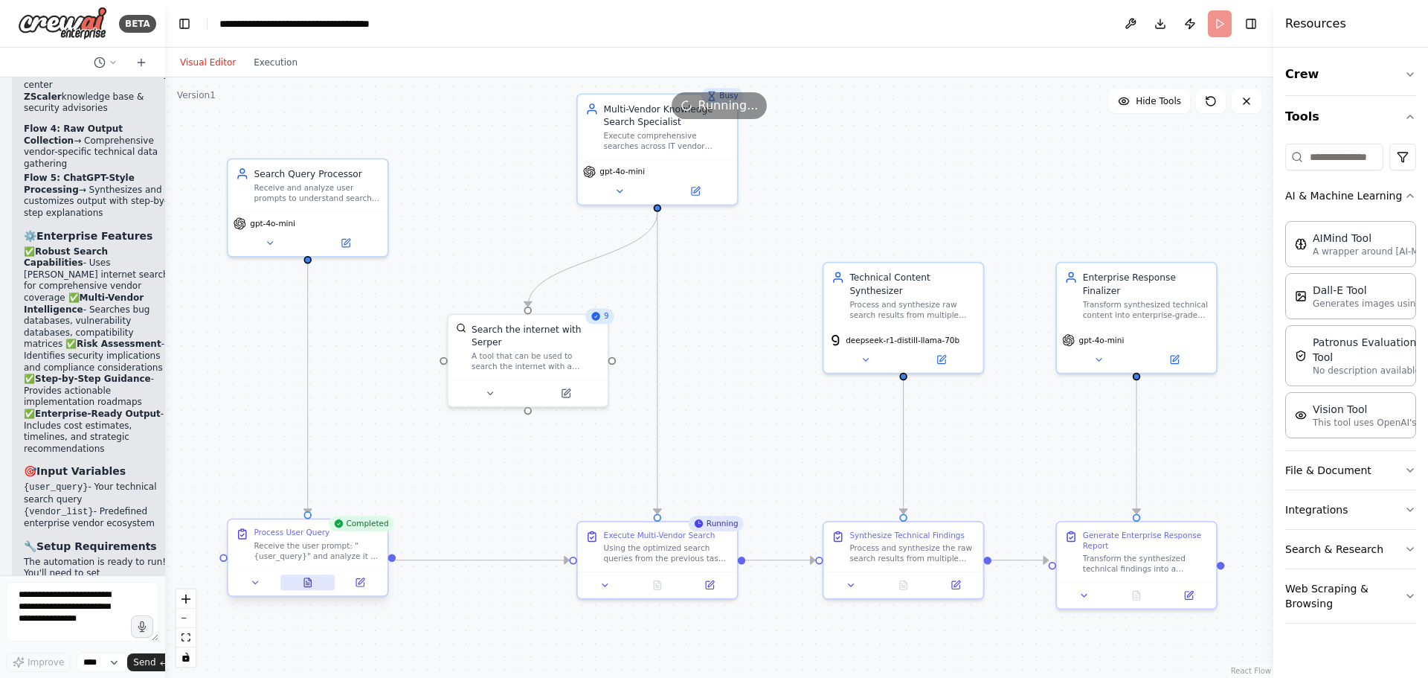
click at [303, 582] on icon at bounding box center [308, 582] width 10 height 10
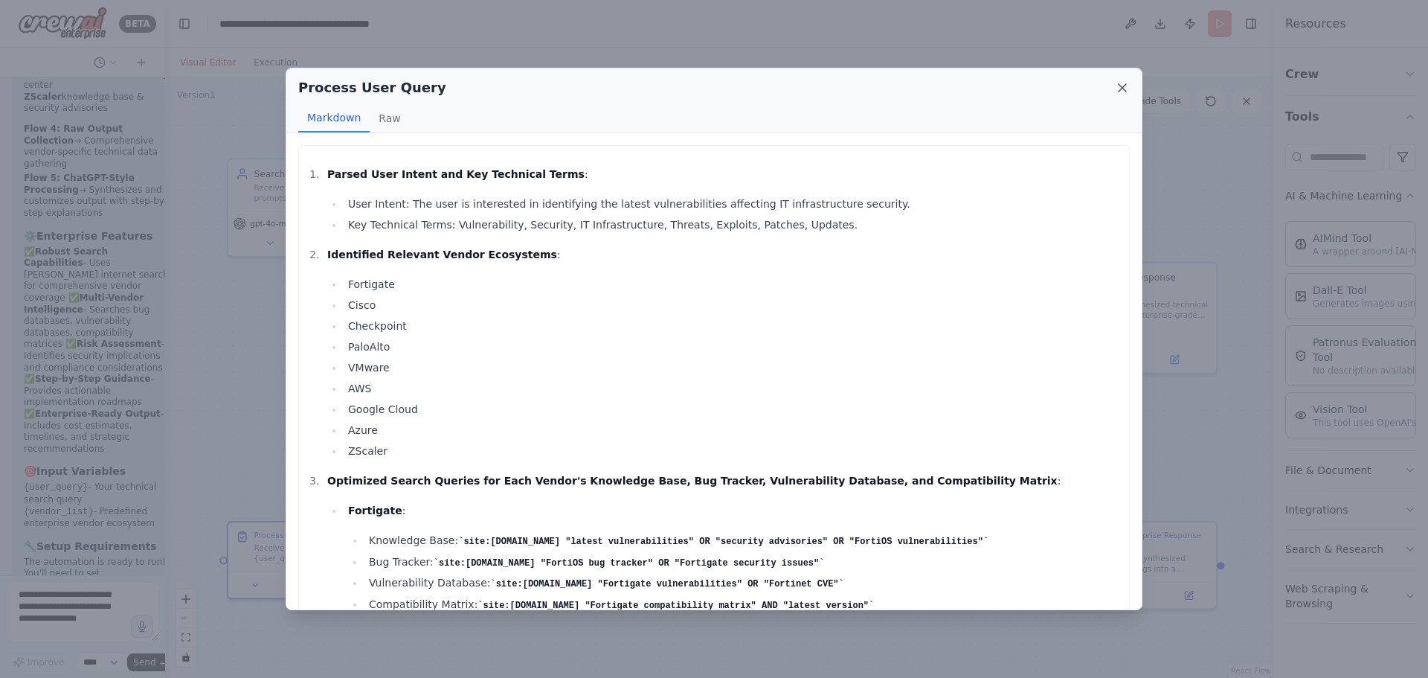
click at [1117, 83] on icon at bounding box center [1122, 87] width 15 height 15
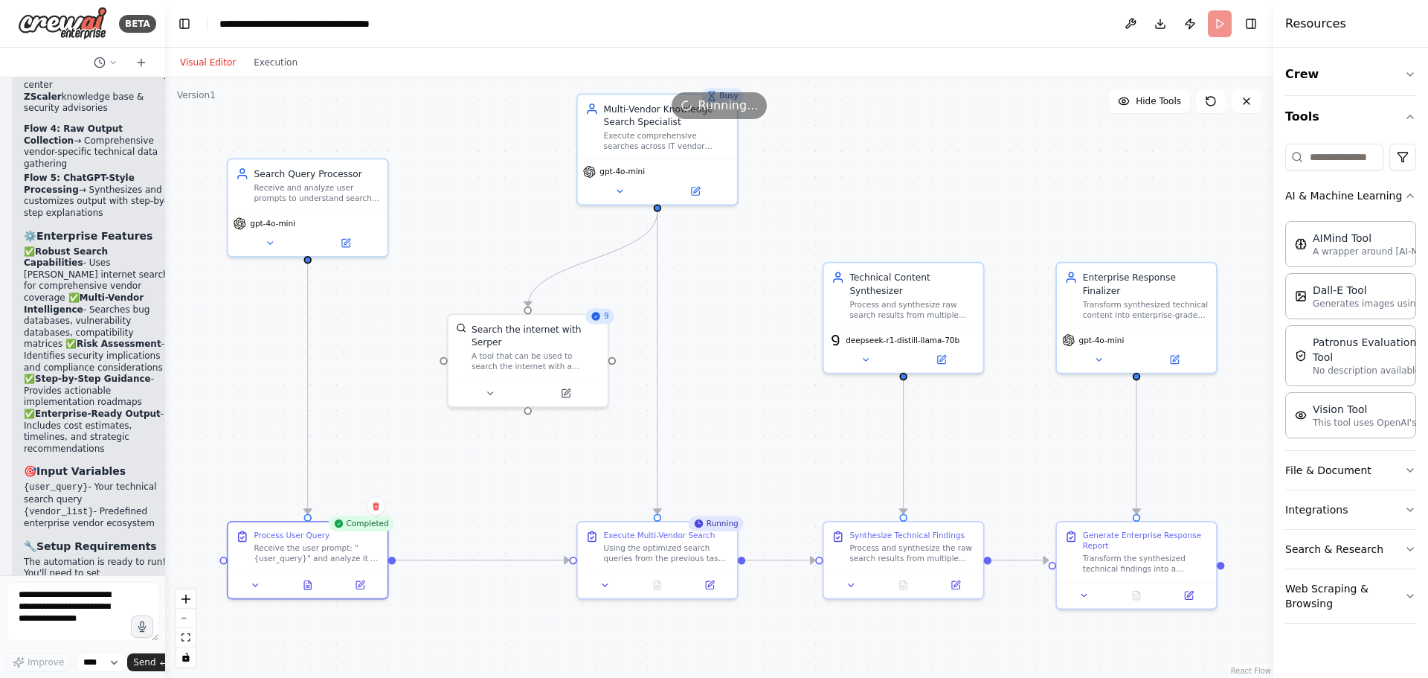
click at [1217, 19] on header "**********" at bounding box center [719, 24] width 1108 height 48
click at [200, 59] on button "Visual Editor" at bounding box center [208, 63] width 74 height 18
click at [140, 65] on icon at bounding box center [141, 63] width 12 height 12
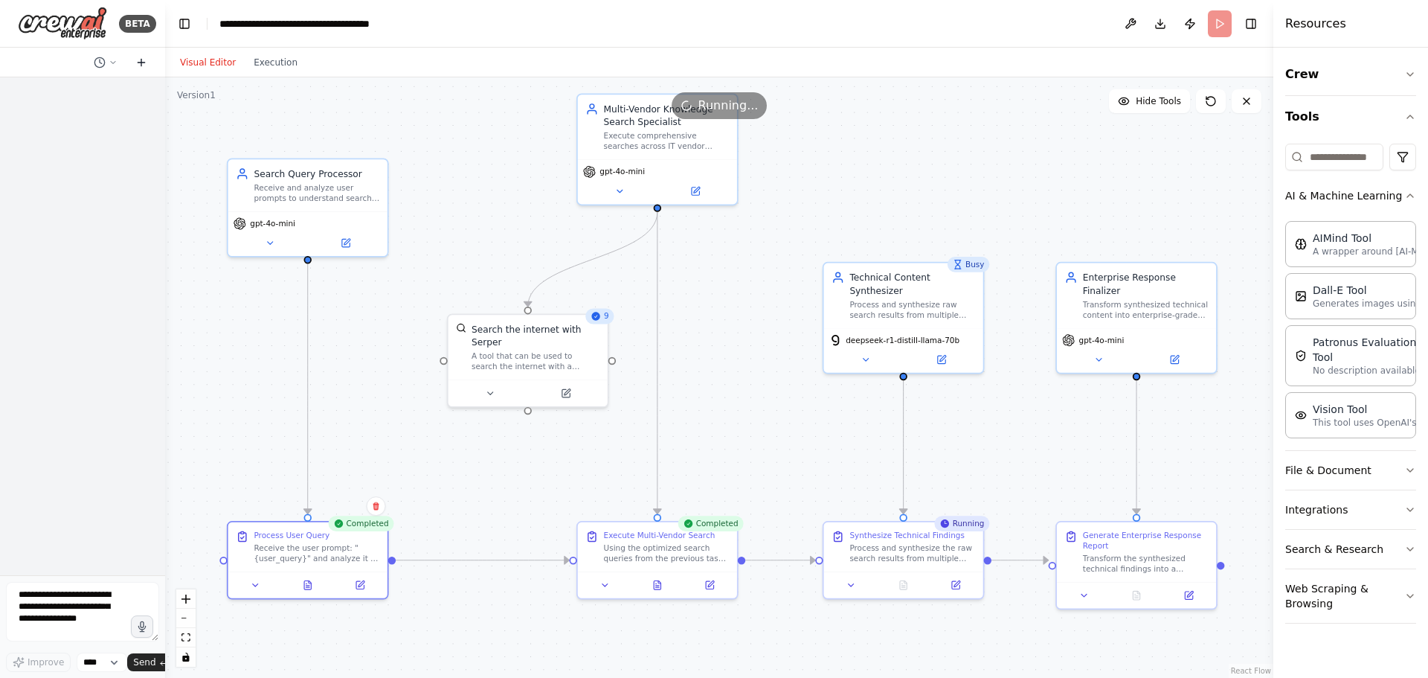
click at [140, 65] on icon at bounding box center [141, 63] width 12 height 12
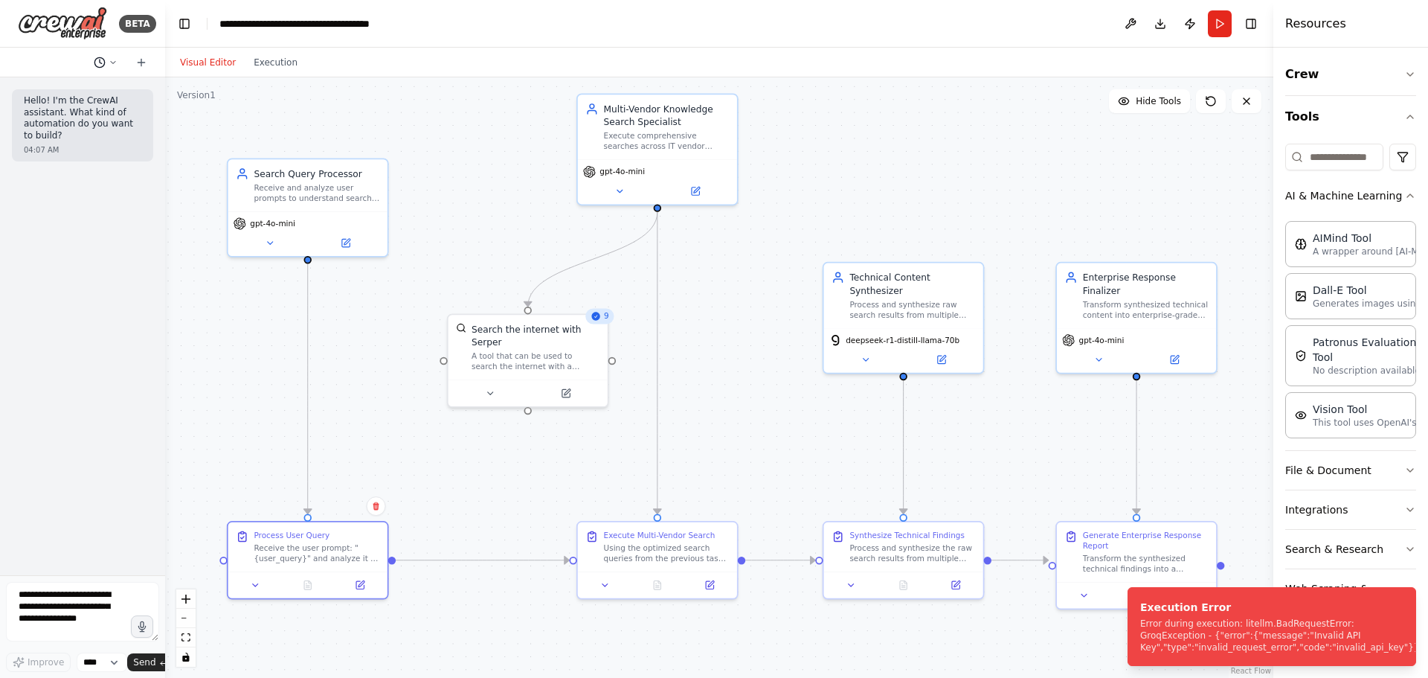
click at [112, 65] on icon at bounding box center [113, 62] width 9 height 9
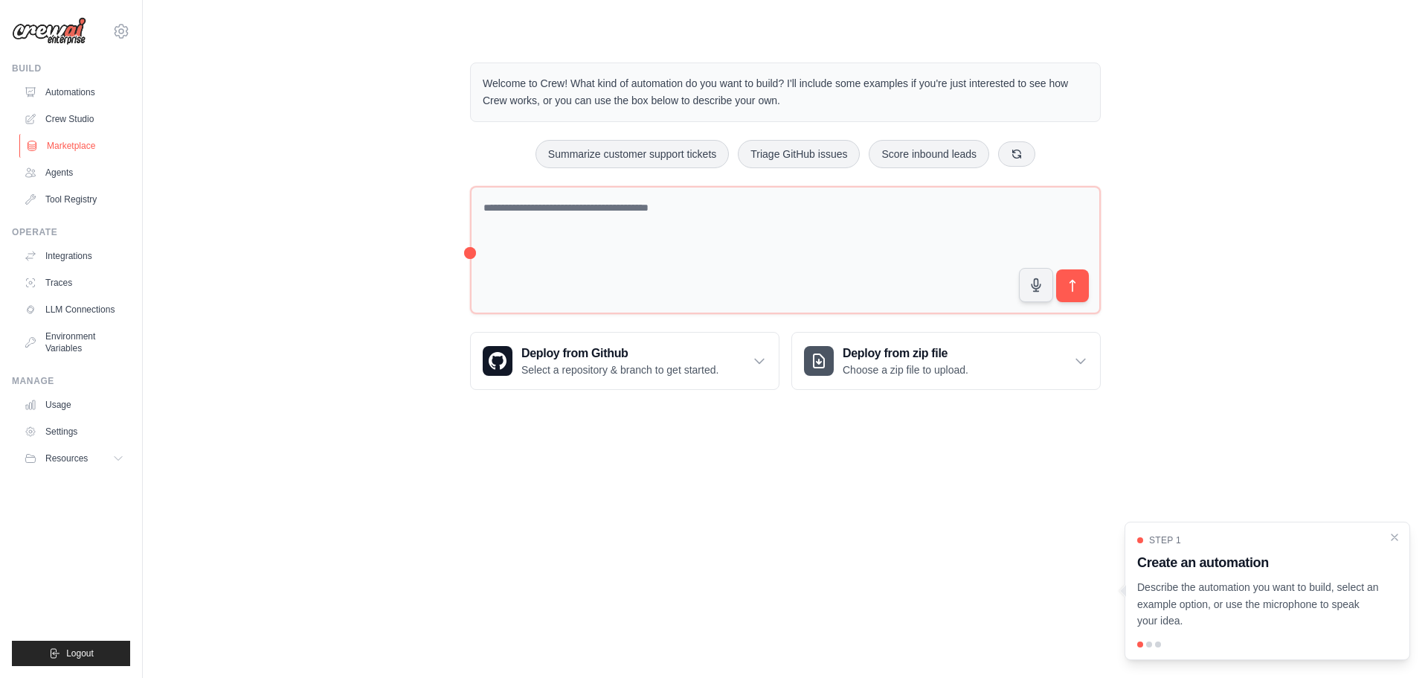
click at [86, 149] on link "Marketplace" at bounding box center [75, 146] width 112 height 24
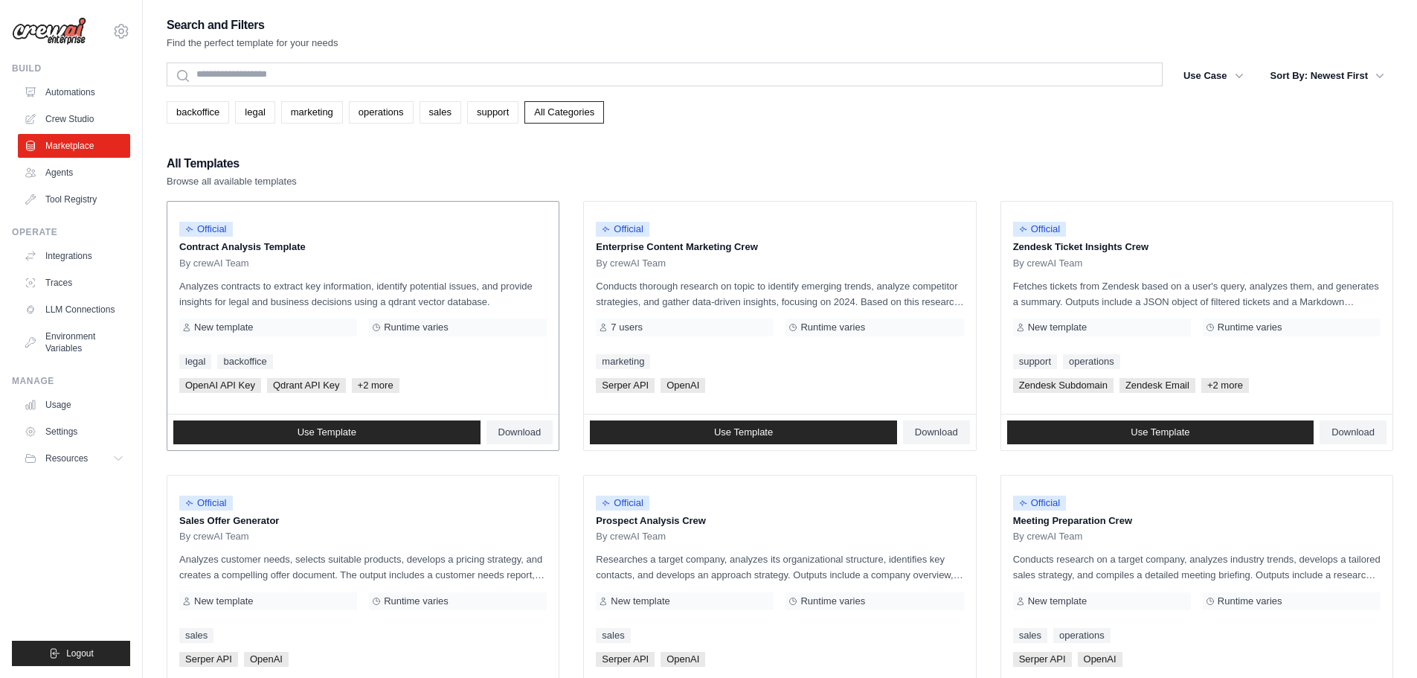
drag, startPoint x: 230, startPoint y: 297, endPoint x: 487, endPoint y: 305, distance: 257.4
click at [487, 305] on p "Analyzes contracts to extract key information, identify potential issues, and p…" at bounding box center [362, 293] width 367 height 31
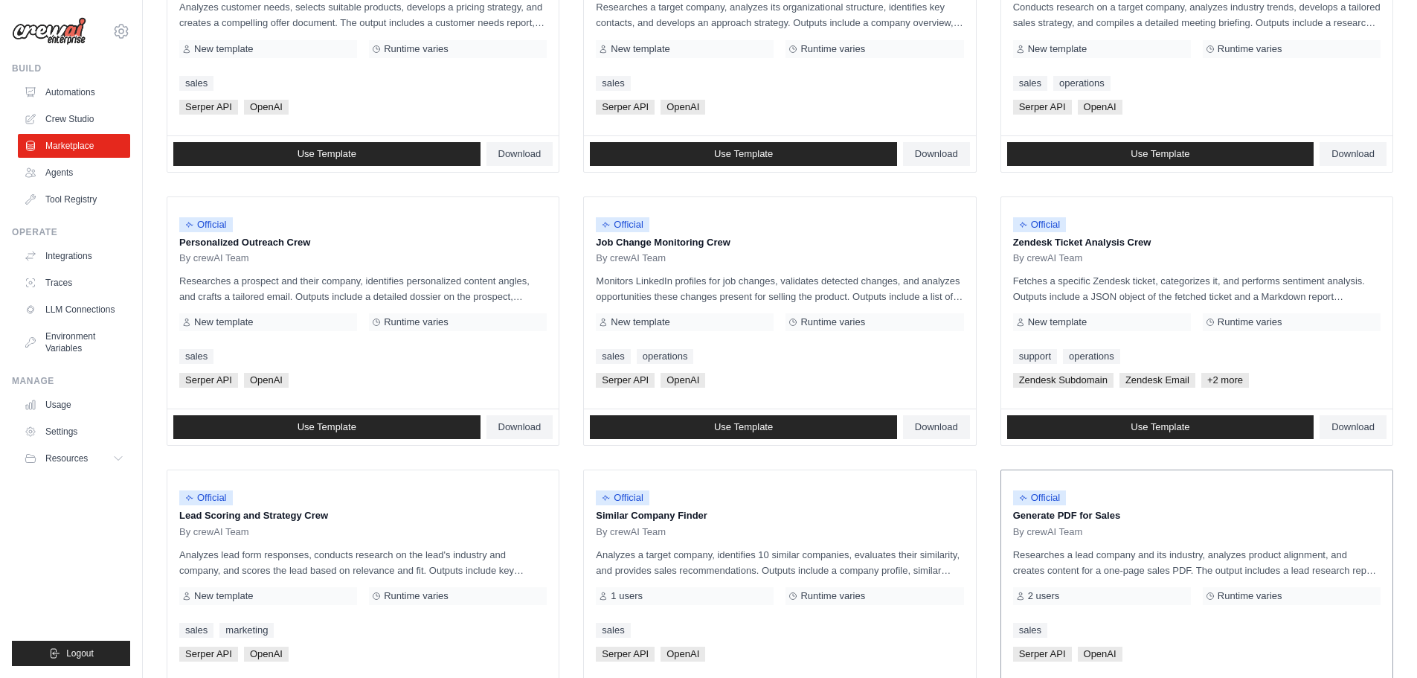
scroll to position [477, 0]
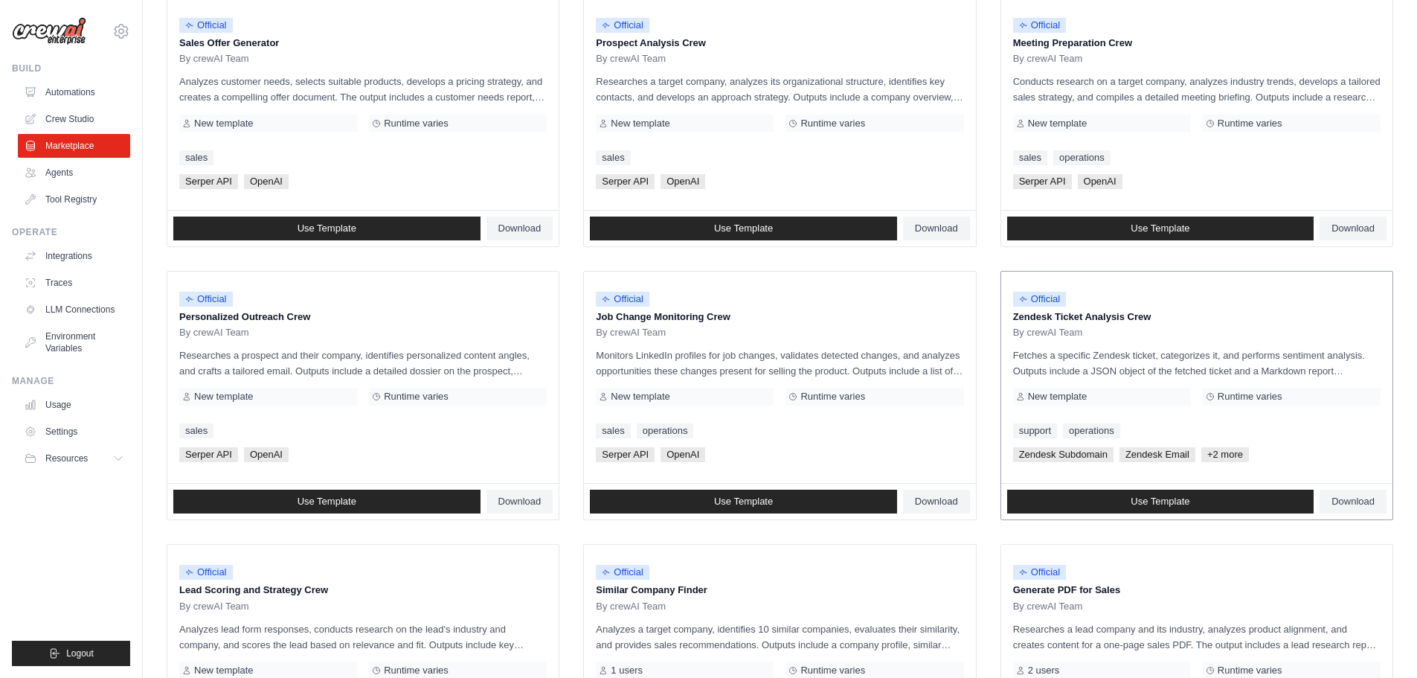
drag, startPoint x: 1011, startPoint y: 356, endPoint x: 1238, endPoint y: 382, distance: 227.5
click at [1238, 382] on div "Official Zendesk Ticket Analysis Crew By crewAI Team Fetches a specific Zendesk…" at bounding box center [1196, 377] width 391 height 212
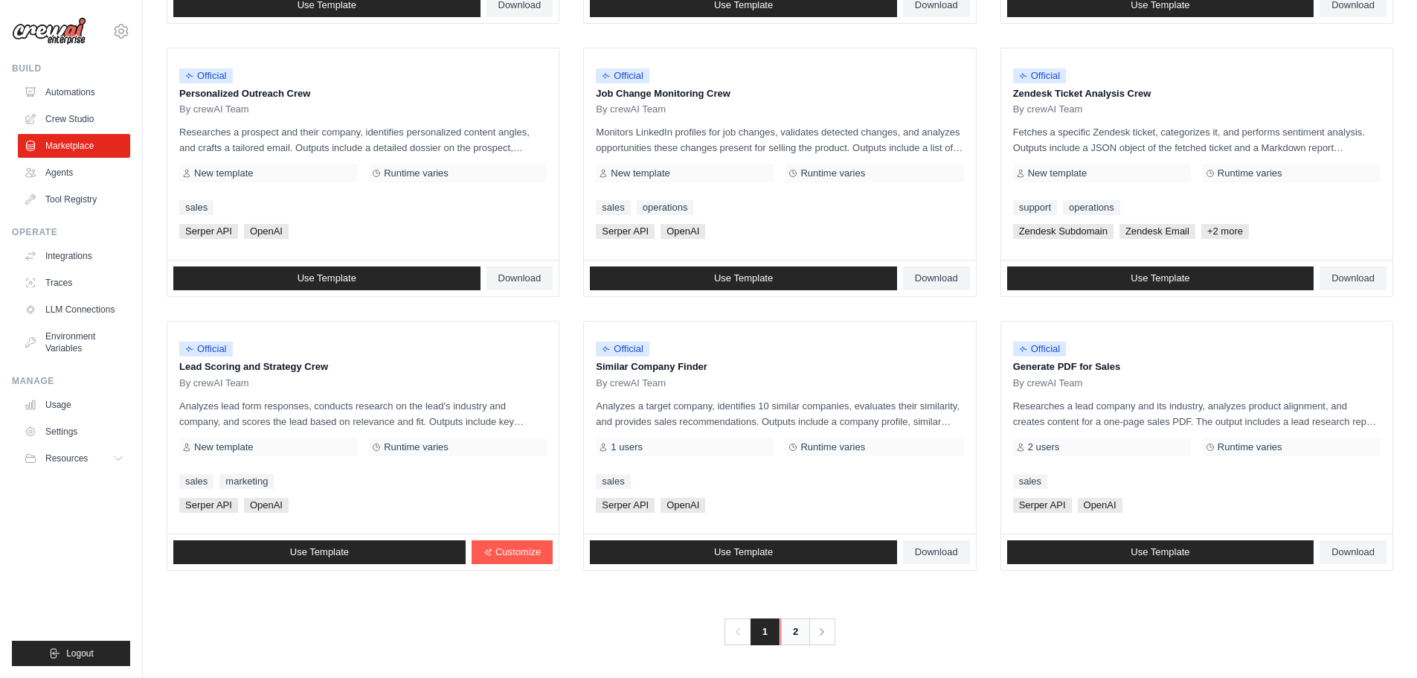
click at [797, 626] on link "2" at bounding box center [795, 631] width 30 height 27
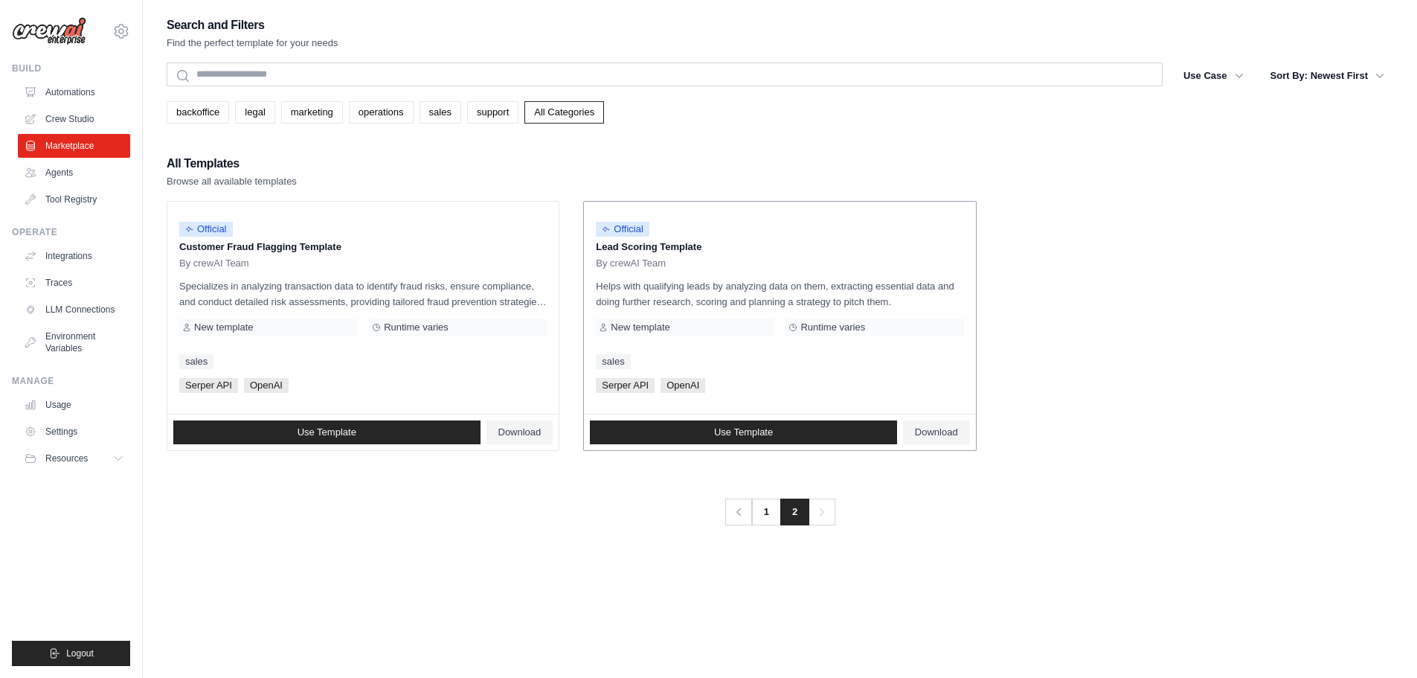
click at [843, 333] on div "Runtime varies" at bounding box center [874, 327] width 178 height 18
click at [620, 385] on span "Serper API" at bounding box center [625, 385] width 59 height 15
click at [611, 356] on link "sales" at bounding box center [613, 361] width 34 height 15
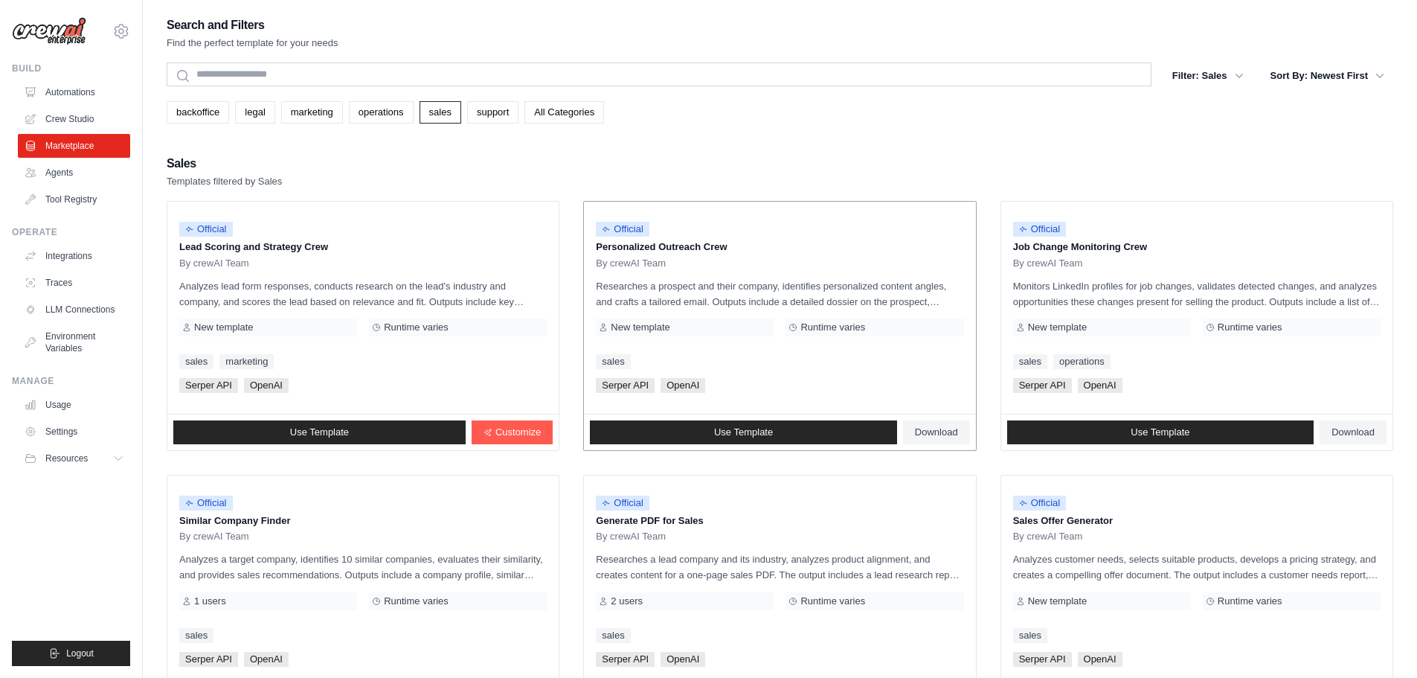
click at [672, 382] on span "OpenAI" at bounding box center [682, 385] width 45 height 15
click at [75, 257] on link "Integrations" at bounding box center [75, 256] width 112 height 24
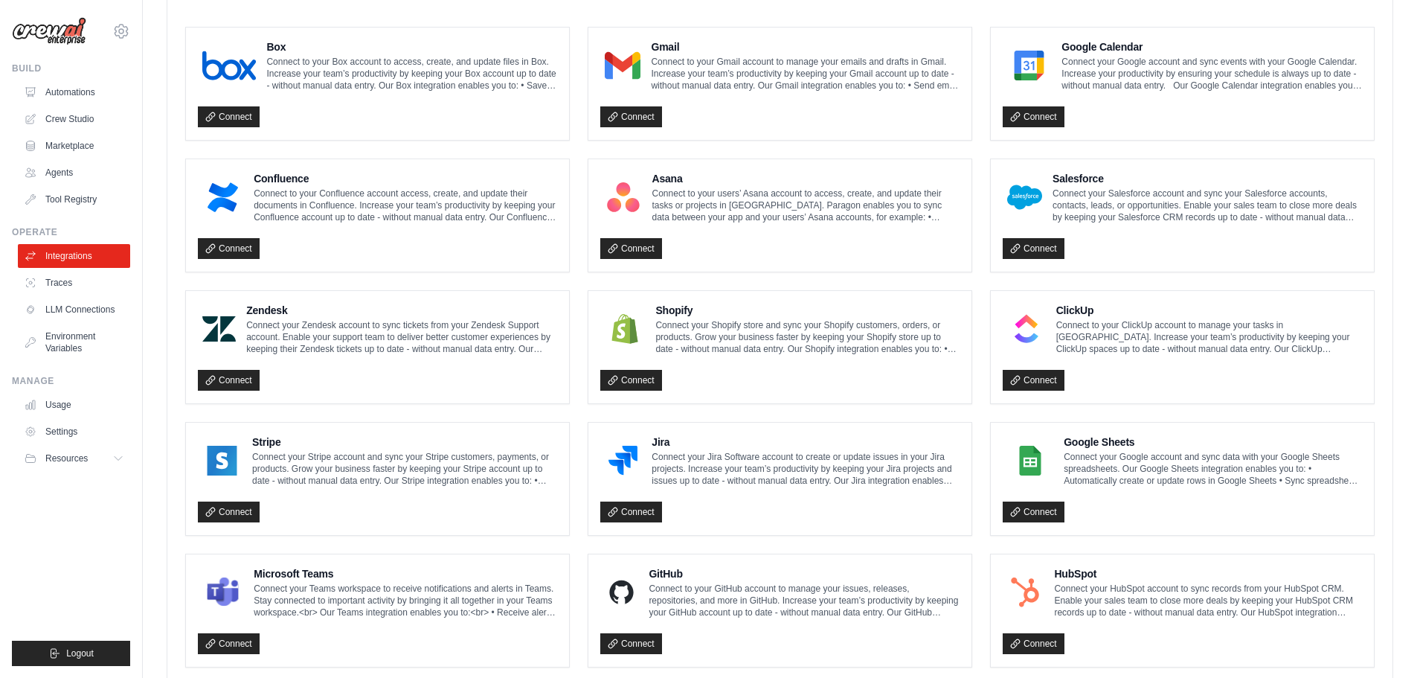
scroll to position [343, 0]
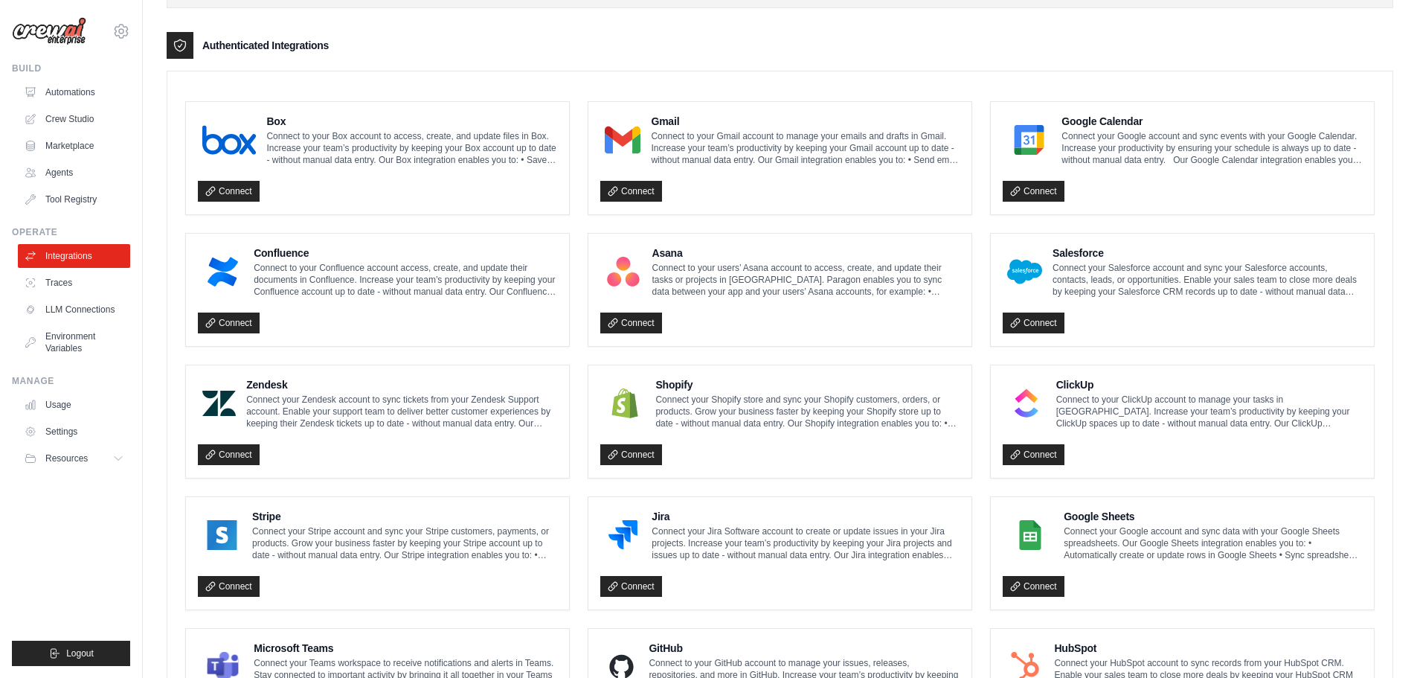
drag, startPoint x: 228, startPoint y: 317, endPoint x: 264, endPoint y: 278, distance: 53.1
click at [264, 278] on div "Confluence Connect to your Confluence account access, create, and update their …" at bounding box center [377, 289] width 359 height 89
drag, startPoint x: 328, startPoint y: 133, endPoint x: 562, endPoint y: 139, distance: 233.6
click at [562, 139] on div "Box Connect to your Box account to access, create, and update files in Box. Inc…" at bounding box center [377, 158] width 383 height 112
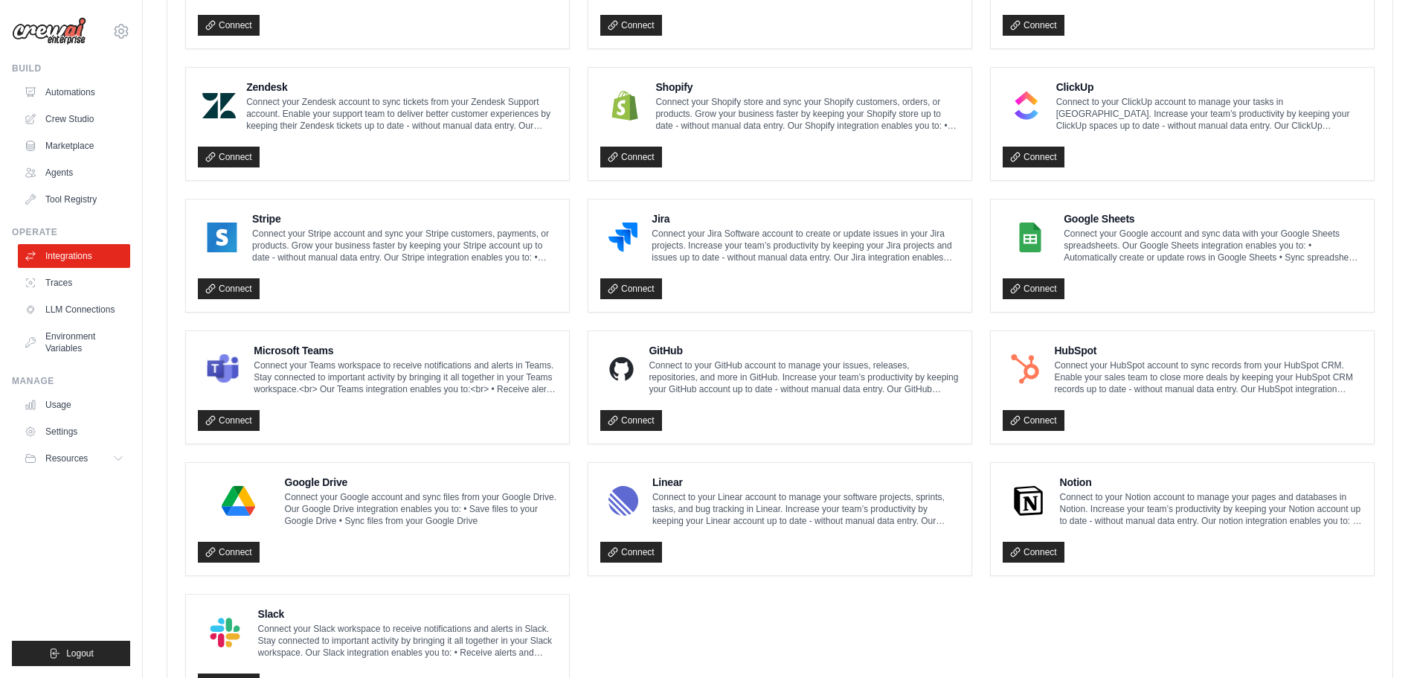
scroll to position [715, 0]
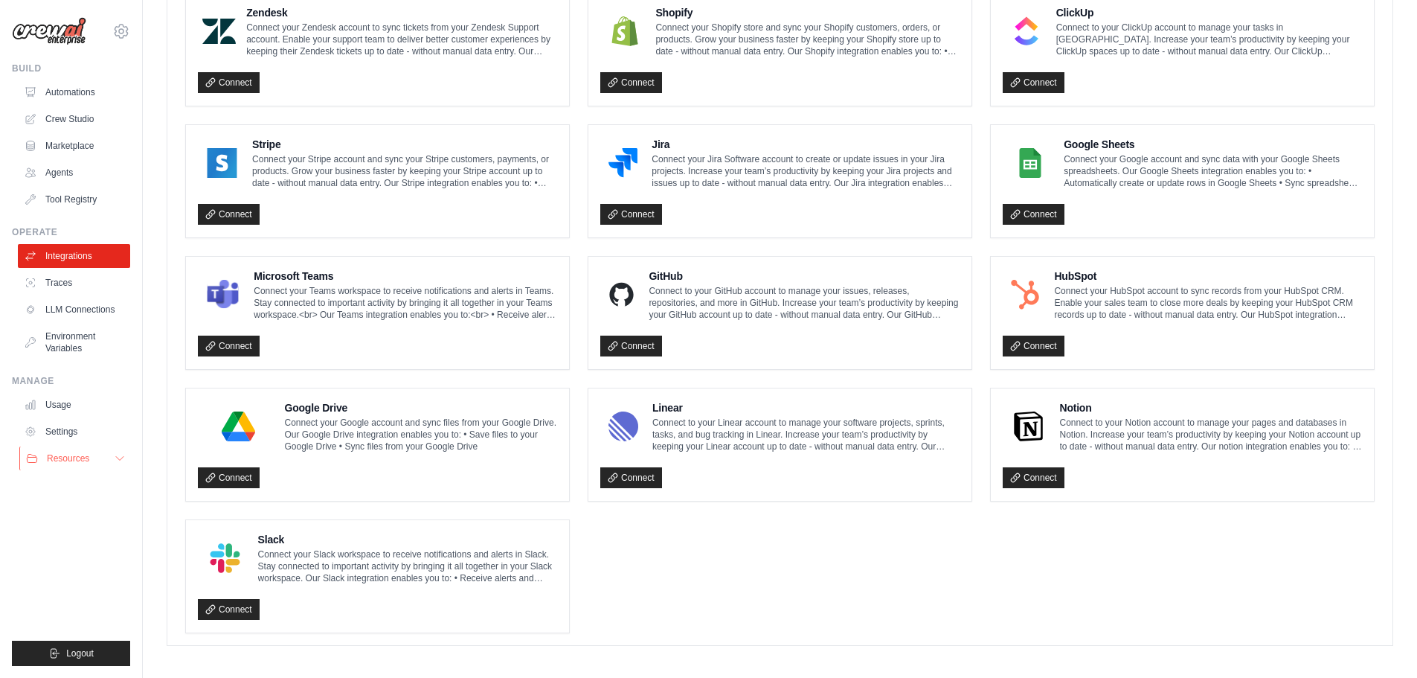
click at [106, 454] on button "Resources" at bounding box center [75, 458] width 112 height 24
click at [103, 558] on span "Video Tutorials" at bounding box center [82, 555] width 59 height 12
click at [86, 135] on link "Marketplace" at bounding box center [75, 146] width 112 height 24
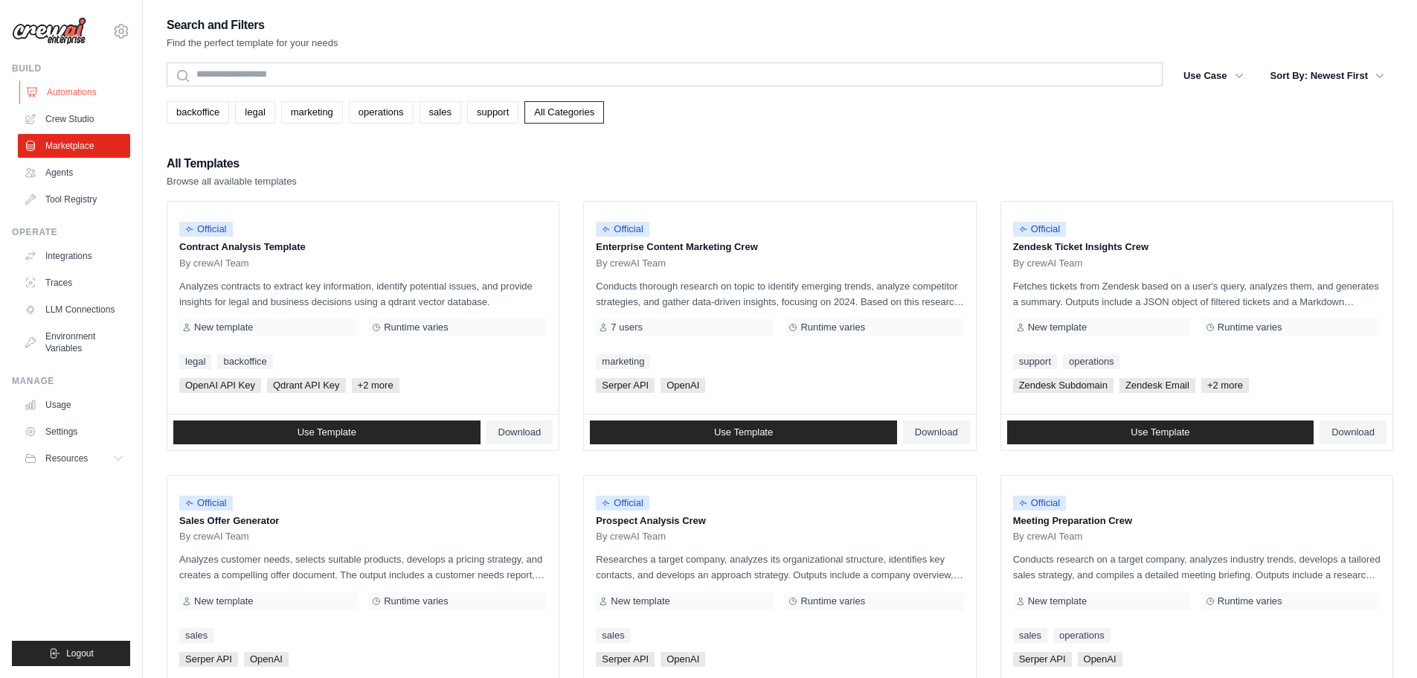
click at [85, 94] on link "Automations" at bounding box center [75, 92] width 112 height 24
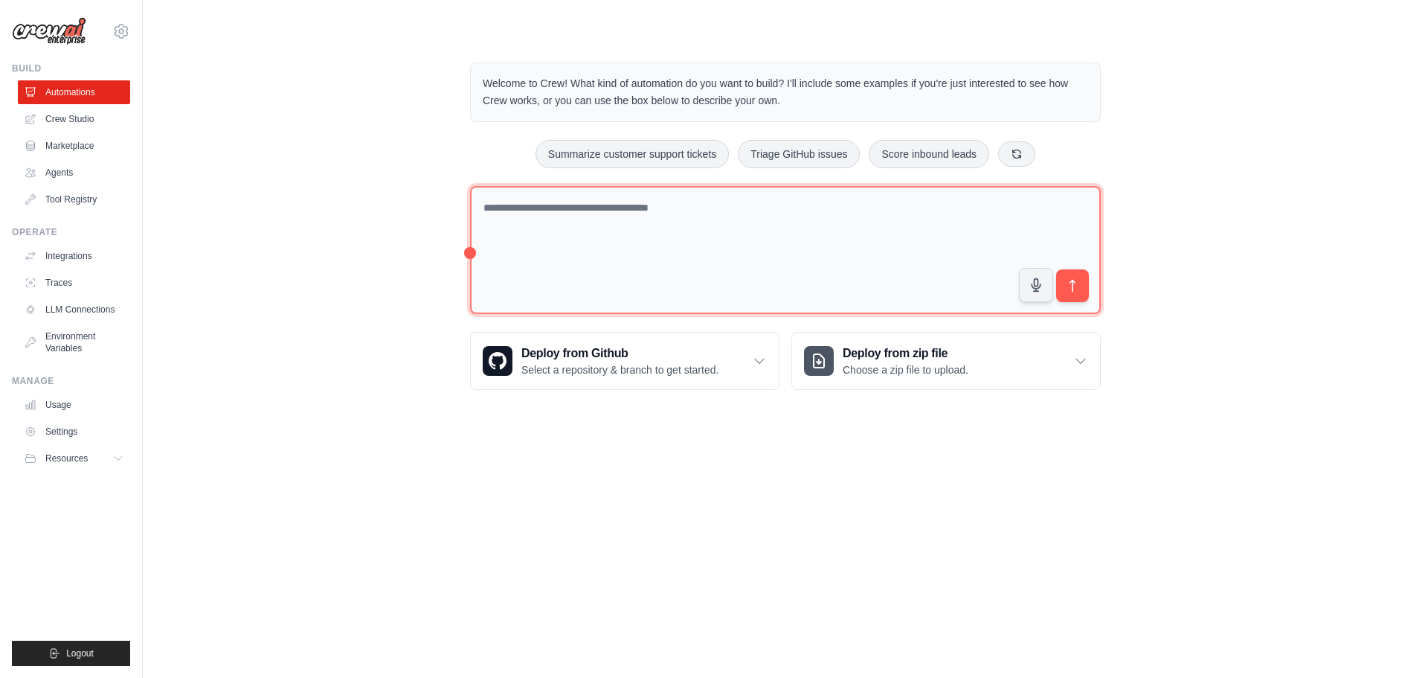
click at [602, 218] on textarea at bounding box center [785, 250] width 631 height 129
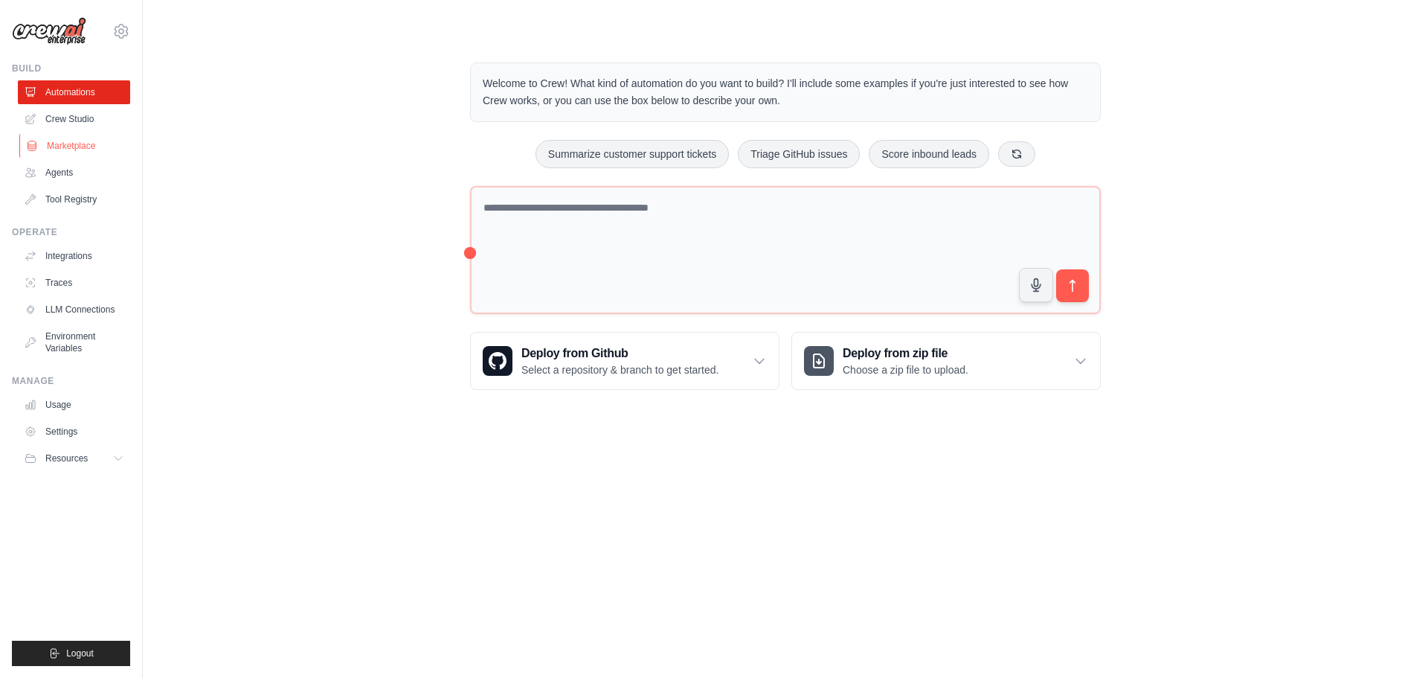
click at [91, 141] on link "Marketplace" at bounding box center [75, 146] width 112 height 24
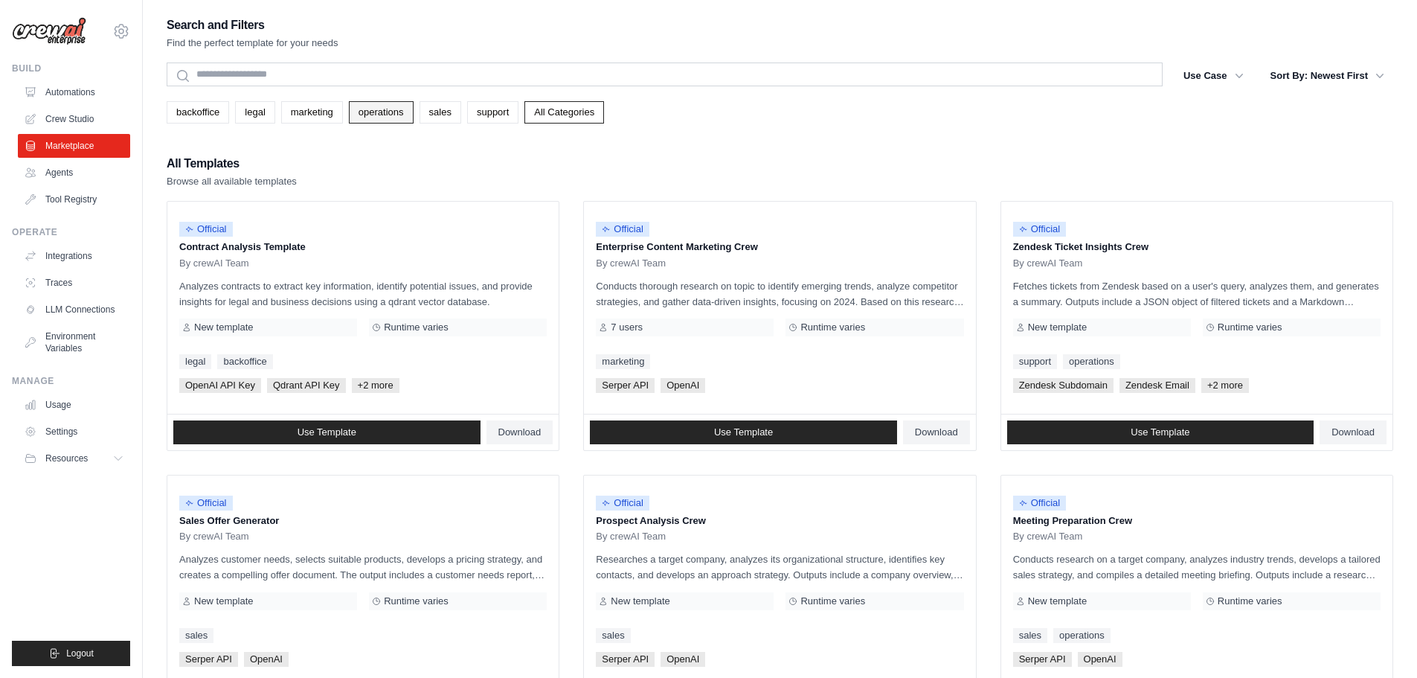
click at [394, 119] on link "operations" at bounding box center [381, 112] width 65 height 22
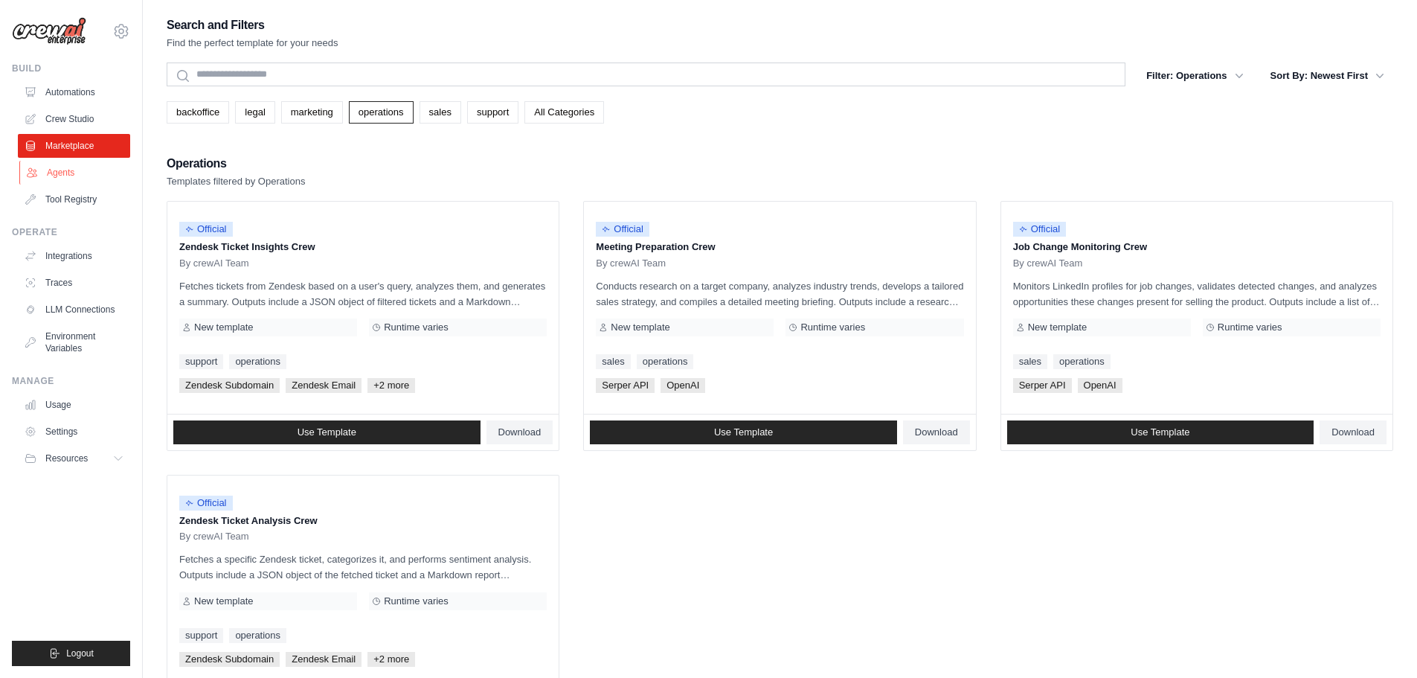
click at [94, 166] on link "Agents" at bounding box center [75, 173] width 112 height 24
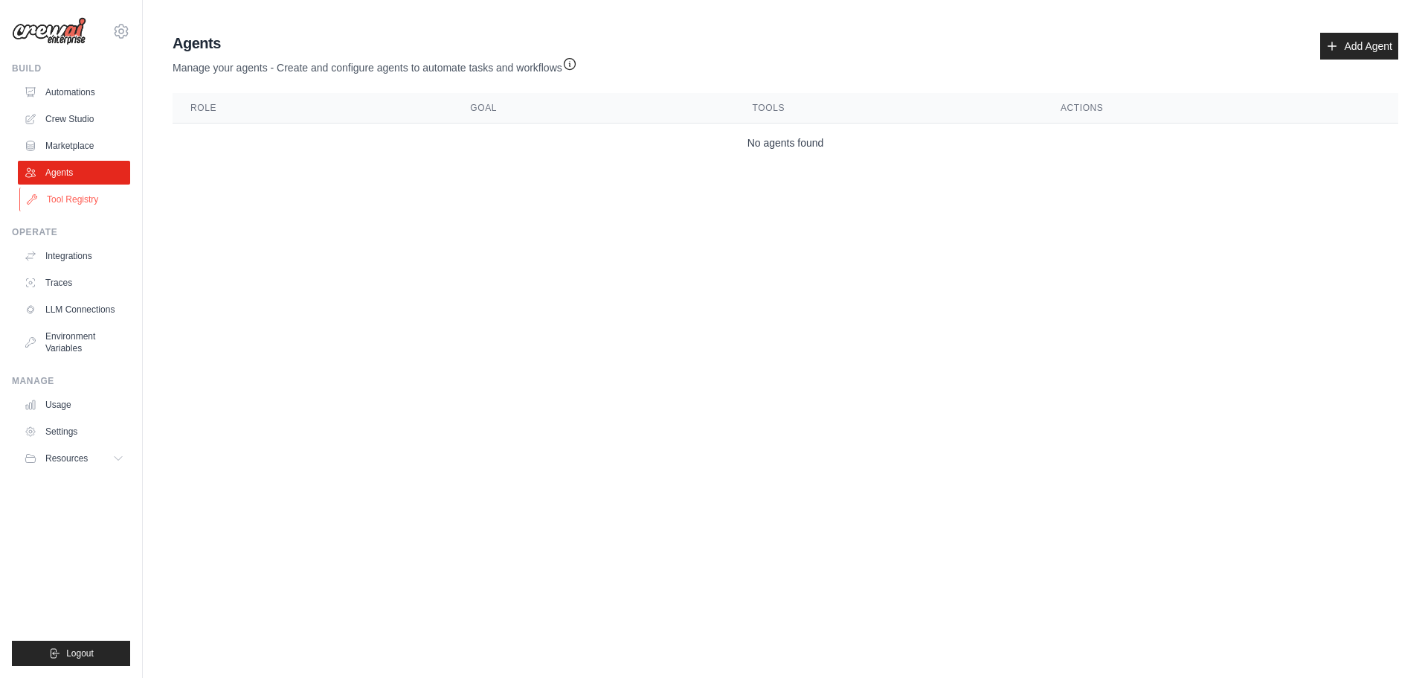
click at [98, 206] on link "Tool Registry" at bounding box center [75, 199] width 112 height 24
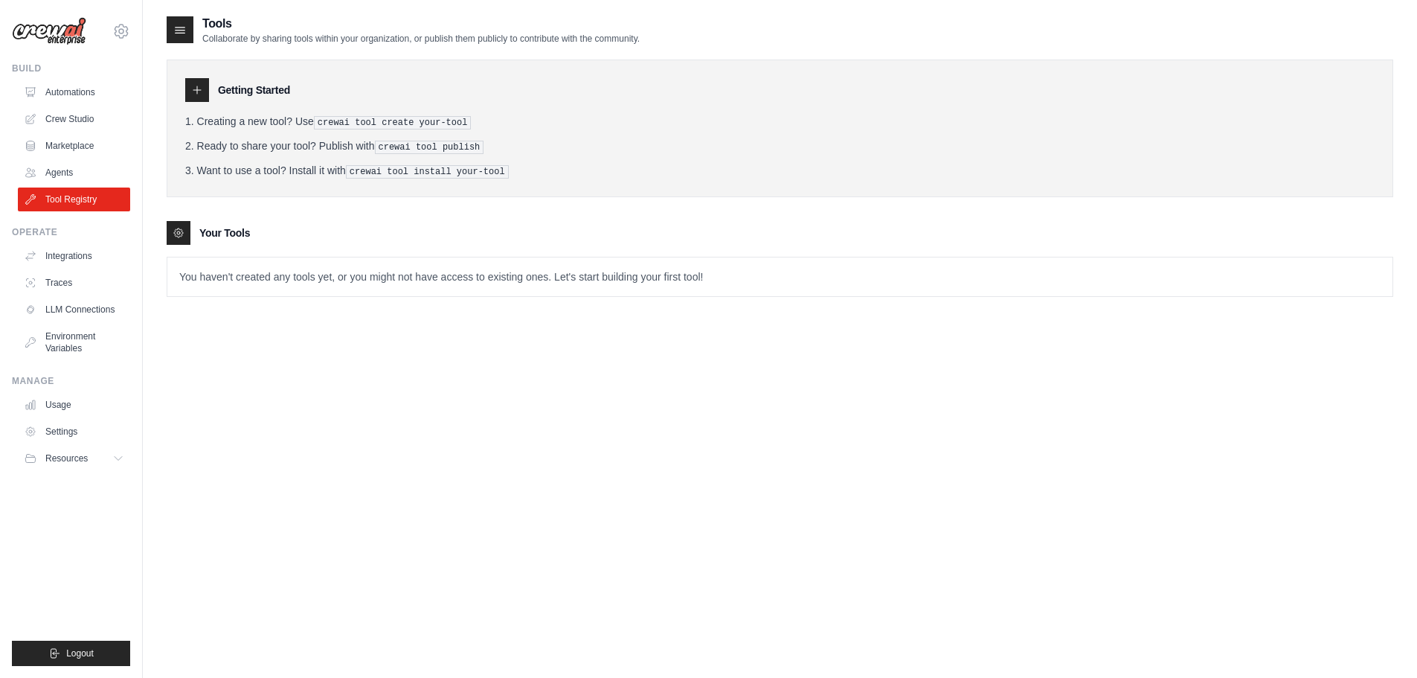
click at [196, 92] on icon at bounding box center [197, 90] width 12 height 12
click at [178, 228] on icon at bounding box center [179, 233] width 12 height 12
click at [203, 278] on p "You haven't created any tools yet, or you might not have access to existing one…" at bounding box center [779, 276] width 1225 height 39
drag, startPoint x: 309, startPoint y: 283, endPoint x: 513, endPoint y: 286, distance: 203.8
click at [512, 286] on p "You haven't created any tools yet, or you might not have access to existing one…" at bounding box center [779, 276] width 1225 height 39
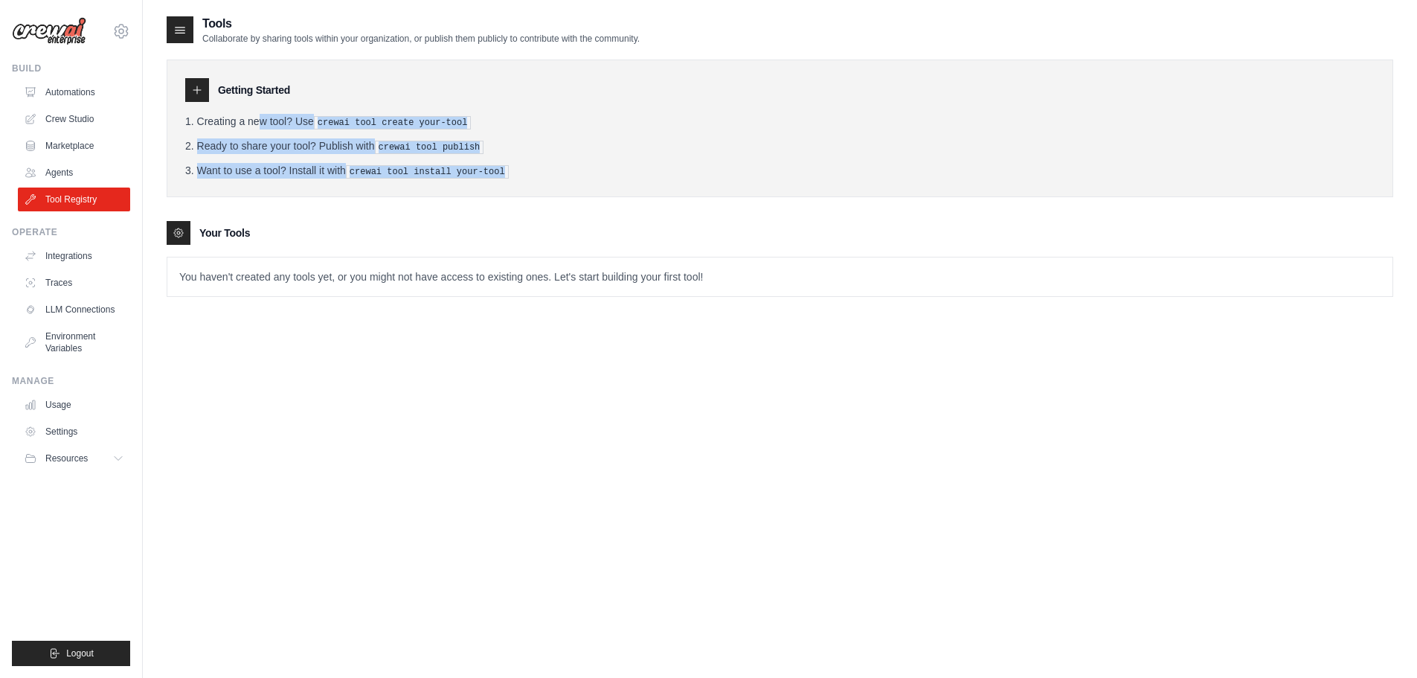
drag, startPoint x: 262, startPoint y: 125, endPoint x: 512, endPoint y: 168, distance: 253.6
click at [512, 168] on div "Getting Started Creating a new tool? Use crewai tool create your-tool Ready to …" at bounding box center [780, 128] width 1226 height 138
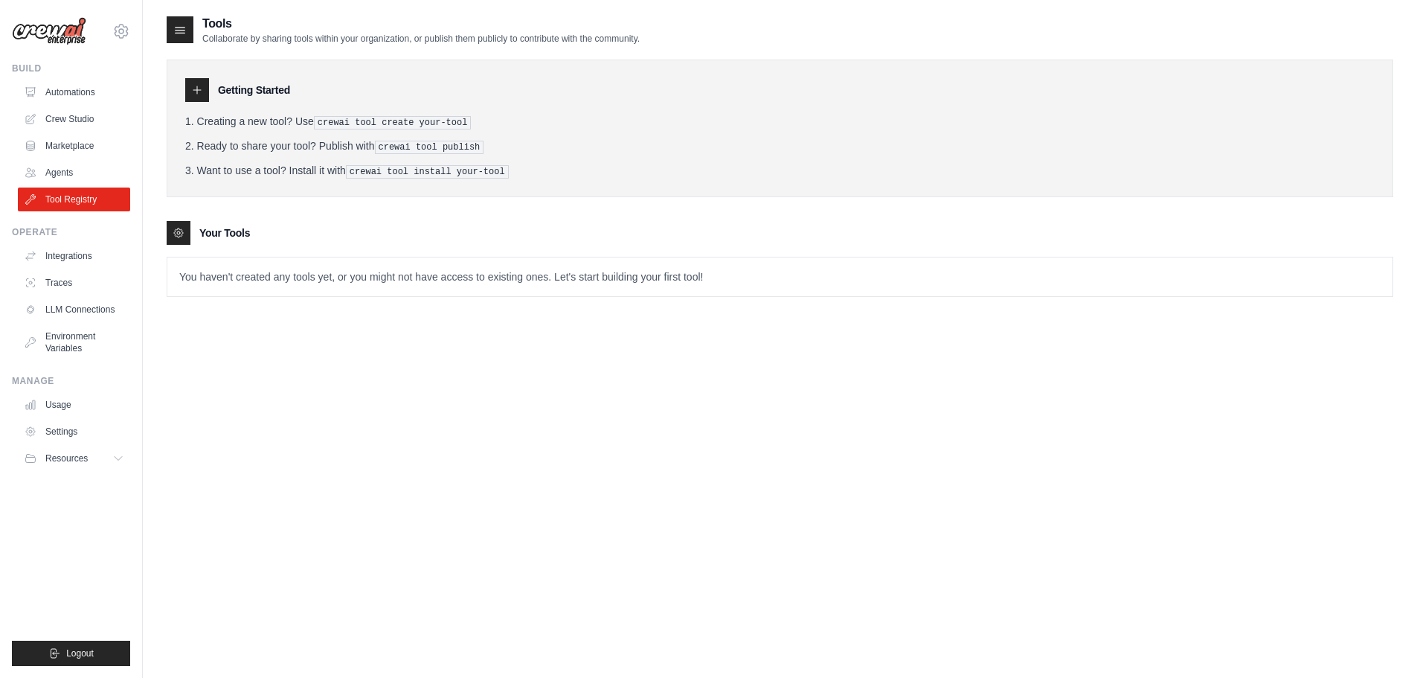
click at [538, 164] on li "Want to use a tool? Install it with crewai tool install your-tool" at bounding box center [779, 171] width 1189 height 16
drag, startPoint x: 326, startPoint y: 121, endPoint x: 468, endPoint y: 124, distance: 142.1
click at [468, 124] on pre "crewai tool create your-tool" at bounding box center [393, 122] width 158 height 13
click at [183, 34] on icon at bounding box center [180, 29] width 15 height 15
click at [83, 176] on link "Agents" at bounding box center [75, 173] width 112 height 24
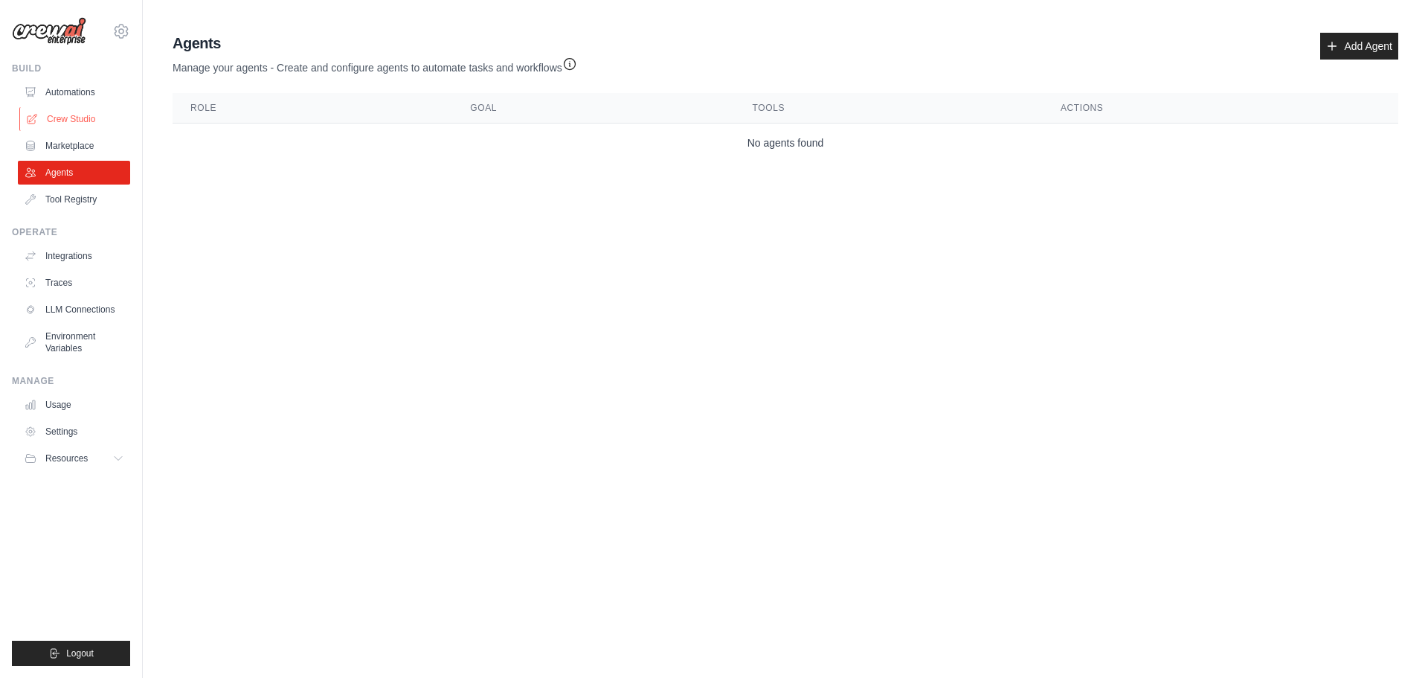
click at [71, 123] on link "Crew Studio" at bounding box center [75, 119] width 112 height 24
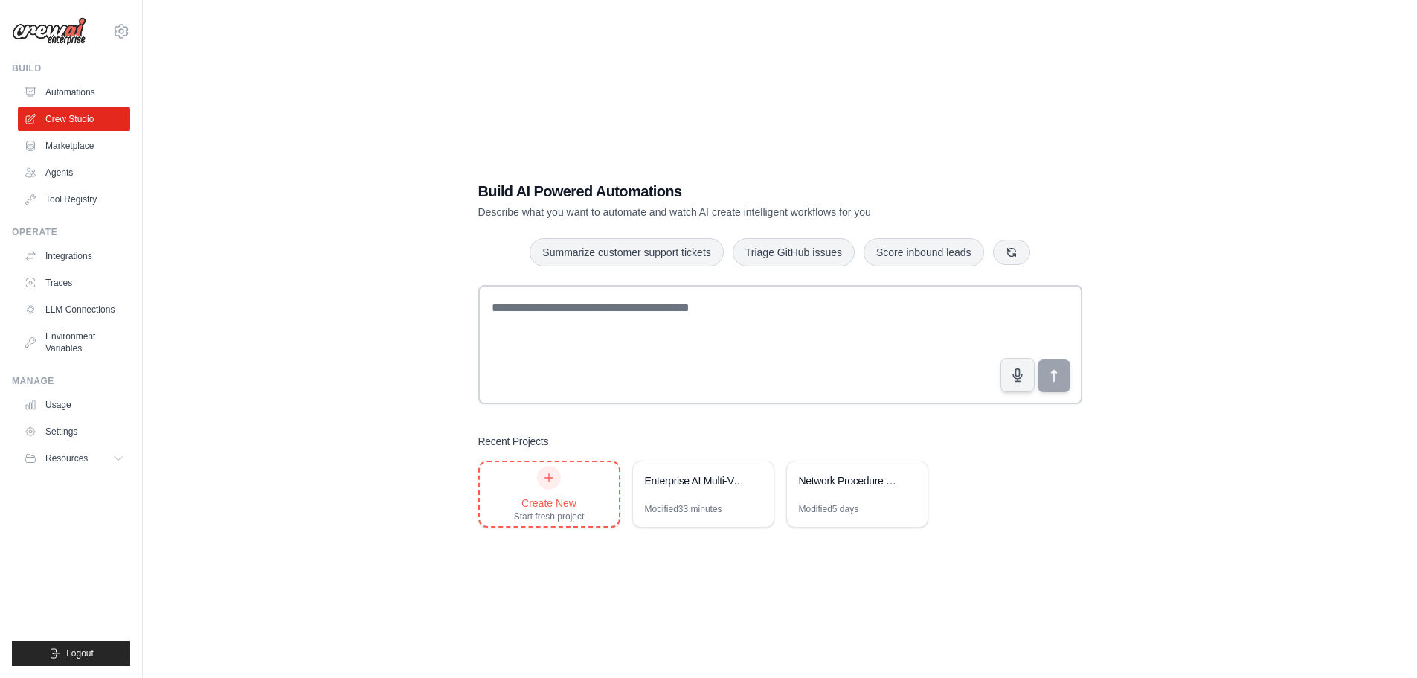
click at [523, 512] on div "Start fresh project" at bounding box center [549, 516] width 71 height 12
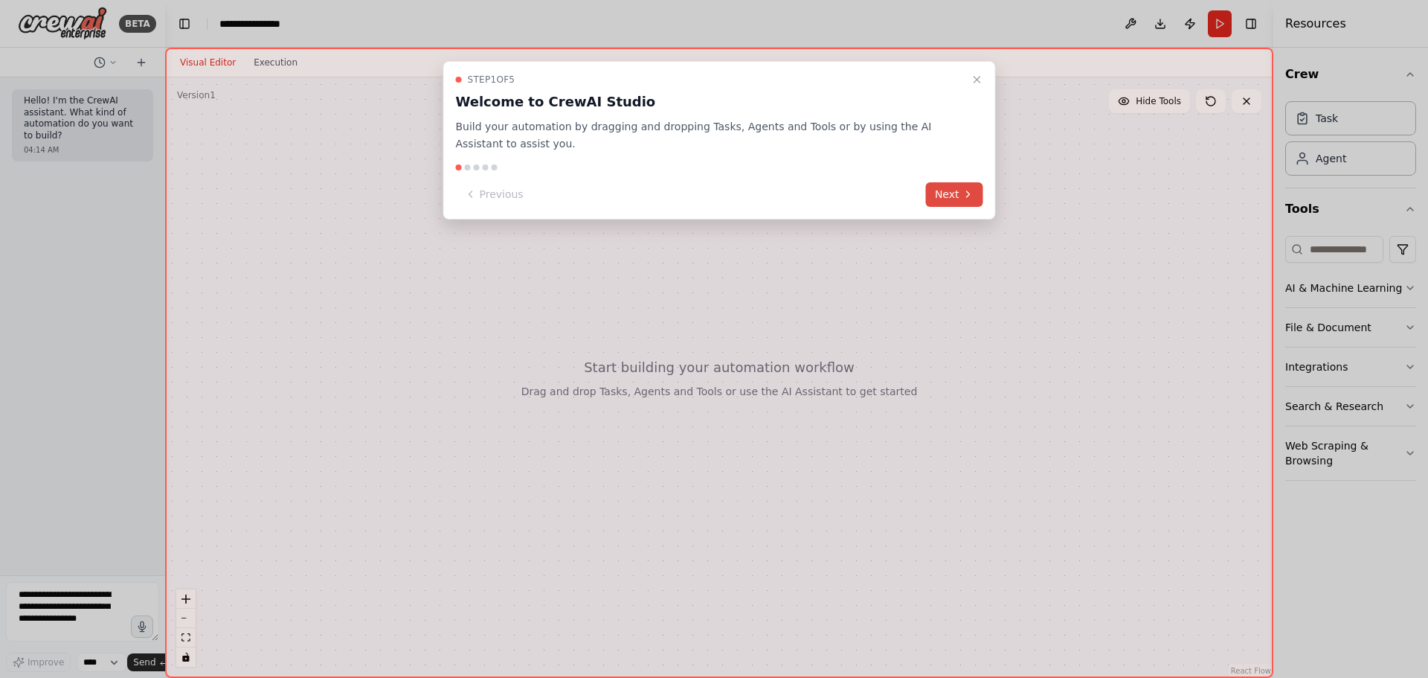
click at [971, 187] on button "Next" at bounding box center [954, 194] width 57 height 25
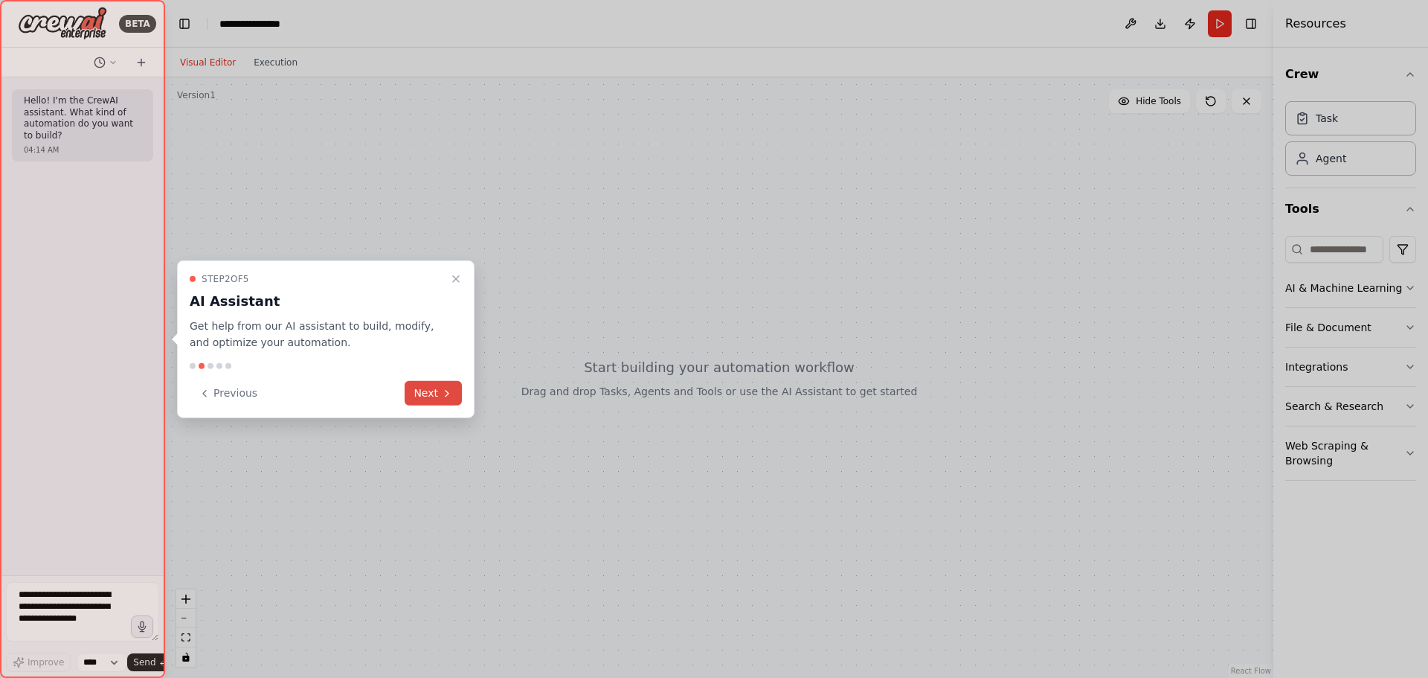
click at [431, 402] on button "Next" at bounding box center [433, 393] width 57 height 25
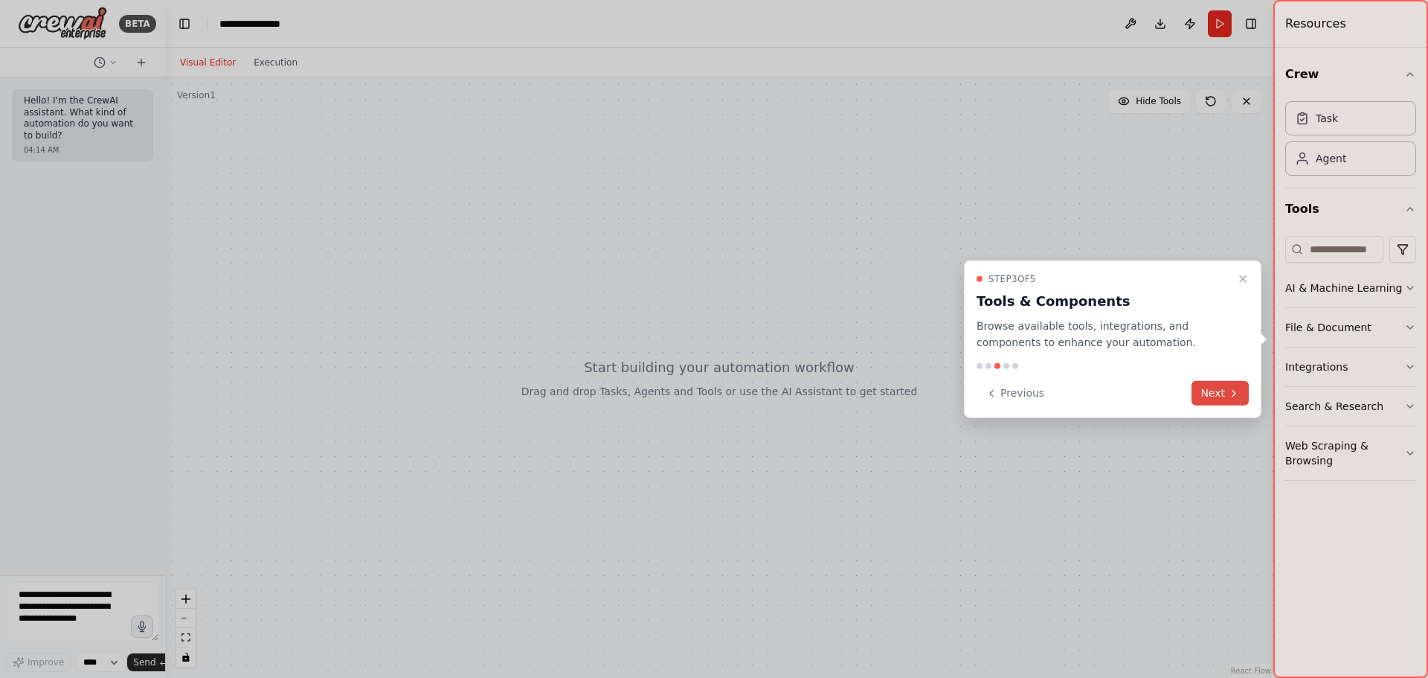
click at [1216, 389] on button "Next" at bounding box center [1219, 393] width 57 height 25
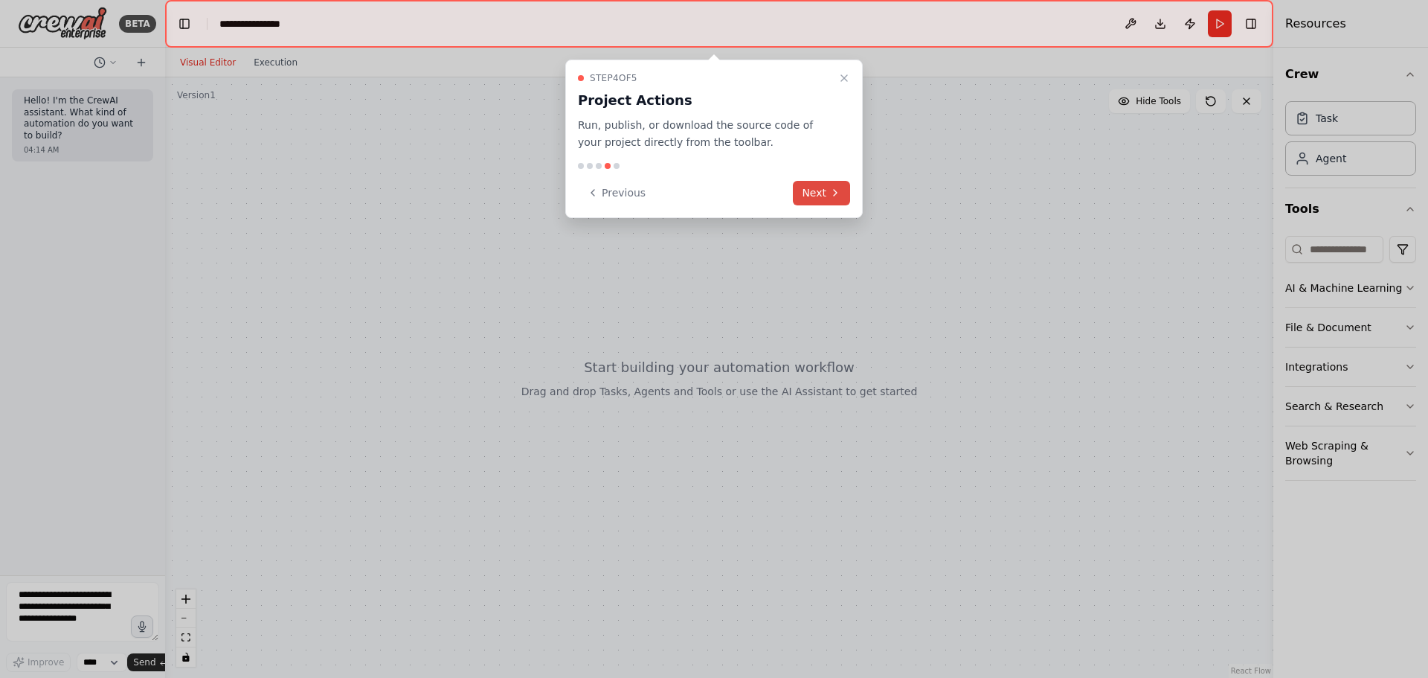
click at [837, 192] on icon at bounding box center [835, 193] width 12 height 12
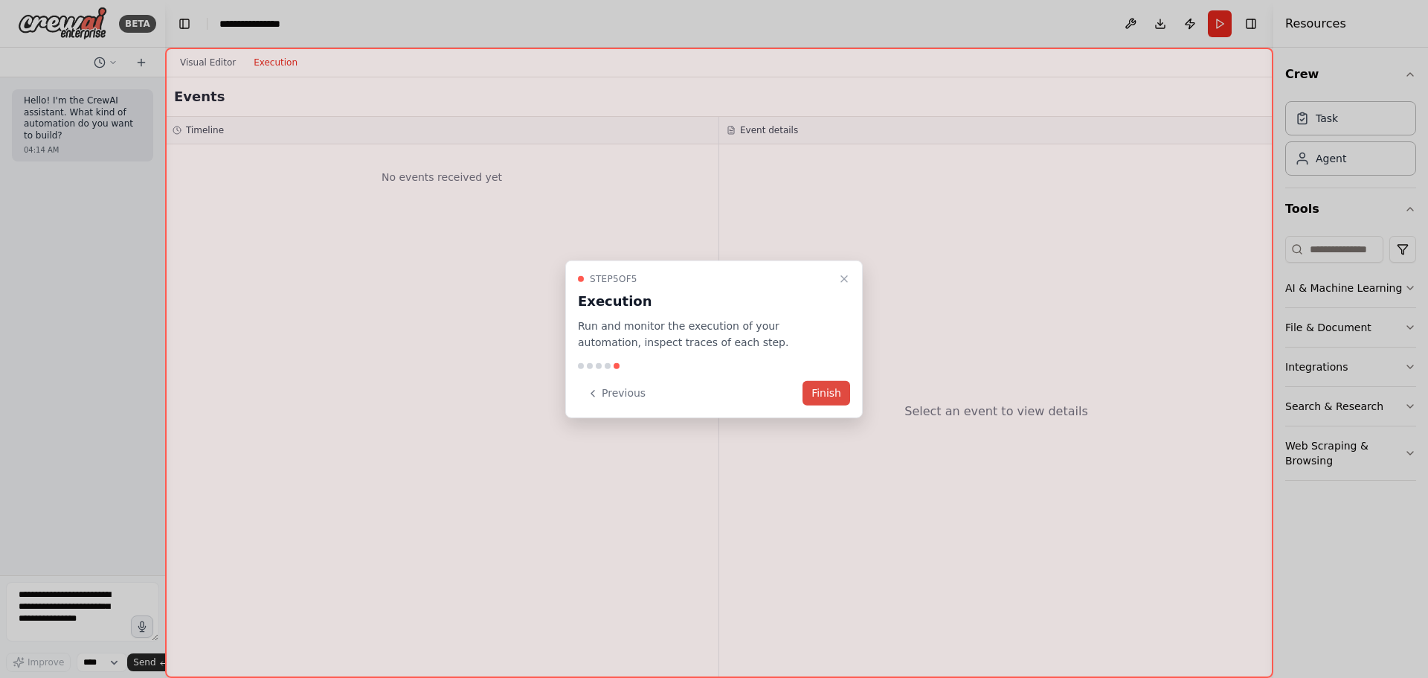
click at [837, 396] on button "Finish" at bounding box center [826, 393] width 48 height 25
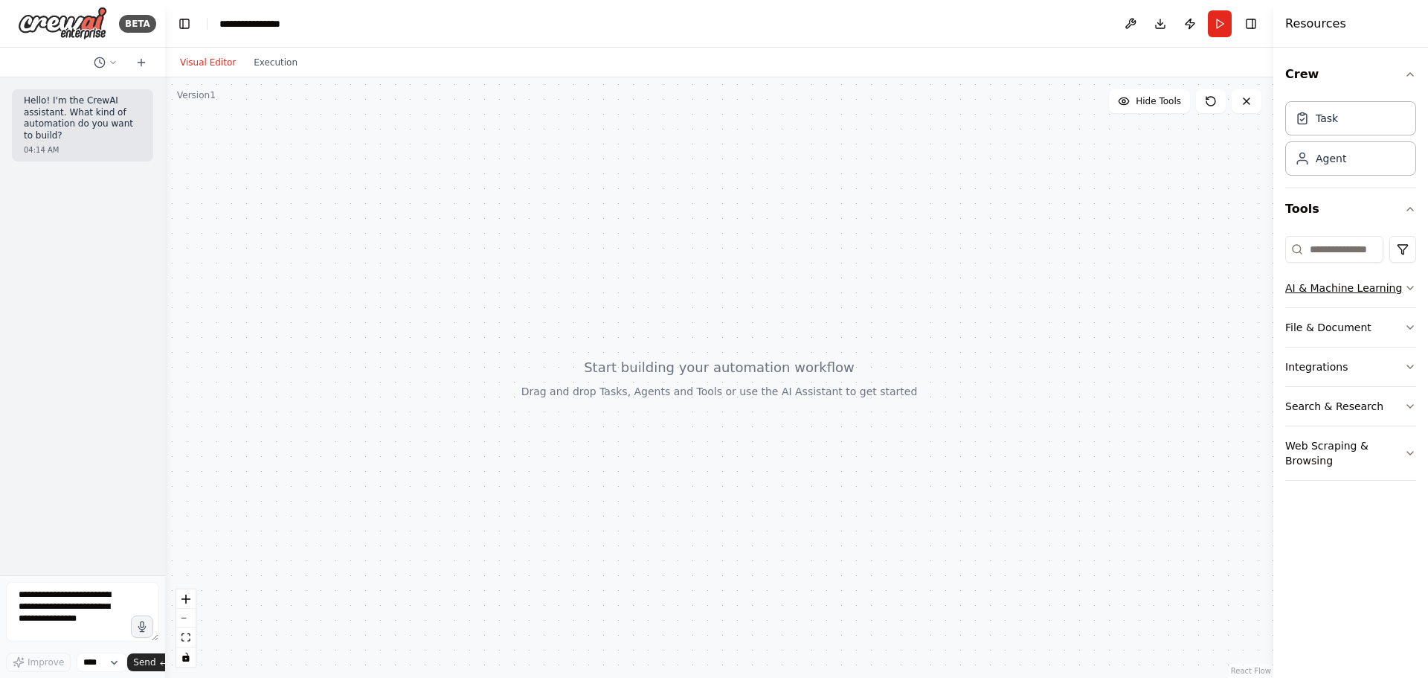
click at [1354, 286] on button "AI & Machine Learning" at bounding box center [1350, 287] width 131 height 39
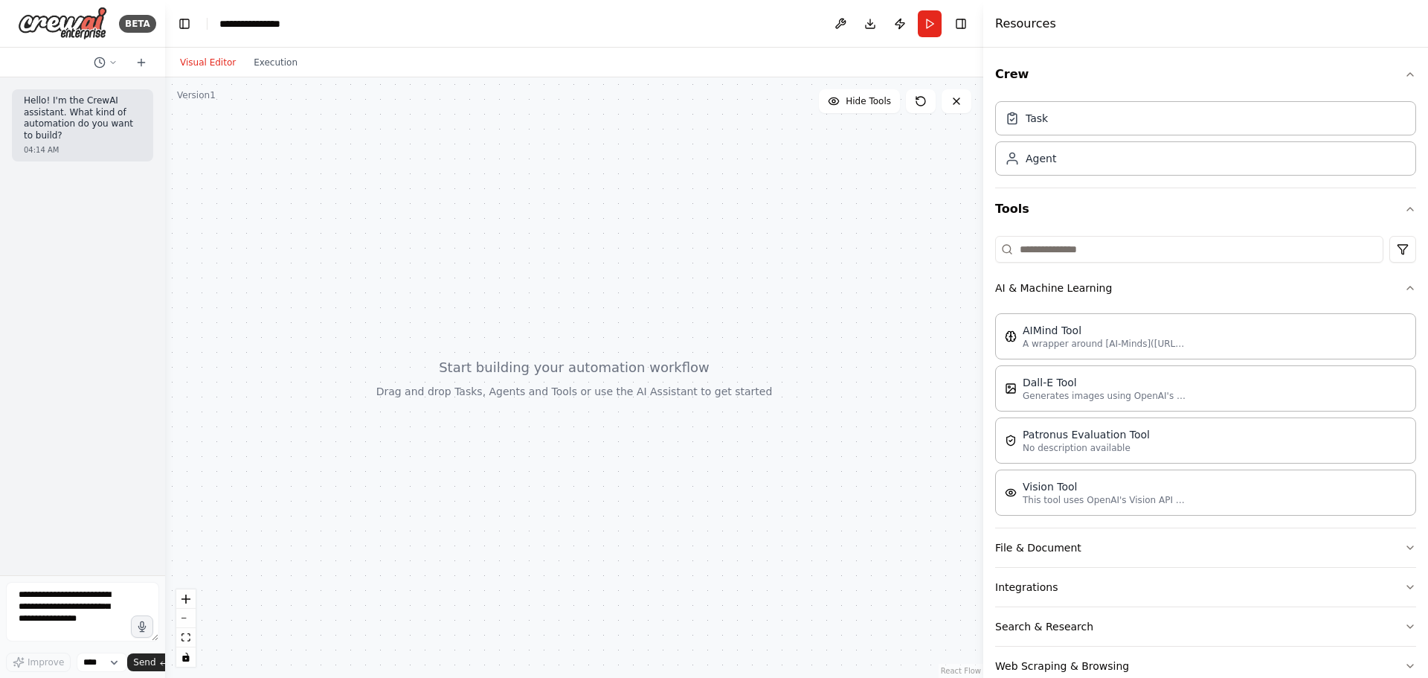
drag, startPoint x: 1273, startPoint y: 527, endPoint x: 988, endPoint y: 515, distance: 285.8
click at [988, 515] on div at bounding box center [986, 339] width 6 height 678
click at [1180, 493] on p "This tool uses OpenAI's Vision API to describe the contents of an image." at bounding box center [1109, 499] width 164 height 12
click at [51, 612] on textarea at bounding box center [82, 611] width 153 height 59
type textarea "**********"
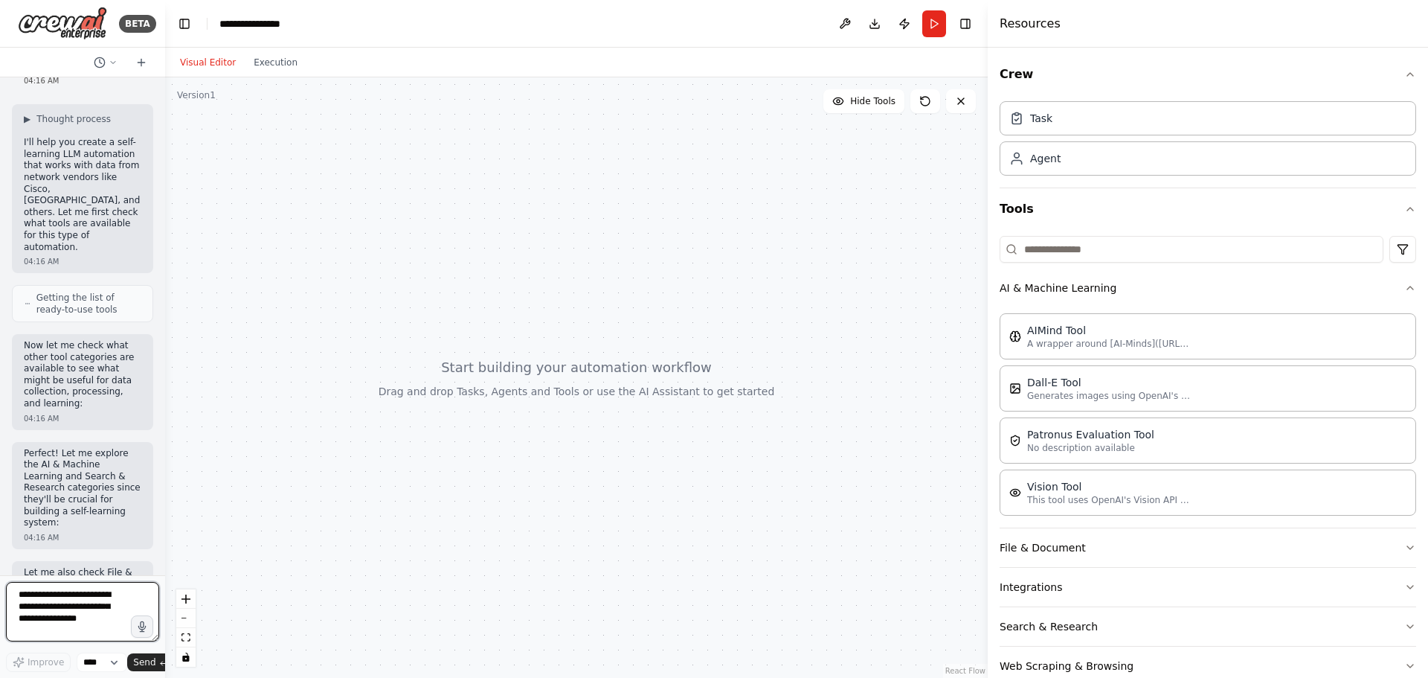
scroll to position [165, 0]
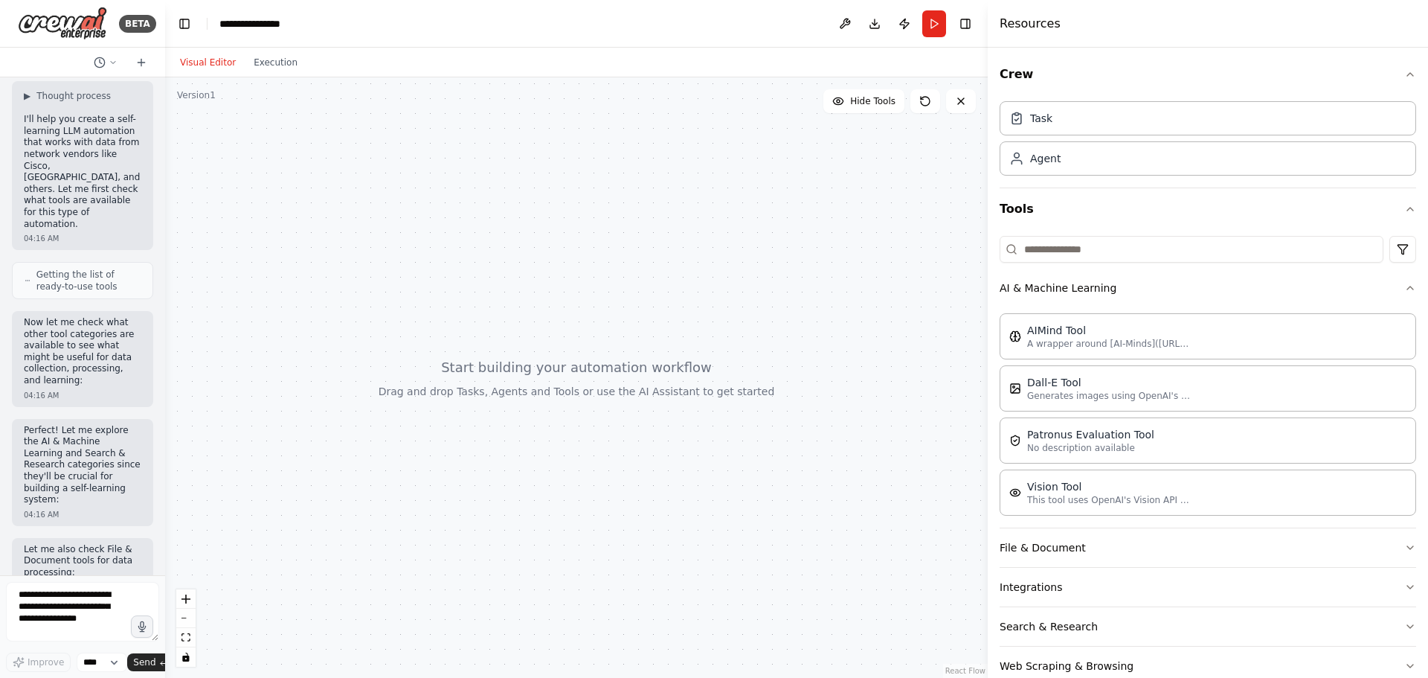
drag, startPoint x: 166, startPoint y: 360, endPoint x: 277, endPoint y: 359, distance: 111.6
click at [277, 359] on div at bounding box center [576, 377] width 823 height 600
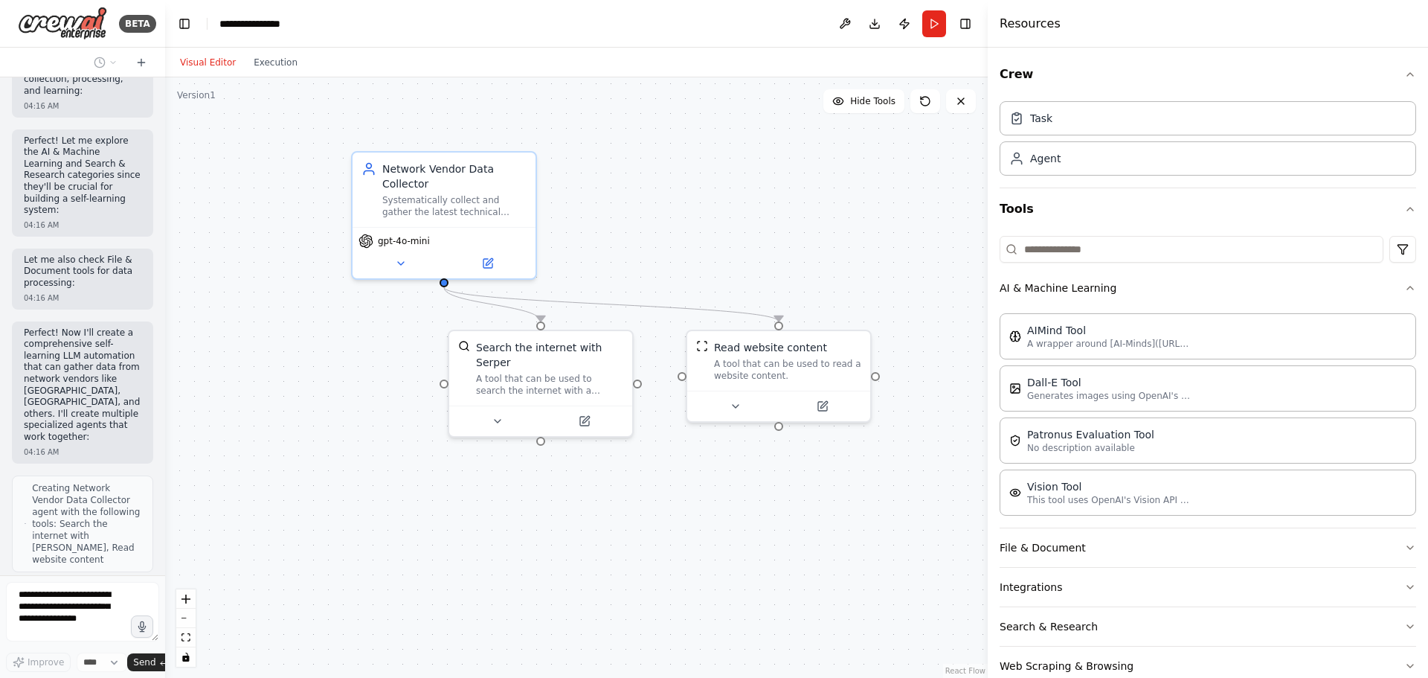
scroll to position [443, 0]
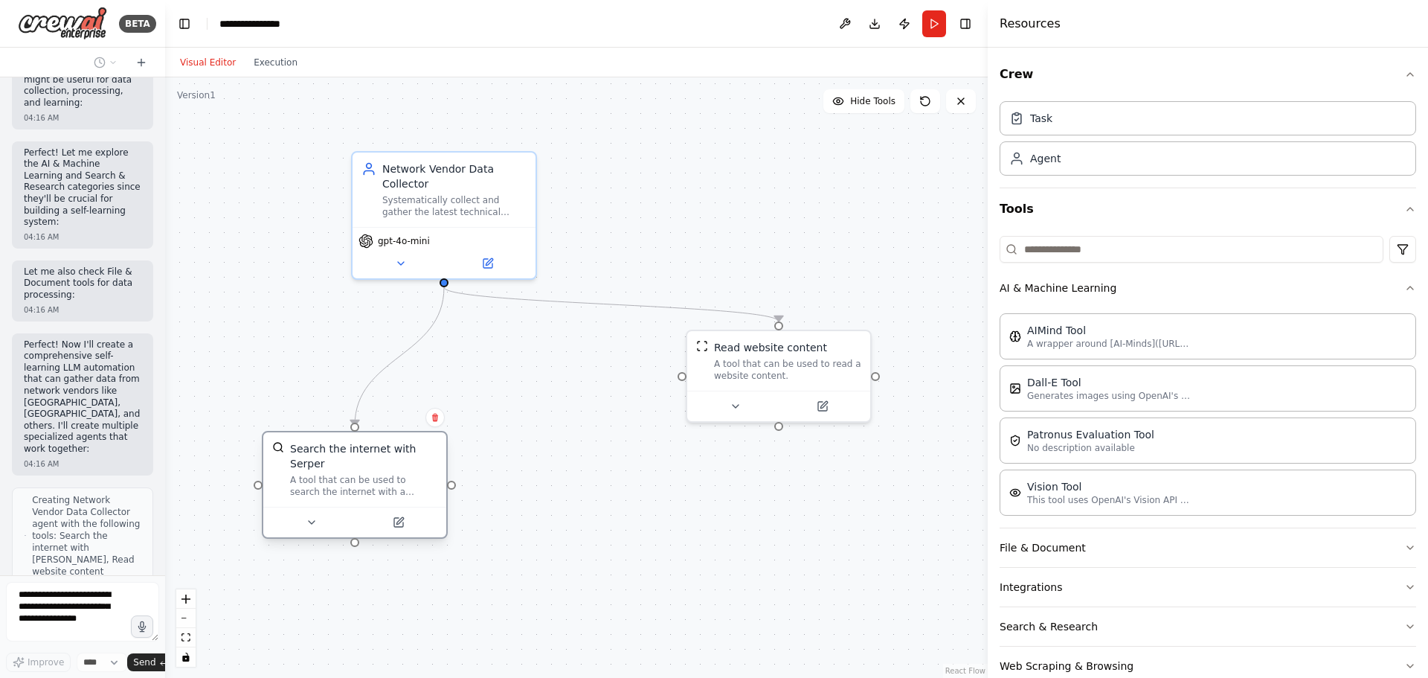
drag, startPoint x: 556, startPoint y: 367, endPoint x: 368, endPoint y: 469, distance: 213.3
click at [368, 474] on div "A tool that can be used to search the internet with a search_query. Supports di…" at bounding box center [363, 486] width 147 height 24
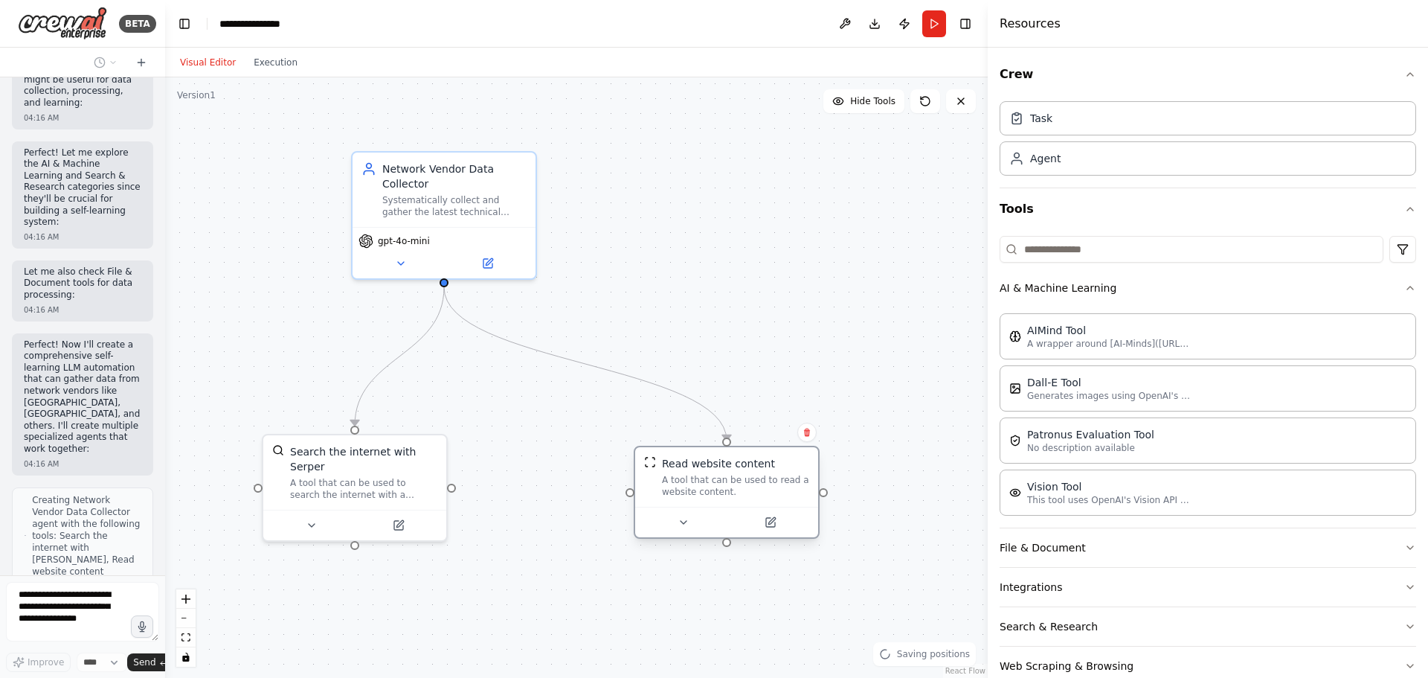
scroll to position [527, 0]
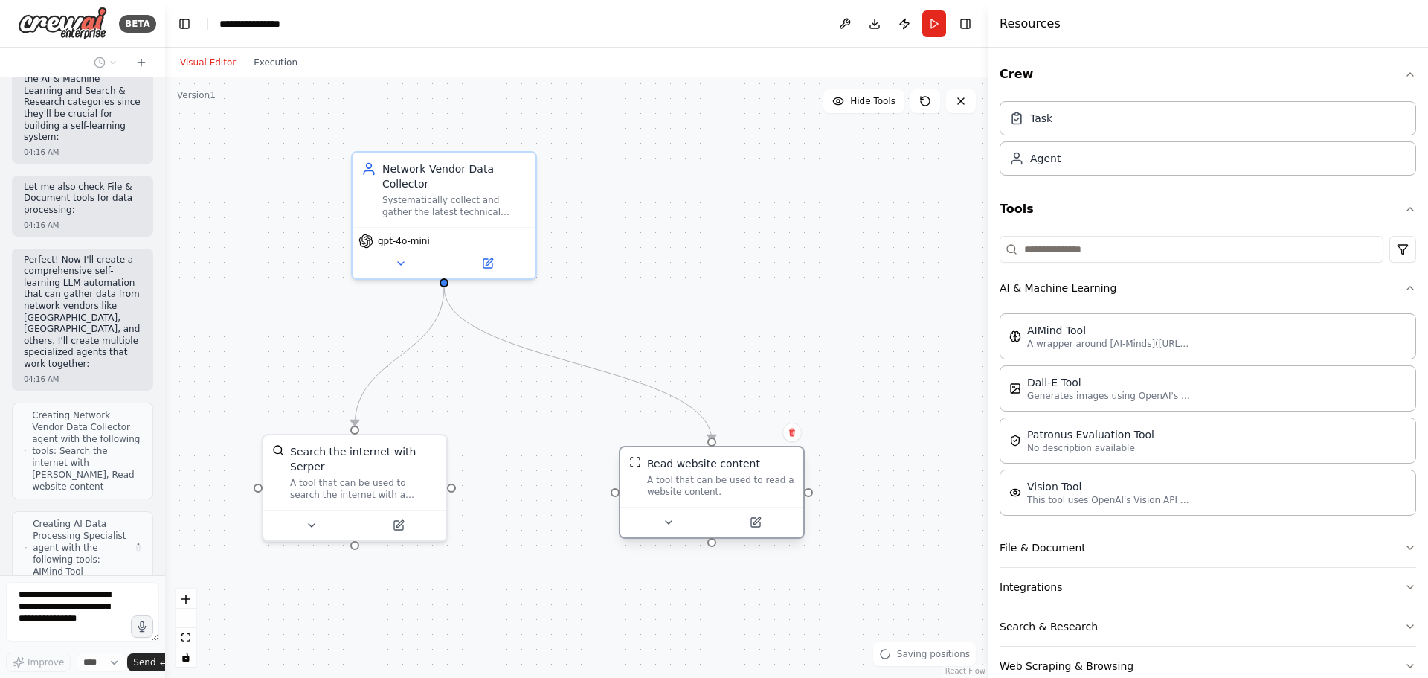
drag, startPoint x: 749, startPoint y: 355, endPoint x: 685, endPoint y: 470, distance: 131.8
click at [685, 470] on div "Read website content A tool that can be used to read a website content." at bounding box center [720, 477] width 147 height 42
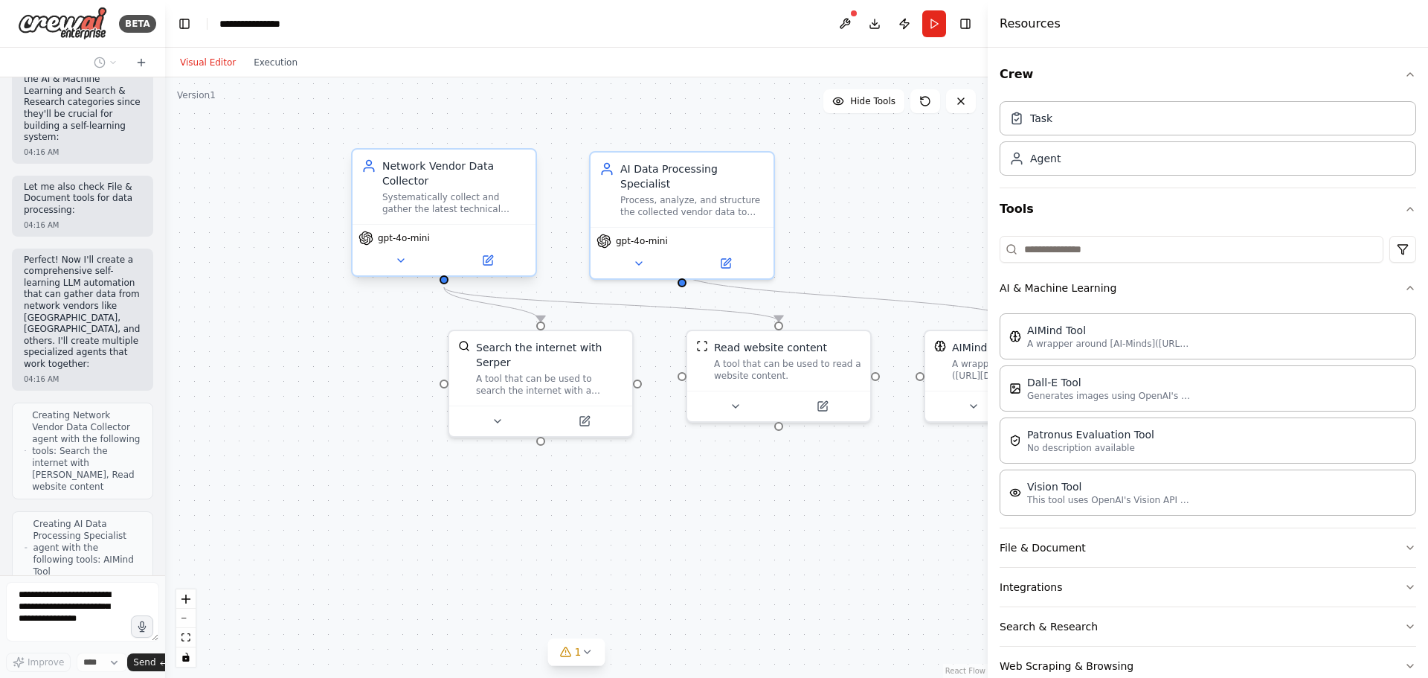
scroll to position [515, 0]
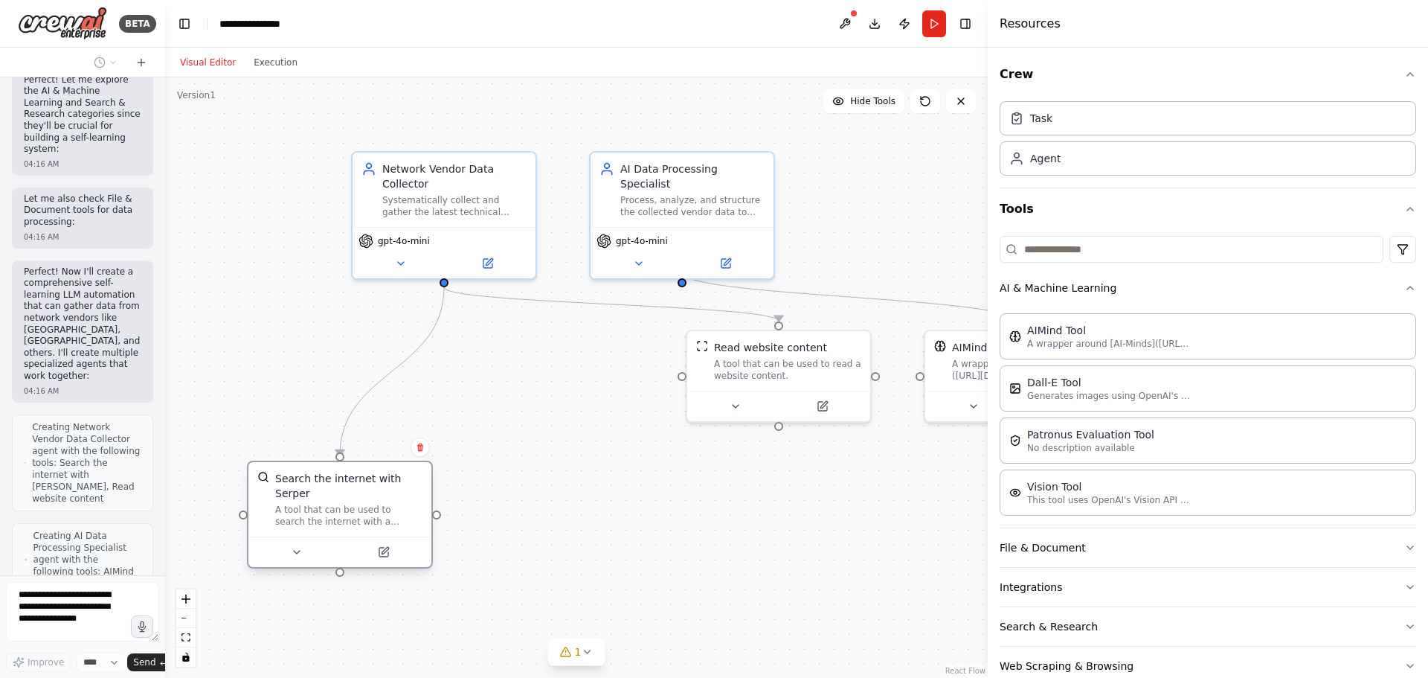
drag, startPoint x: 558, startPoint y: 390, endPoint x: 351, endPoint y: 520, distance: 244.3
click at [351, 520] on div "Search the internet with Serper A tool that can be used to search the internet …" at bounding box center [340, 514] width 186 height 108
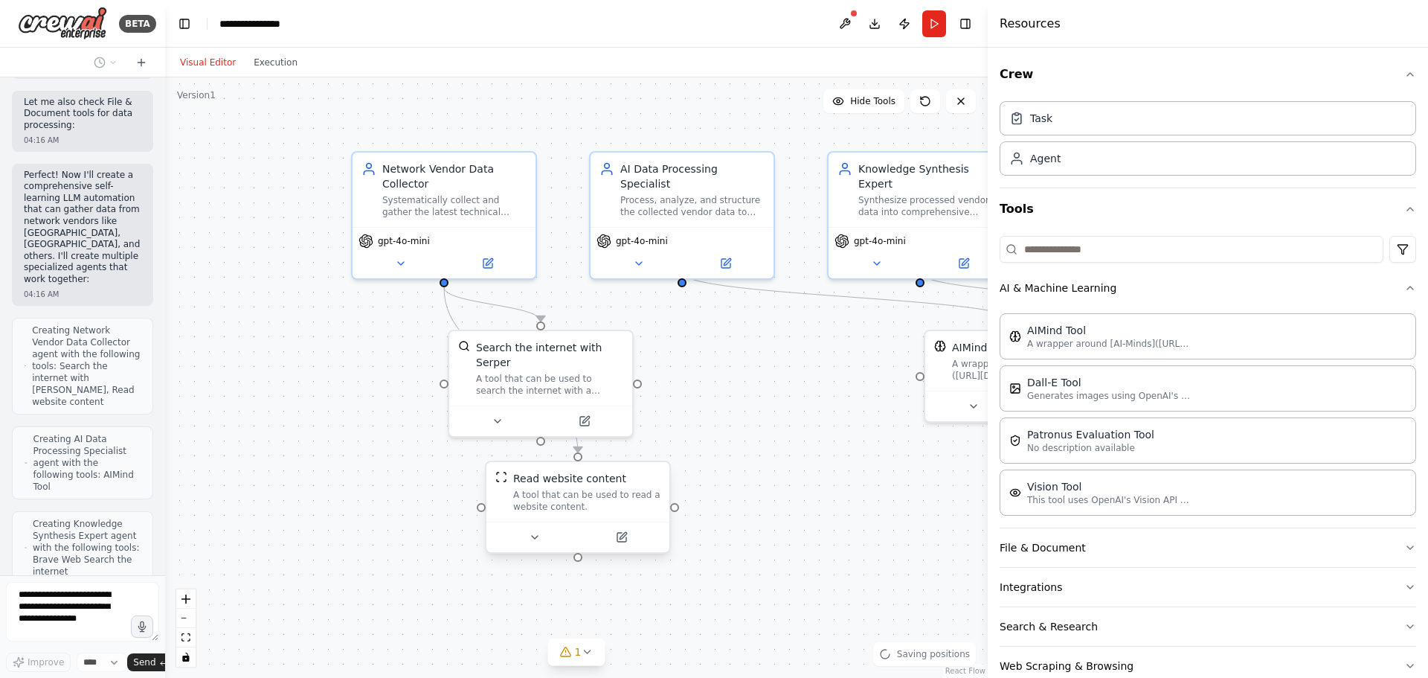
scroll to position [600, 0]
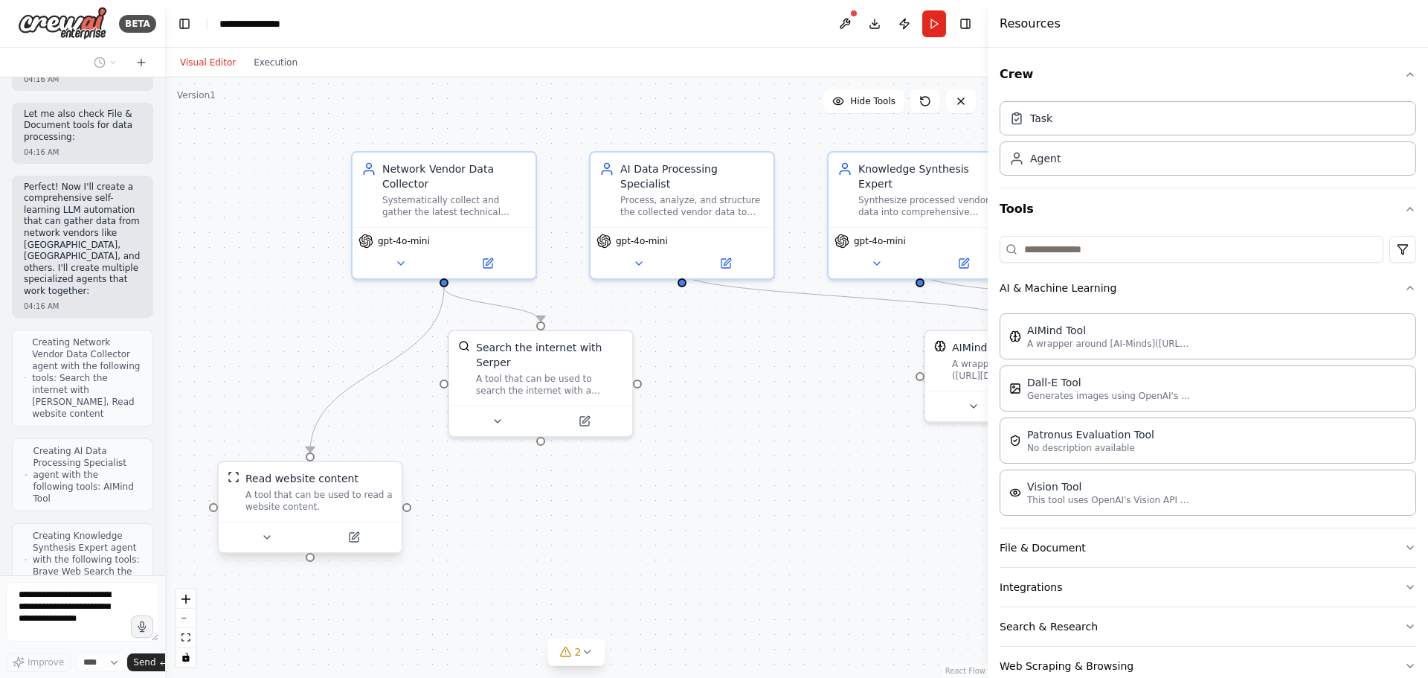
drag, startPoint x: 769, startPoint y: 373, endPoint x: 306, endPoint y: 503, distance: 481.5
click at [306, 503] on div "A tool that can be used to read a website content." at bounding box center [318, 501] width 147 height 24
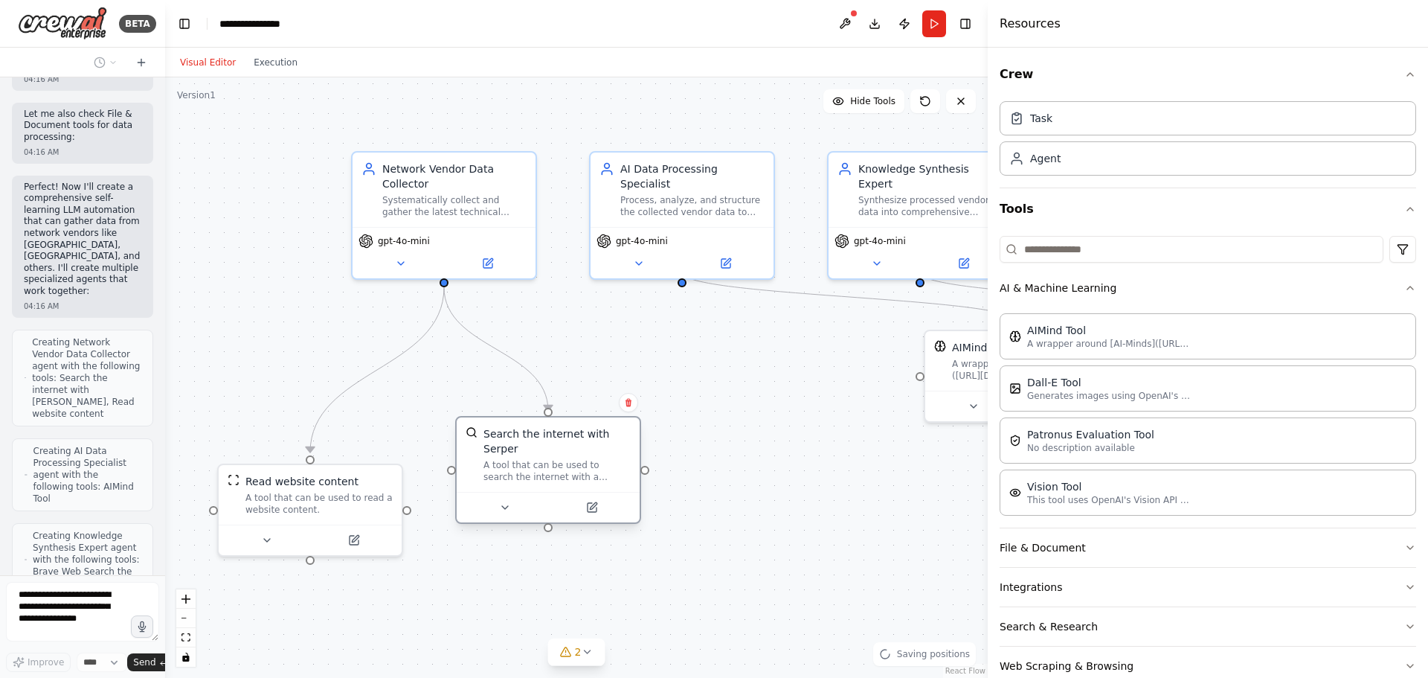
drag, startPoint x: 512, startPoint y: 383, endPoint x: 515, endPoint y: 475, distance: 92.2
click at [515, 475] on div "Search the internet with Serper A tool that can be used to search the internet …" at bounding box center [548, 454] width 183 height 74
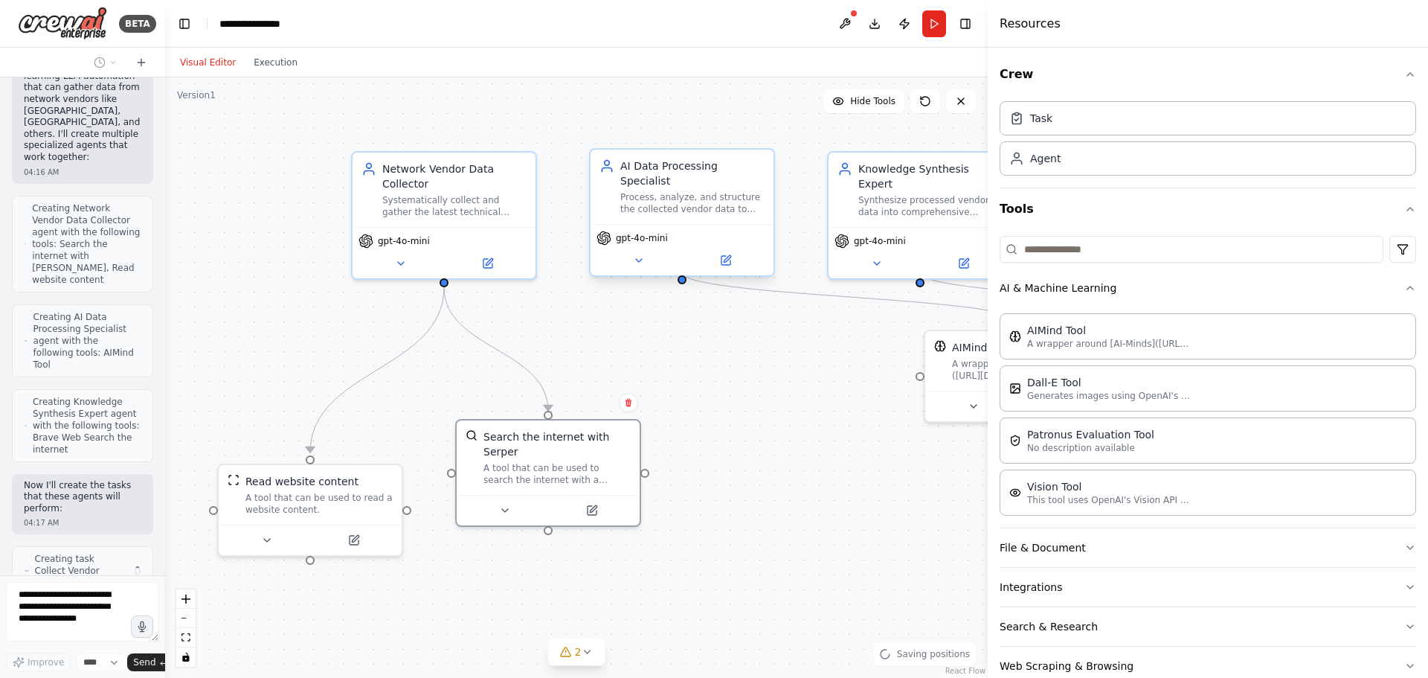
click at [648, 224] on div "gpt-4o-mini" at bounding box center [682, 249] width 183 height 51
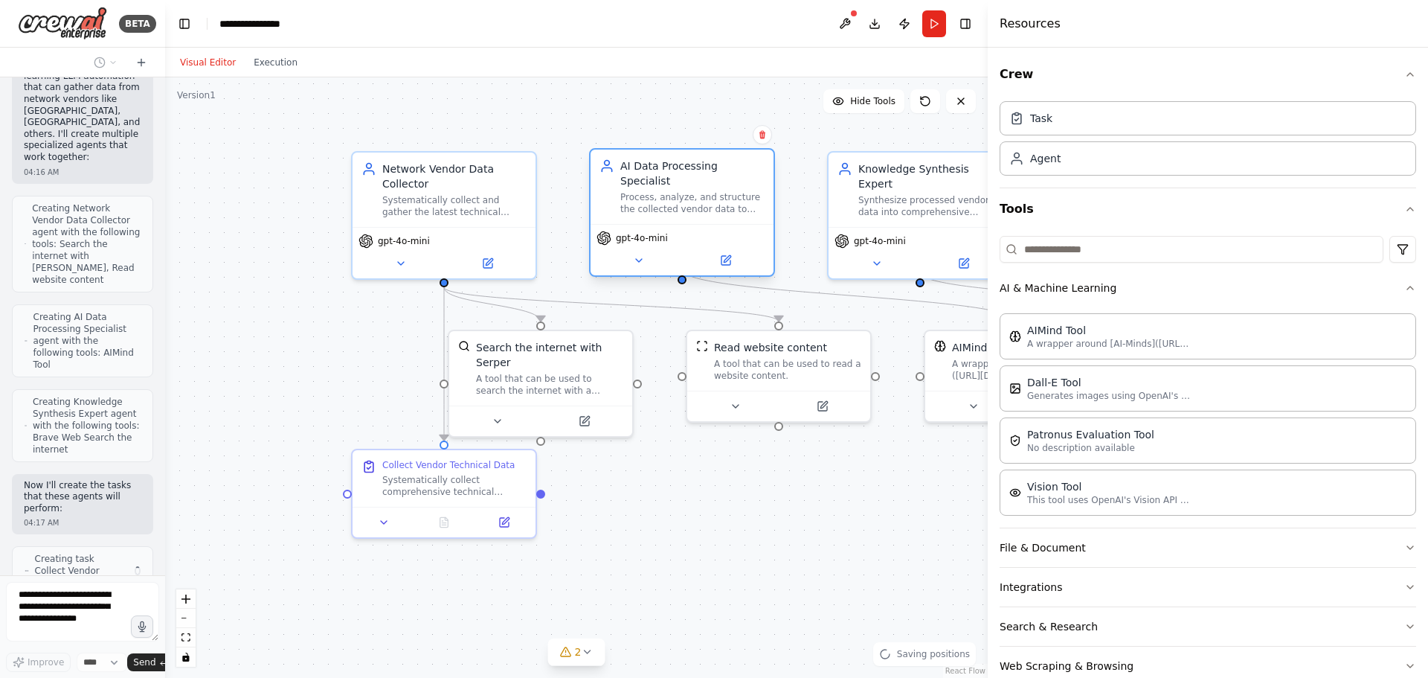
scroll to position [722, 0]
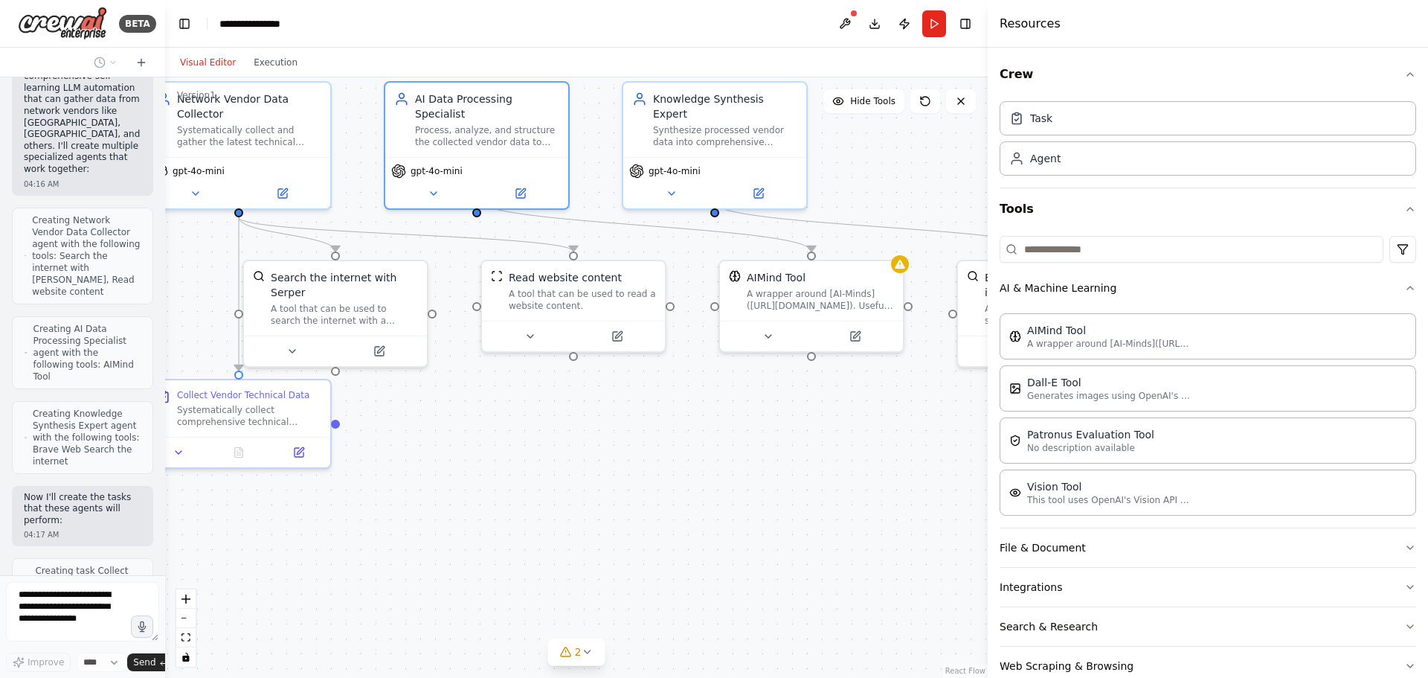
drag, startPoint x: 621, startPoint y: 519, endPoint x: 518, endPoint y: 439, distance: 130.9
click at [416, 449] on div ".deletable-edge-delete-btn { width: 20px; height: 20px; border: 0px solid #ffff…" at bounding box center [576, 377] width 823 height 600
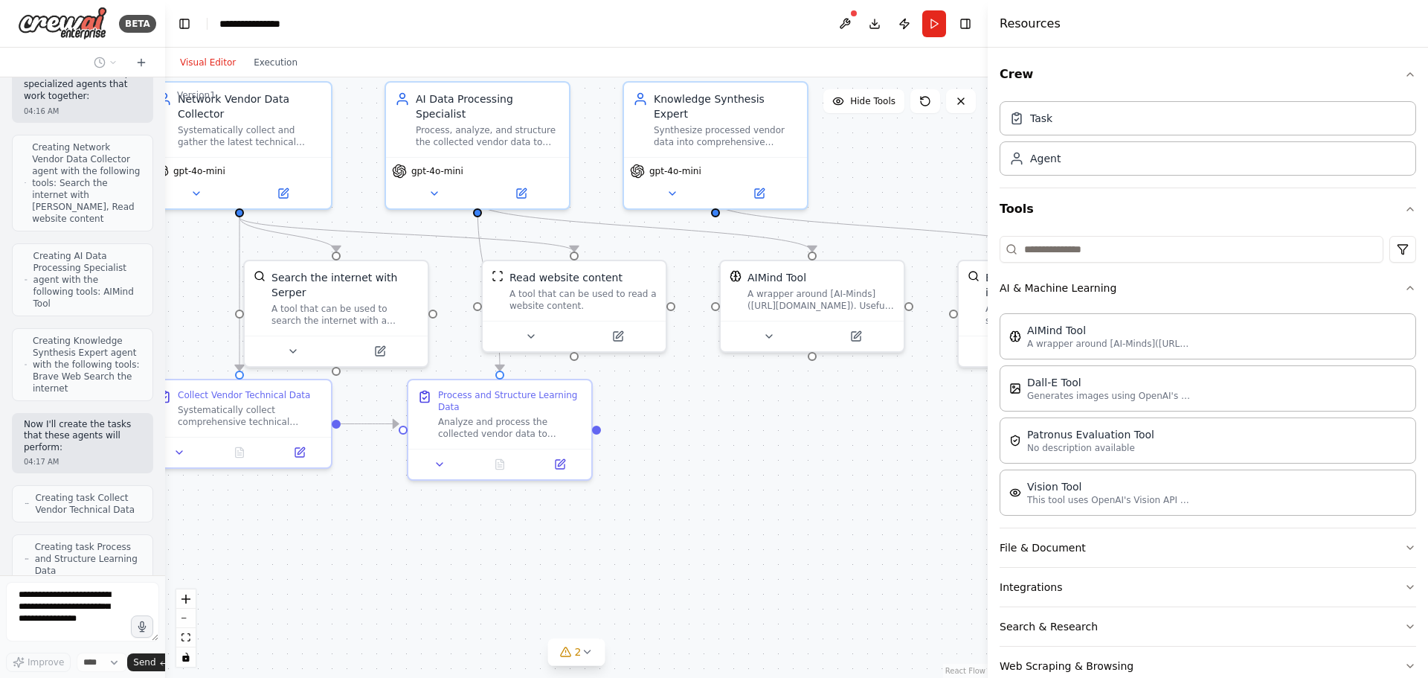
scroll to position [783, 0]
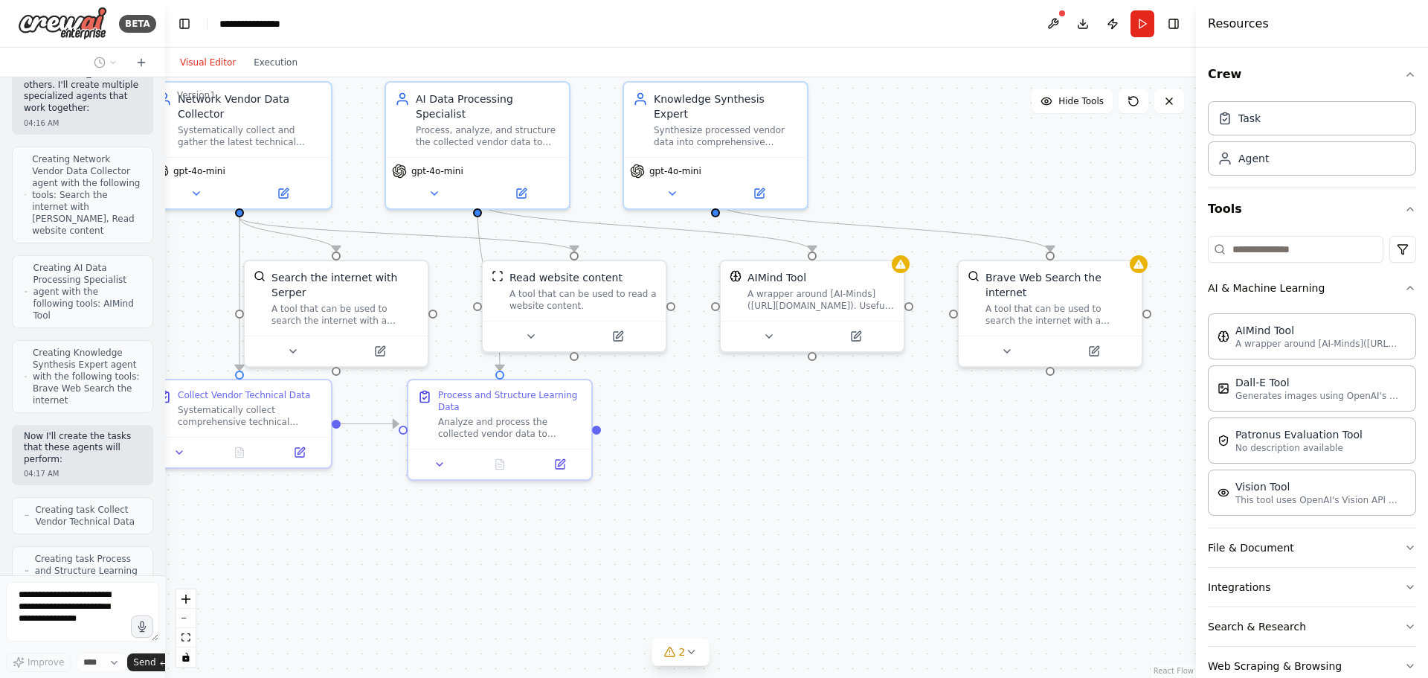
drag, startPoint x: 992, startPoint y: 423, endPoint x: 1427, endPoint y: 412, distance: 435.2
click at [1427, 412] on div "Resources Crew Task Agent Tools AI & Machine Learning AIMind Tool A wrapper aro…" at bounding box center [1312, 339] width 232 height 678
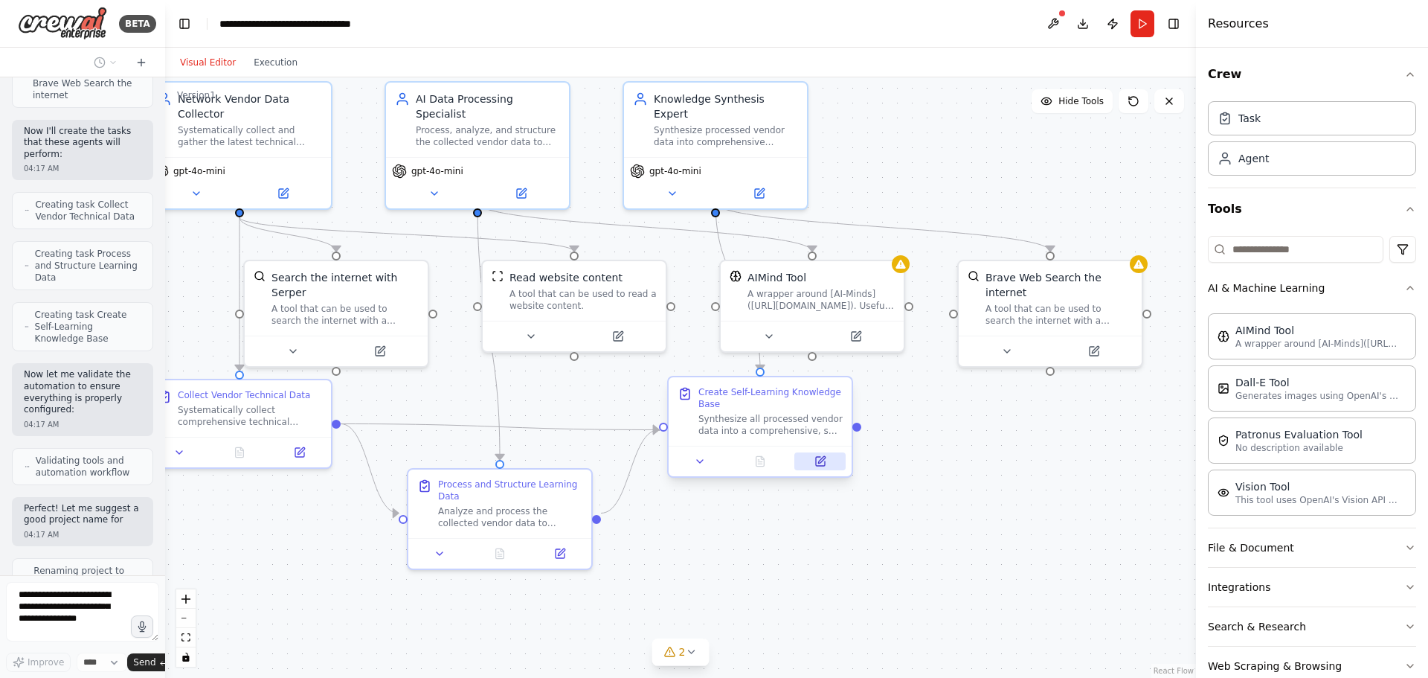
scroll to position [1111, 0]
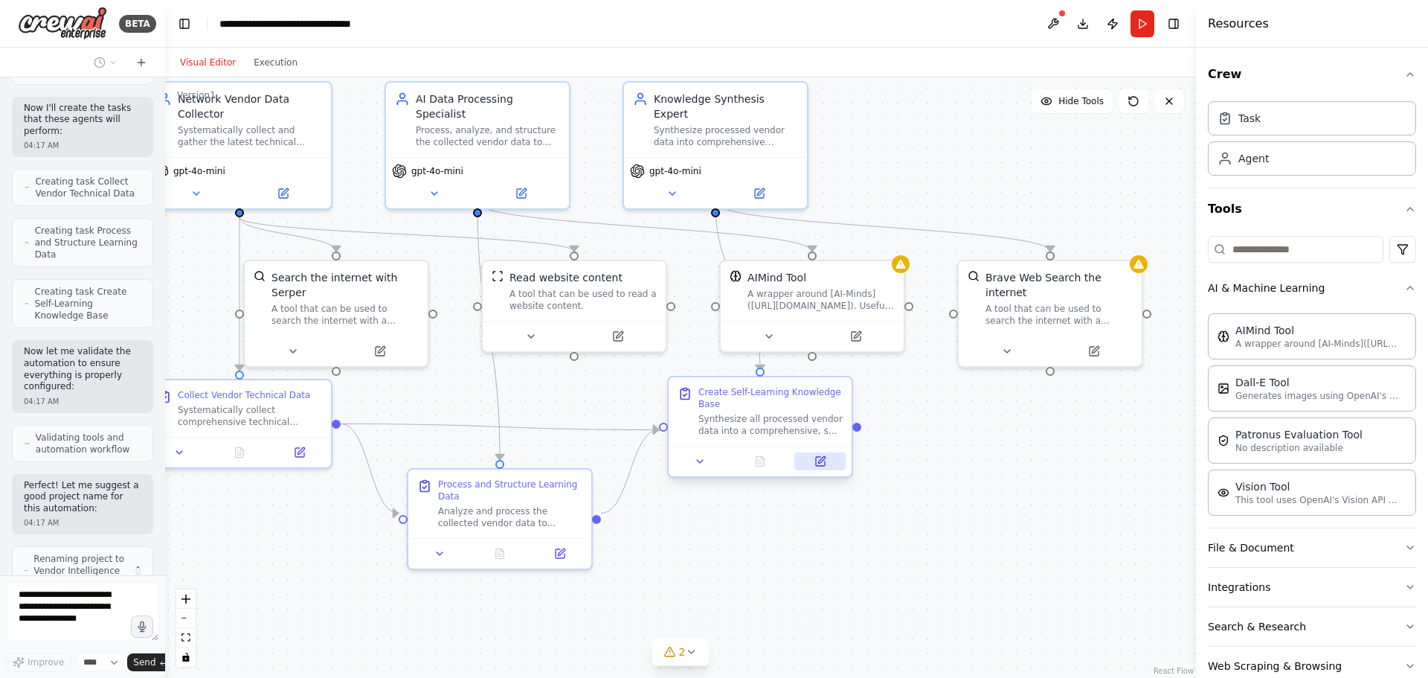
click at [825, 464] on icon at bounding box center [820, 461] width 9 height 9
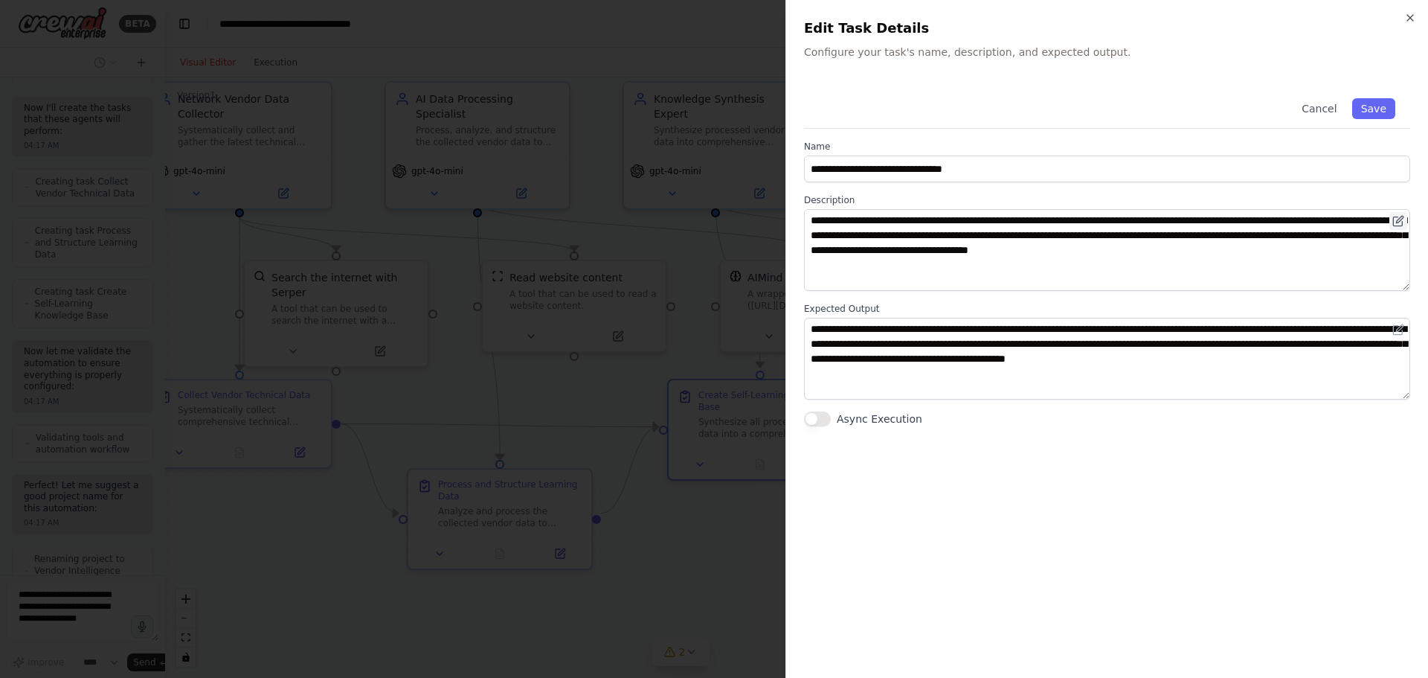
click at [1393, 217] on icon at bounding box center [1397, 221] width 9 height 9
click at [1396, 222] on icon at bounding box center [1399, 219] width 7 height 7
click at [1326, 102] on button "Cancel" at bounding box center [1319, 108] width 53 height 21
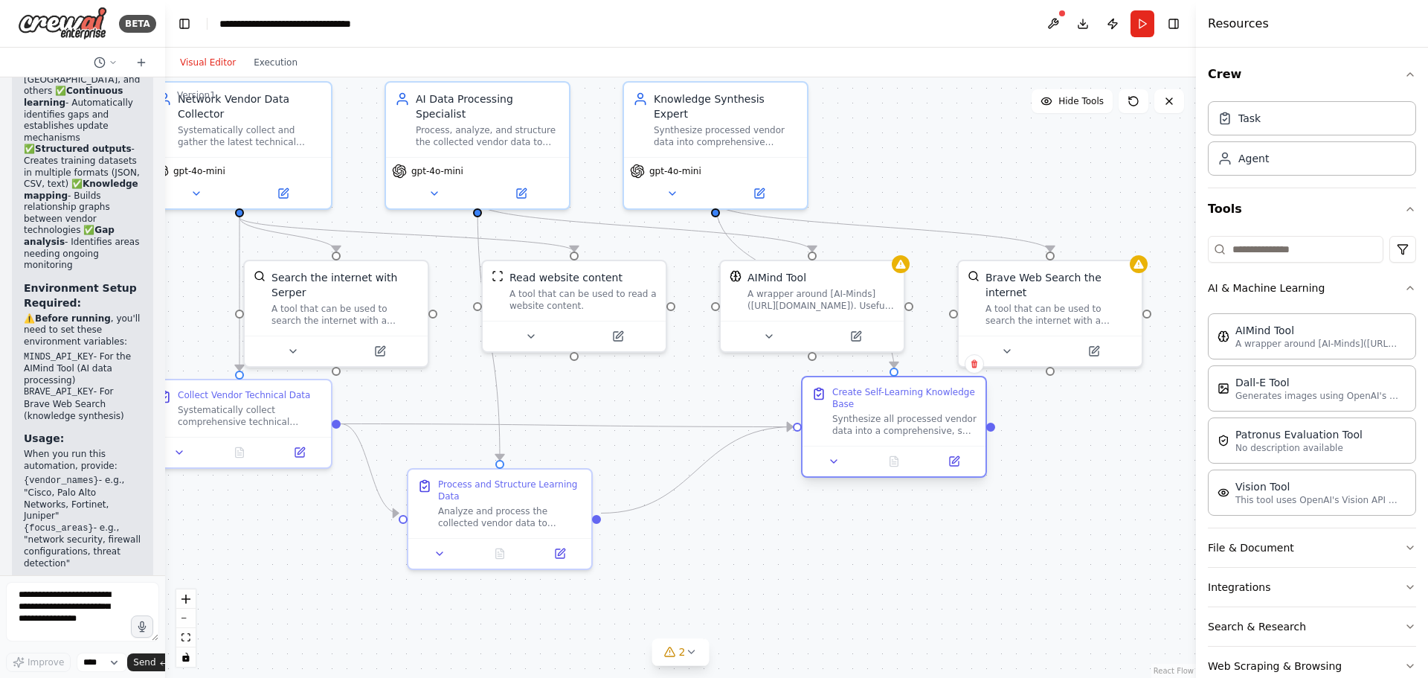
drag, startPoint x: 750, startPoint y: 414, endPoint x: 884, endPoint y: 425, distance: 134.3
click at [884, 425] on div "Synthesize all processed vendor data into a comprehensive, self-updating knowle…" at bounding box center [904, 425] width 144 height 24
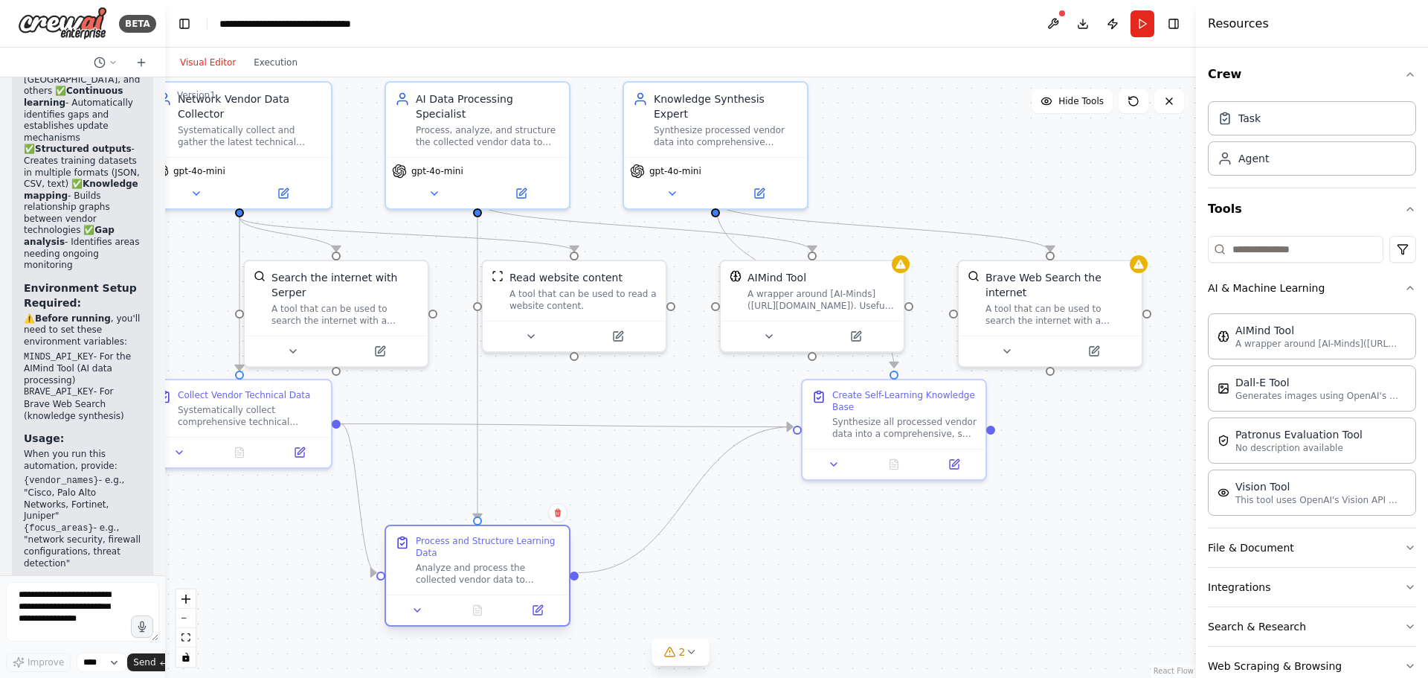
drag, startPoint x: 517, startPoint y: 494, endPoint x: 492, endPoint y: 553, distance: 63.7
click at [492, 562] on div "Analyze and process the collected vendor data to identify key learning patterns…" at bounding box center [488, 574] width 144 height 24
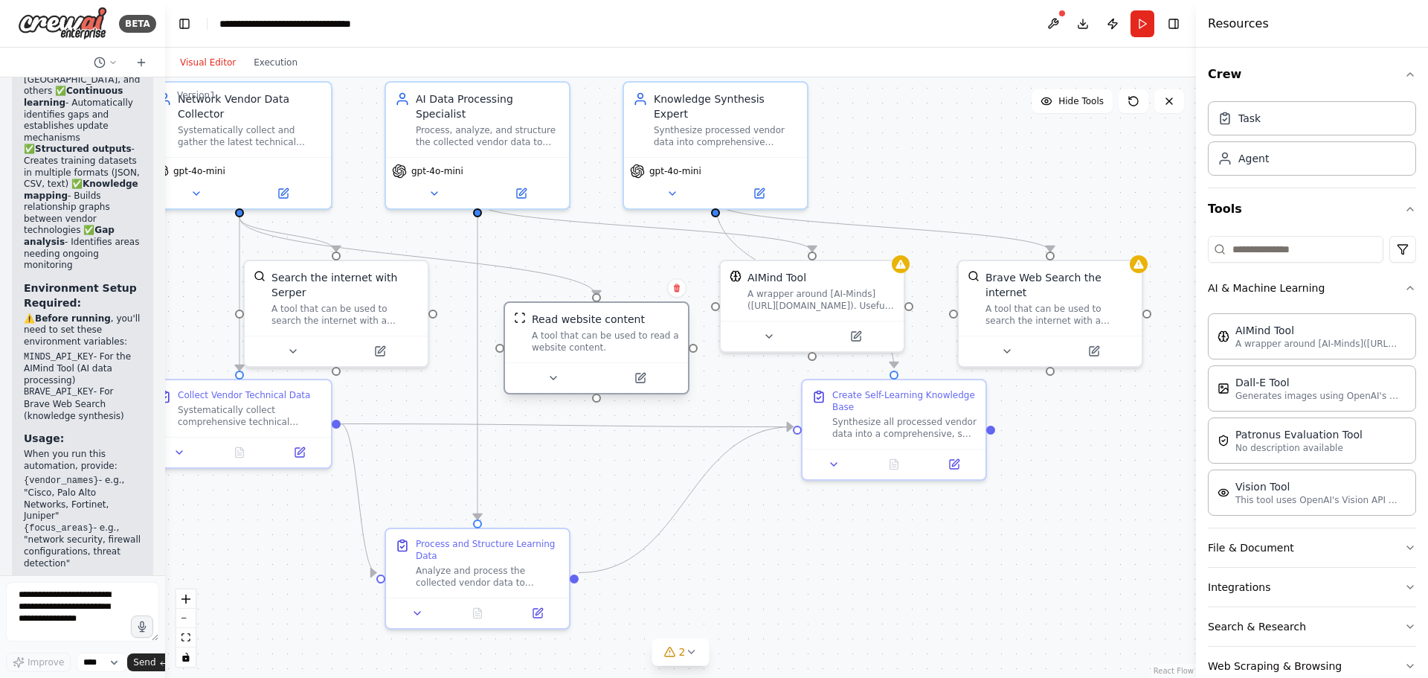
drag, startPoint x: 576, startPoint y: 280, endPoint x: 597, endPoint y: 319, distance: 44.9
click at [597, 319] on div "Read website content" at bounding box center [588, 319] width 113 height 15
click at [555, 383] on icon at bounding box center [553, 378] width 12 height 12
click at [725, 503] on button "Cancel" at bounding box center [711, 499] width 53 height 21
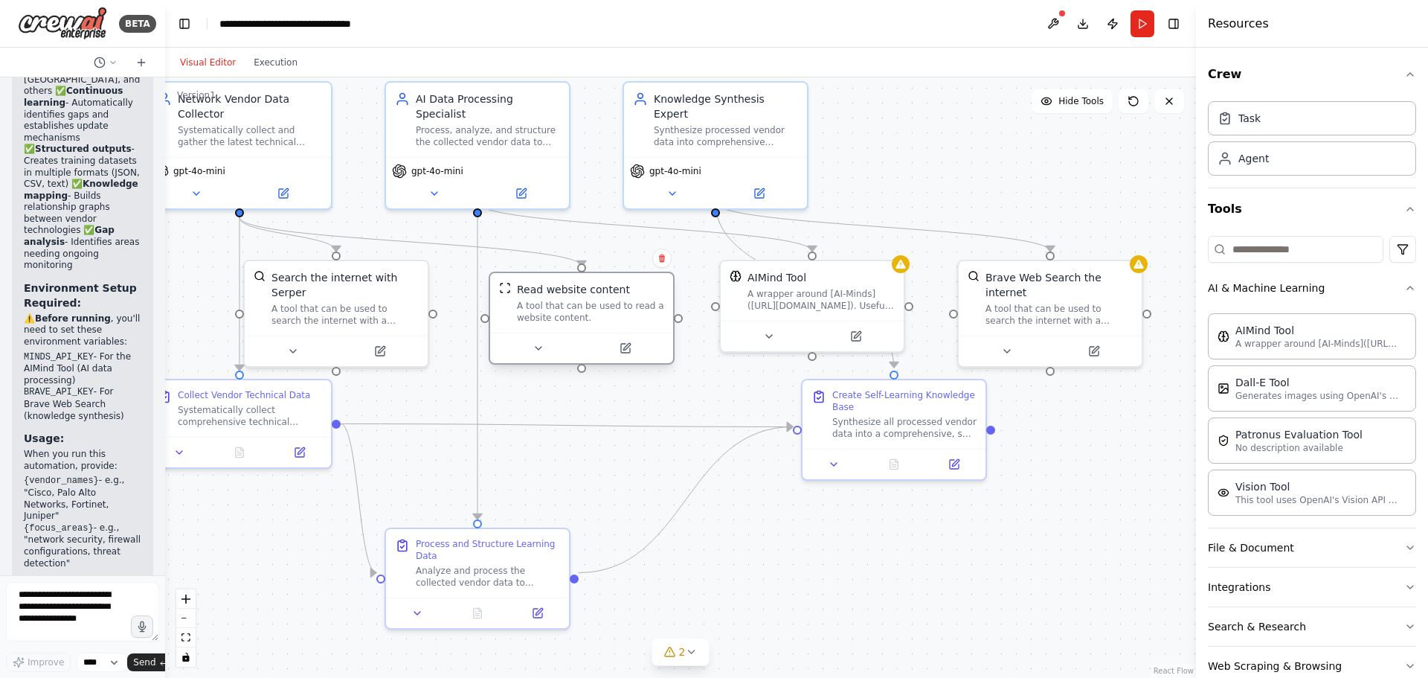
drag, startPoint x: 591, startPoint y: 346, endPoint x: 582, endPoint y: 318, distance: 28.7
click at [582, 318] on div "A tool that can be used to read a website content." at bounding box center [590, 312] width 147 height 24
drag, startPoint x: 619, startPoint y: 346, endPoint x: 605, endPoint y: 357, distance: 18.0
click at [605, 357] on icon at bounding box center [611, 363] width 12 height 12
click at [301, 445] on icon at bounding box center [300, 449] width 12 height 12
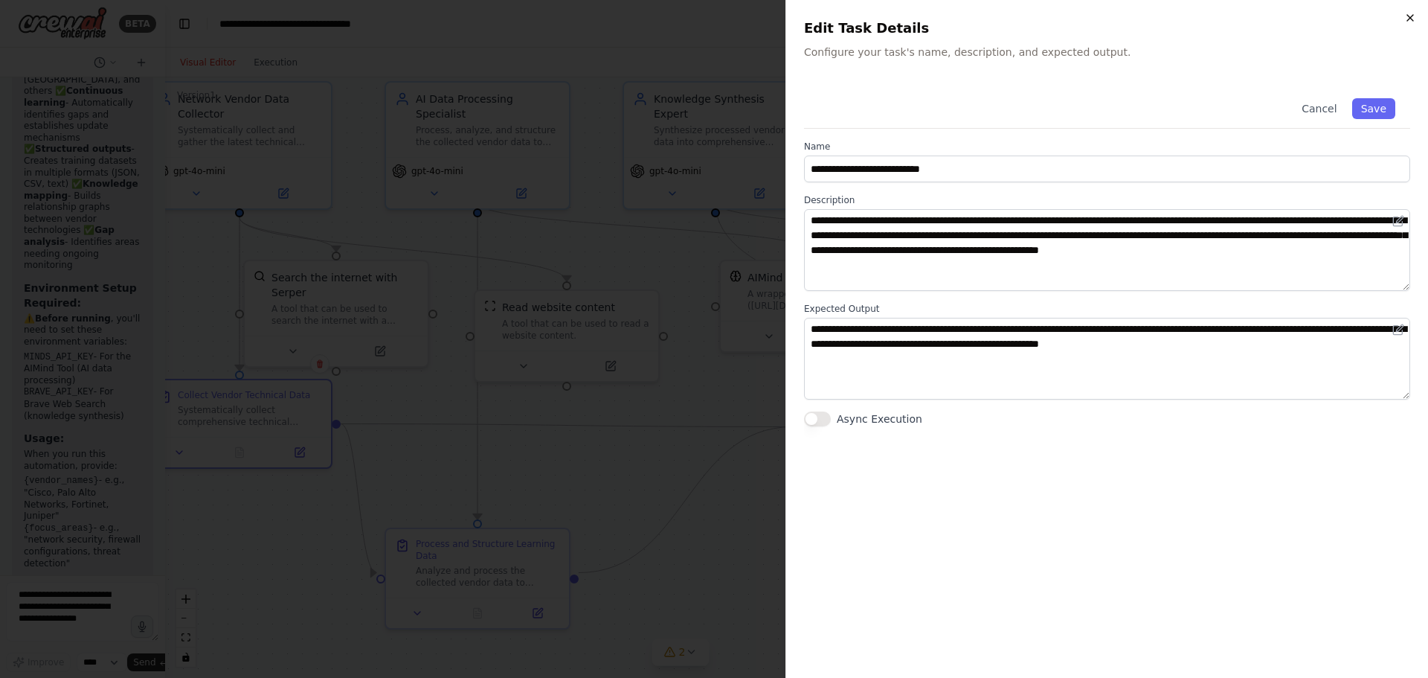
click at [1406, 13] on icon "button" at bounding box center [1410, 18] width 12 height 12
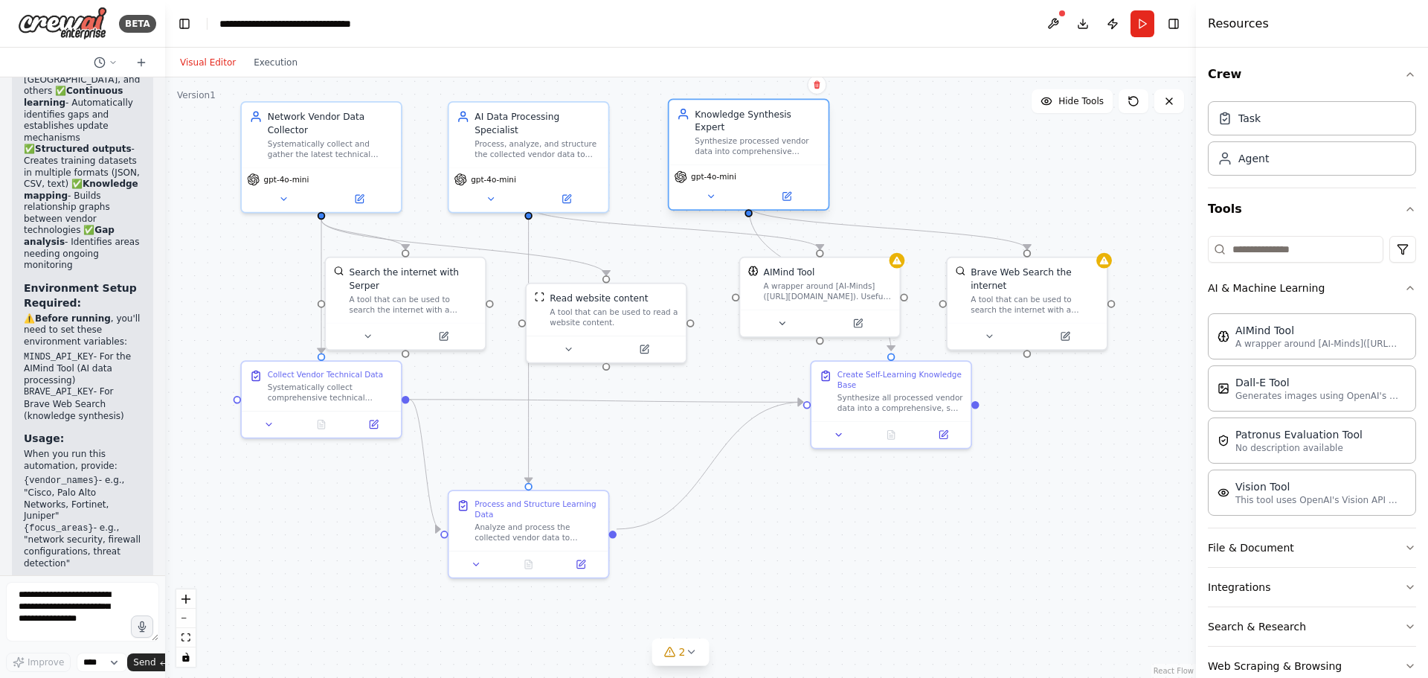
drag, startPoint x: 721, startPoint y: 130, endPoint x: 740, endPoint y: 132, distance: 18.7
click at [740, 136] on div "Synthesize processed vendor data into comprehensive knowledge bases, create lea…" at bounding box center [758, 146] width 126 height 21
